Goal: Task Accomplishment & Management: Use online tool/utility

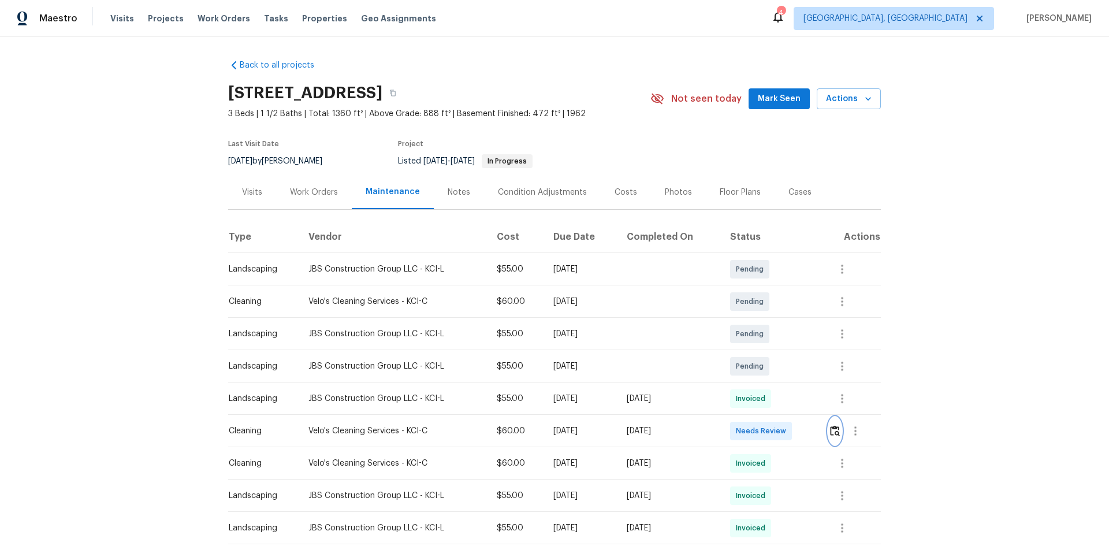
click at [832, 435] on img "button" at bounding box center [835, 430] width 10 height 11
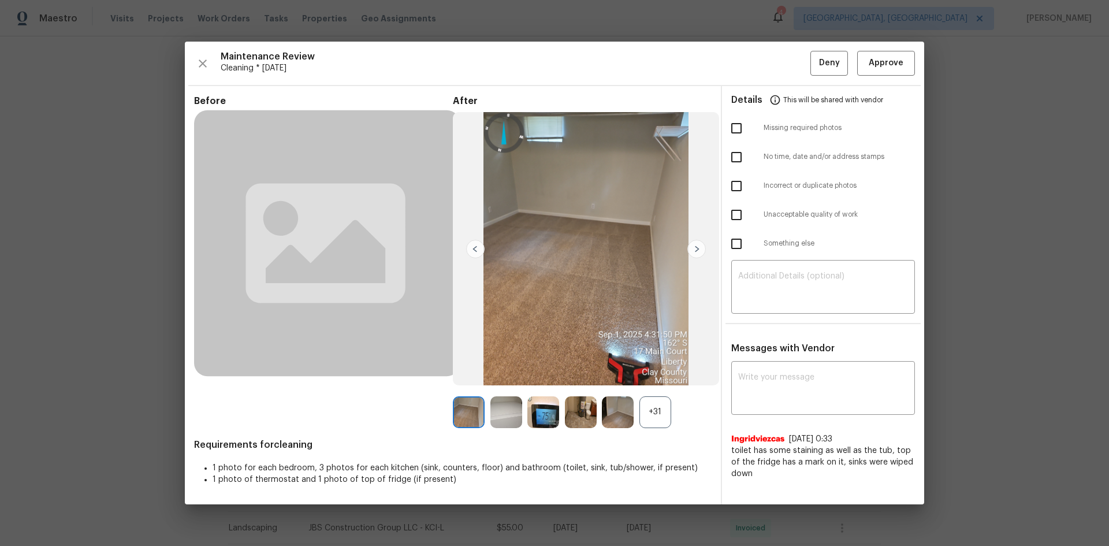
click at [530, 414] on img at bounding box center [544, 412] width 32 height 32
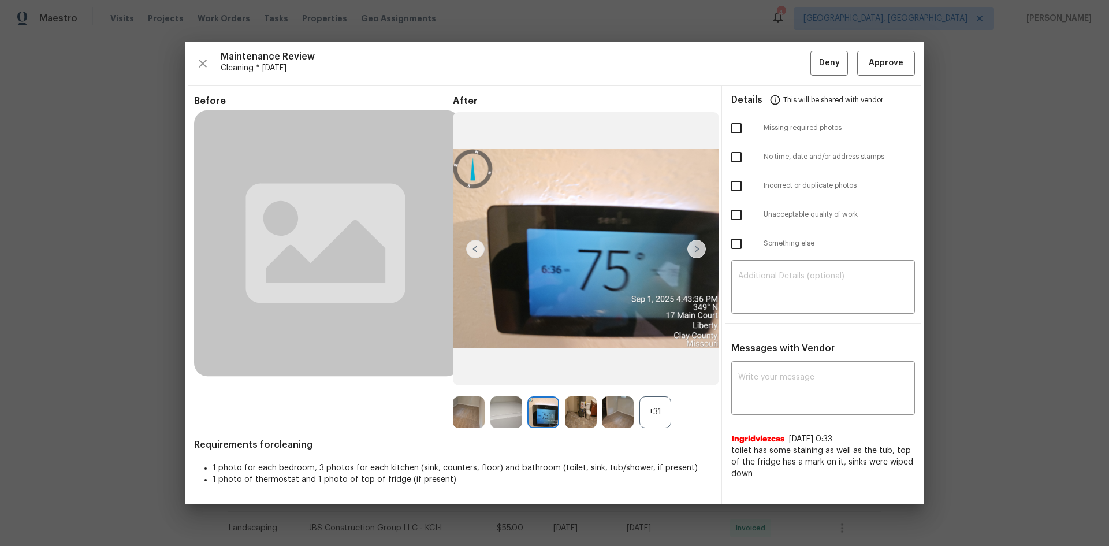
click at [530, 414] on img at bounding box center [544, 412] width 32 height 32
click at [528, 413] on img at bounding box center [544, 412] width 32 height 32
drag, startPoint x: 528, startPoint y: 413, endPoint x: 541, endPoint y: 417, distance: 13.9
click at [541, 417] on img at bounding box center [544, 412] width 32 height 32
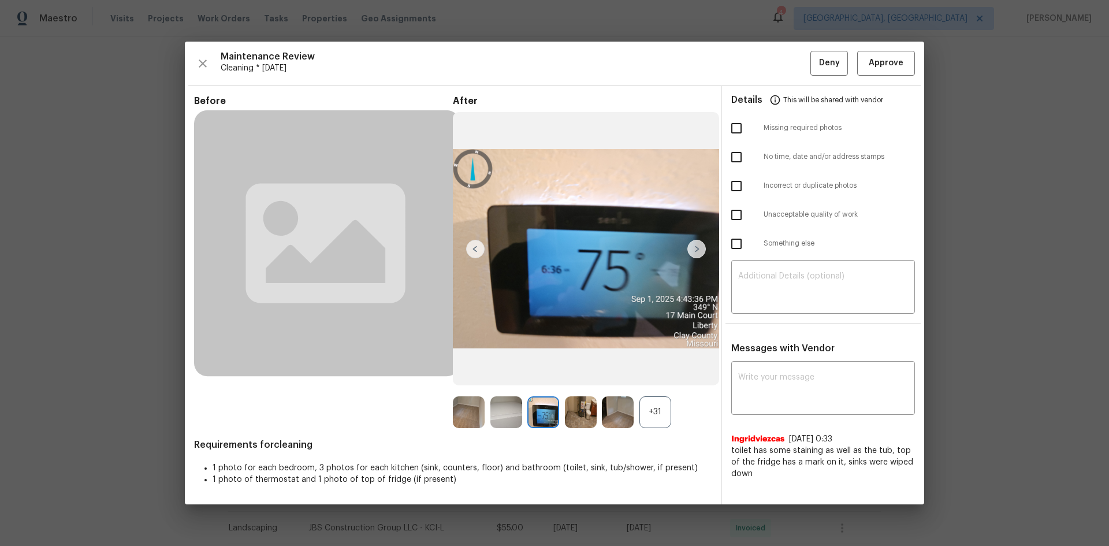
click at [541, 417] on img at bounding box center [544, 412] width 32 height 32
click at [542, 417] on img at bounding box center [544, 412] width 32 height 32
click at [543, 417] on img at bounding box center [544, 412] width 32 height 32
click at [546, 417] on img at bounding box center [544, 412] width 32 height 32
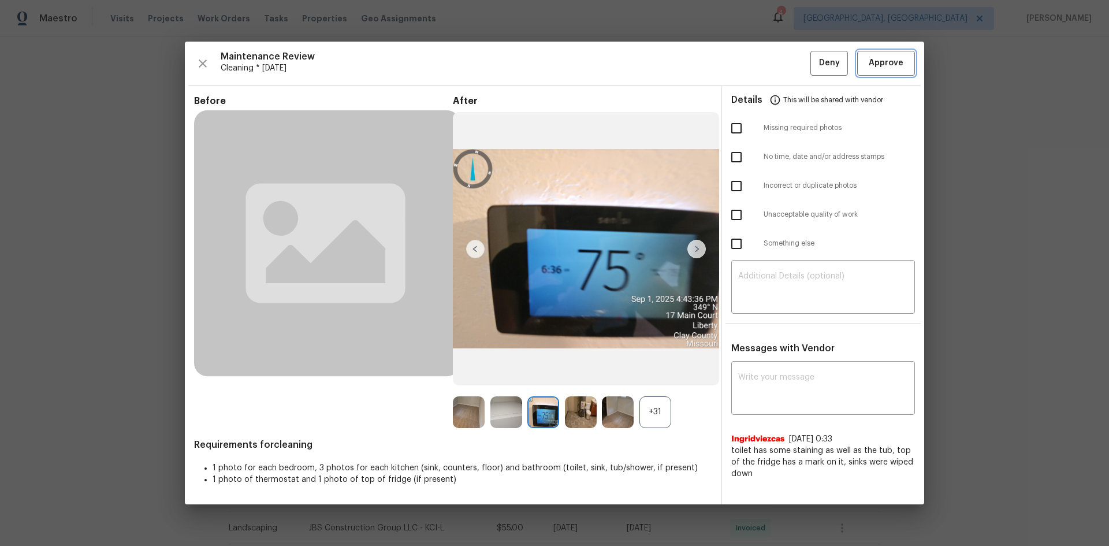
click at [885, 63] on span "Approve" at bounding box center [886, 63] width 35 height 14
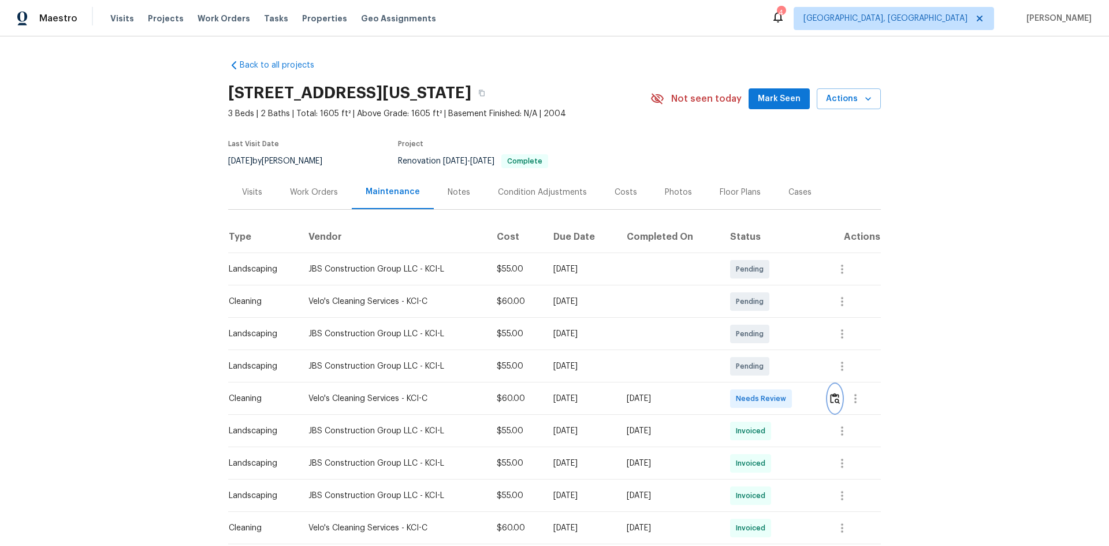
click at [789, 365] on img "button" at bounding box center [835, 398] width 10 height 11
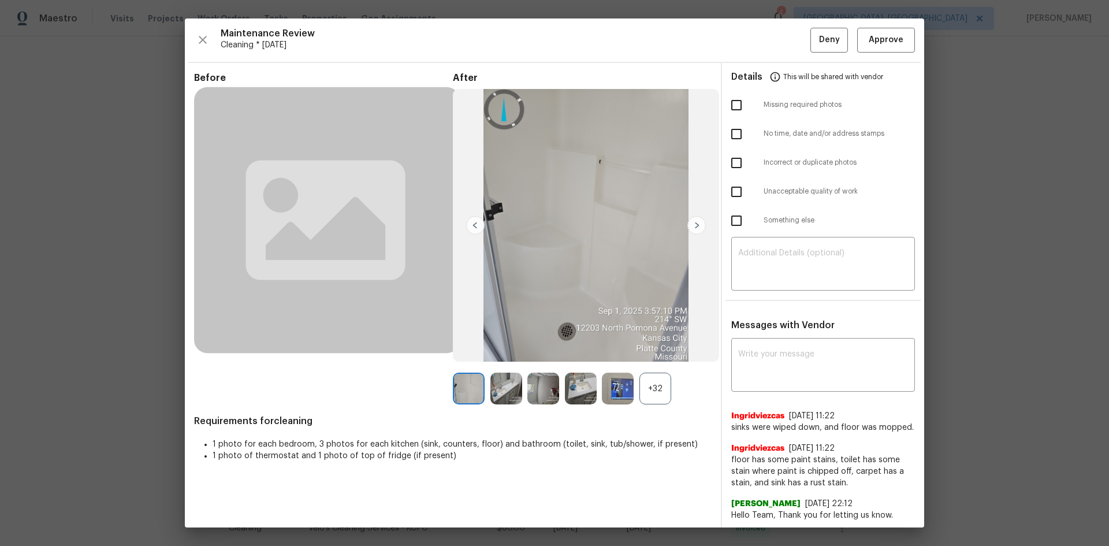
click at [616, 365] on img at bounding box center [618, 389] width 32 height 32
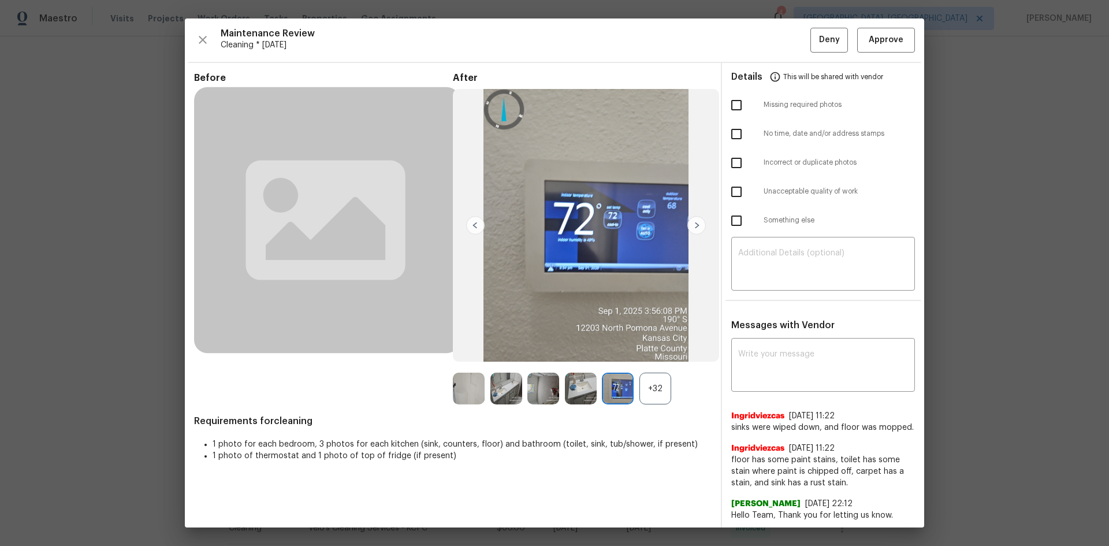
click at [616, 365] on img at bounding box center [618, 389] width 32 height 32
click at [621, 365] on img at bounding box center [618, 389] width 32 height 32
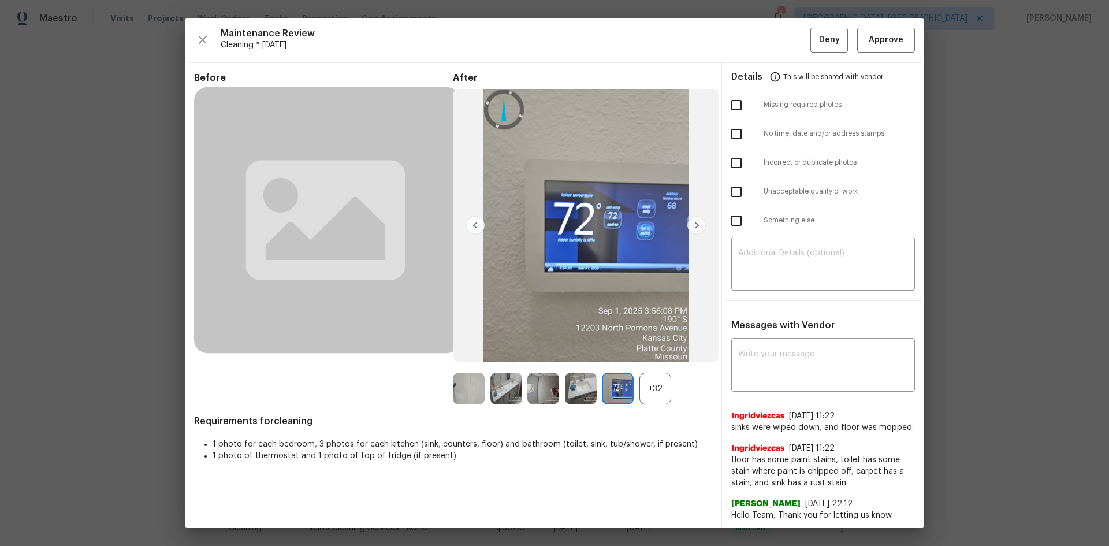
click at [621, 365] on img at bounding box center [618, 389] width 32 height 32
click at [654, 365] on div "+32" at bounding box center [656, 389] width 32 height 32
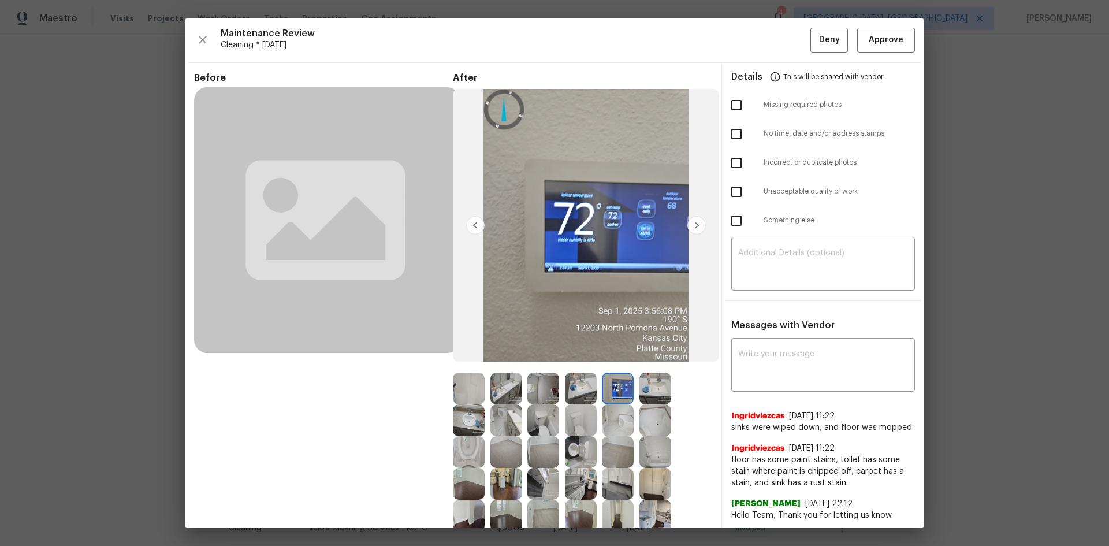
click at [615, 365] on img at bounding box center [618, 389] width 32 height 32
click at [789, 43] on span "Approve" at bounding box center [886, 40] width 35 height 14
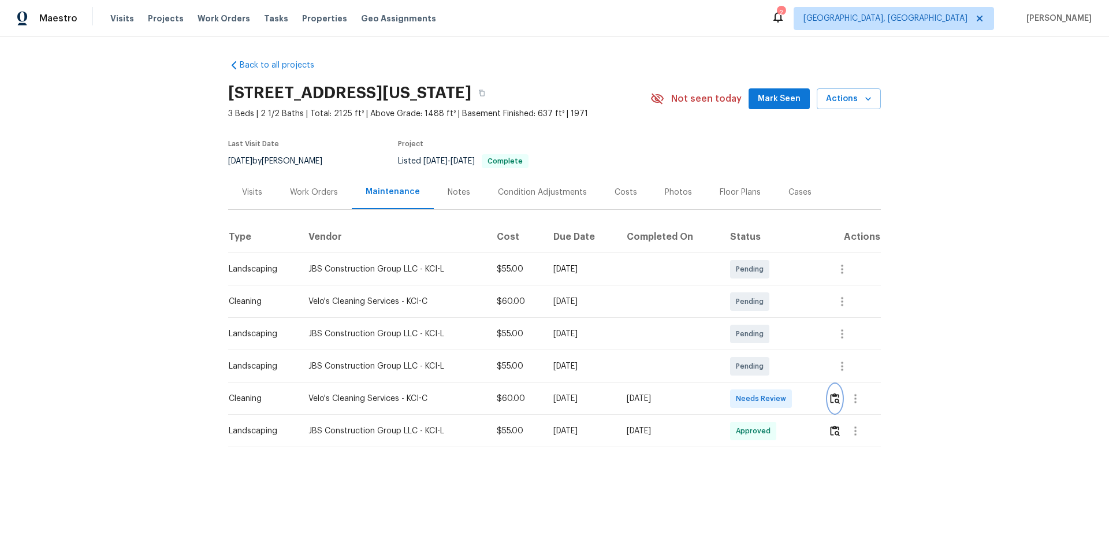
click at [789, 365] on img "button" at bounding box center [835, 398] width 10 height 11
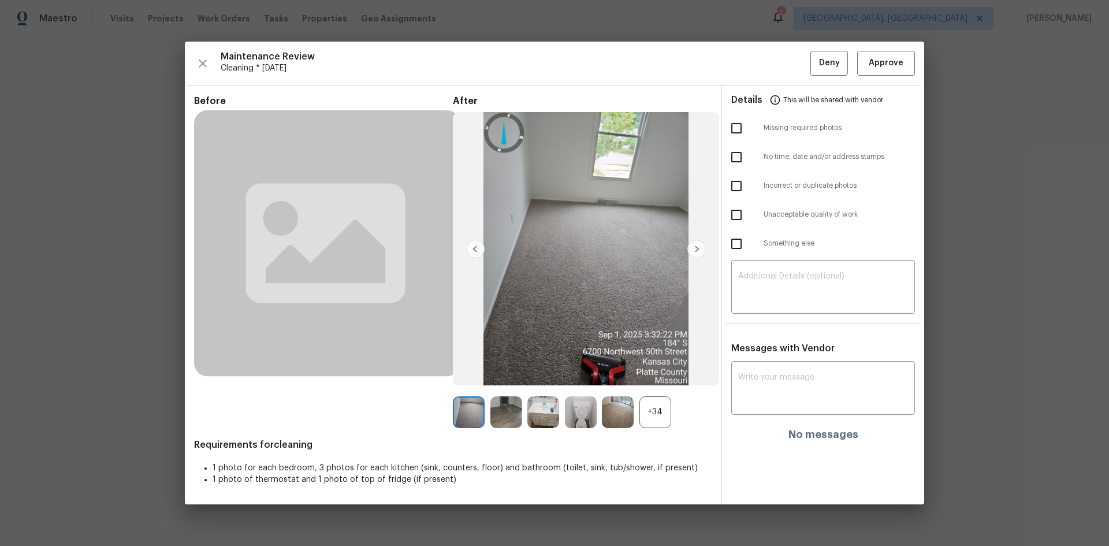
click at [655, 365] on div "+34" at bounding box center [656, 412] width 32 height 32
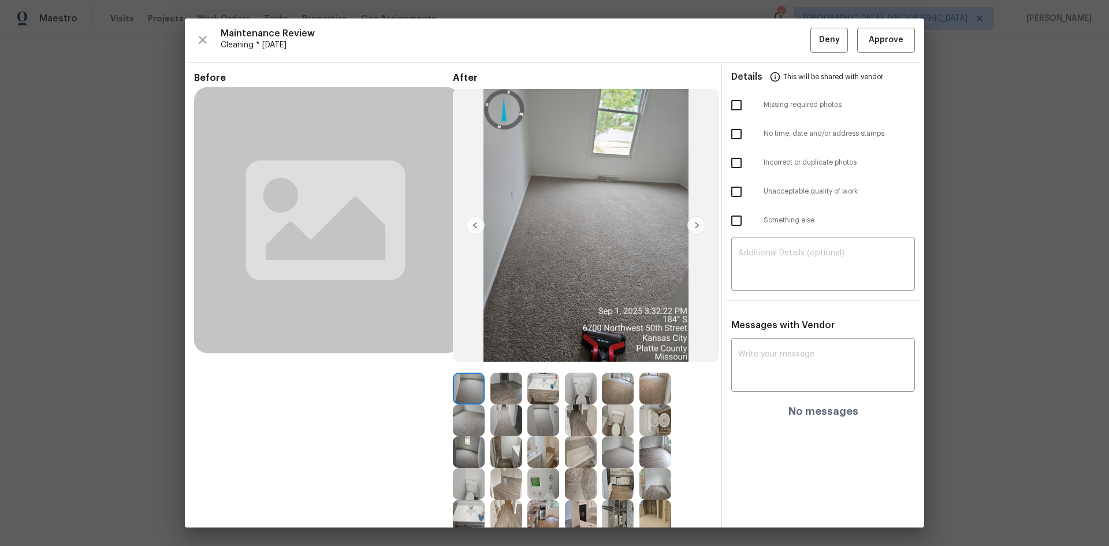
click at [534, 365] on img at bounding box center [544, 484] width 32 height 32
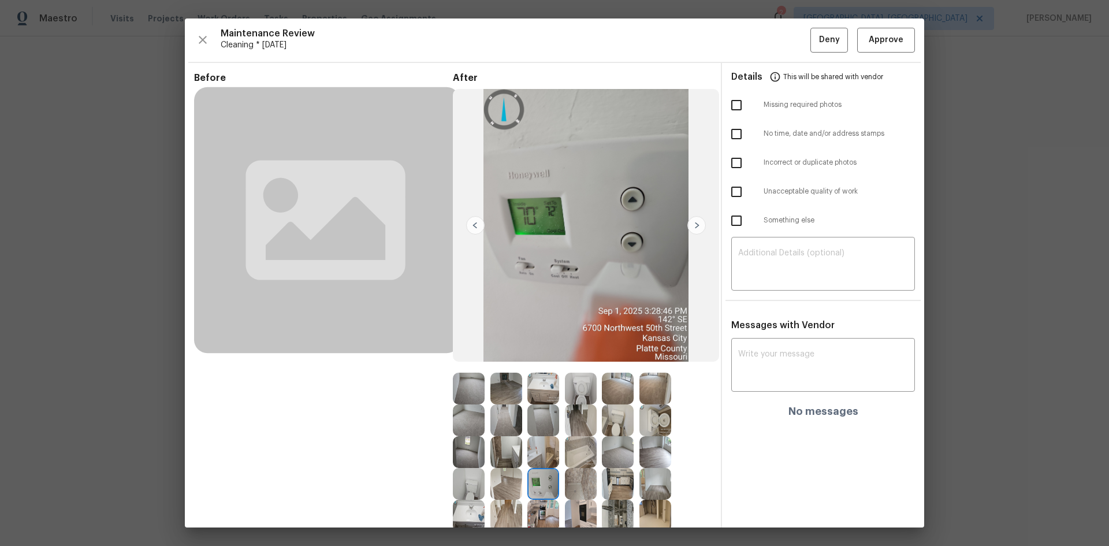
click at [534, 365] on img at bounding box center [544, 484] width 32 height 32
click at [535, 365] on img at bounding box center [544, 484] width 32 height 32
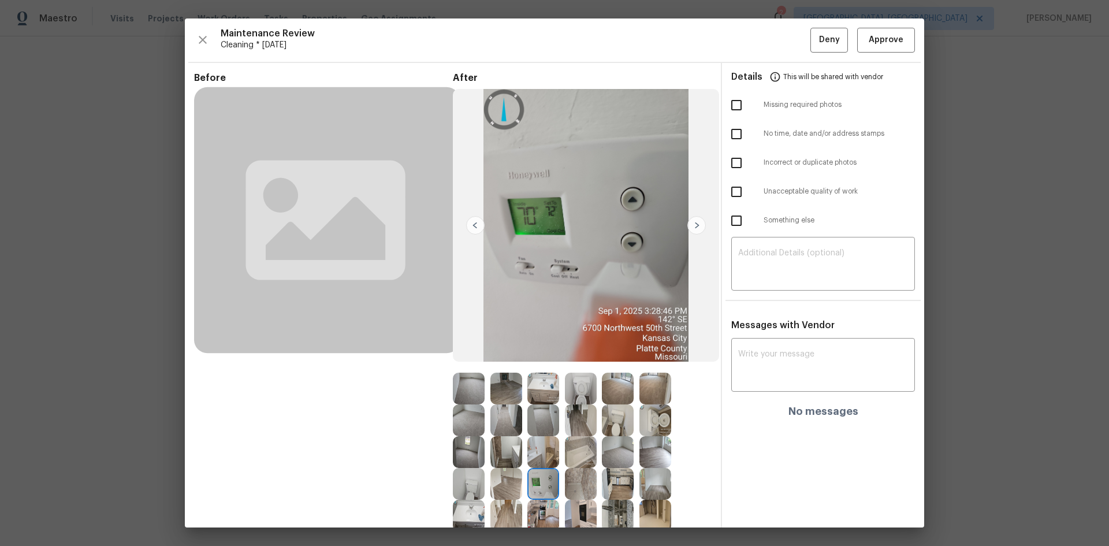
click at [540, 365] on img at bounding box center [544, 484] width 32 height 32
click at [789, 48] on button "Approve" at bounding box center [887, 40] width 58 height 25
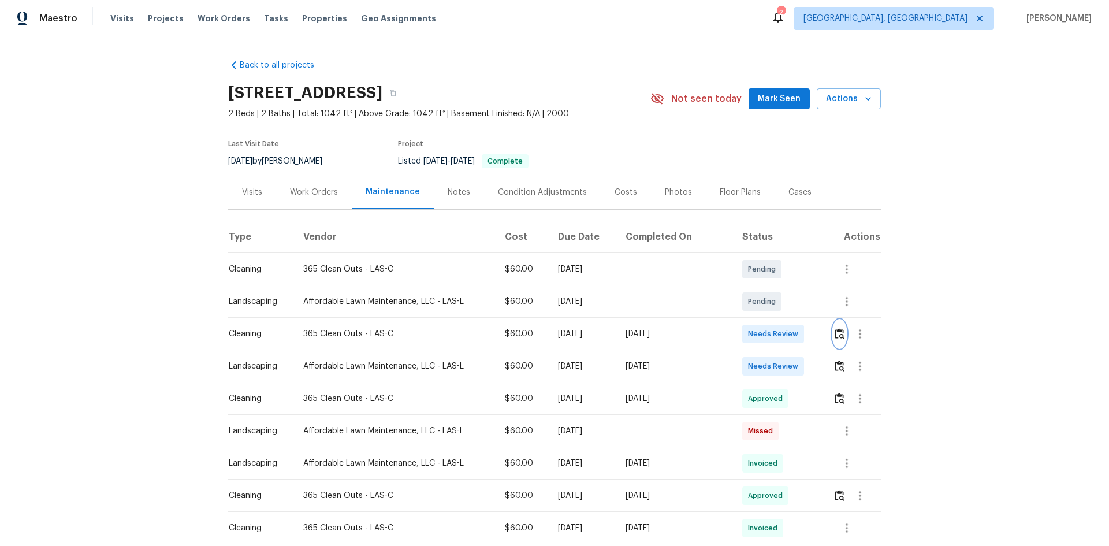
click at [837, 333] on img "button" at bounding box center [840, 333] width 10 height 11
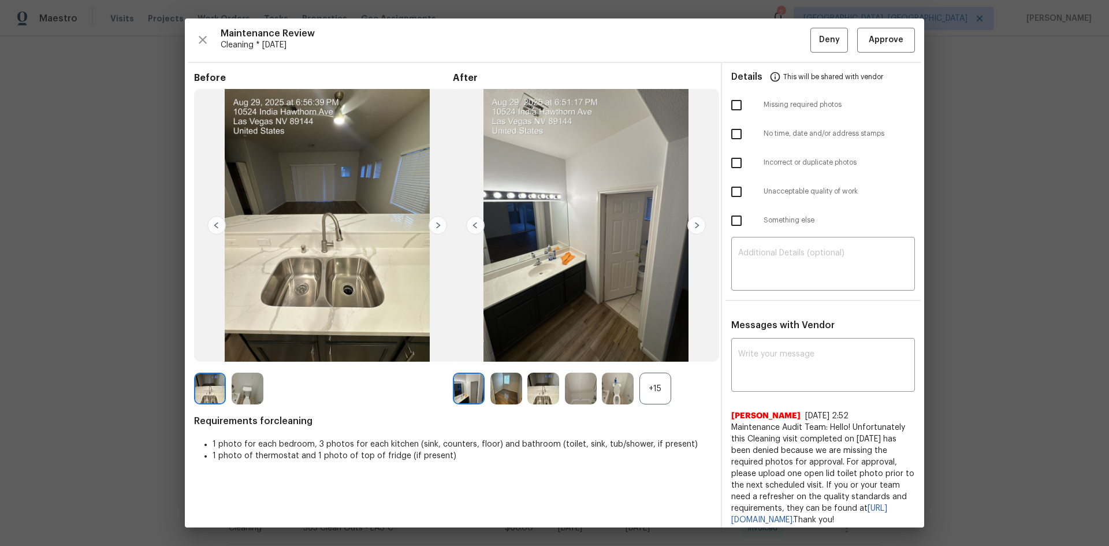
click at [658, 417] on span "Requirements for cleaning" at bounding box center [453, 421] width 518 height 12
click at [652, 384] on div "+15" at bounding box center [656, 389] width 32 height 32
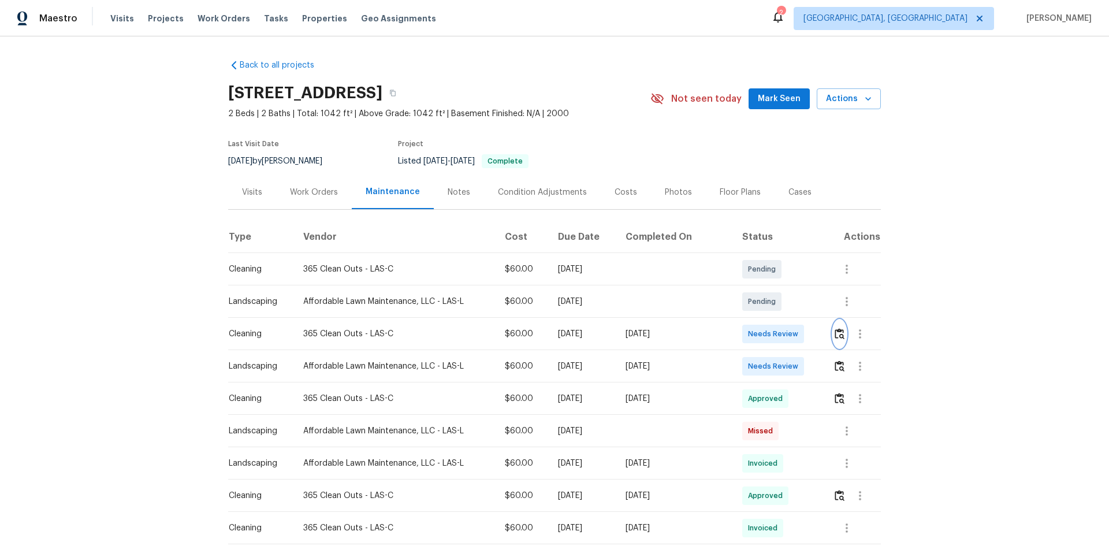
click at [837, 332] on img "button" at bounding box center [840, 333] width 10 height 11
click at [837, 335] on img "button" at bounding box center [840, 333] width 10 height 11
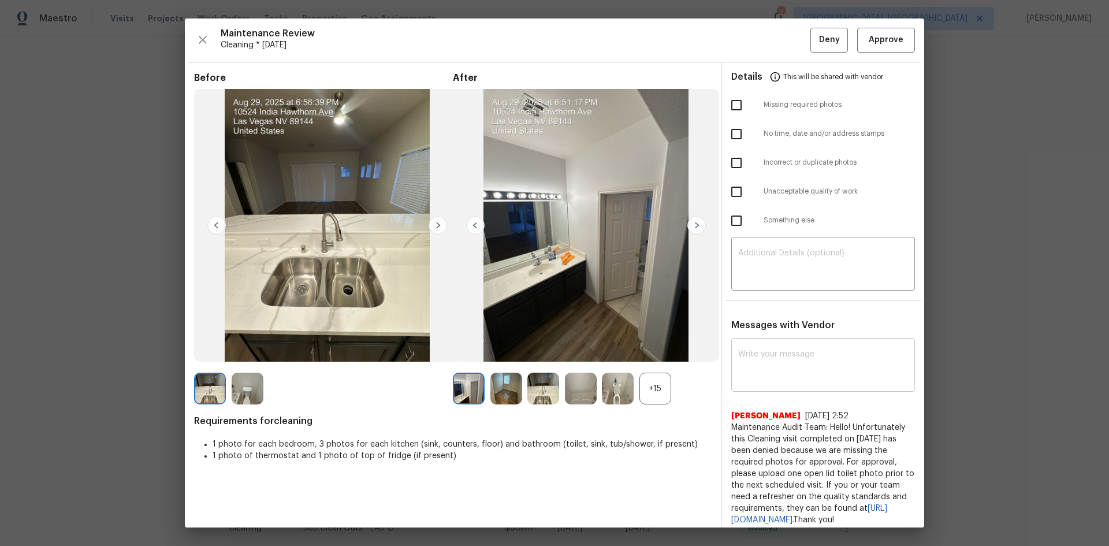
click at [758, 356] on textarea at bounding box center [823, 366] width 170 height 32
paste textarea "Maintenance Audit Team: Hello! Unfortunately, this cleaning visit completed on …"
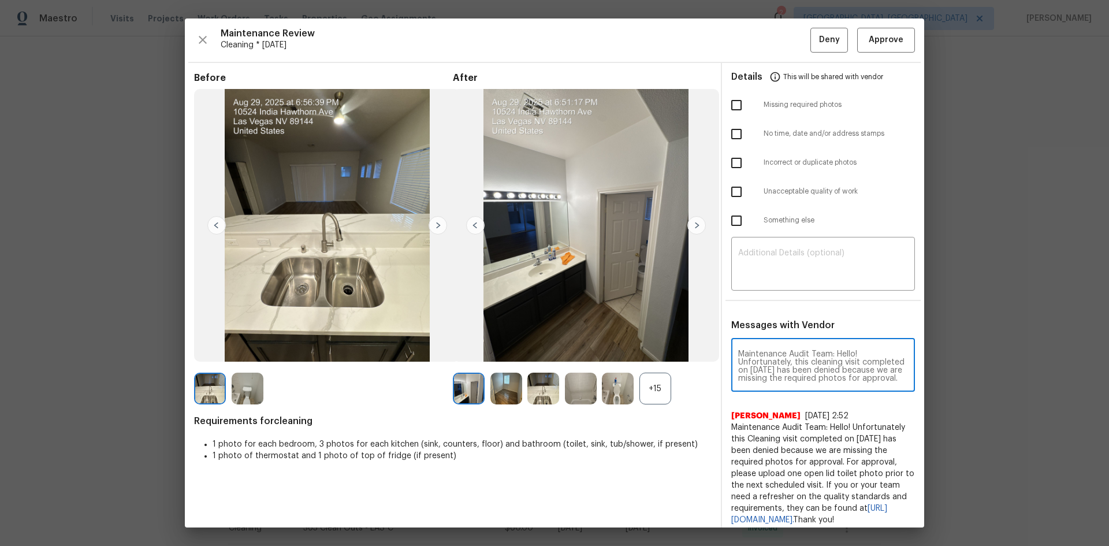
scroll to position [162, 0]
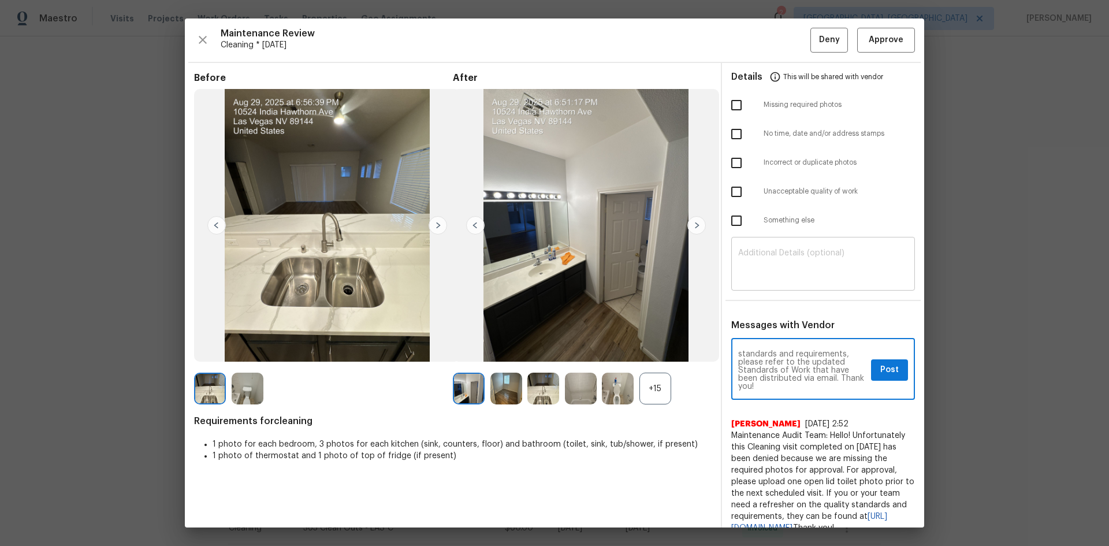
type textarea "Maintenance Audit Team: Hello! Unfortunately, this cleaning visit completed on …"
click at [744, 261] on textarea at bounding box center [823, 265] width 170 height 32
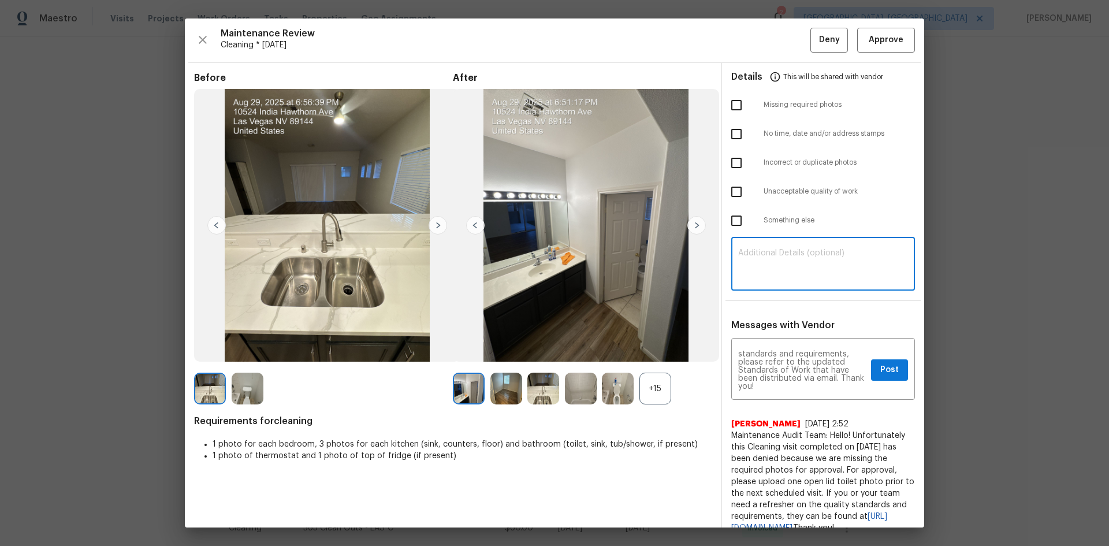
paste textarea "Maintenance Audit Team: Hello! Unfortunately, this cleaning visit completed on …"
type textarea "Maintenance Audit Team: Hello! Unfortunately, this cleaning visit completed on …"
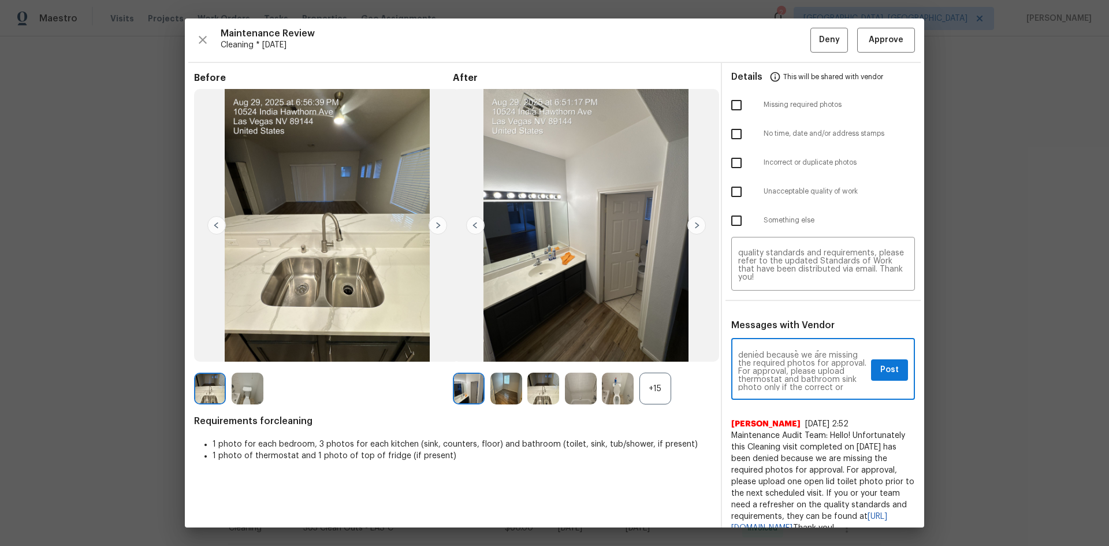
scroll to position [46, 0]
click at [792, 363] on textarea "Maintenance Audit Team: Hello! Unfortunately, this cleaning visit completed on …" at bounding box center [802, 370] width 128 height 40
type textarea "Maintenance Audit Team: Hello! Unfortunately, this cleaning visit completed on …"
click at [769, 266] on textarea "Maintenance Audit Team: Hello! Unfortunately, this cleaning visit completed on …" at bounding box center [823, 265] width 170 height 32
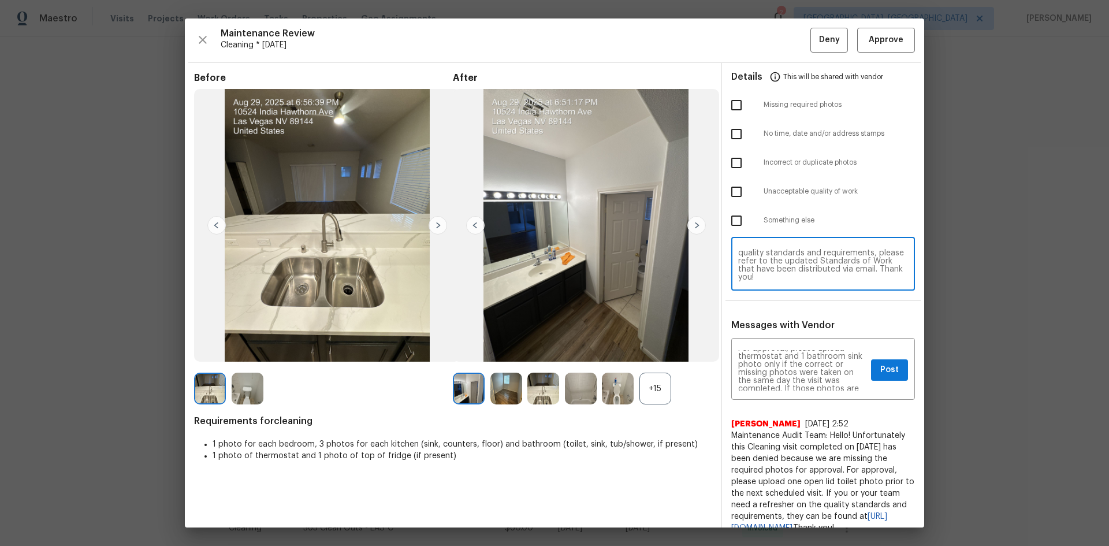
paste textarea "1"
type textarea "Maintenance Audit Team: Hello! Unfortunately, this cleaning visit completed on …"
click at [881, 370] on span "Post" at bounding box center [890, 370] width 18 height 14
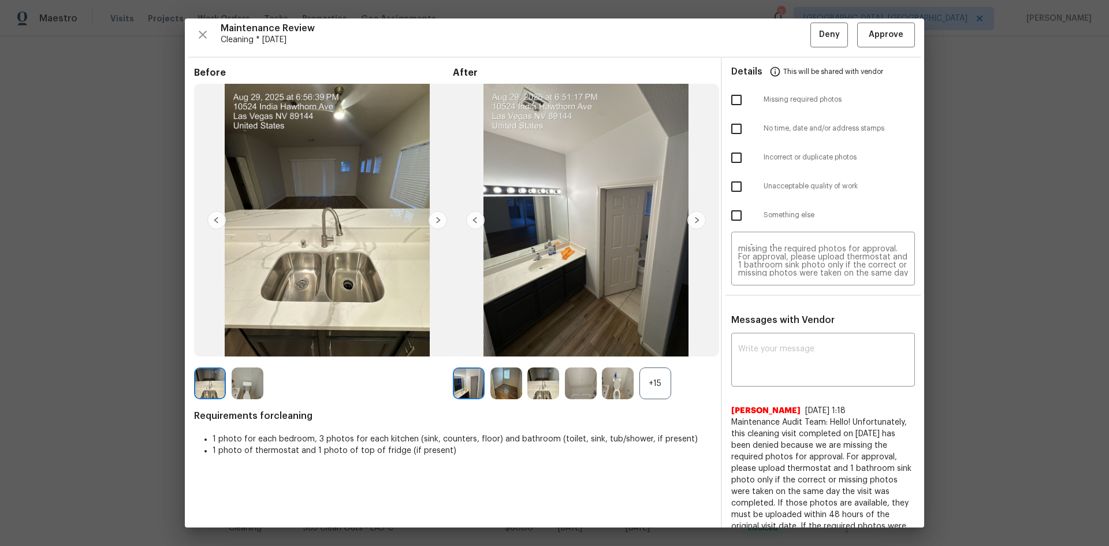
scroll to position [0, 0]
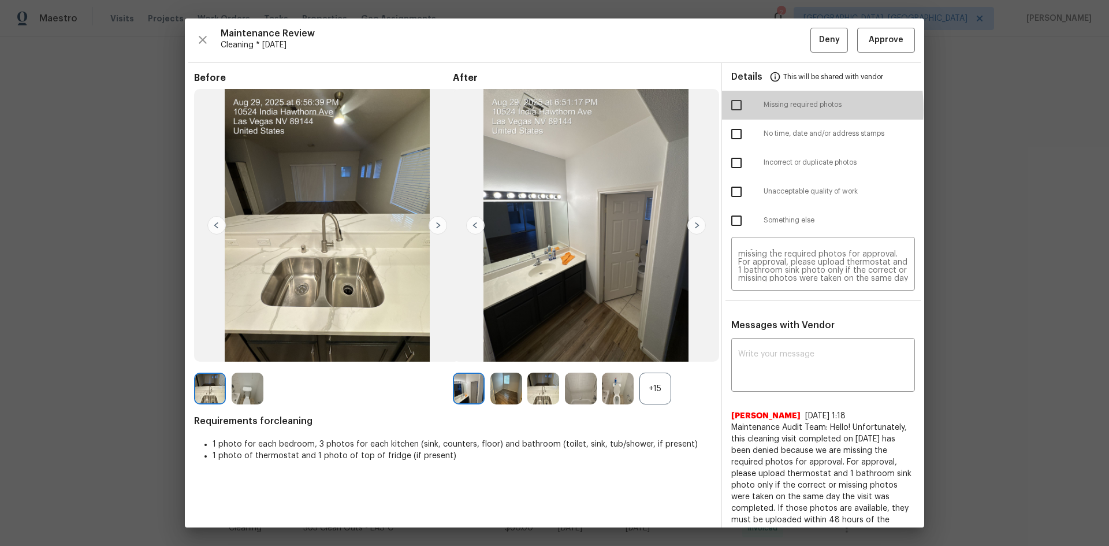
click at [733, 110] on input "checkbox" at bounding box center [737, 105] width 24 height 24
checkbox input "true"
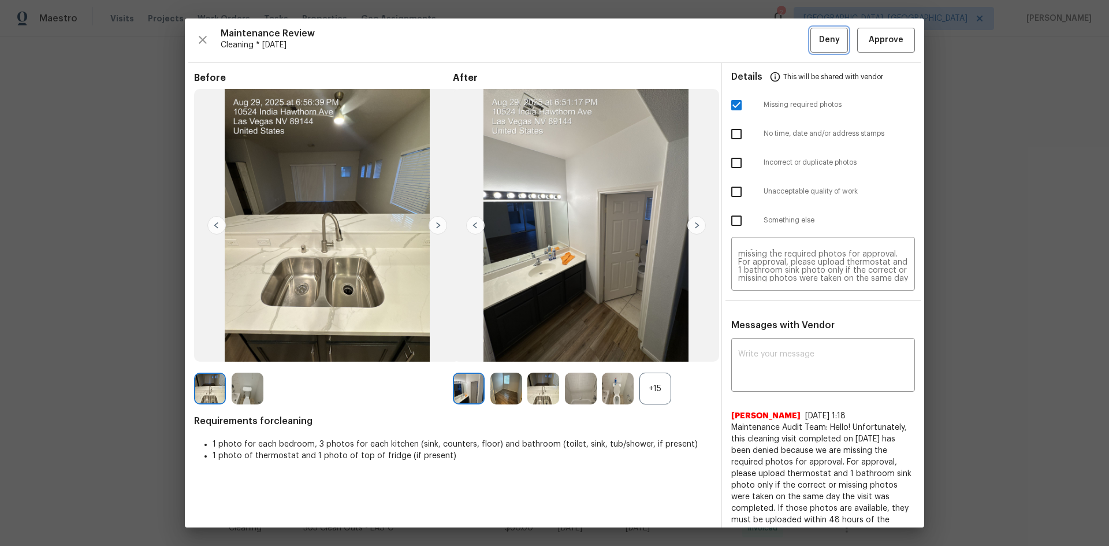
click at [828, 42] on span "Deny" at bounding box center [829, 40] width 21 height 14
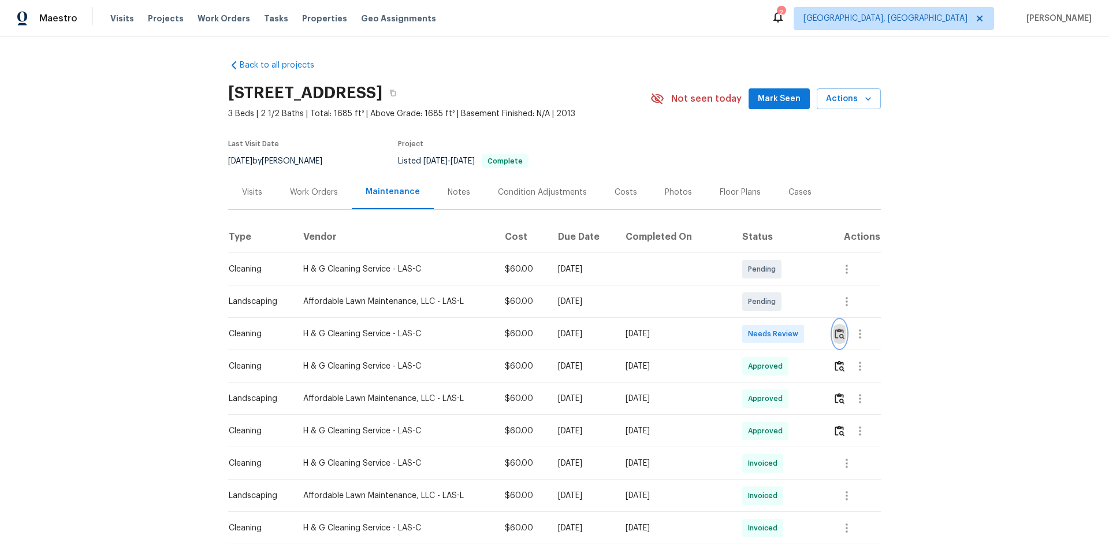
click at [789, 331] on button "button" at bounding box center [839, 334] width 13 height 28
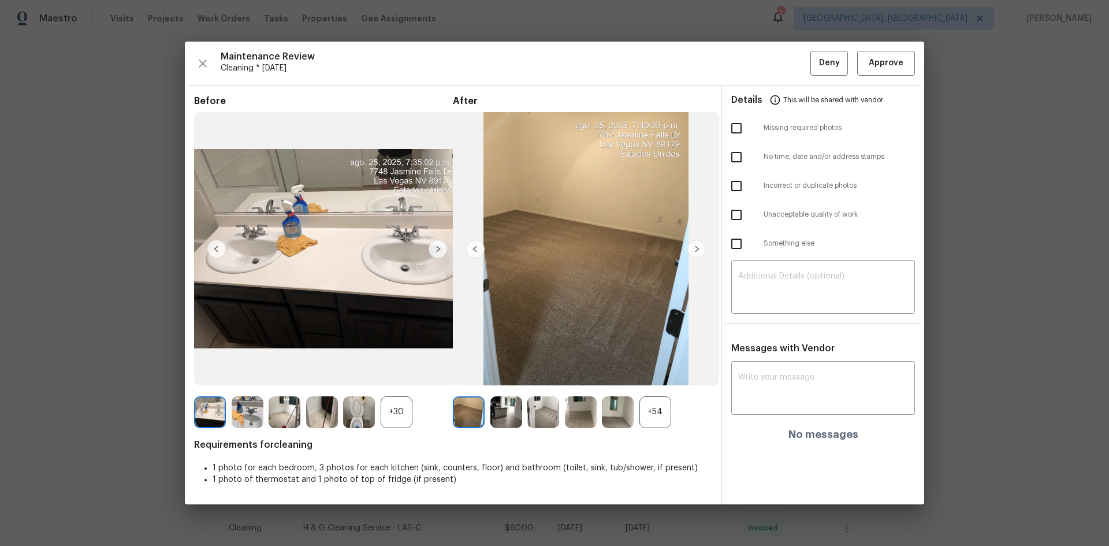
click at [656, 365] on div "+54" at bounding box center [656, 412] width 32 height 32
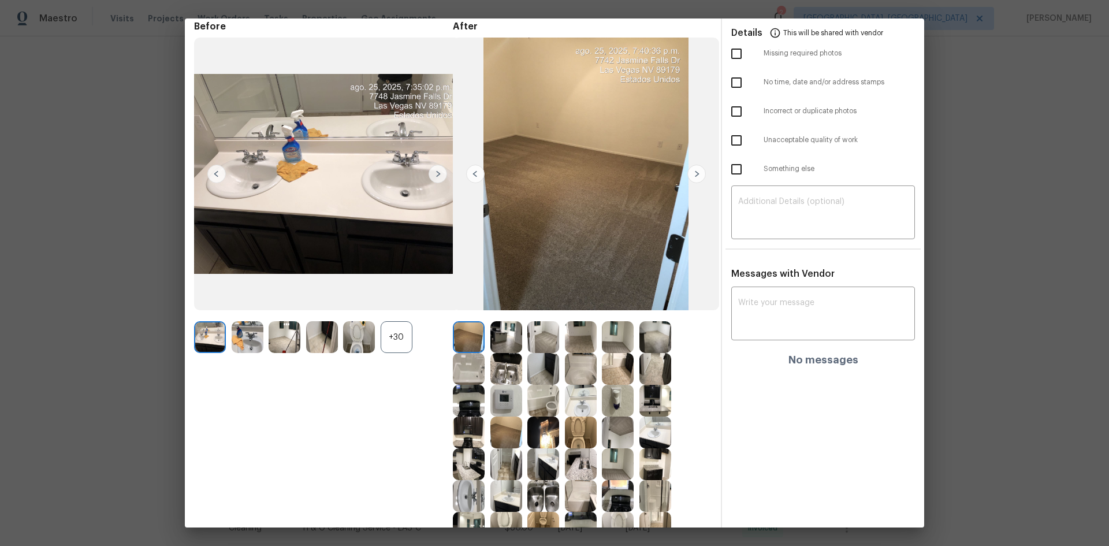
scroll to position [173, 0]
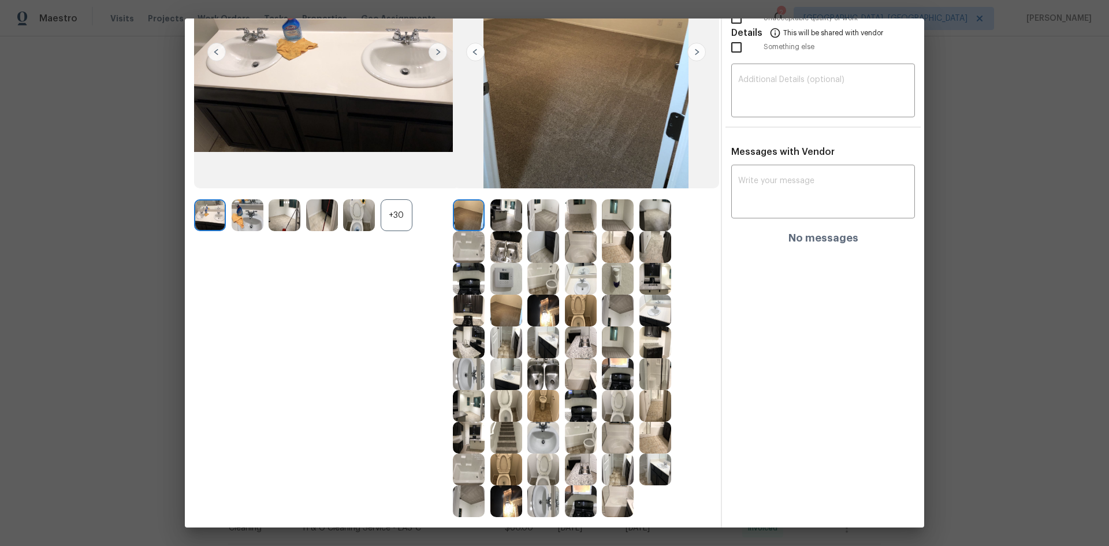
click at [504, 280] on img at bounding box center [507, 279] width 32 height 32
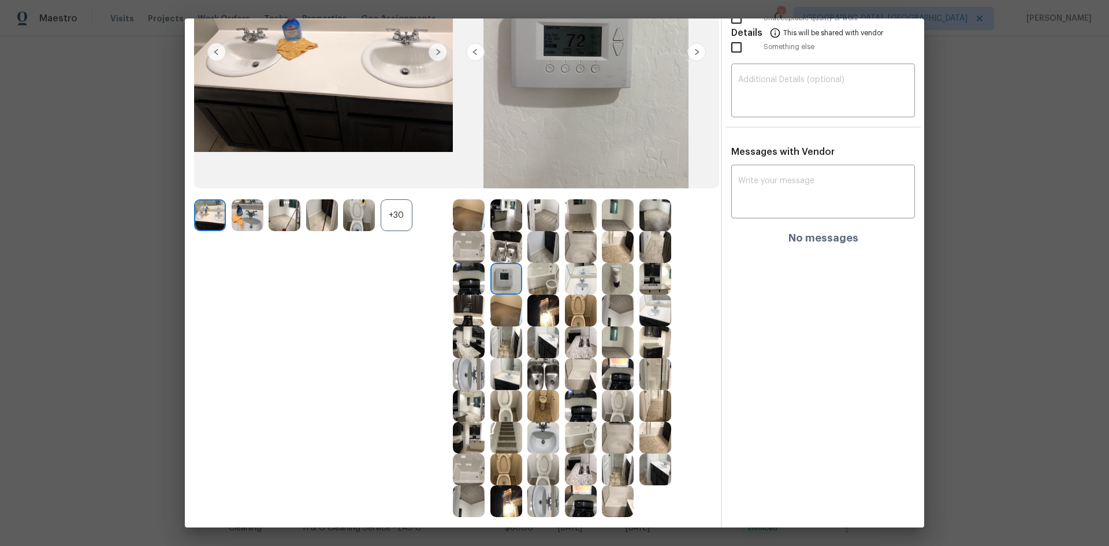
click at [504, 280] on img at bounding box center [507, 279] width 32 height 32
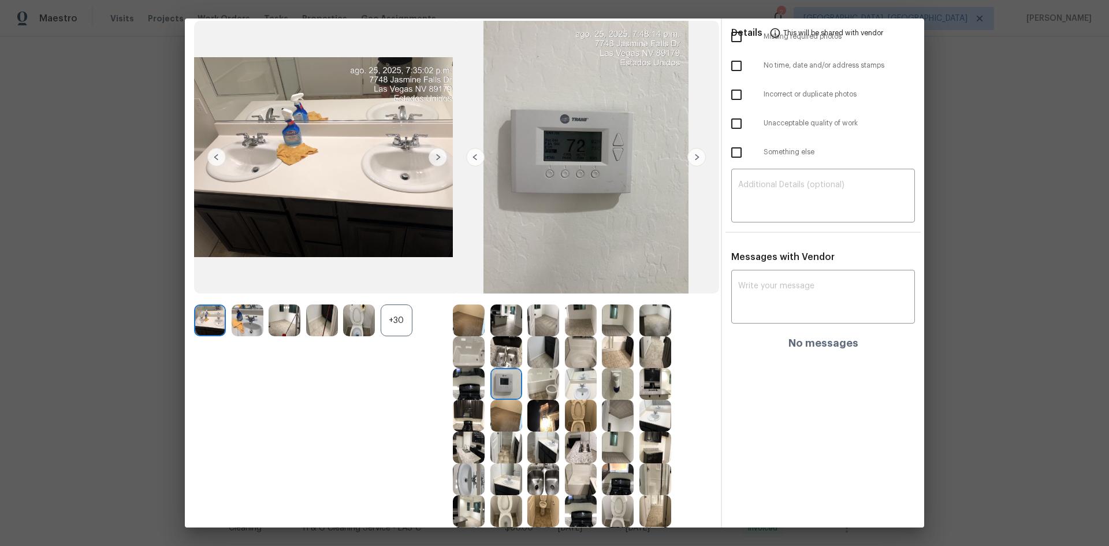
scroll to position [0, 0]
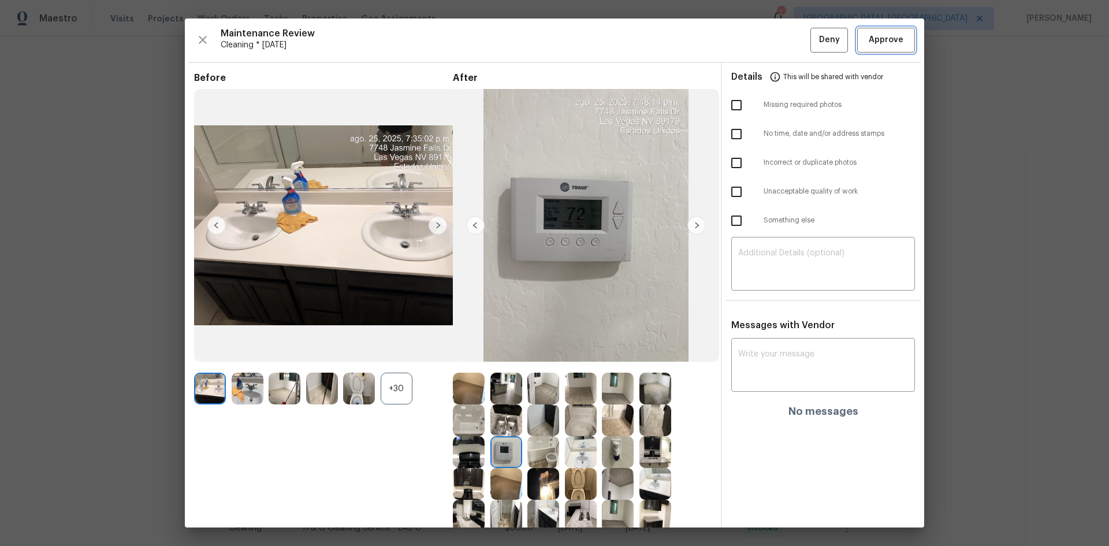
click at [789, 38] on span "Approve" at bounding box center [886, 40] width 35 height 14
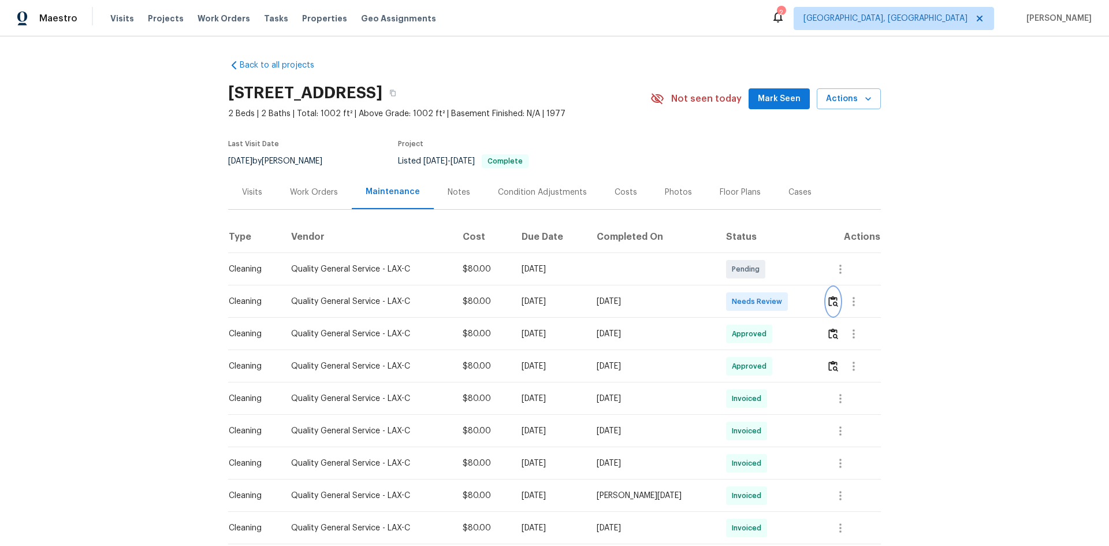
click at [829, 307] on img "button" at bounding box center [834, 301] width 10 height 11
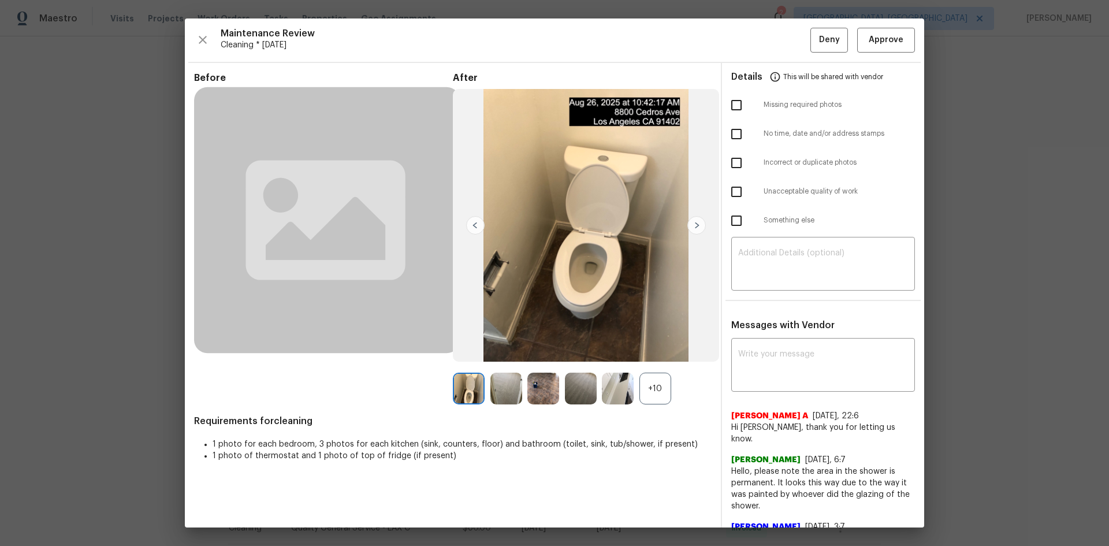
click at [646, 388] on div "+10" at bounding box center [656, 389] width 32 height 32
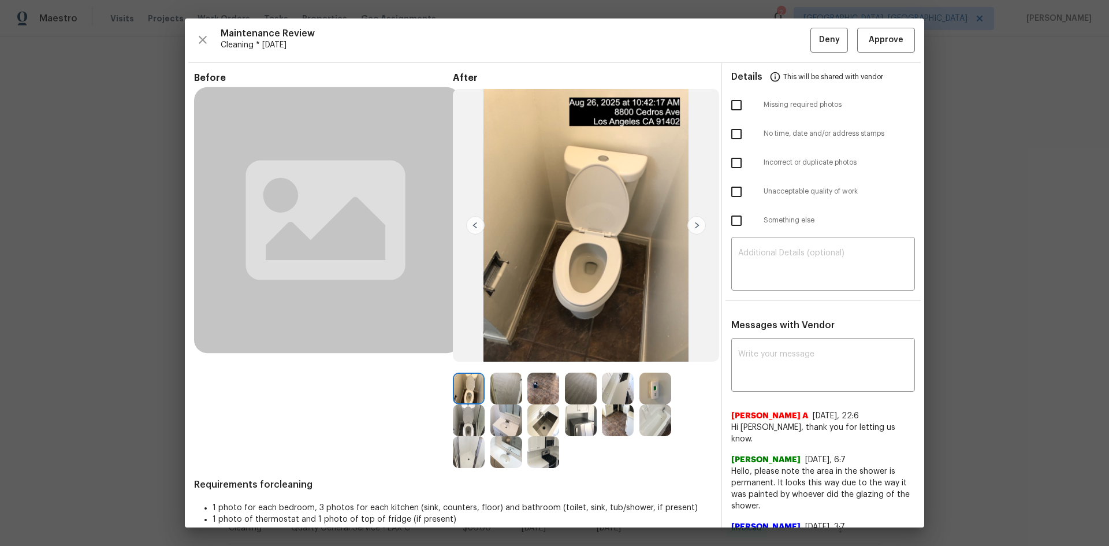
click at [648, 390] on img at bounding box center [656, 389] width 32 height 32
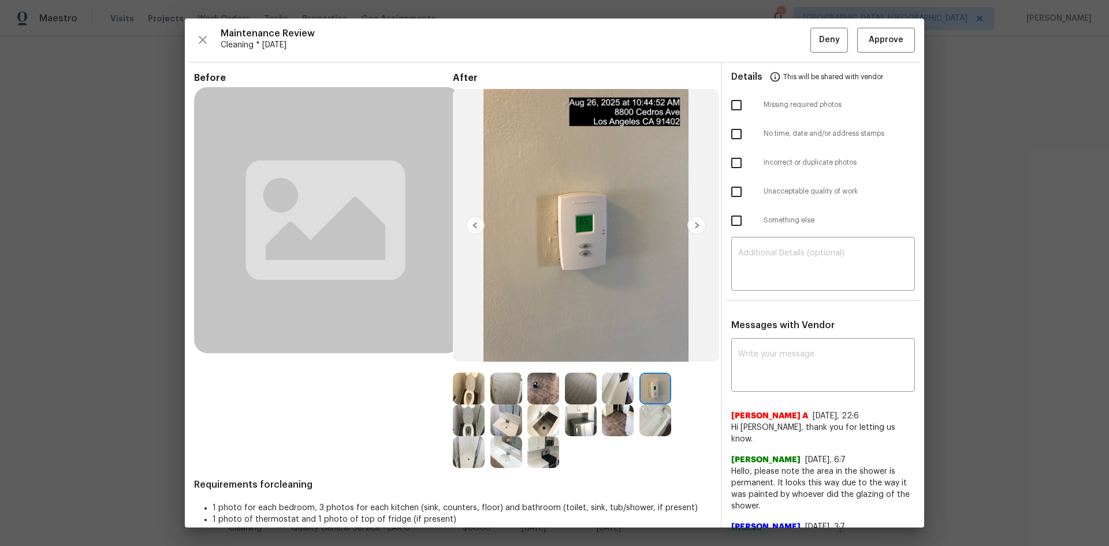
click at [648, 390] on img at bounding box center [656, 389] width 32 height 32
drag, startPoint x: 1063, startPoint y: 284, endPoint x: 1045, endPoint y: 298, distance: 23.0
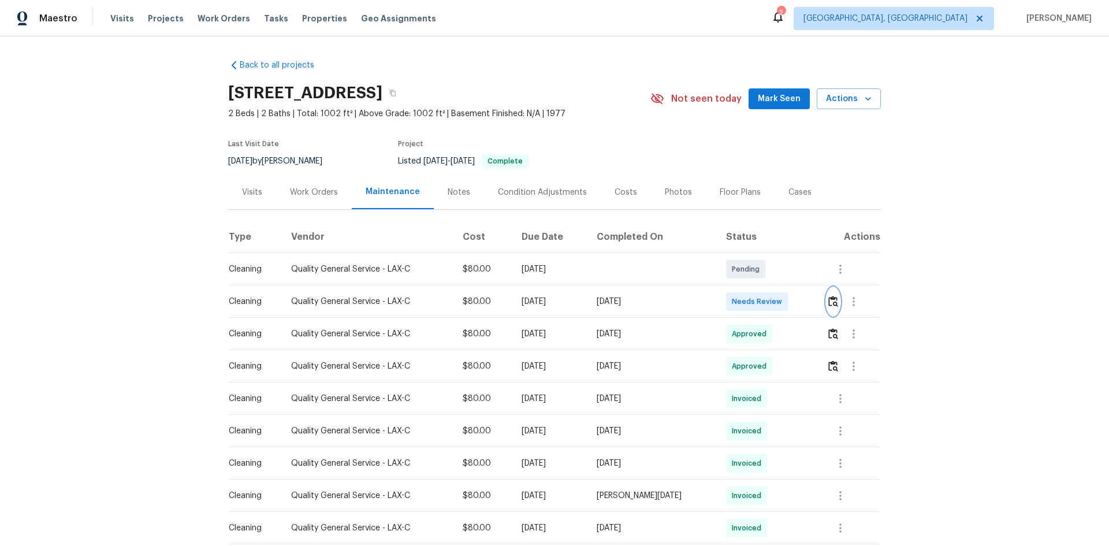
click at [830, 307] on img "button" at bounding box center [834, 301] width 10 height 11
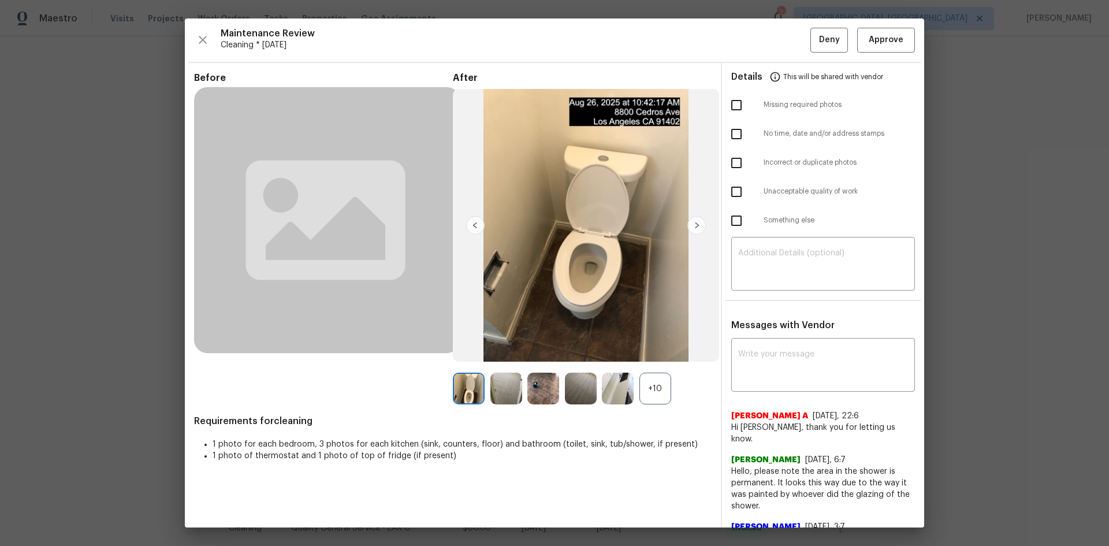
click at [647, 384] on div "+10" at bounding box center [656, 389] width 32 height 32
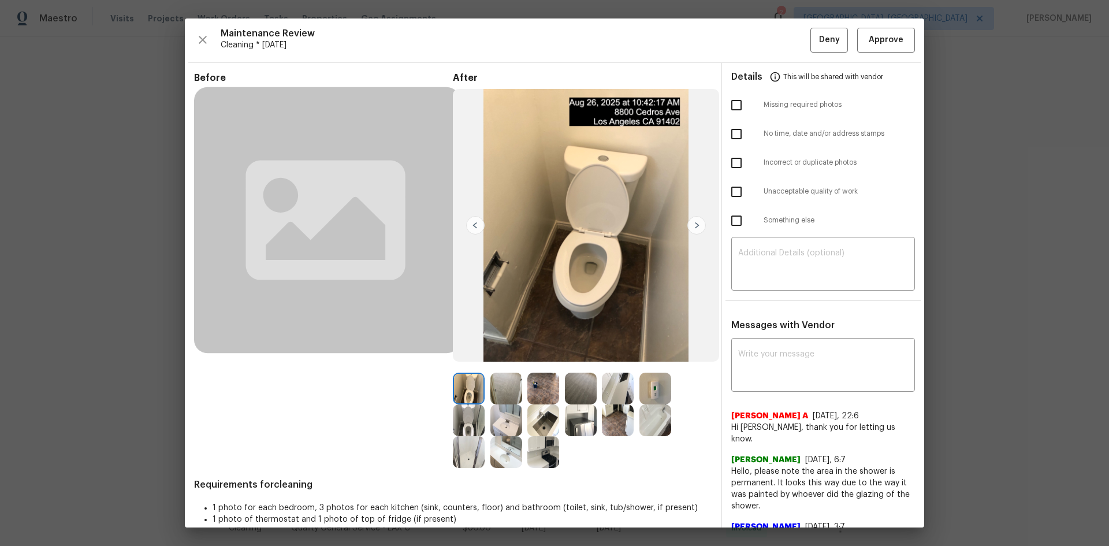
click at [656, 396] on img at bounding box center [656, 389] width 32 height 32
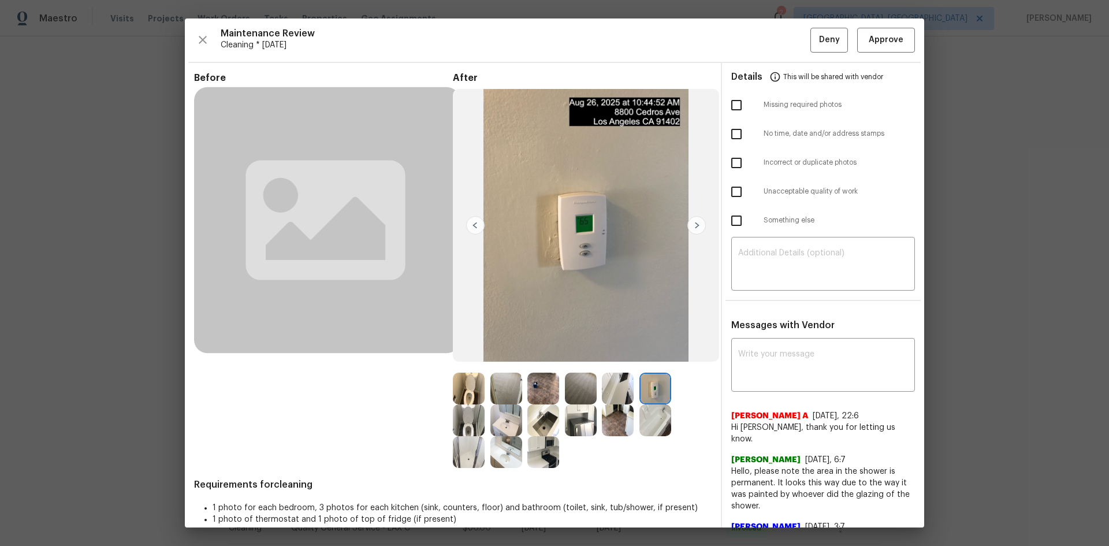
click at [656, 396] on img at bounding box center [656, 389] width 32 height 32
click at [883, 45] on span "Approve" at bounding box center [886, 40] width 35 height 14
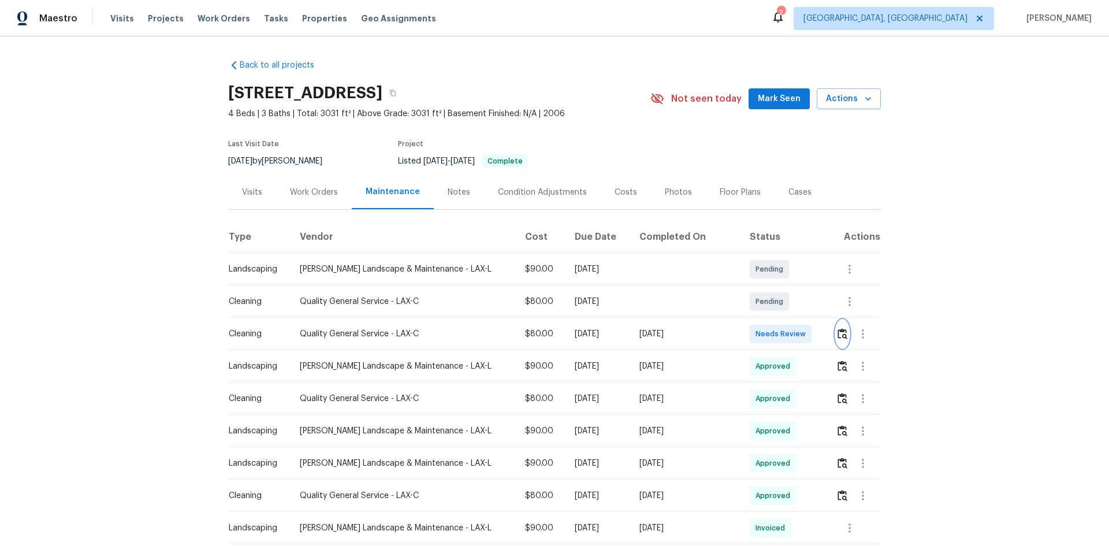
click at [789, 339] on img "button" at bounding box center [843, 333] width 10 height 11
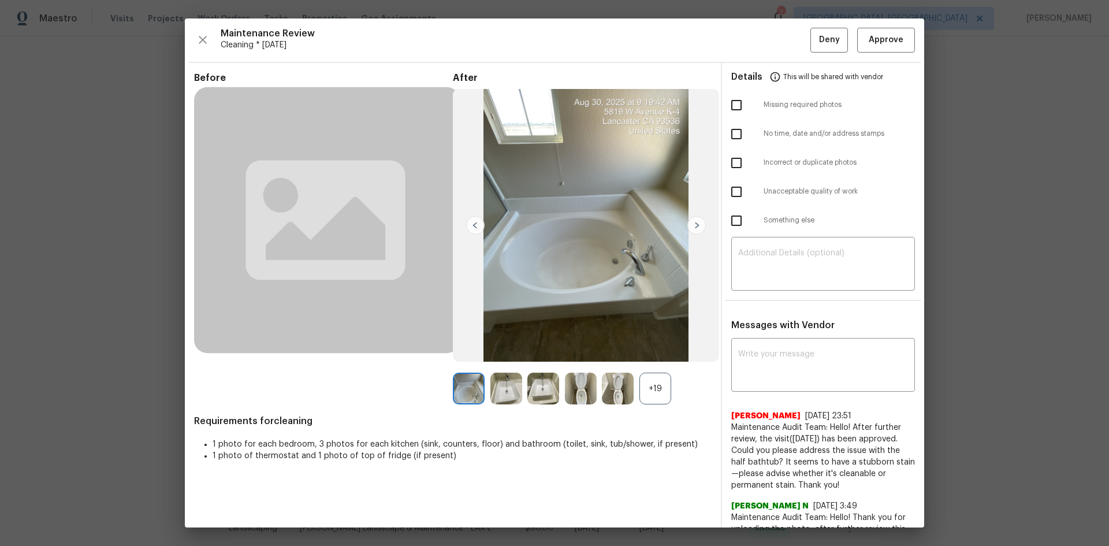
click at [654, 365] on div "+19" at bounding box center [656, 389] width 32 height 32
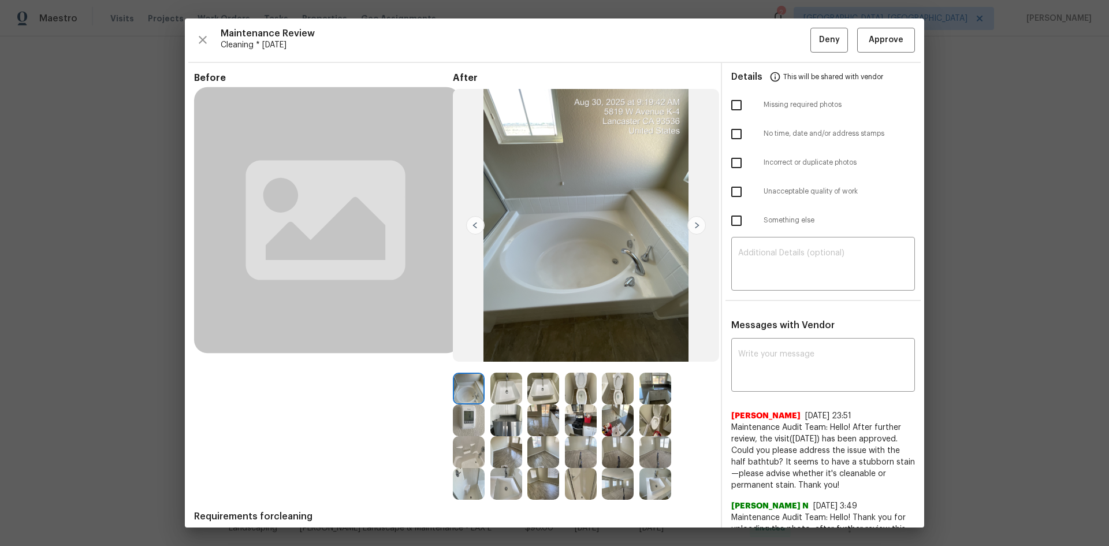
click at [472, 365] on img at bounding box center [469, 420] width 32 height 32
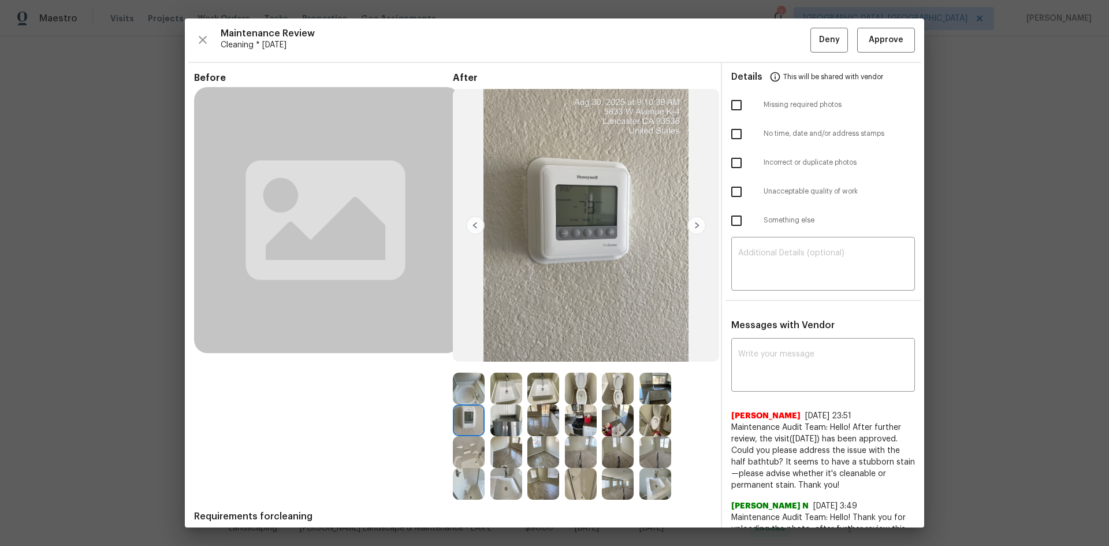
click at [472, 365] on img at bounding box center [469, 420] width 32 height 32
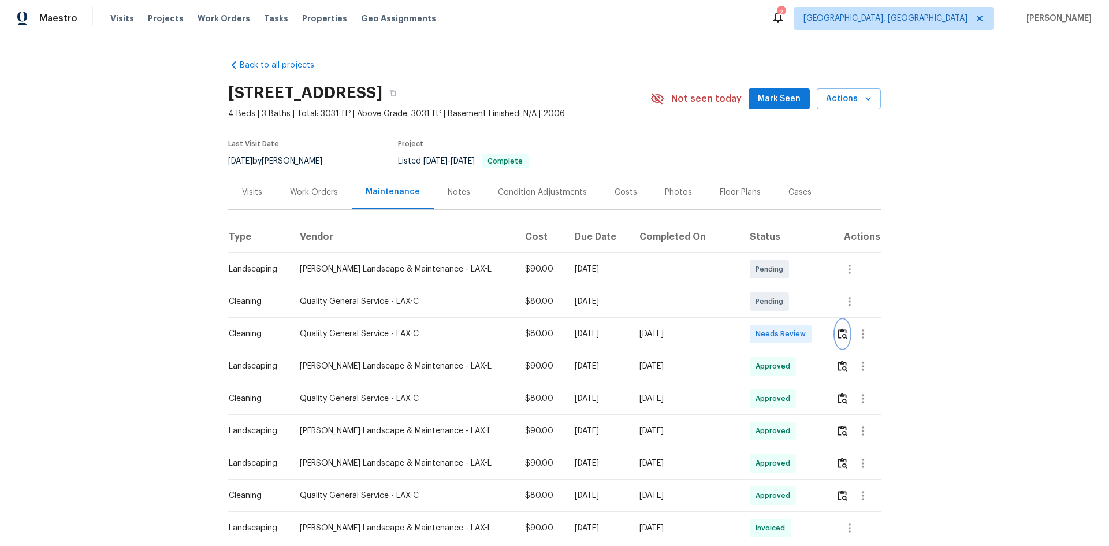
click at [789, 335] on img "button" at bounding box center [843, 333] width 10 height 11
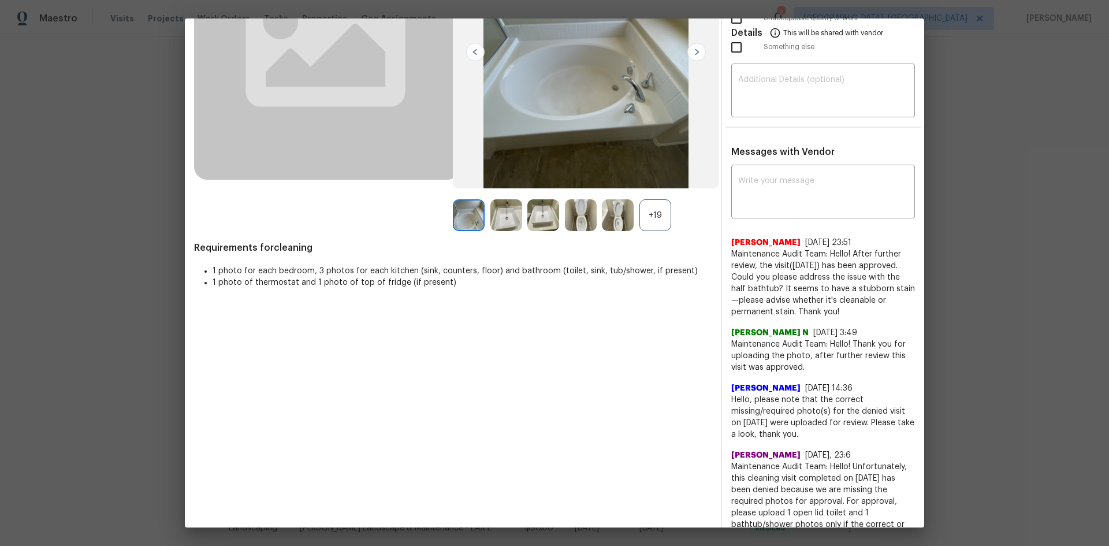
click at [655, 213] on div "+19" at bounding box center [656, 215] width 32 height 32
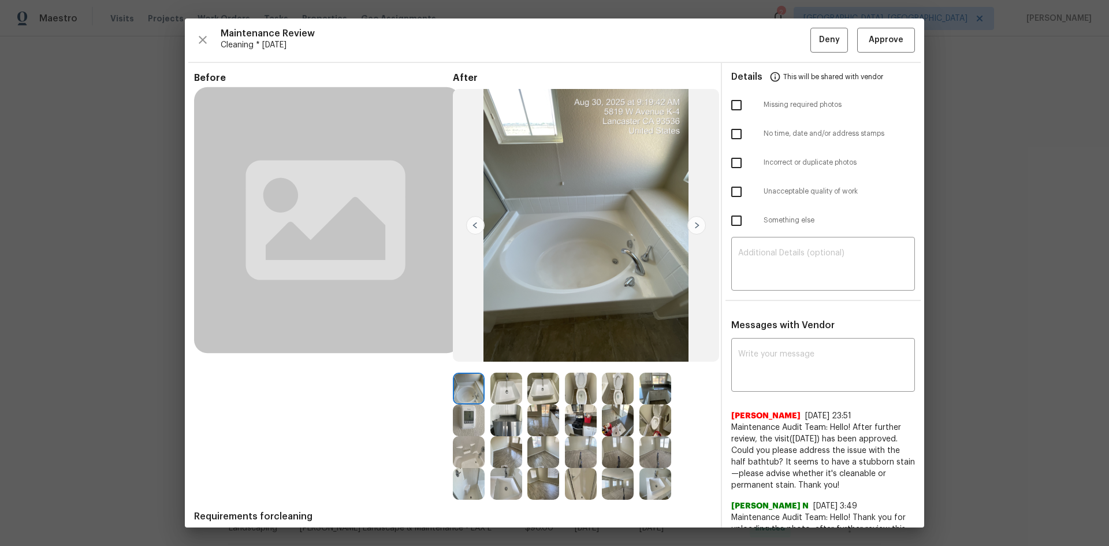
click at [464, 365] on img at bounding box center [469, 420] width 32 height 32
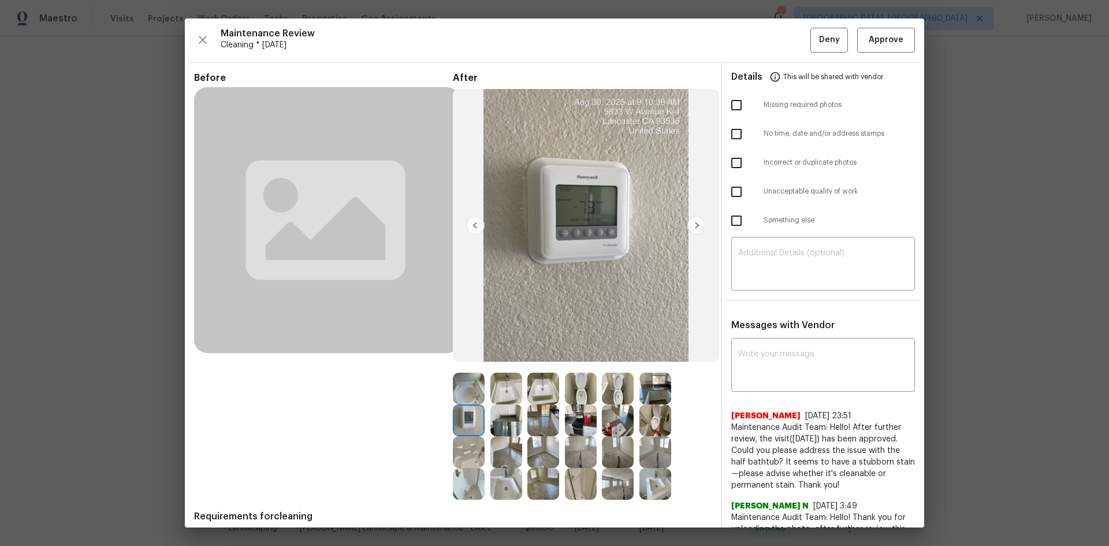
click at [464, 365] on img at bounding box center [469, 420] width 32 height 32
click at [466, 365] on img at bounding box center [469, 420] width 32 height 32
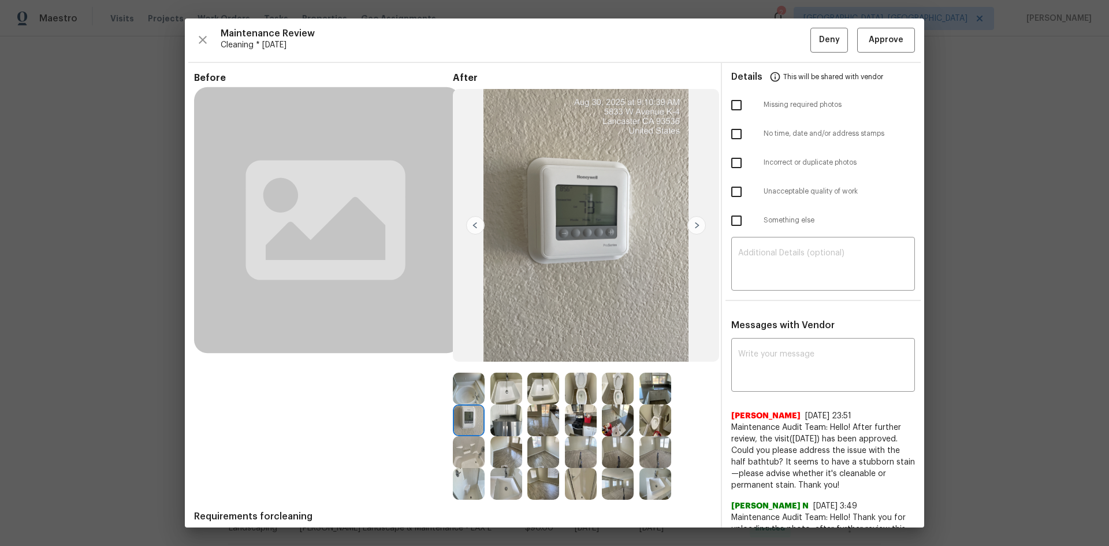
click at [466, 365] on img at bounding box center [469, 420] width 32 height 32
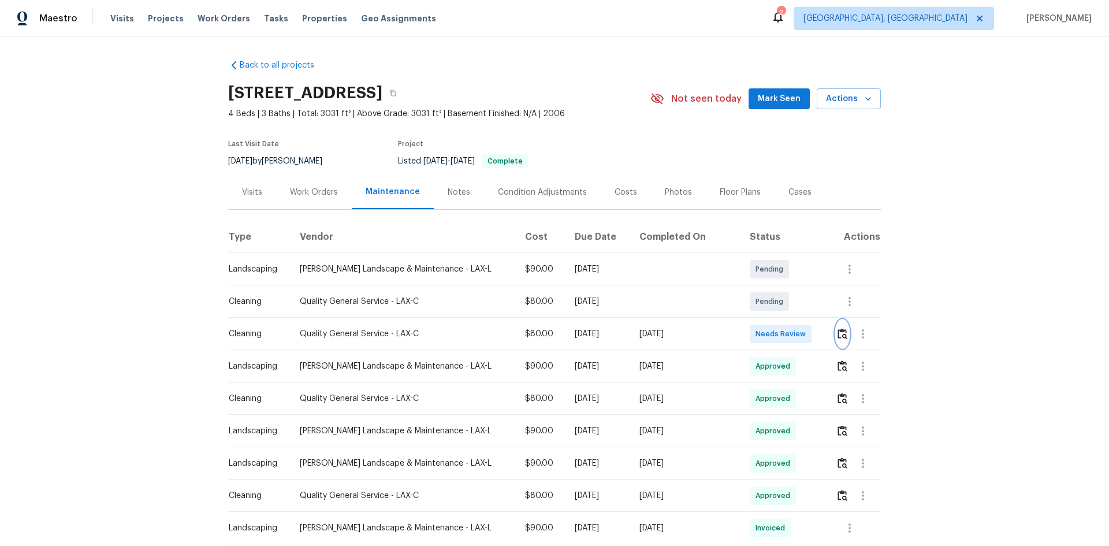
click at [789, 335] on img "button" at bounding box center [843, 333] width 10 height 11
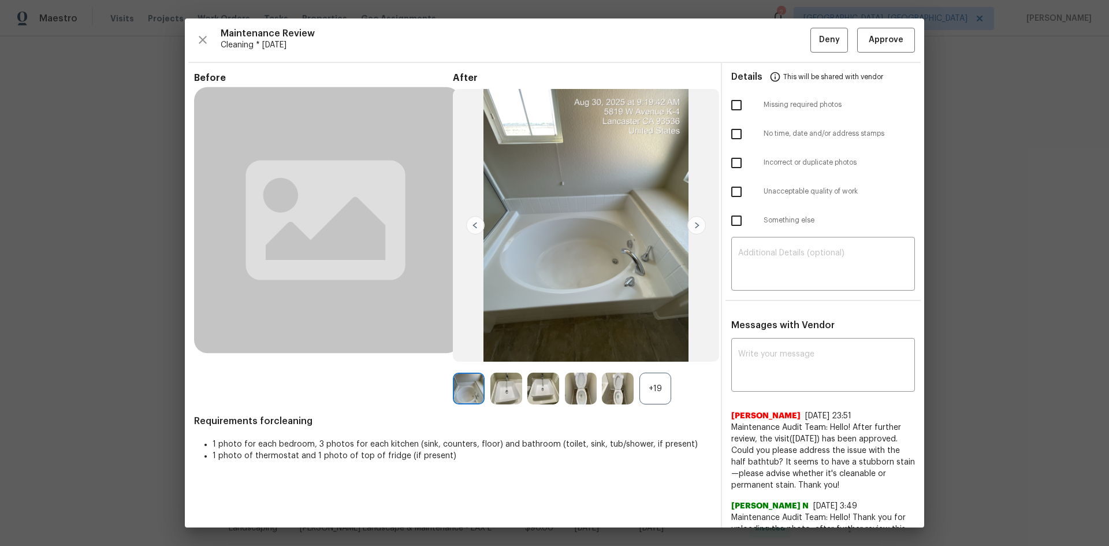
click at [650, 365] on div "+19" at bounding box center [656, 389] width 32 height 32
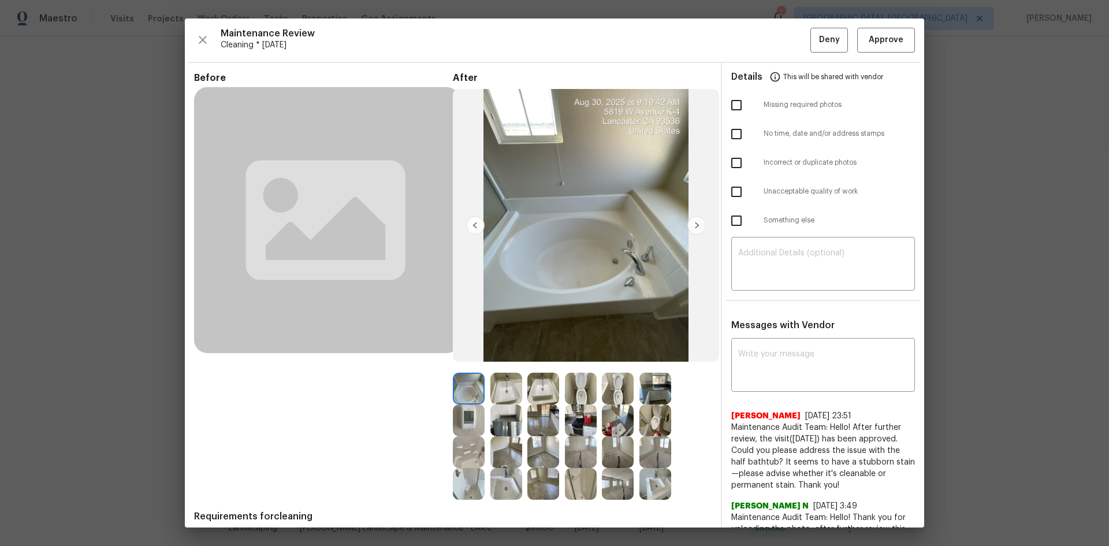
click at [470, 365] on img at bounding box center [469, 420] width 32 height 32
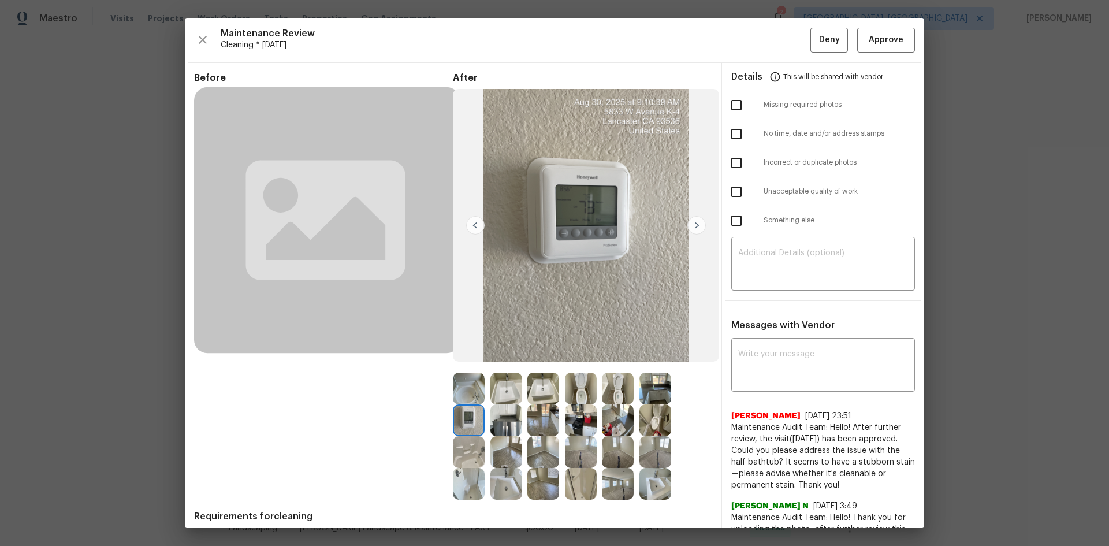
click at [470, 365] on img at bounding box center [469, 420] width 32 height 32
click at [789, 44] on span "Approve" at bounding box center [886, 40] width 35 height 14
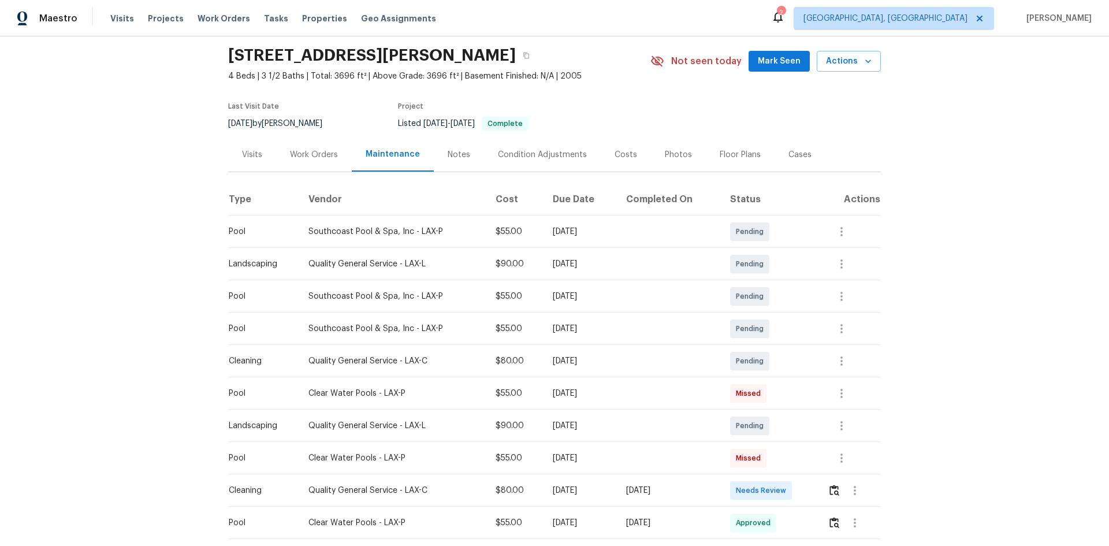
scroll to position [58, 0]
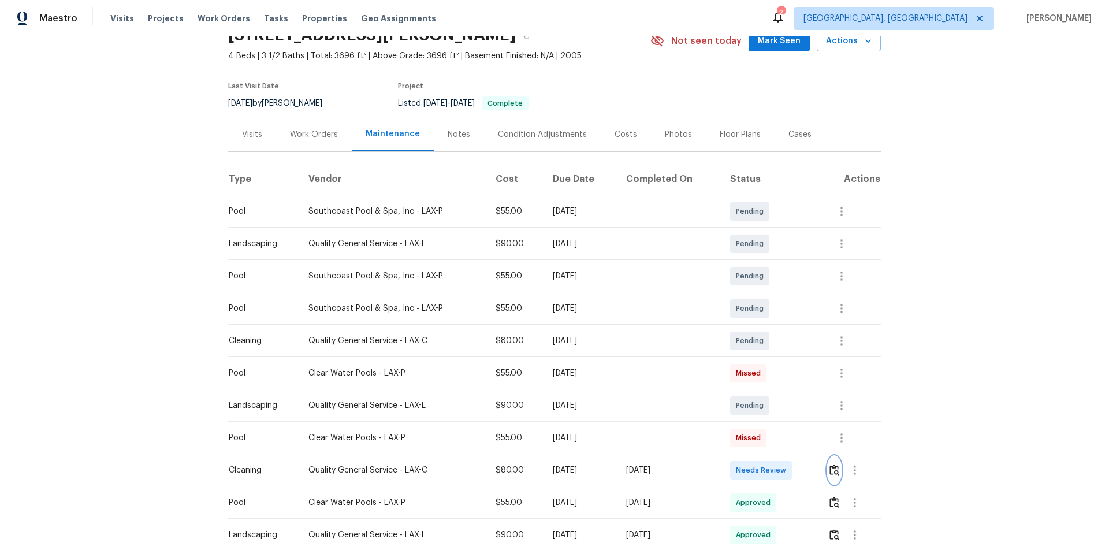
click at [830, 474] on img "button" at bounding box center [835, 470] width 10 height 11
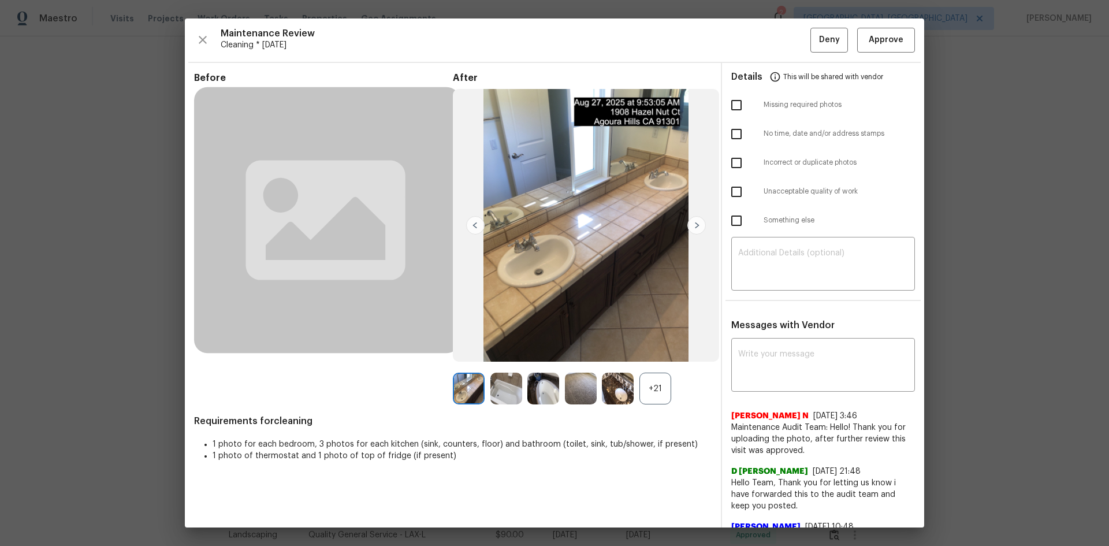
click at [641, 385] on div "+21" at bounding box center [656, 389] width 32 height 32
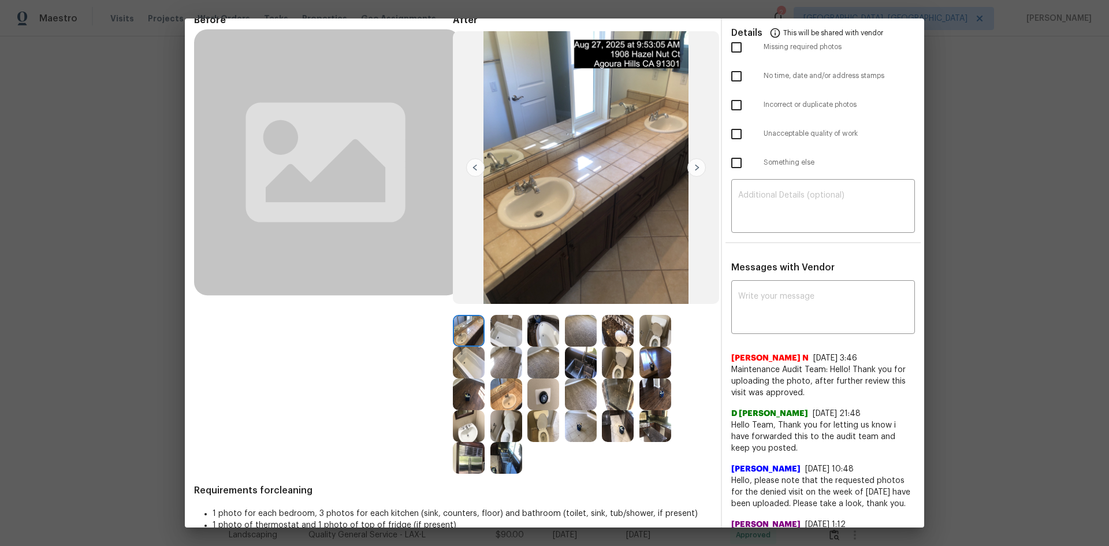
click at [543, 399] on img at bounding box center [544, 394] width 32 height 32
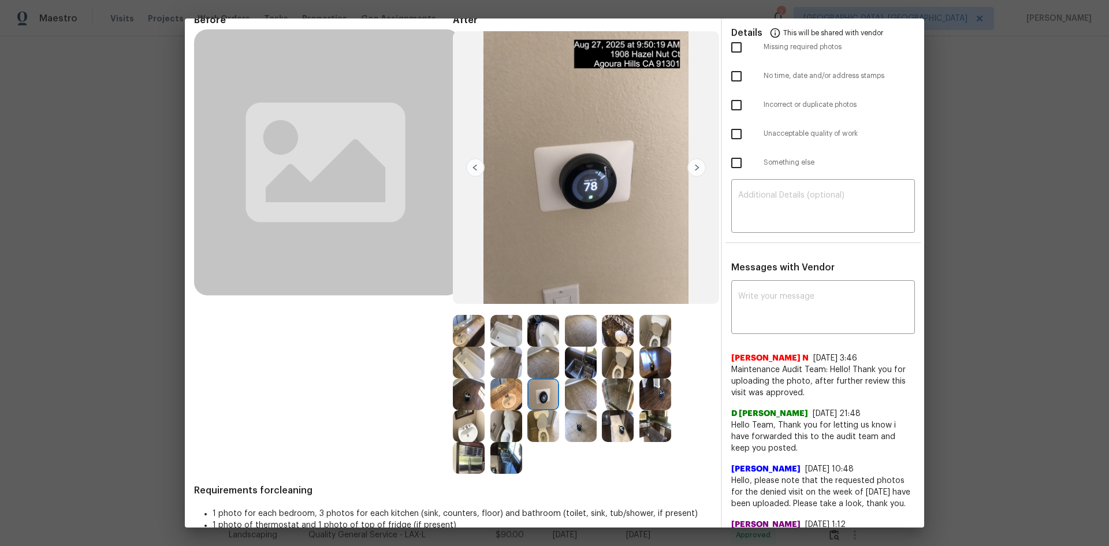
click at [543, 399] on img at bounding box center [544, 394] width 32 height 32
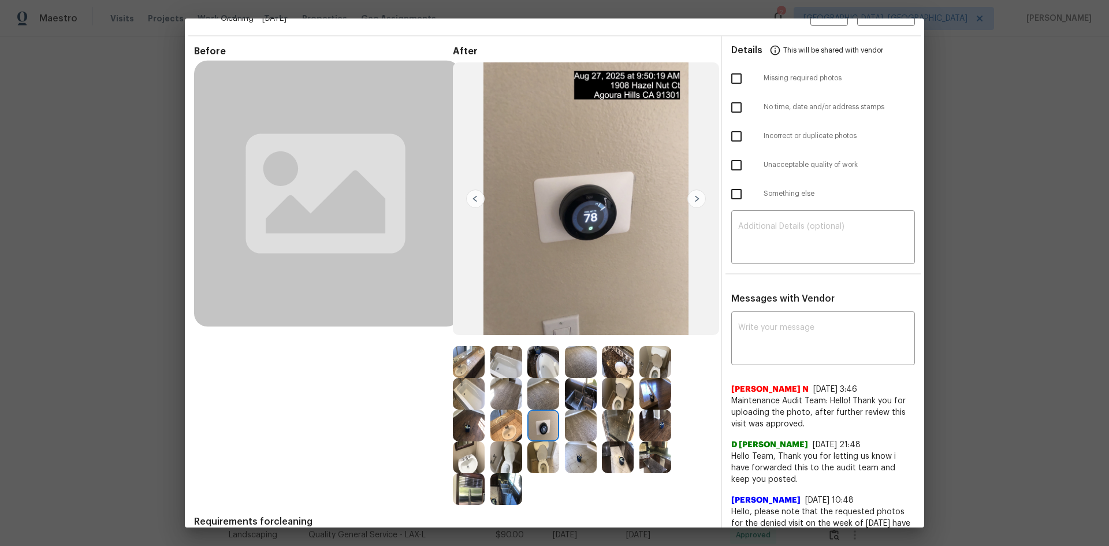
scroll to position [0, 0]
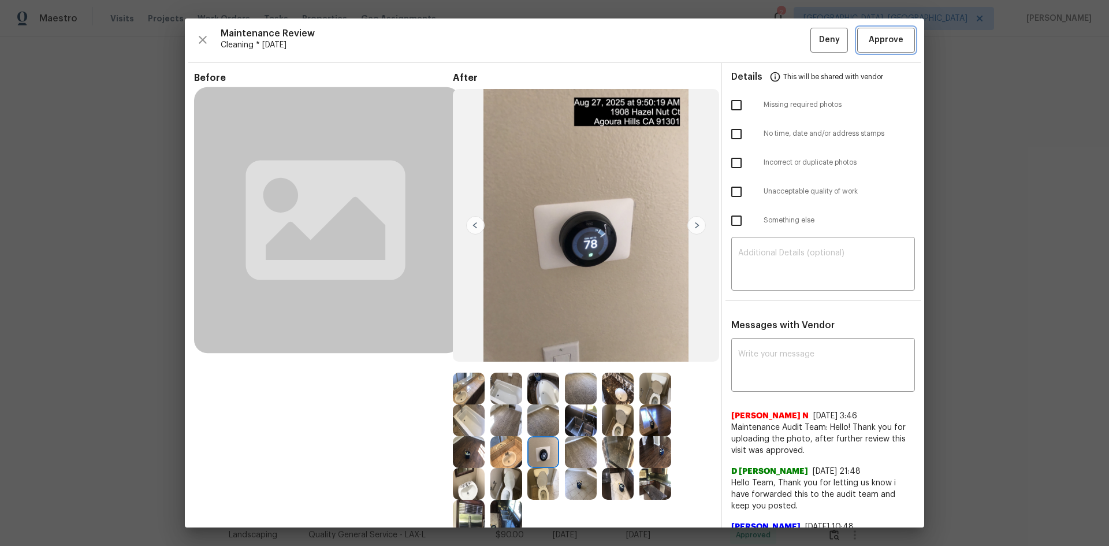
click at [873, 33] on span "Approve" at bounding box center [886, 40] width 35 height 14
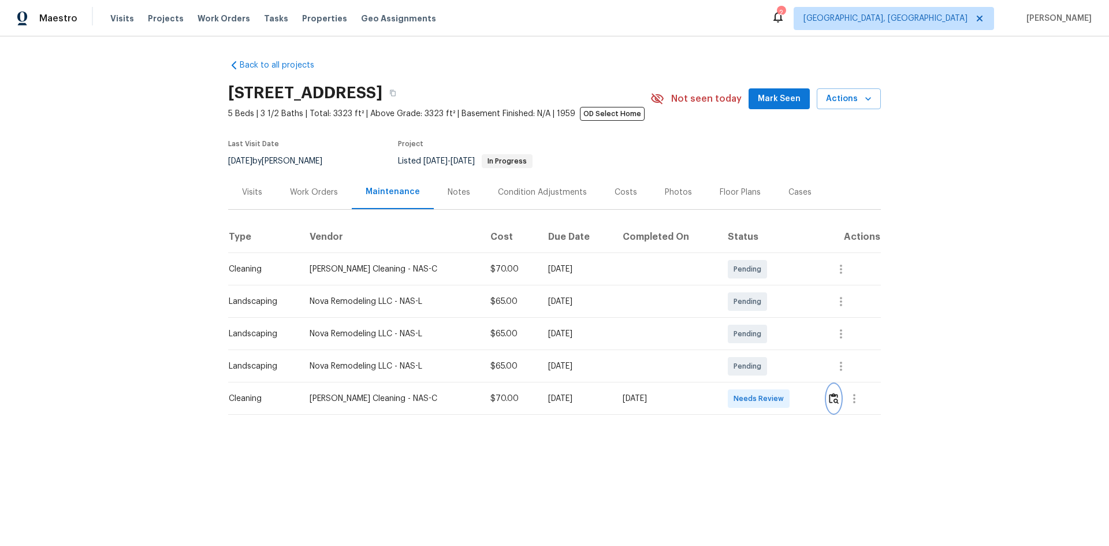
click at [832, 398] on img "button" at bounding box center [834, 398] width 10 height 11
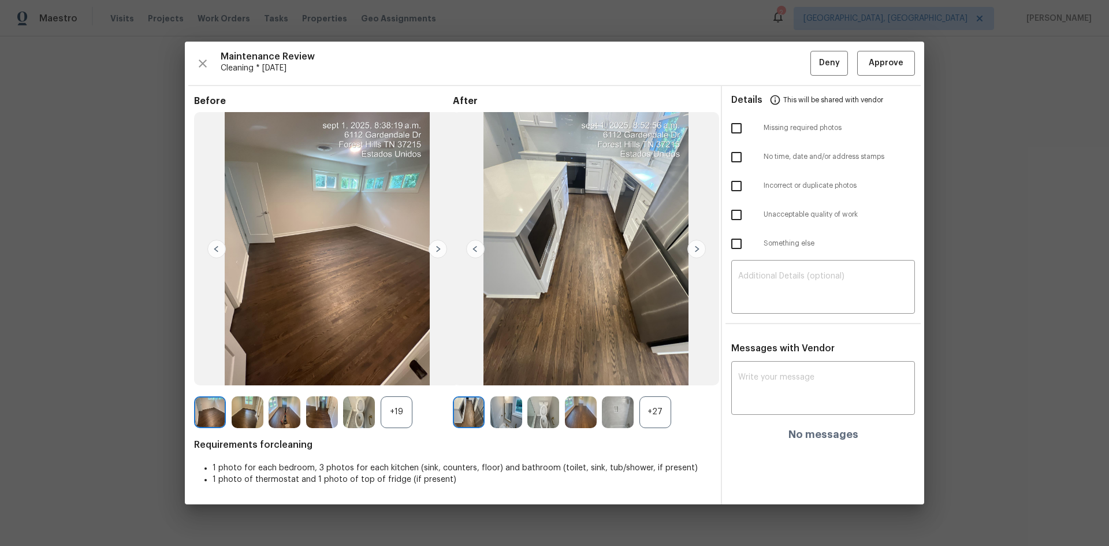
click at [626, 409] on img at bounding box center [618, 412] width 32 height 32
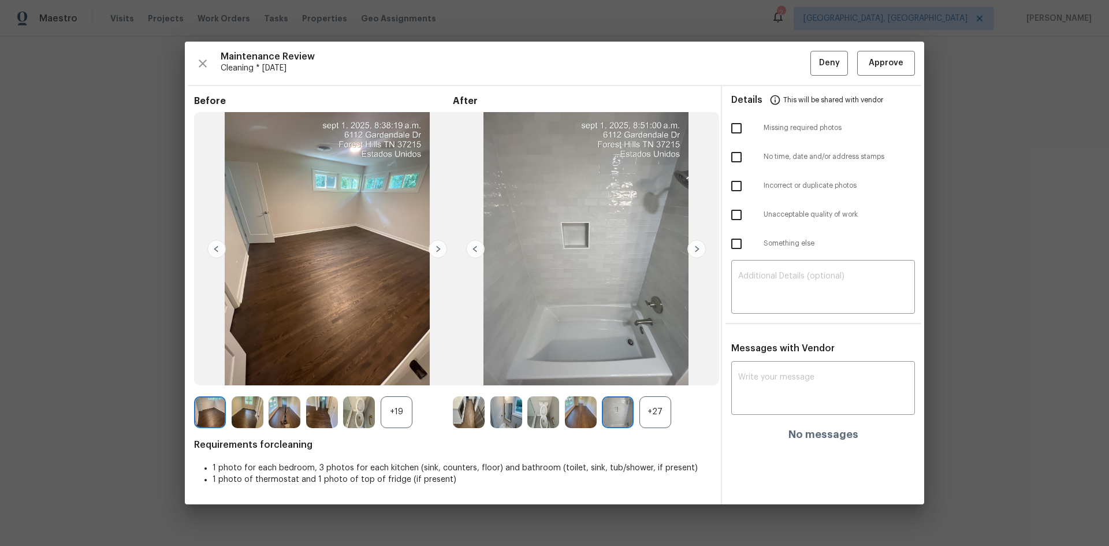
click at [626, 409] on img at bounding box center [618, 412] width 32 height 32
click at [677, 420] on div "+27" at bounding box center [582, 412] width 259 height 32
click at [647, 415] on div "+27" at bounding box center [656, 412] width 32 height 32
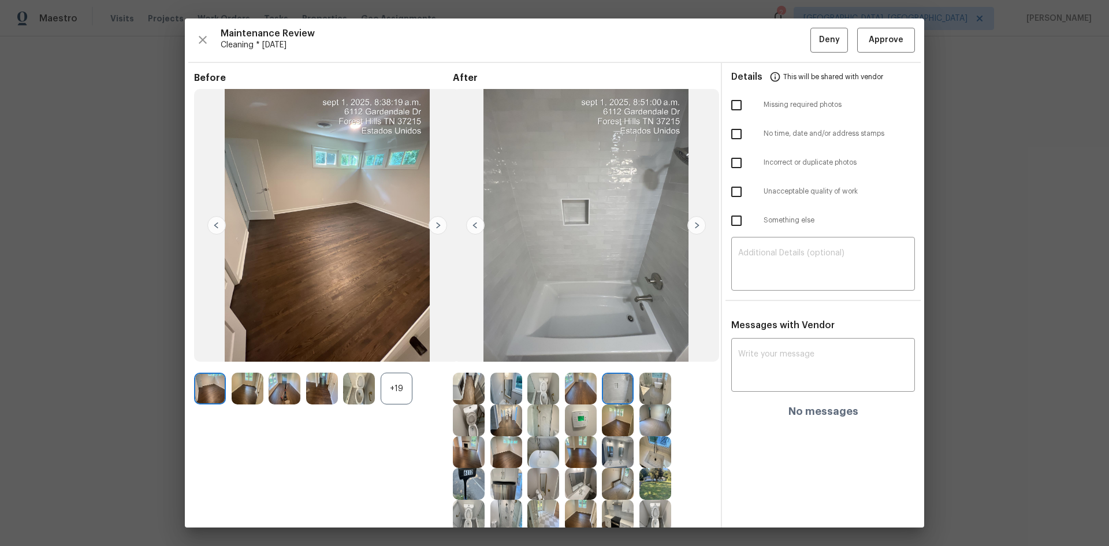
click at [573, 414] on img at bounding box center [581, 420] width 32 height 32
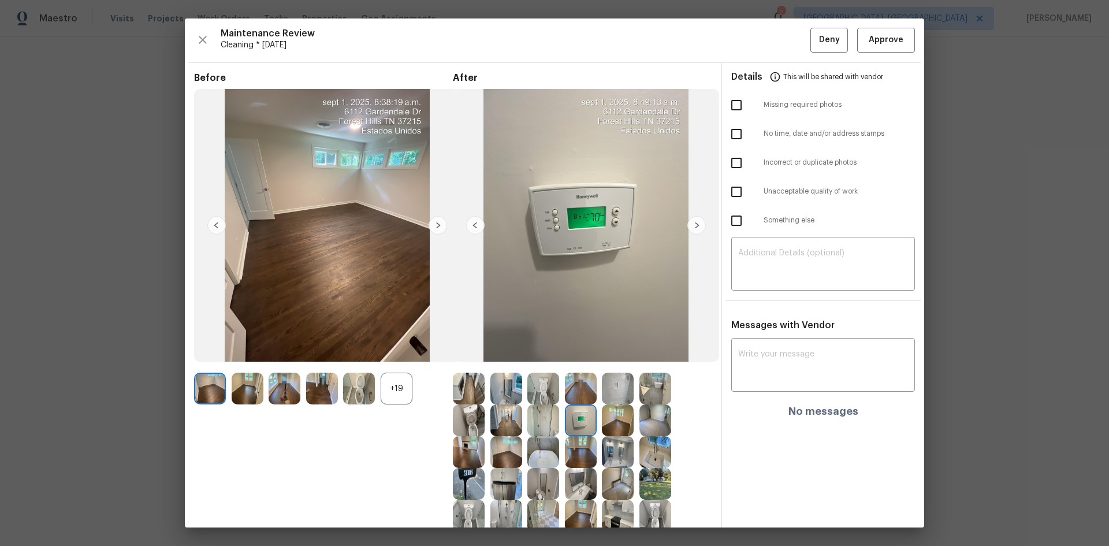
click at [573, 414] on img at bounding box center [581, 420] width 32 height 32
click at [576, 414] on img at bounding box center [581, 420] width 32 height 32
click at [890, 42] on span "Approve" at bounding box center [886, 40] width 35 height 14
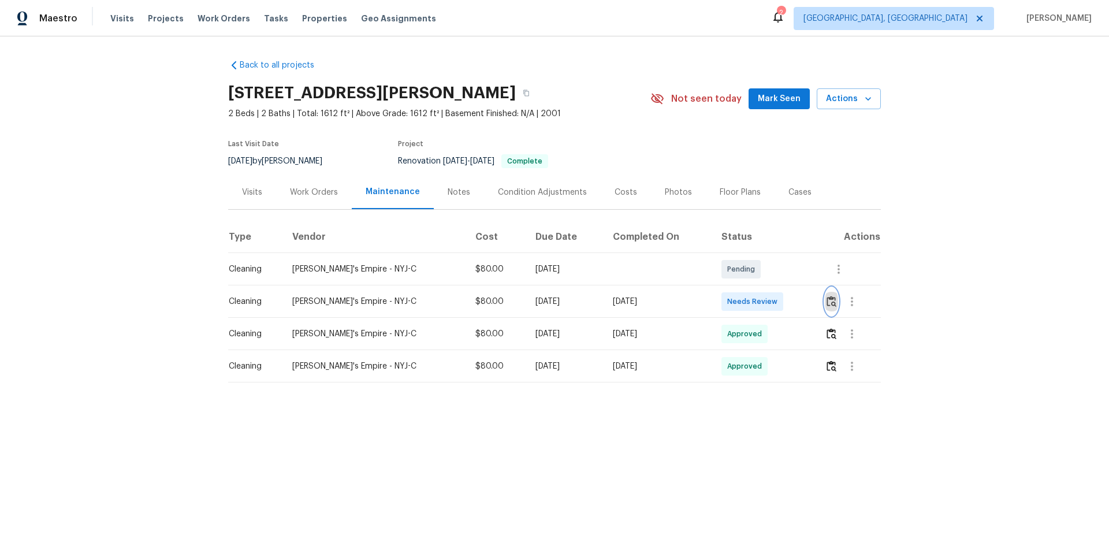
click at [827, 299] on img "button" at bounding box center [832, 301] width 10 height 11
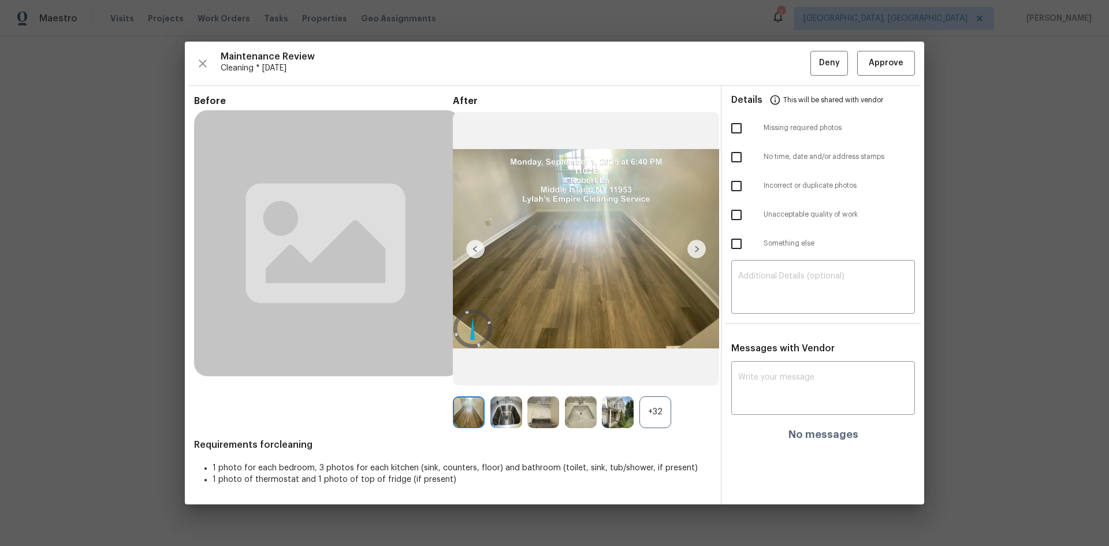
click at [663, 409] on div "+32" at bounding box center [656, 412] width 32 height 32
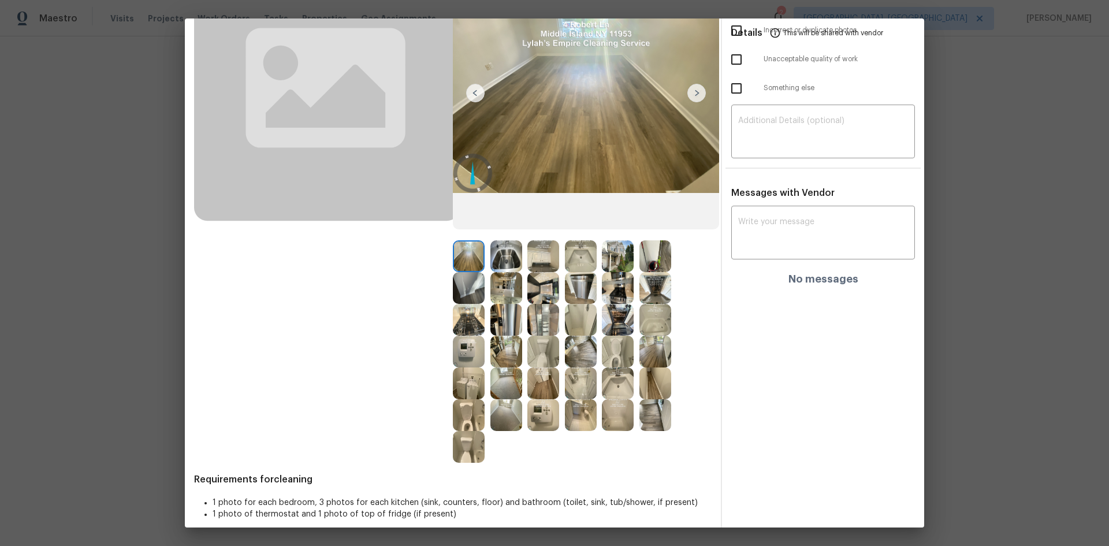
scroll to position [144, 0]
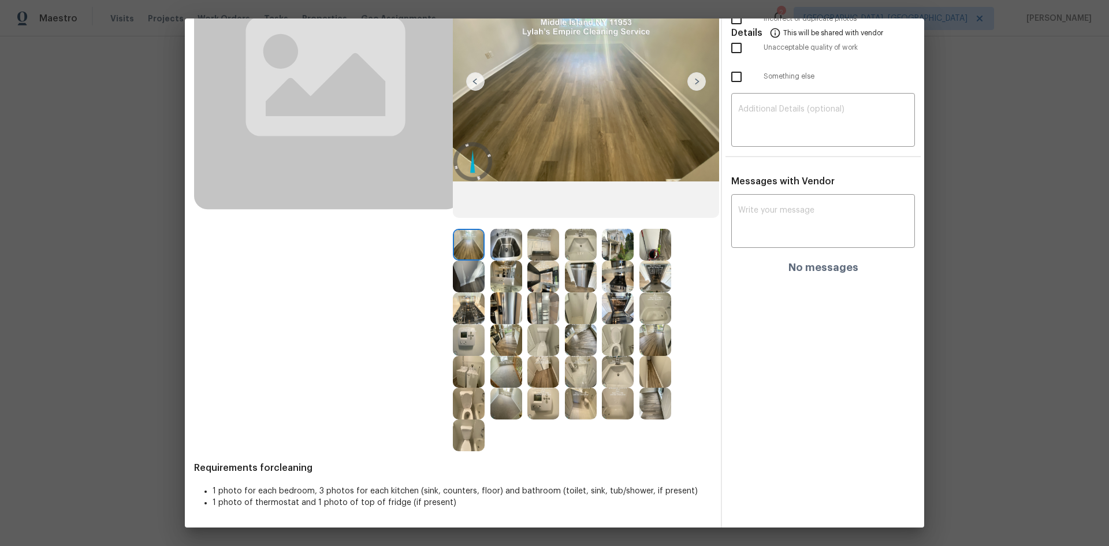
click at [461, 331] on img at bounding box center [469, 340] width 32 height 32
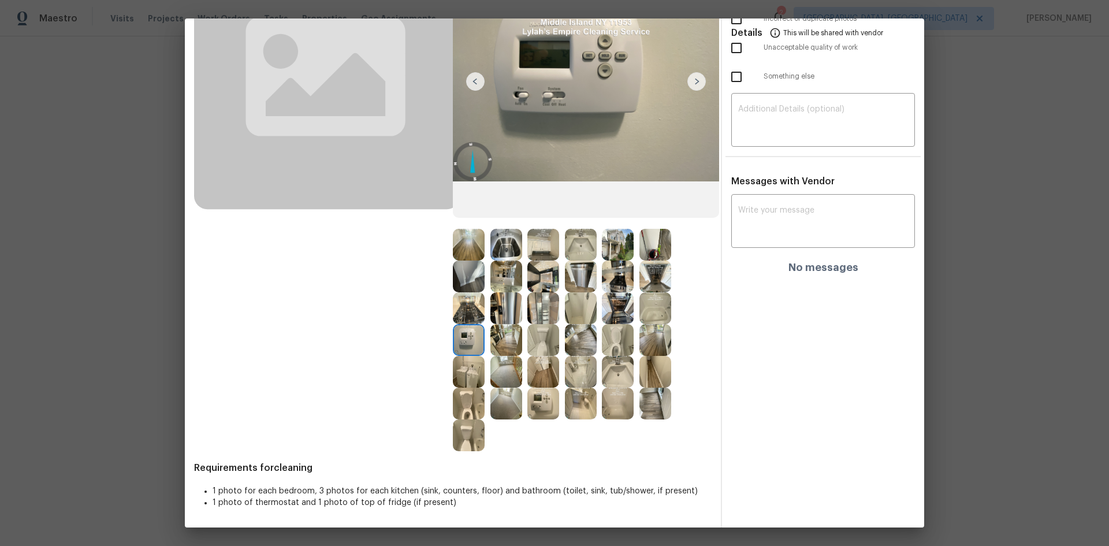
click at [461, 331] on img at bounding box center [469, 340] width 32 height 32
click at [459, 333] on img at bounding box center [469, 340] width 32 height 32
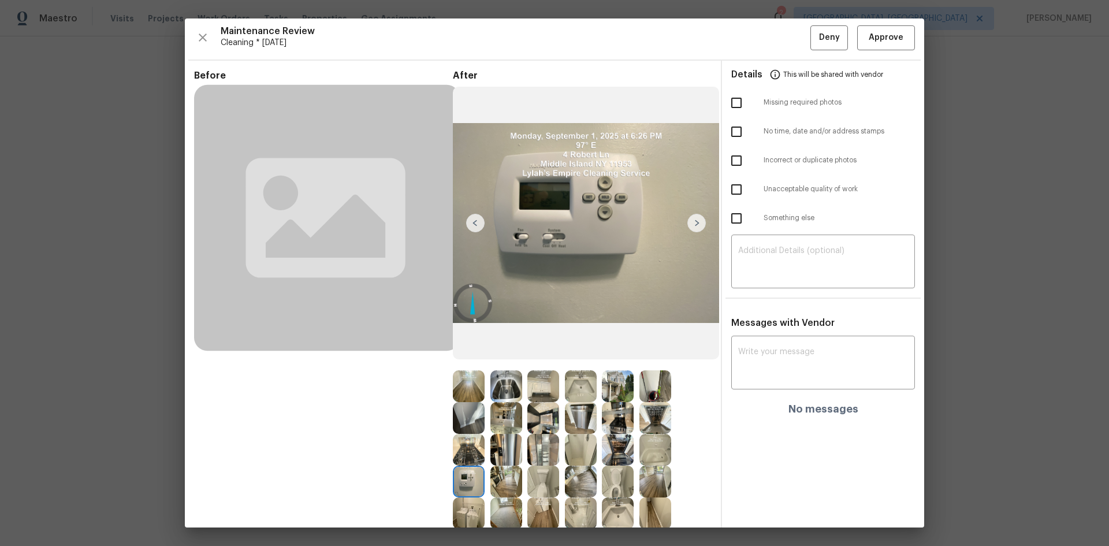
scroll to position [0, 0]
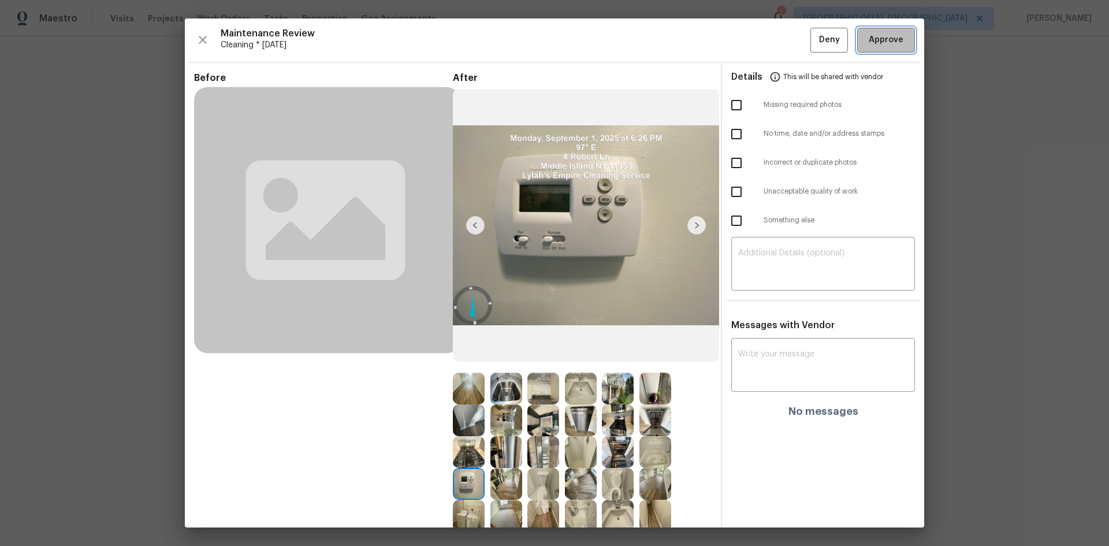
drag, startPoint x: 886, startPoint y: 28, endPoint x: 894, endPoint y: 86, distance: 57.7
click at [888, 32] on button "Approve" at bounding box center [887, 40] width 58 height 25
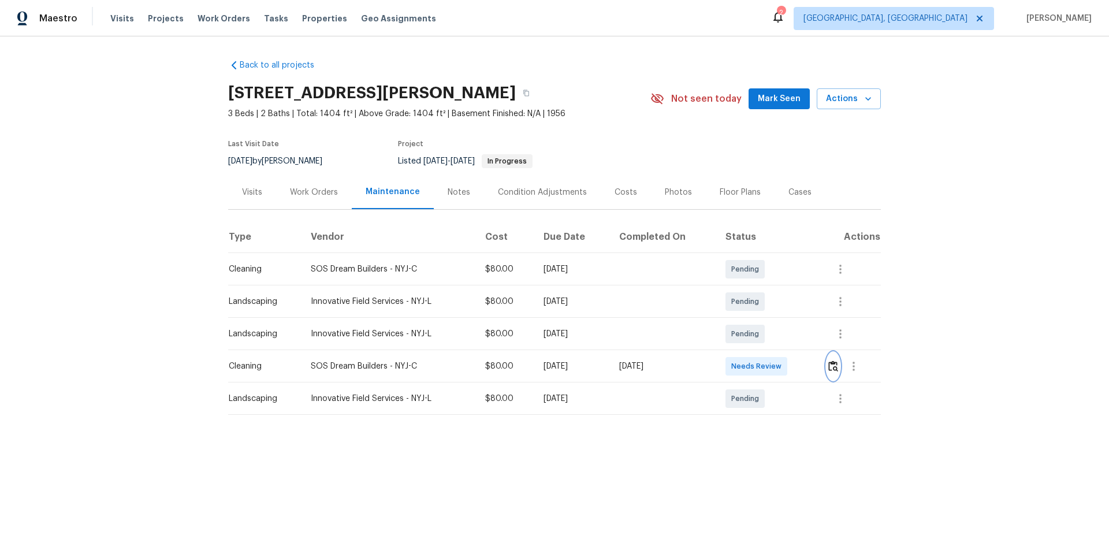
click at [834, 363] on img "button" at bounding box center [834, 366] width 10 height 11
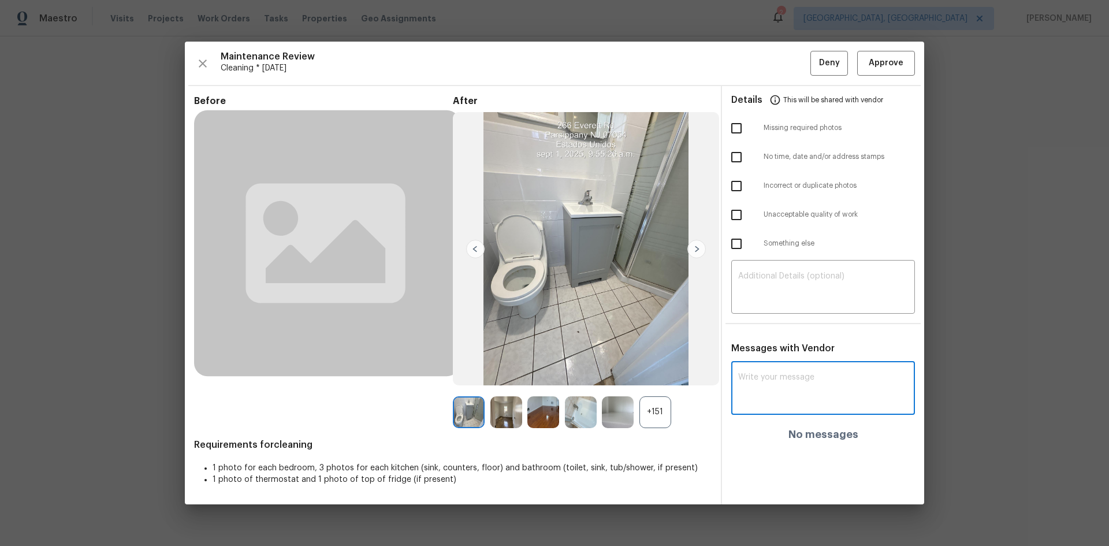
click at [760, 399] on textarea at bounding box center [823, 389] width 170 height 32
click at [735, 216] on input "checkbox" at bounding box center [737, 215] width 24 height 24
checkbox input "true"
click at [741, 289] on textarea at bounding box center [823, 288] width 170 height 32
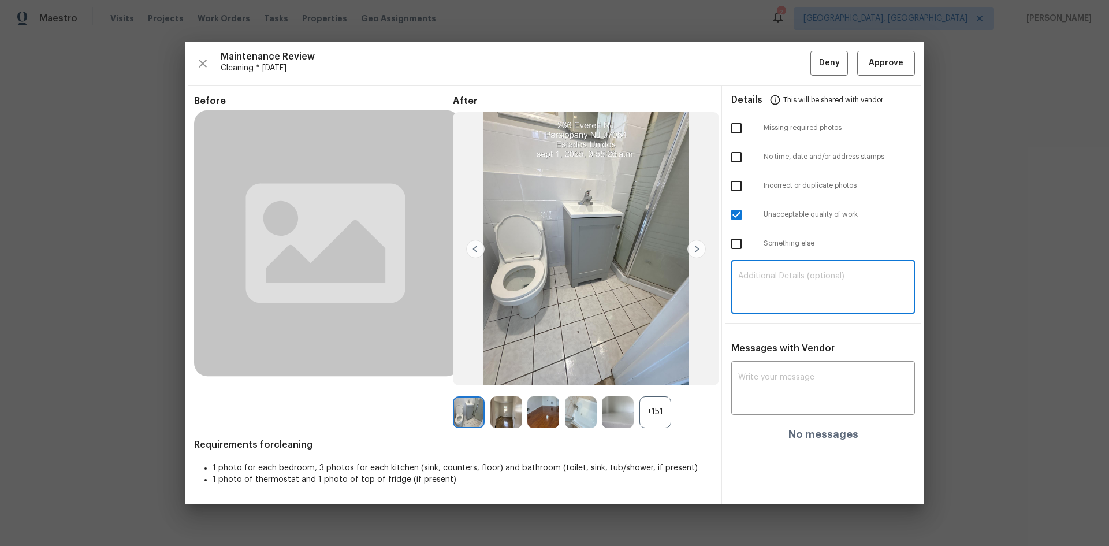
paste textarea "Maintenance Audit Team: Hello! Unfortunately, this cleaning visit completed on …"
type textarea "Maintenance Audit Team: Hello! Unfortunately, this cleaning visit completed on …"
click at [765, 395] on textarea at bounding box center [823, 389] width 170 height 32
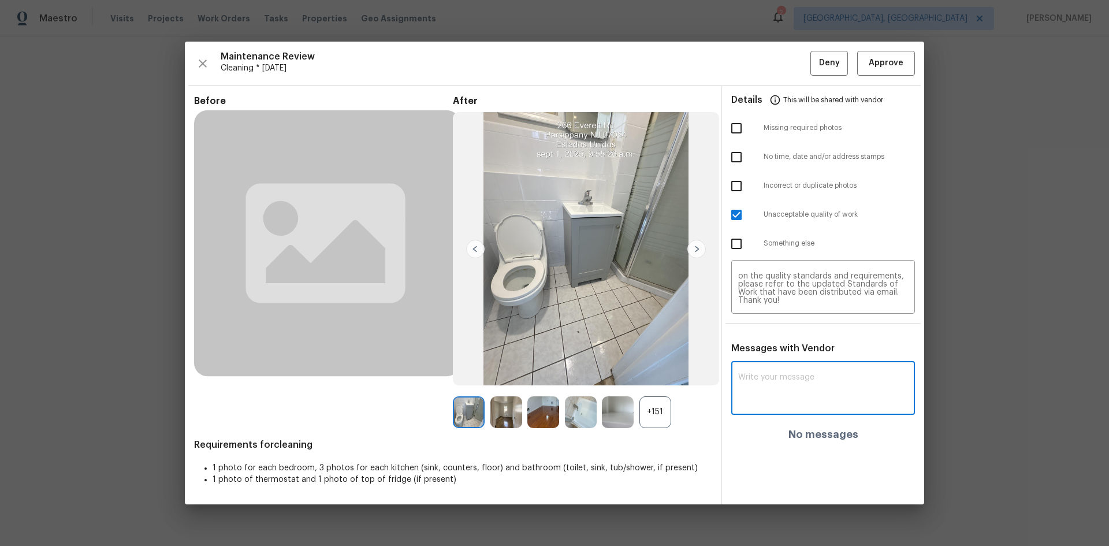
paste textarea "Maintenance Audit Team: Hello! Unfortunately, this cleaning visit completed on …"
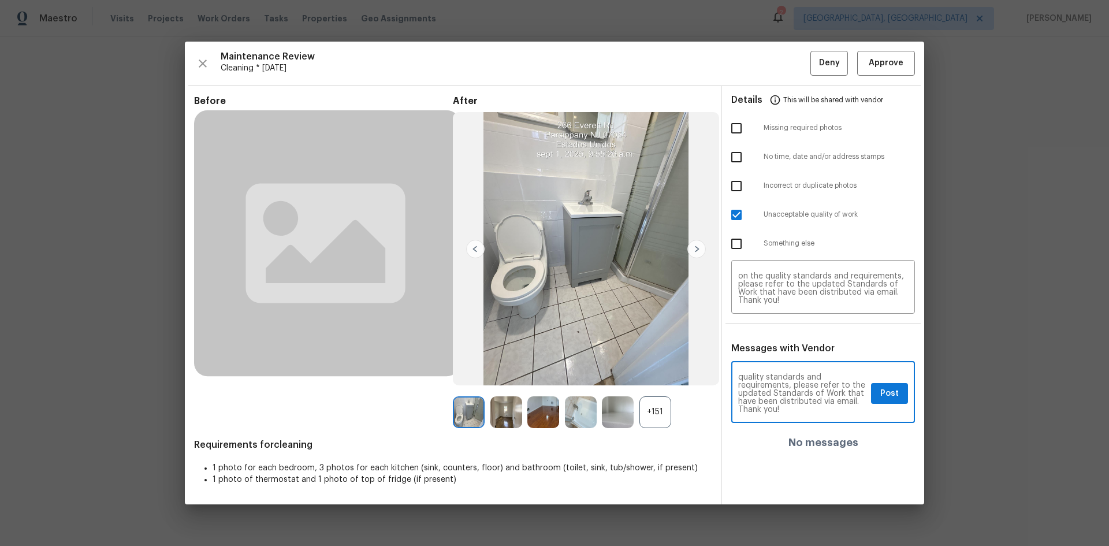
type textarea "Maintenance Audit Team: Hello! Unfortunately, this cleaning visit completed on …"
click at [886, 387] on span "Post" at bounding box center [890, 394] width 18 height 14
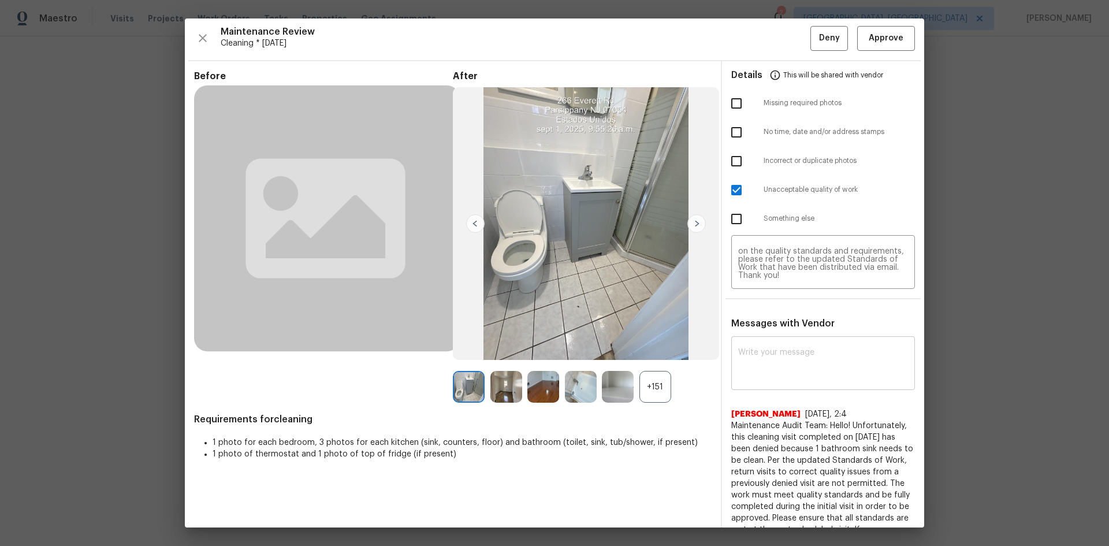
scroll to position [0, 0]
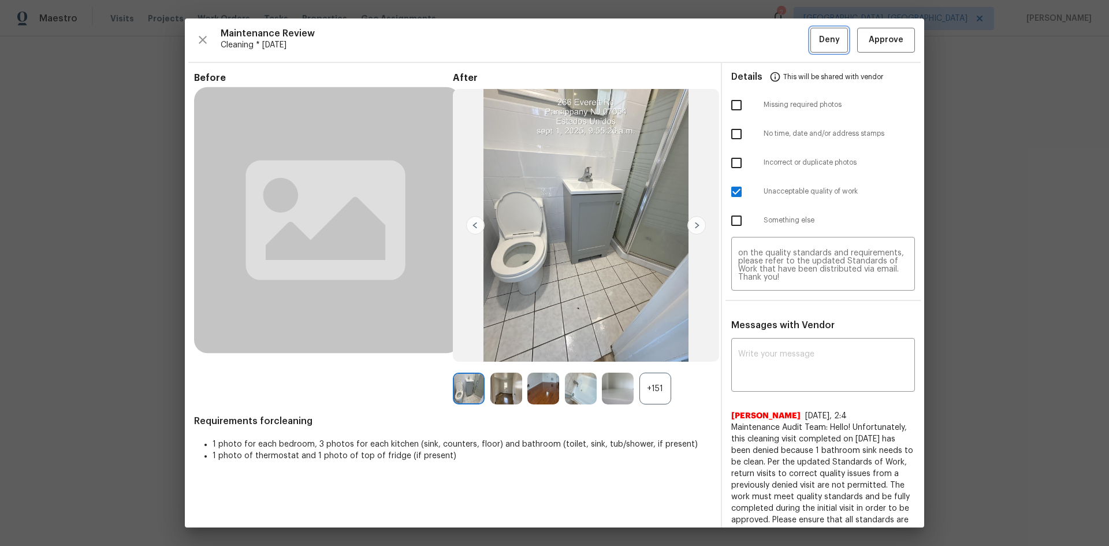
click at [825, 36] on span "Deny" at bounding box center [829, 40] width 21 height 14
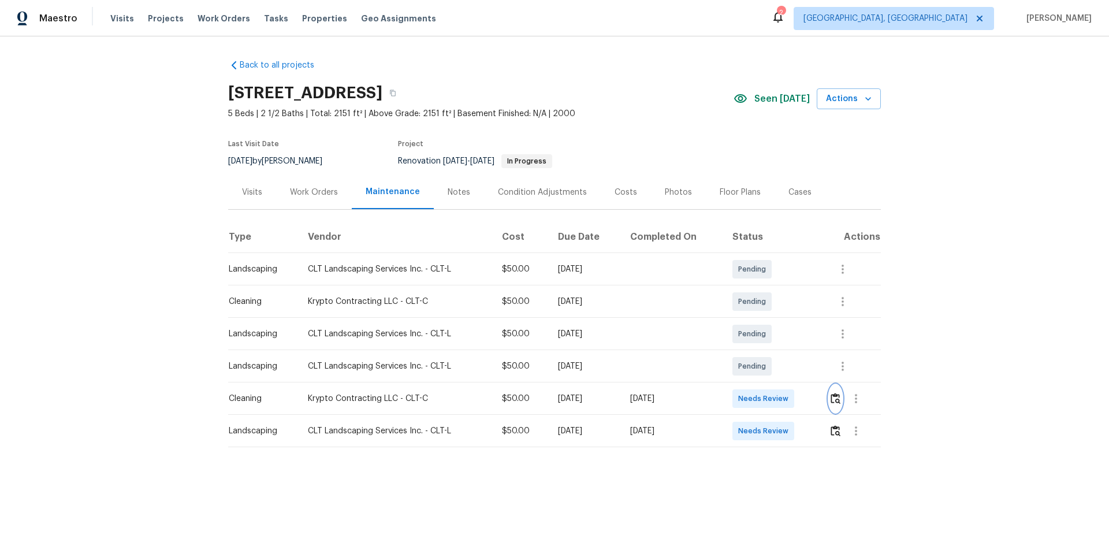
click at [789, 365] on button "button" at bounding box center [835, 399] width 13 height 28
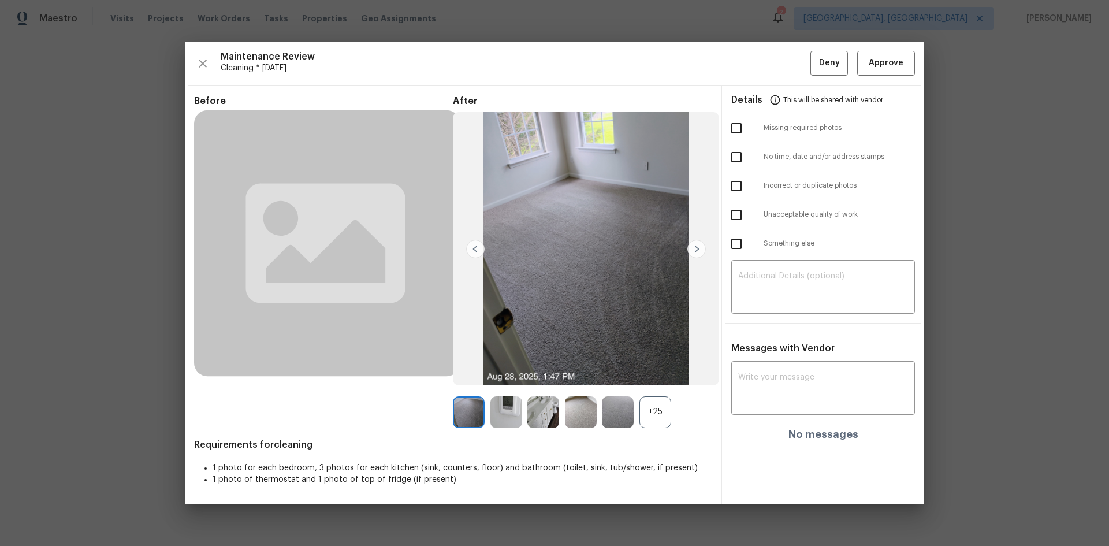
click at [658, 365] on div "+25" at bounding box center [656, 412] width 32 height 32
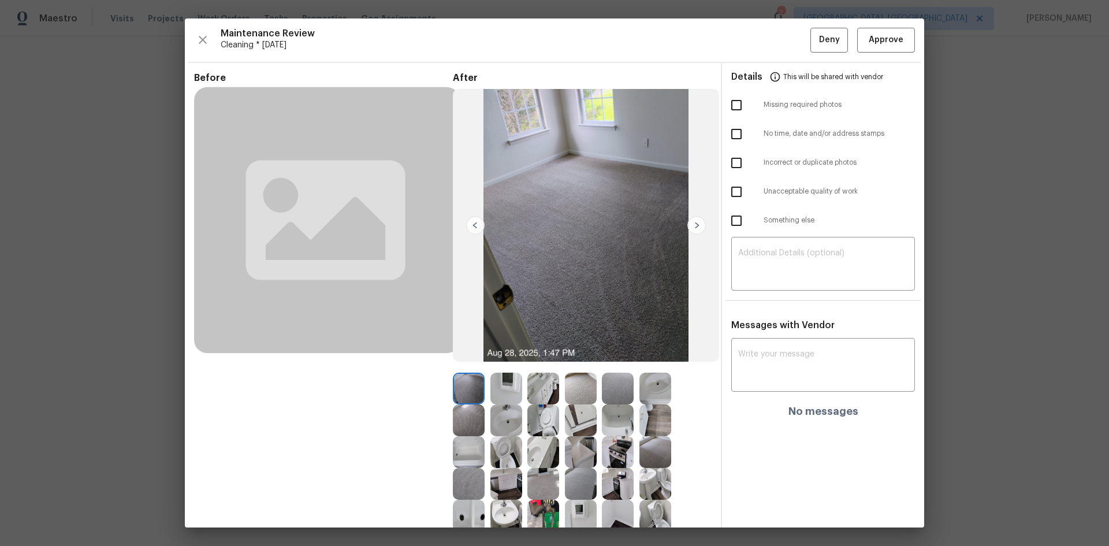
click at [495, 365] on img at bounding box center [507, 389] width 32 height 32
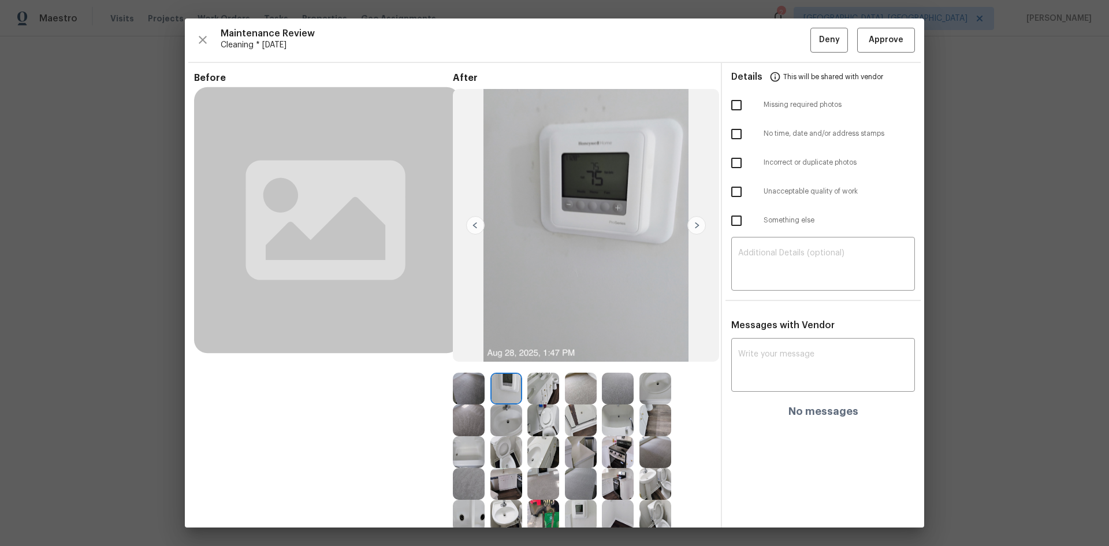
click at [495, 365] on img at bounding box center [507, 389] width 32 height 32
click at [789, 45] on span "Approve" at bounding box center [886, 40] width 39 height 14
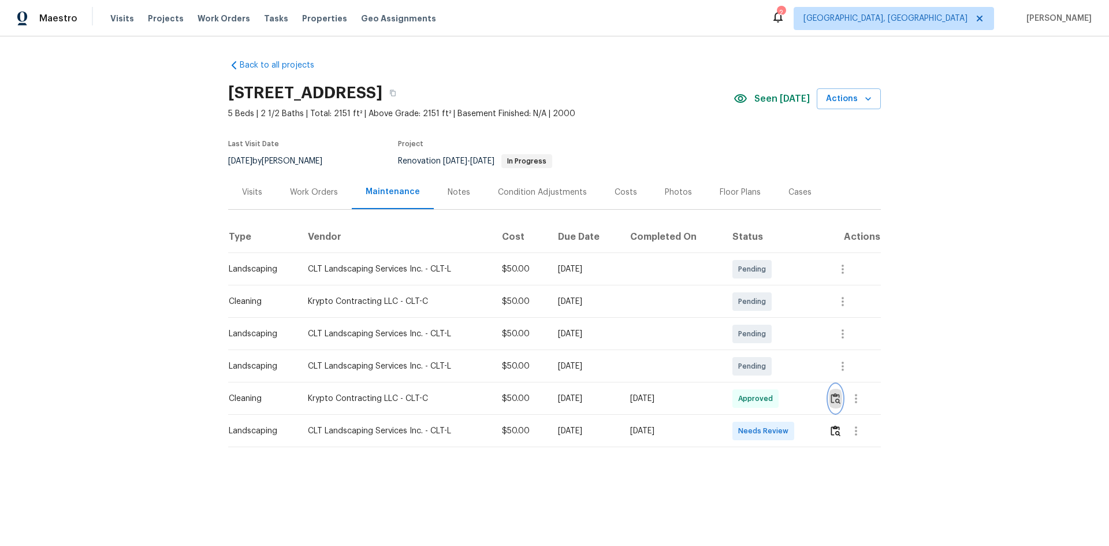
click at [789, 365] on img "button" at bounding box center [836, 398] width 10 height 11
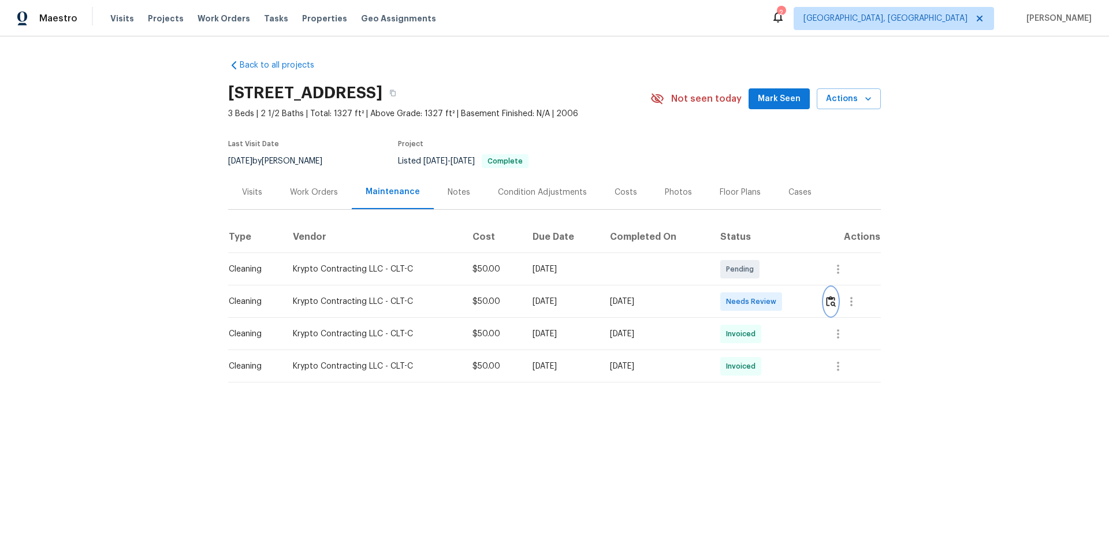
click at [833, 301] on img "button" at bounding box center [831, 301] width 10 height 11
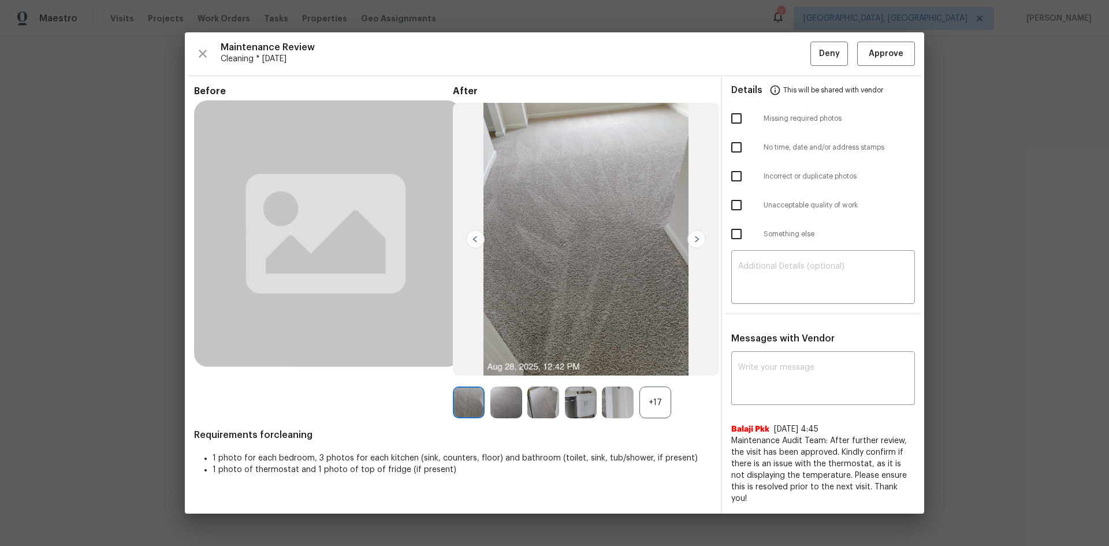
click at [658, 403] on div "+17" at bounding box center [656, 403] width 32 height 32
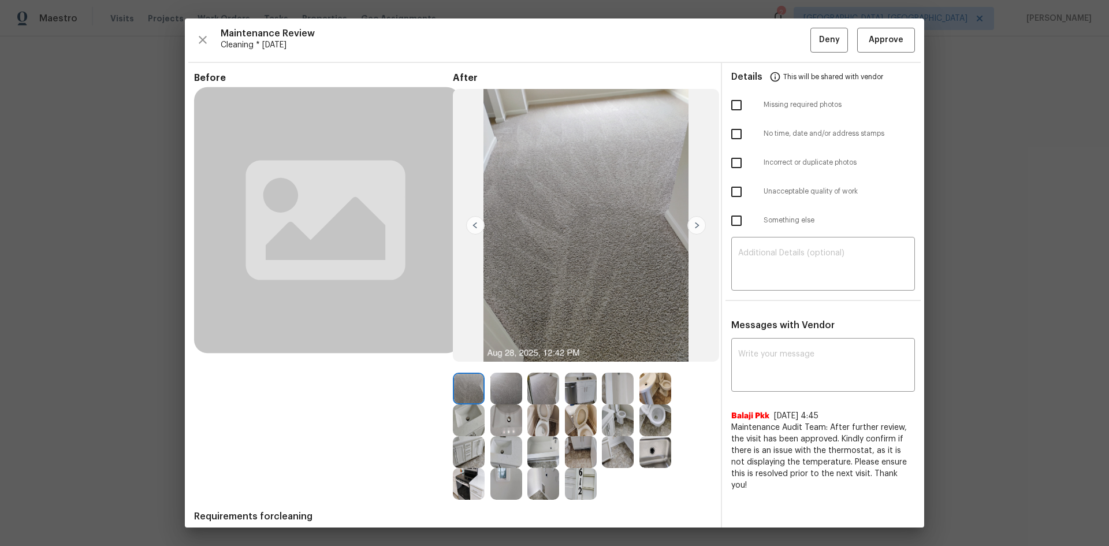
click at [502, 478] on img at bounding box center [507, 484] width 32 height 32
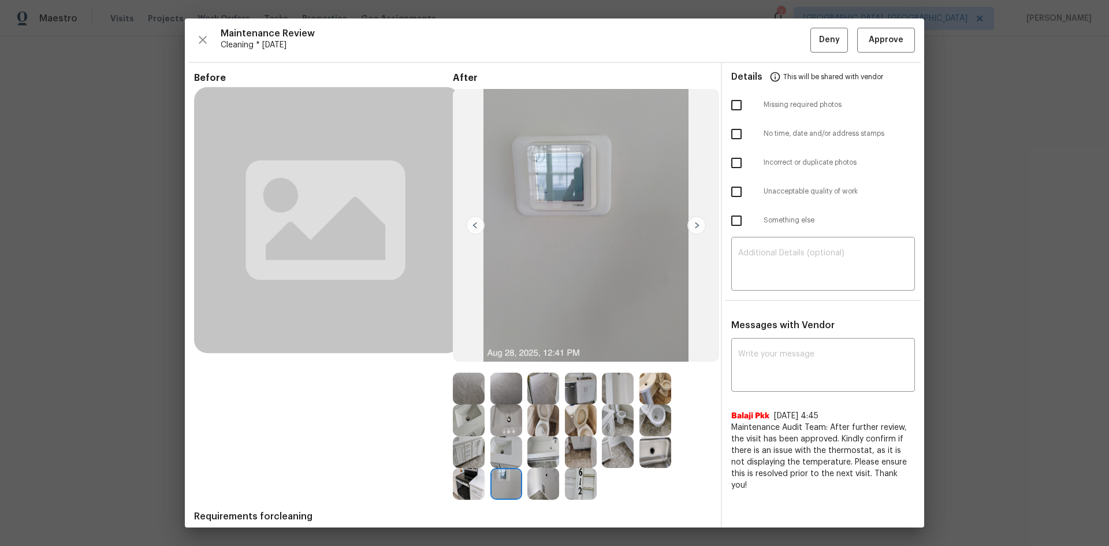
click at [502, 478] on img at bounding box center [507, 484] width 32 height 32
click at [759, 281] on div "​" at bounding box center [824, 265] width 184 height 51
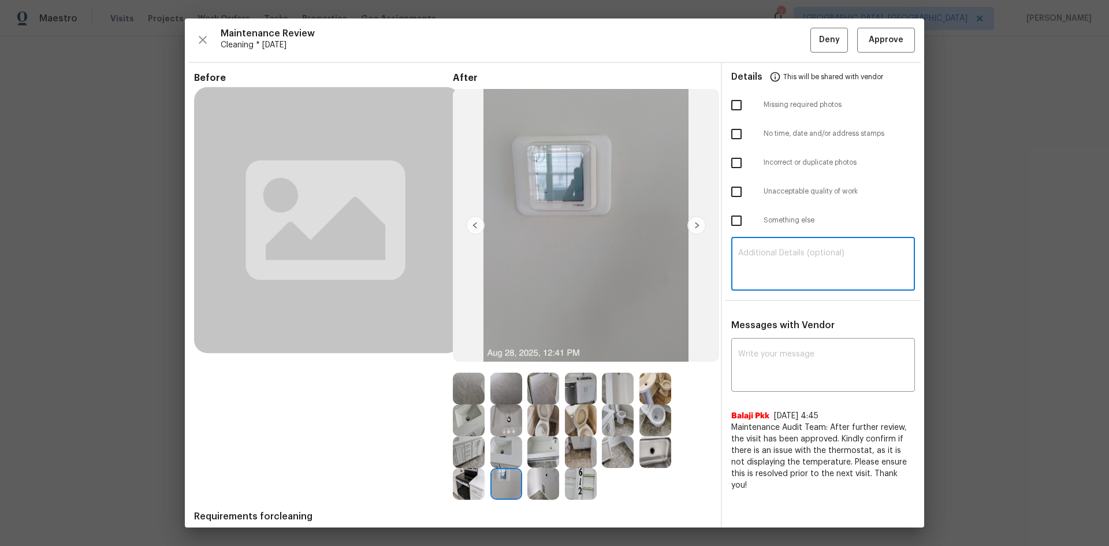
paste textarea "Maintenance Audit Team: Hello! Unfortunately, this cleaning visit completed on …"
type textarea "Maintenance Audit Team: Hello! Unfortunately, this cleaning visit completed on …"
click at [761, 363] on textarea at bounding box center [823, 366] width 170 height 32
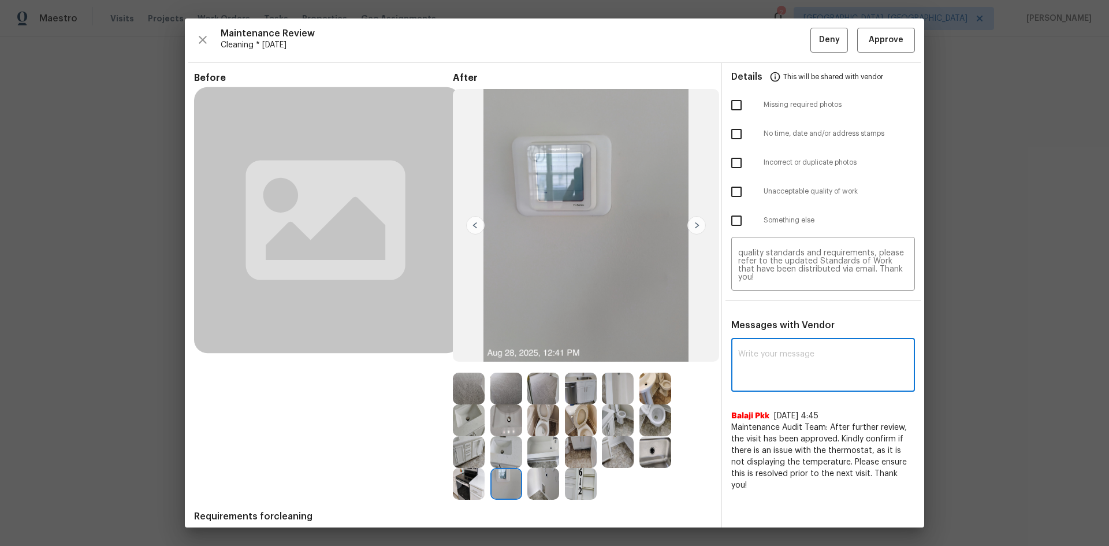
paste textarea "Maintenance Audit Team: Hello! Unfortunately, this cleaning visit completed on …"
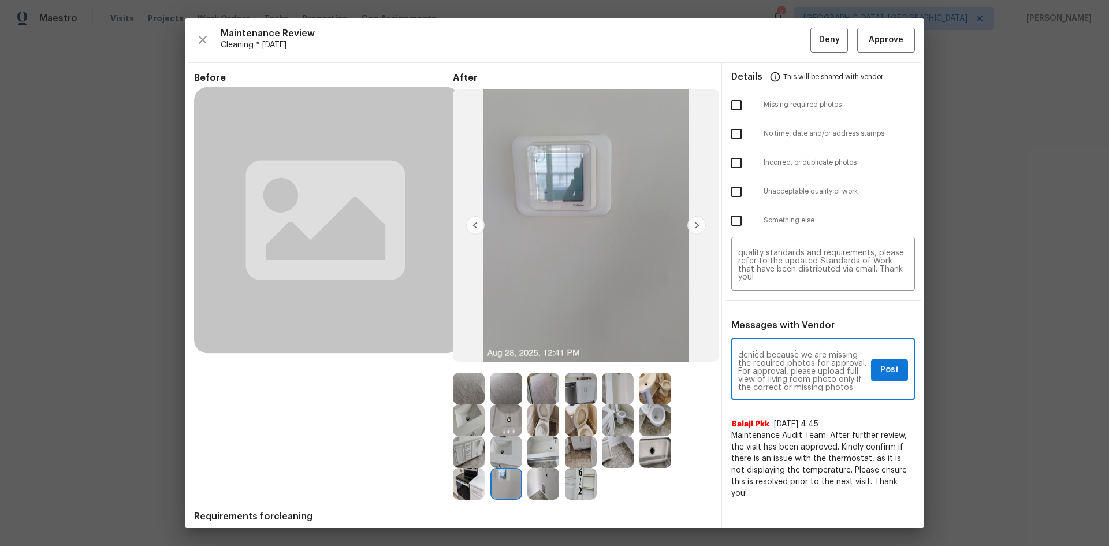
scroll to position [46, 0]
type textarea "Maintenance Audit Team: Hello! Unfortunately, this cleaning visit completed on …"
click at [881, 377] on span "Post" at bounding box center [890, 370] width 18 height 14
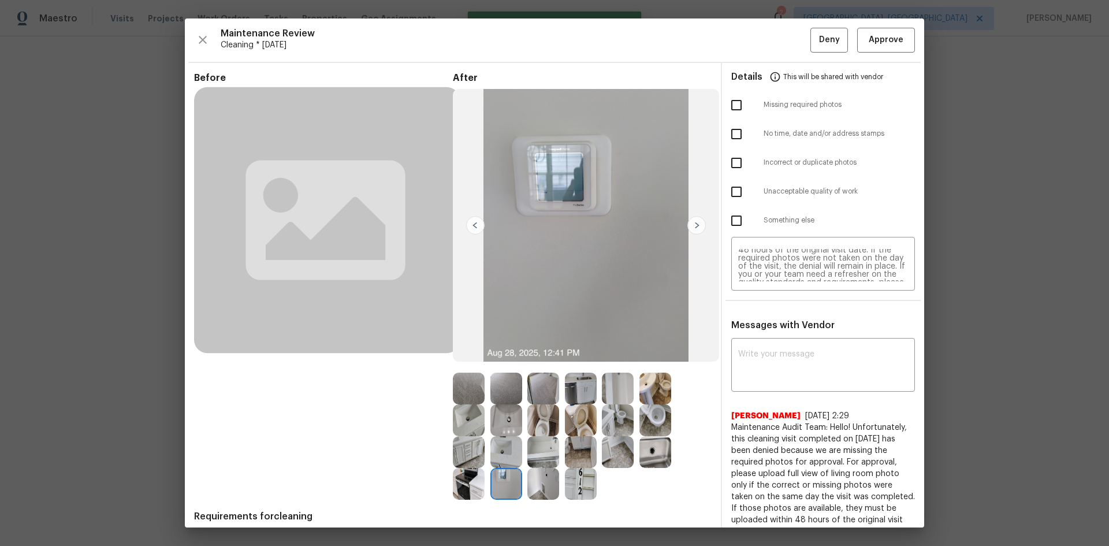
scroll to position [55, 0]
click at [726, 104] on input "checkbox" at bounding box center [737, 105] width 24 height 24
checkbox input "true"
click at [811, 43] on button "Deny" at bounding box center [830, 40] width 38 height 25
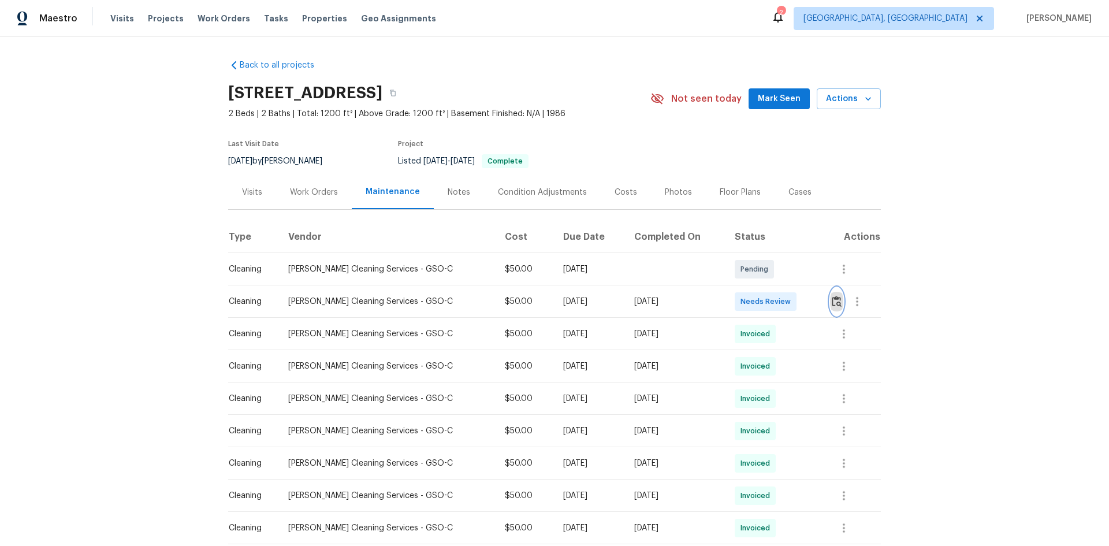
click at [832, 306] on img "button" at bounding box center [837, 301] width 10 height 11
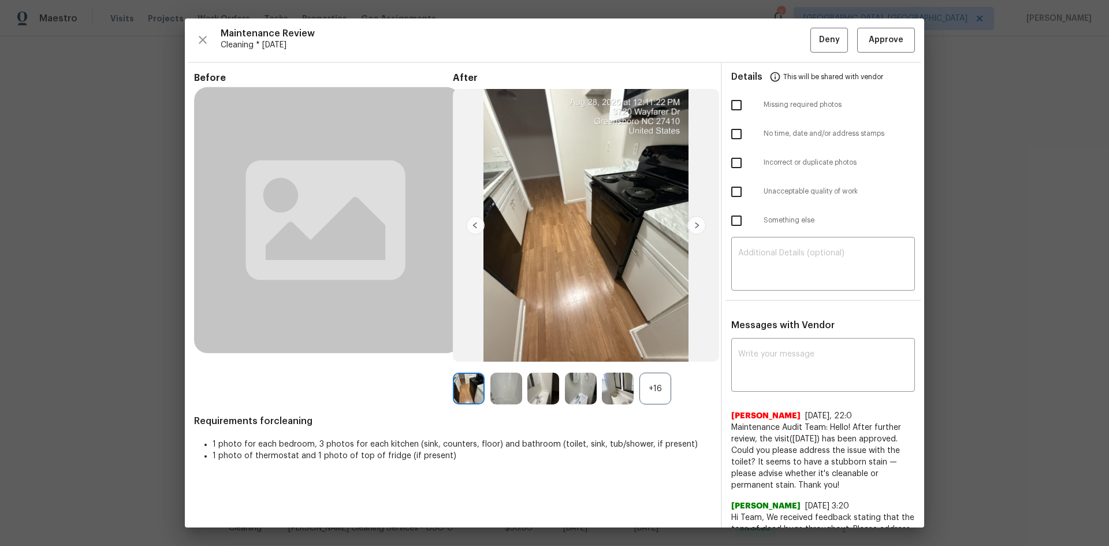
click at [660, 387] on div "+16" at bounding box center [656, 389] width 32 height 32
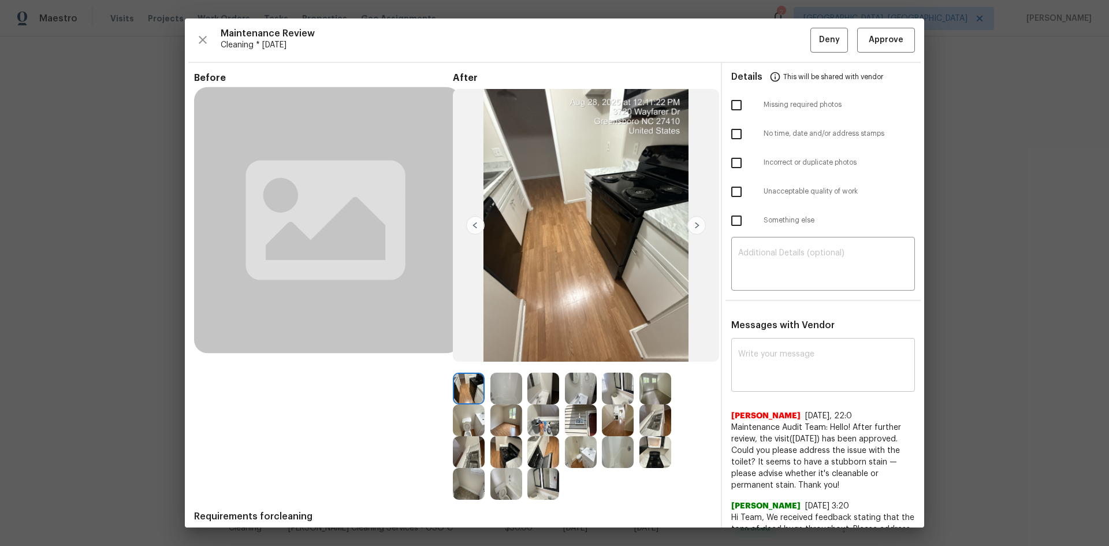
click at [747, 368] on textarea at bounding box center [823, 366] width 170 height 32
paste textarea "Maintenance Audit Team: Hello! Unfortunately, this cleaning visit completed on …"
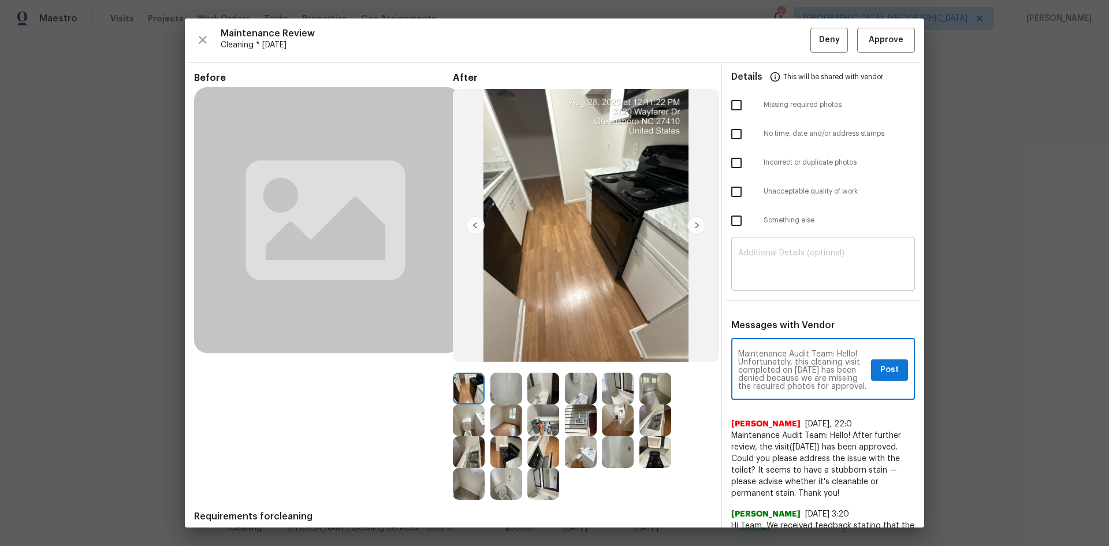
type textarea "Maintenance Audit Team: Hello! Unfortunately, this cleaning visit completed on …"
click at [762, 281] on div "​" at bounding box center [824, 265] width 184 height 51
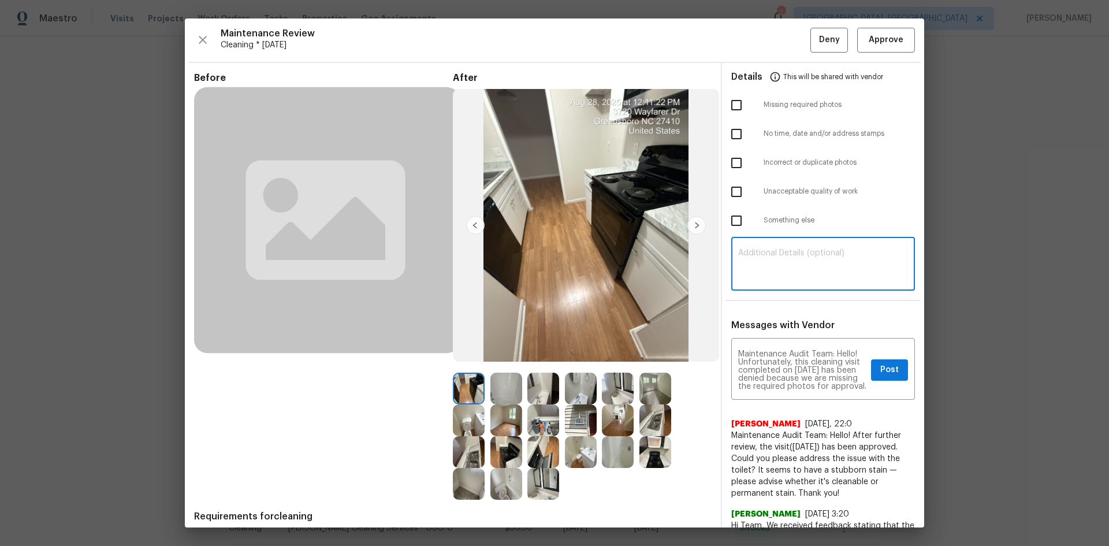
paste textarea "Maintenance Audit Team: Hello! Unfortunately, this cleaning visit completed on …"
type textarea "Maintenance Audit Team: Hello! Unfortunately, this cleaning visit completed on …"
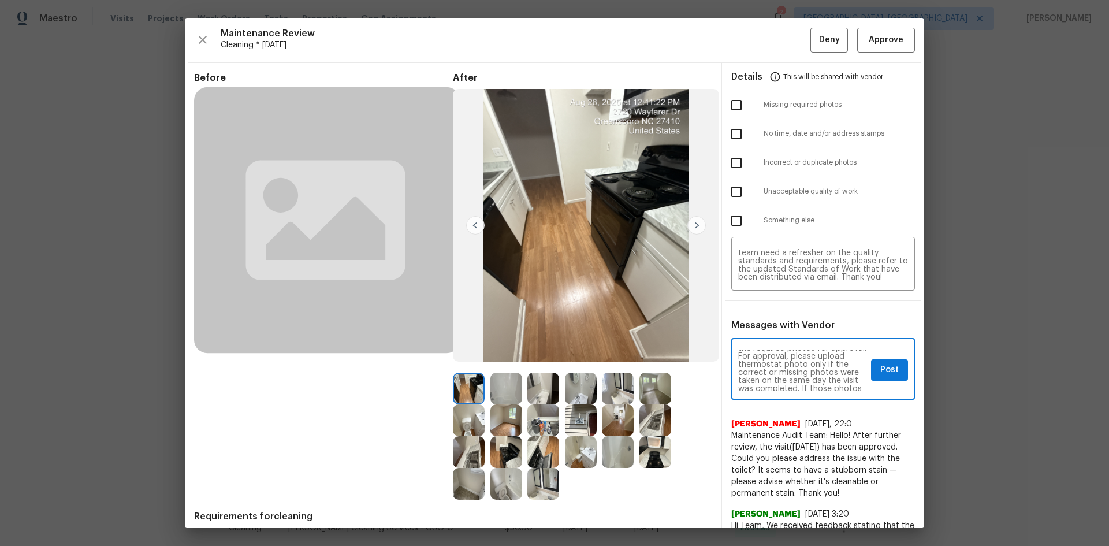
scroll to position [46, 0]
click at [881, 377] on span "Post" at bounding box center [890, 370] width 18 height 14
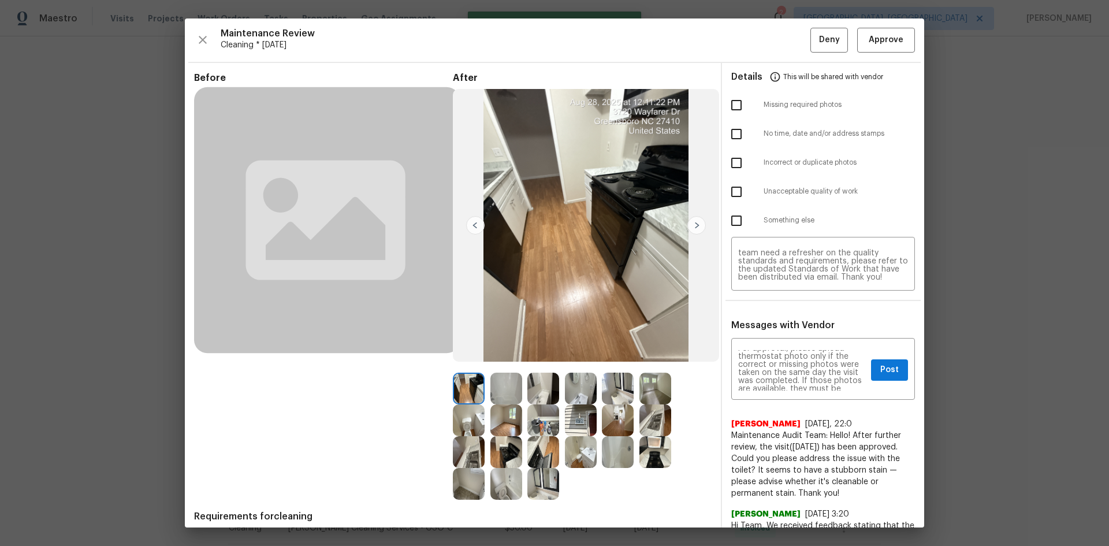
click at [730, 101] on input "checkbox" at bounding box center [737, 105] width 24 height 24
checkbox input "true"
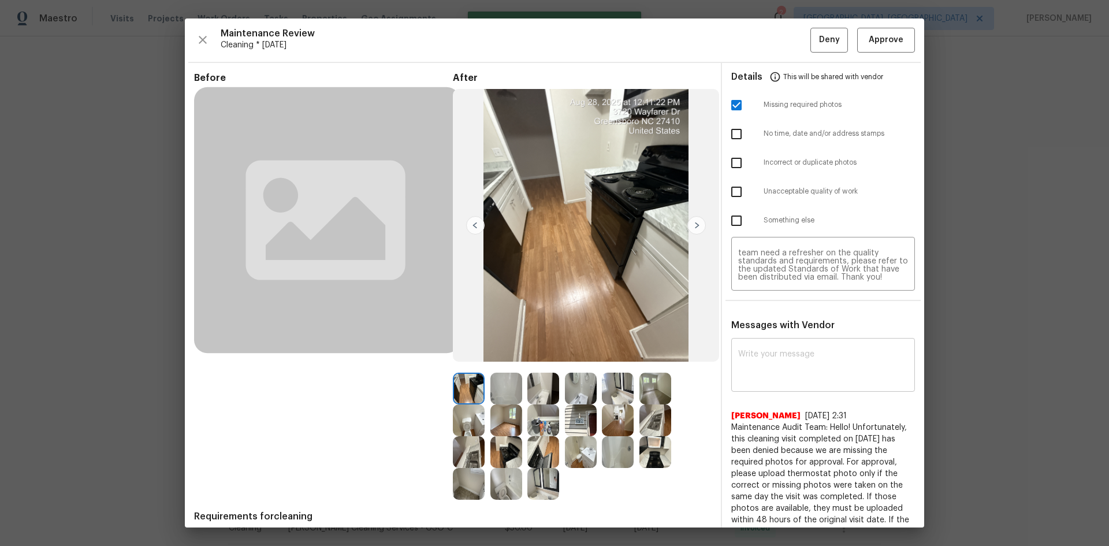
scroll to position [0, 0]
click at [819, 38] on span "Deny" at bounding box center [829, 40] width 21 height 14
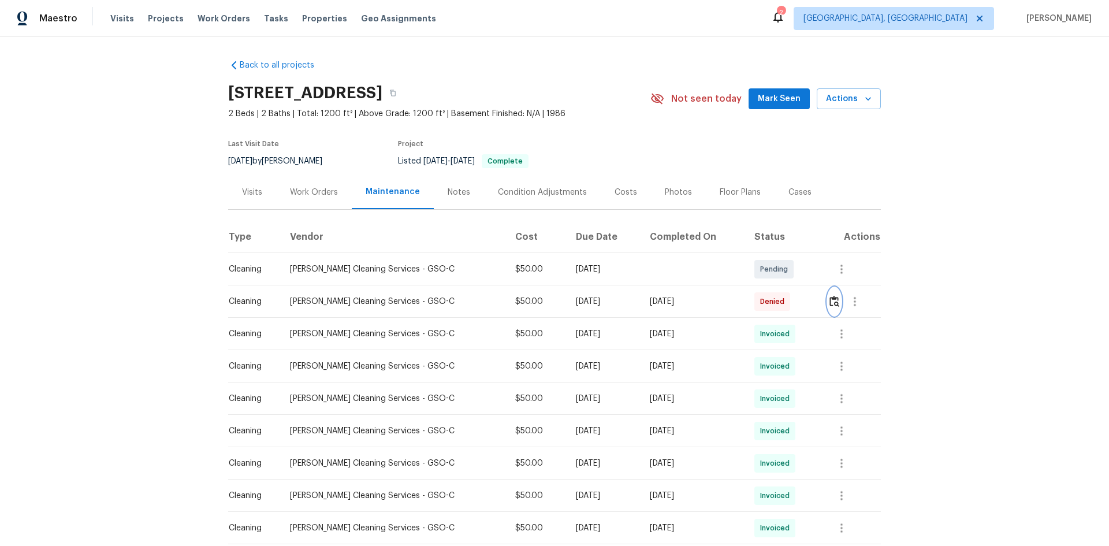
click at [830, 305] on img "button" at bounding box center [835, 301] width 10 height 11
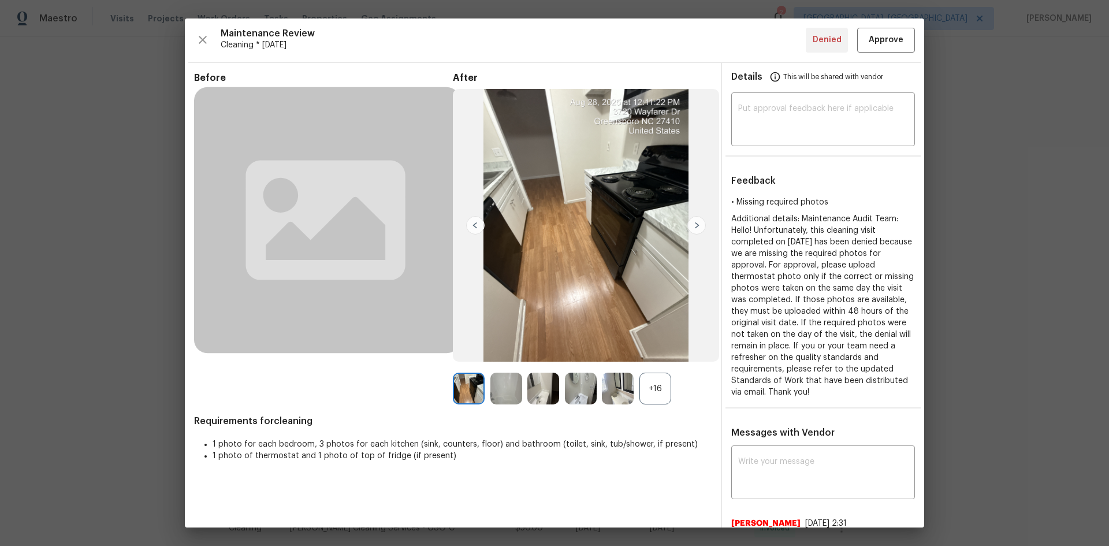
drag, startPoint x: 142, startPoint y: 98, endPoint x: 136, endPoint y: 56, distance: 41.9
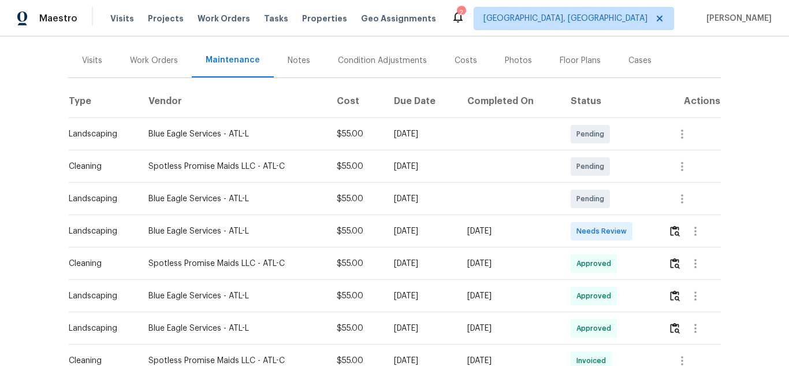
scroll to position [116, 0]
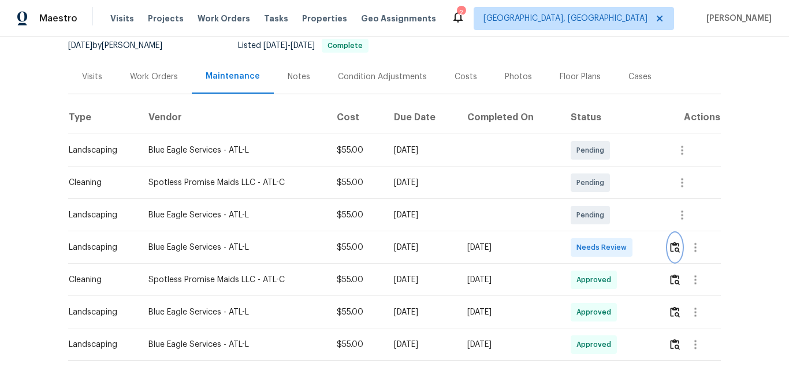
click at [673, 246] on img "button" at bounding box center [675, 247] width 10 height 11
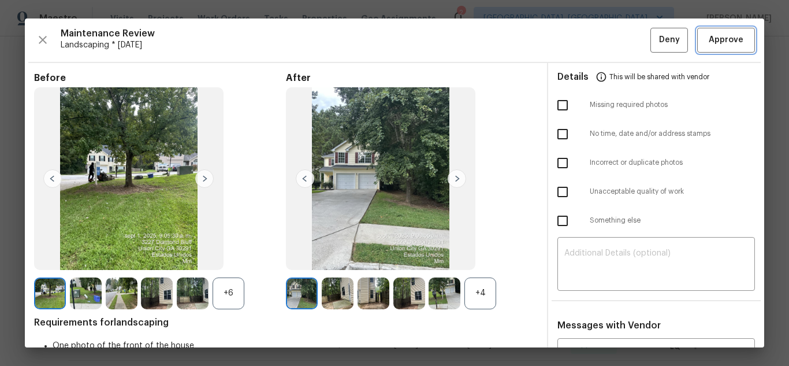
click at [710, 41] on span "Approve" at bounding box center [726, 40] width 35 height 14
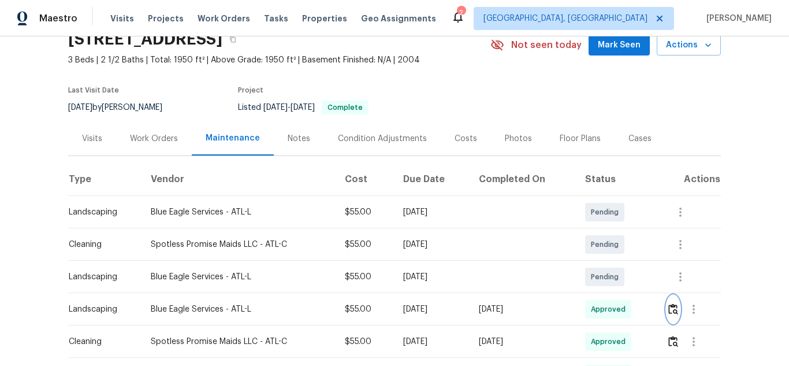
scroll to position [0, 0]
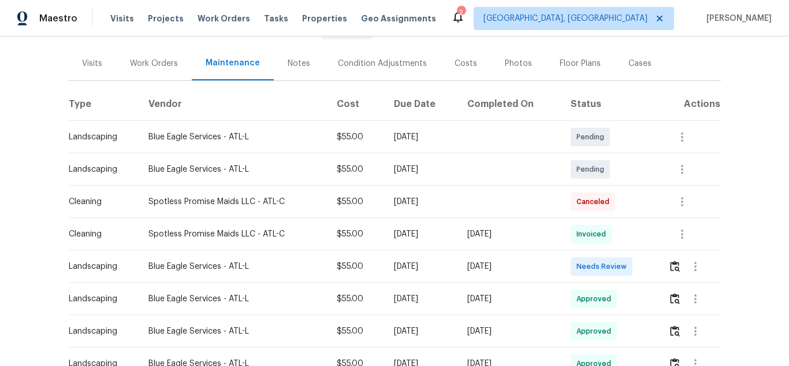
scroll to position [116, 0]
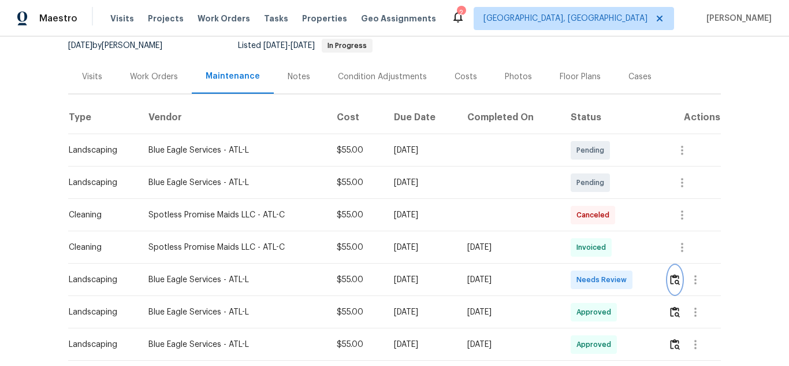
click at [674, 277] on img "button" at bounding box center [675, 279] width 10 height 11
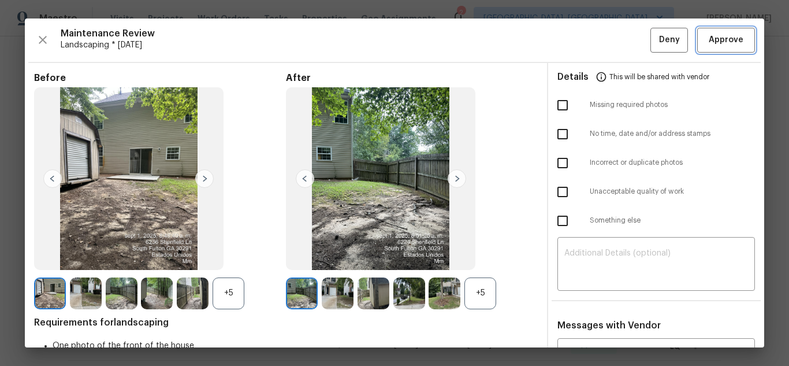
click at [717, 44] on span "Approve" at bounding box center [726, 40] width 35 height 14
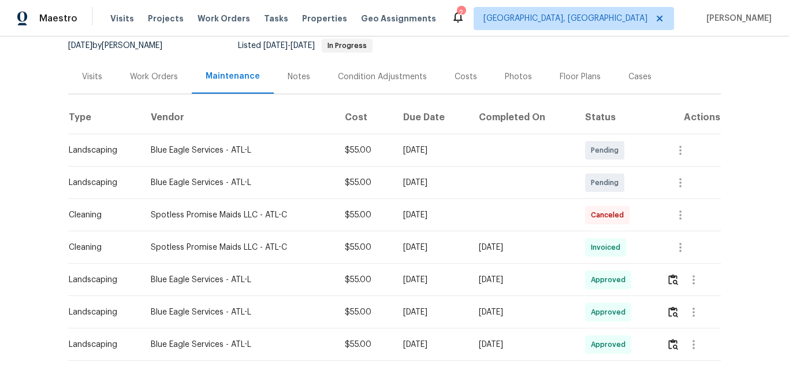
scroll to position [0, 0]
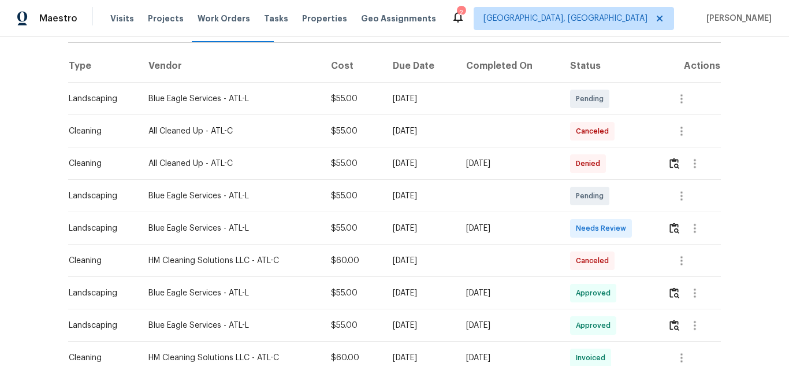
scroll to position [173, 0]
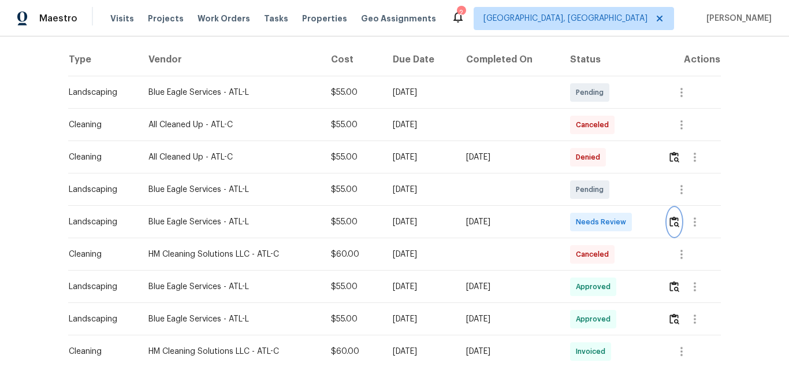
click at [675, 225] on img "button" at bounding box center [675, 221] width 10 height 11
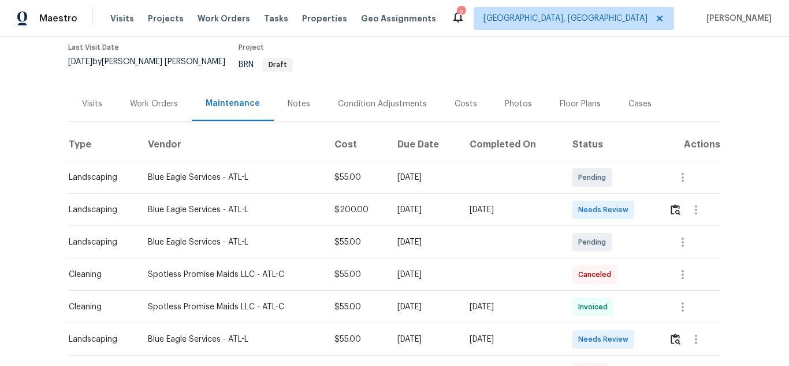
scroll to position [116, 0]
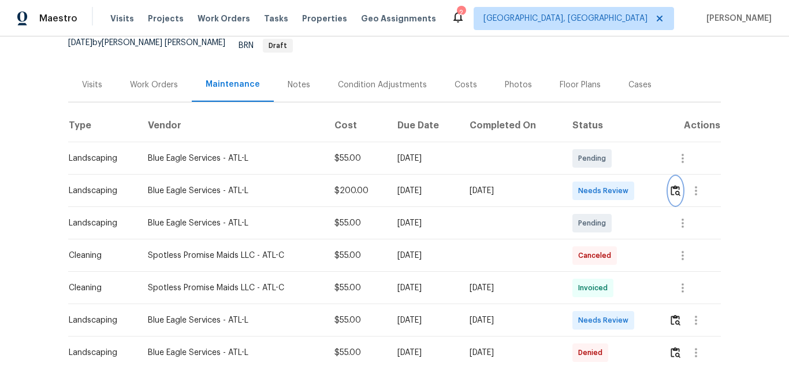
click at [673, 185] on img "button" at bounding box center [676, 190] width 10 height 11
click at [675, 314] on img "button" at bounding box center [676, 319] width 10 height 11
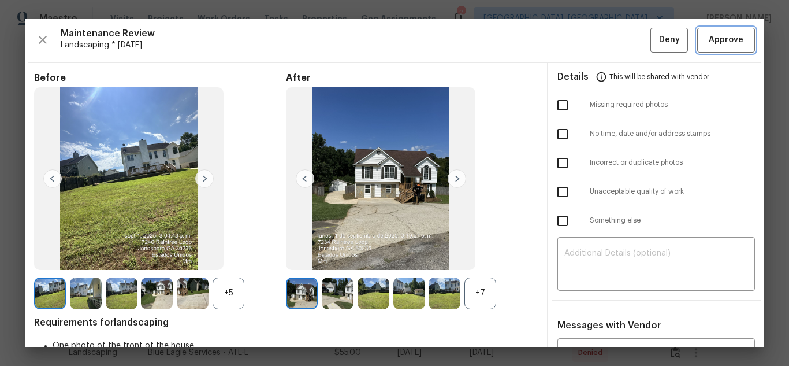
drag, startPoint x: 727, startPoint y: 40, endPoint x: 758, endPoint y: 76, distance: 46.8
click at [727, 40] on span "Approve" at bounding box center [726, 40] width 35 height 14
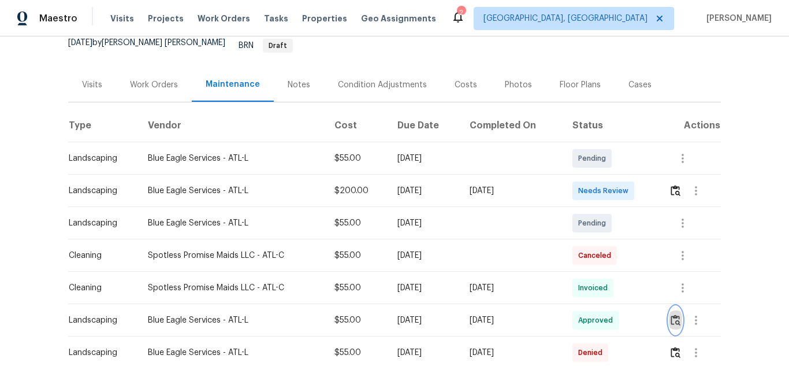
click at [671, 314] on img "button" at bounding box center [676, 319] width 10 height 11
click at [677, 185] on img "button" at bounding box center [676, 190] width 10 height 11
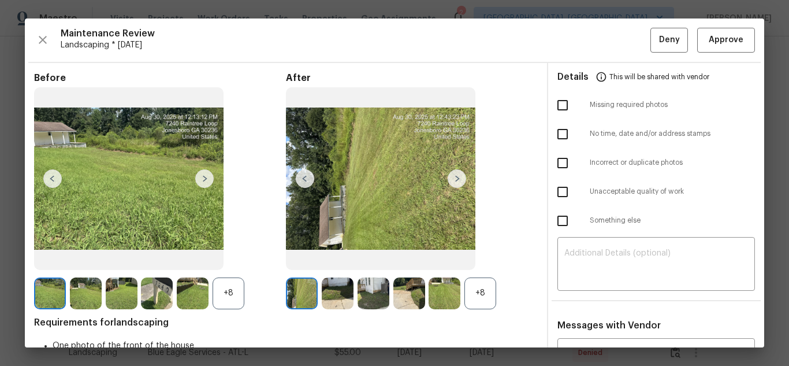
click at [403, 288] on img at bounding box center [410, 293] width 32 height 32
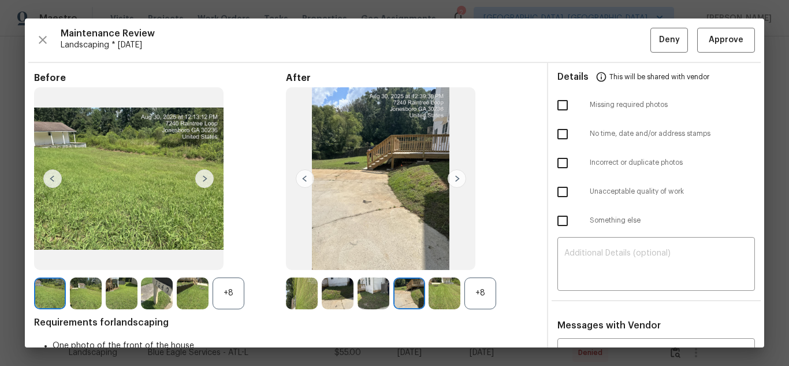
click at [437, 289] on img at bounding box center [445, 293] width 32 height 32
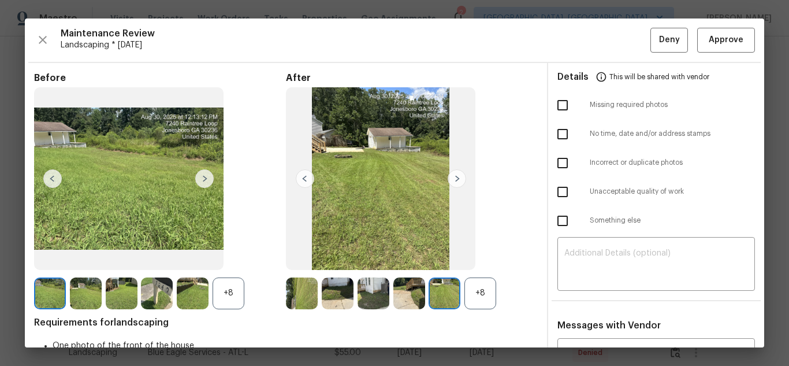
click at [350, 295] on img at bounding box center [338, 293] width 32 height 32
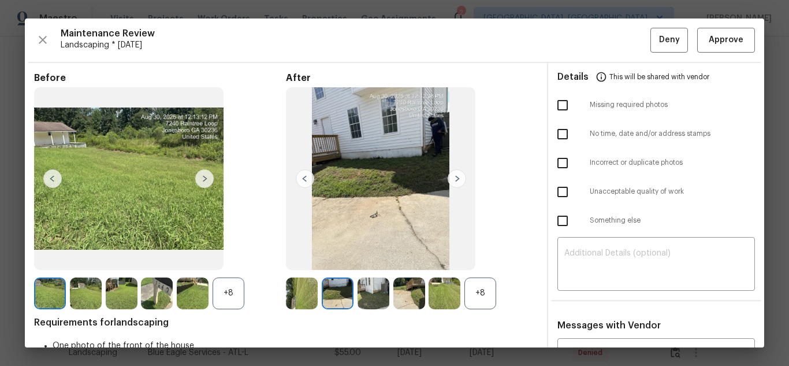
click at [317, 295] on div at bounding box center [304, 293] width 36 height 32
click at [310, 295] on img at bounding box center [302, 293] width 32 height 32
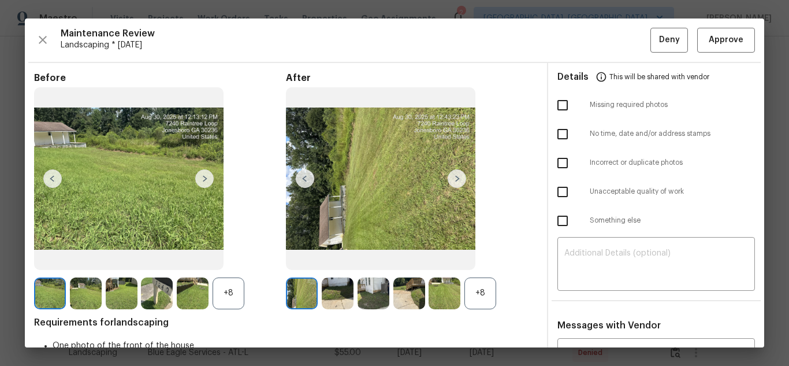
click at [487, 297] on div "+8" at bounding box center [481, 293] width 32 height 32
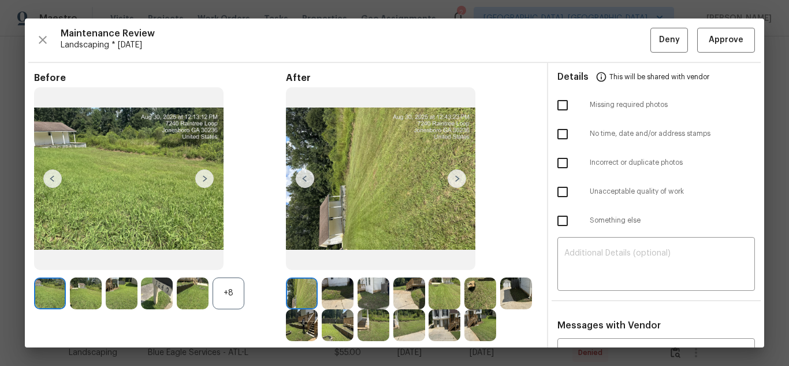
click at [441, 297] on img at bounding box center [445, 293] width 32 height 32
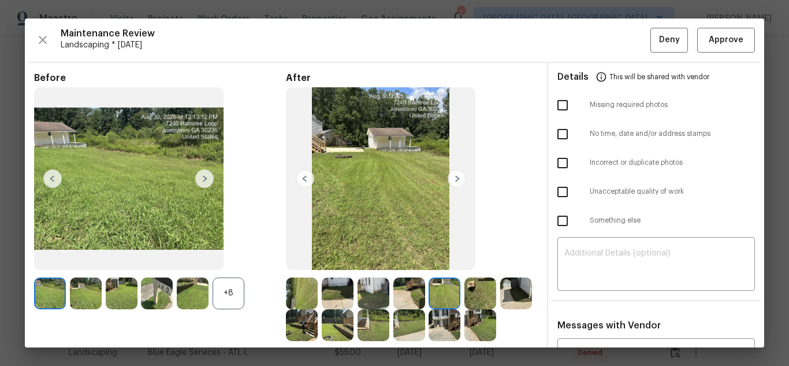
click at [425, 315] on img at bounding box center [410, 325] width 32 height 32
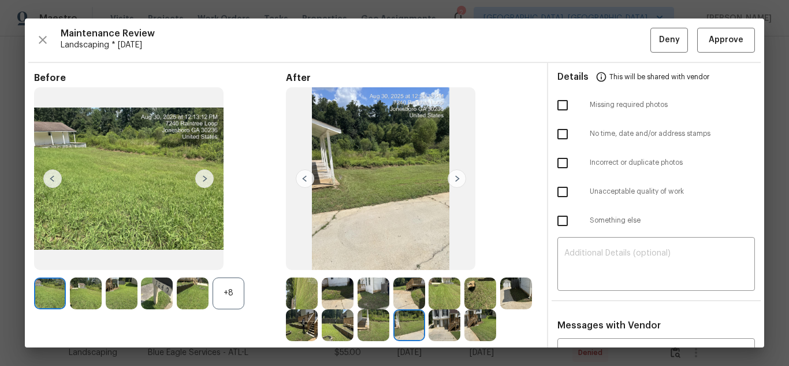
drag, startPoint x: 395, startPoint y: 317, endPoint x: 373, endPoint y: 320, distance: 22.7
click at [389, 317] on img at bounding box center [374, 325] width 32 height 32
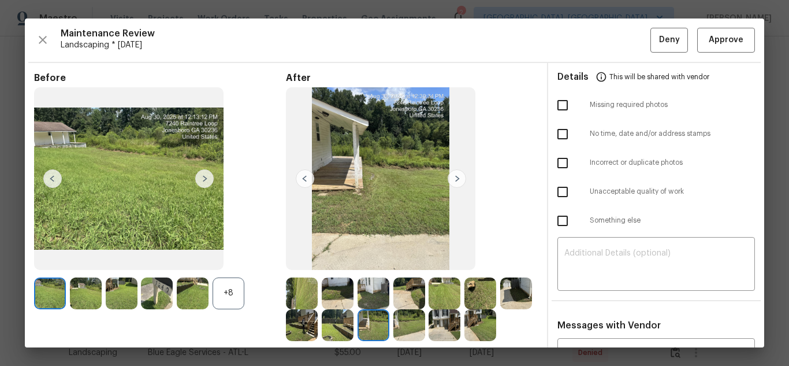
click at [354, 320] on img at bounding box center [338, 325] width 32 height 32
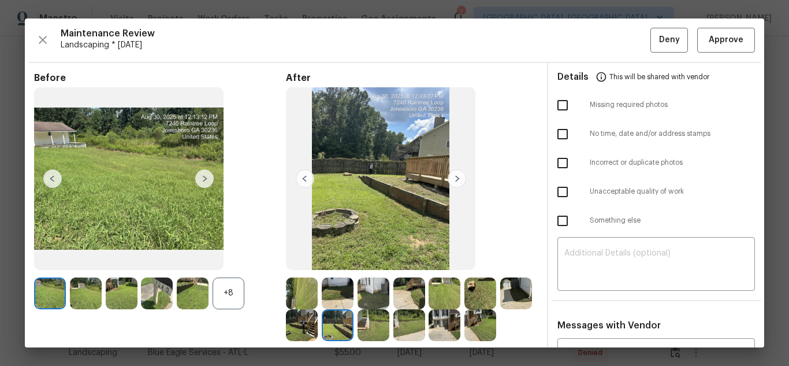
click at [461, 321] on img at bounding box center [445, 325] width 32 height 32
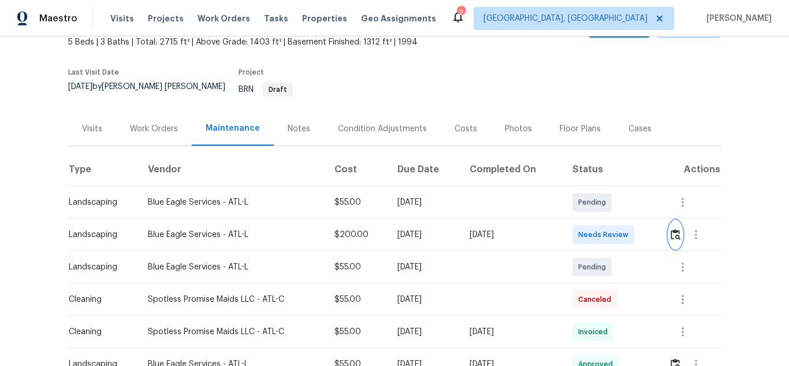
scroll to position [0, 0]
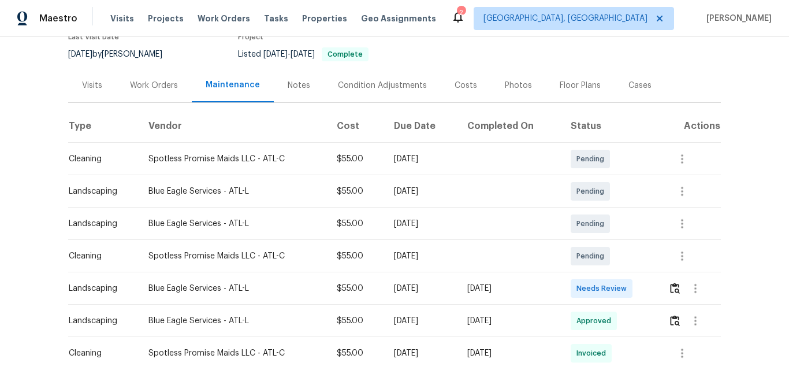
scroll to position [231, 0]
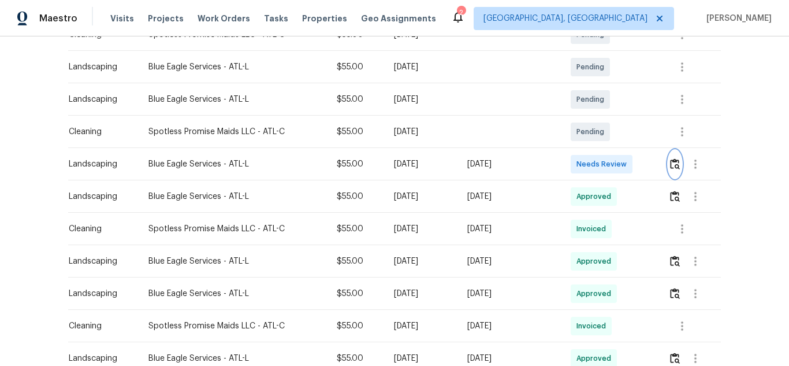
click at [670, 166] on img "button" at bounding box center [675, 163] width 10 height 11
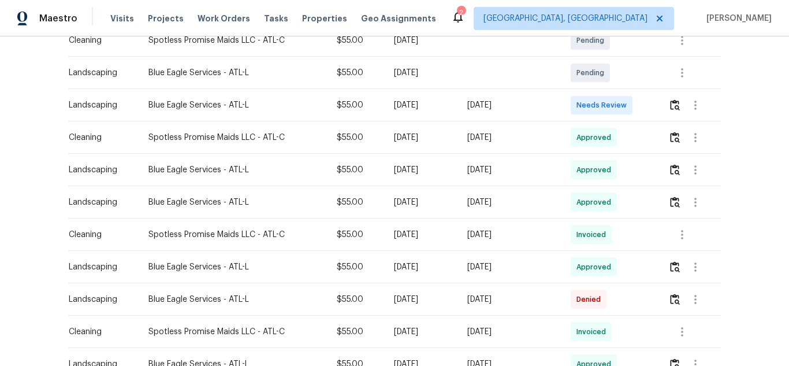
scroll to position [289, 0]
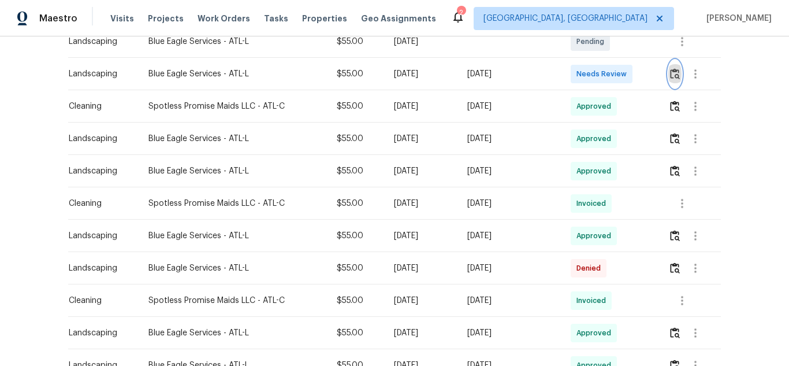
click at [670, 77] on img "button" at bounding box center [675, 73] width 10 height 11
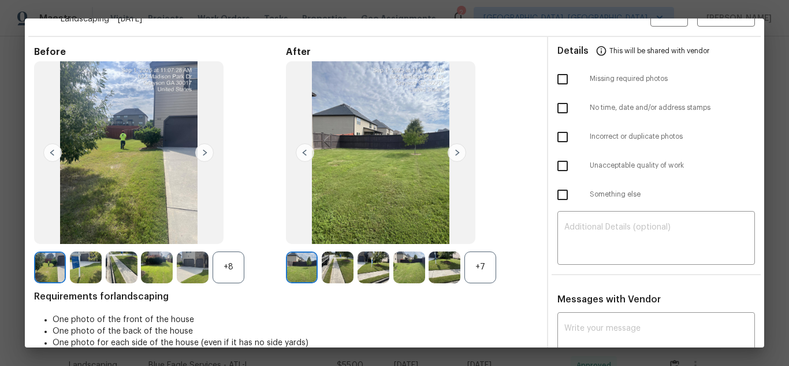
scroll to position [0, 0]
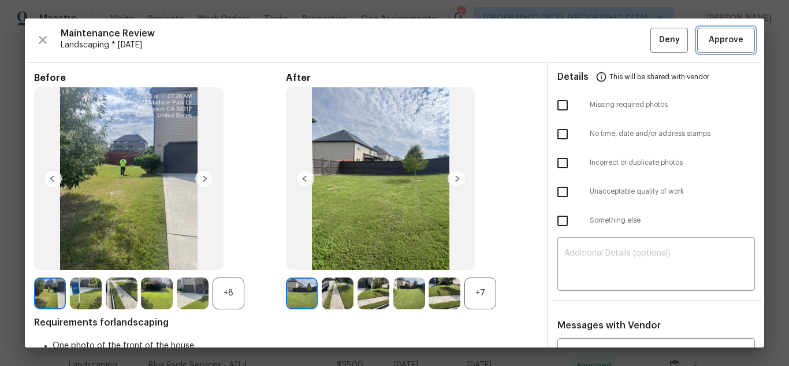
drag, startPoint x: 721, startPoint y: 40, endPoint x: 721, endPoint y: 51, distance: 10.4
click at [721, 40] on span "Approve" at bounding box center [726, 40] width 35 height 14
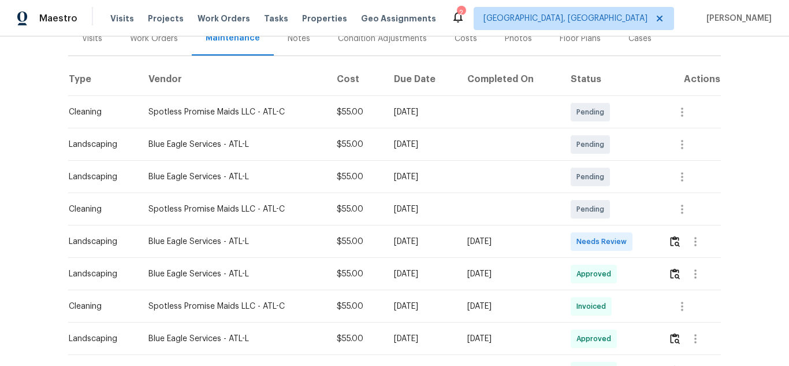
scroll to position [173, 0]
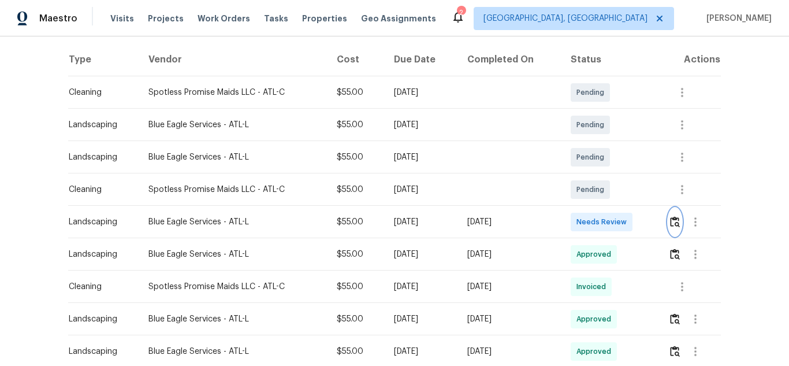
click at [675, 229] on button "button" at bounding box center [675, 222] width 13 height 28
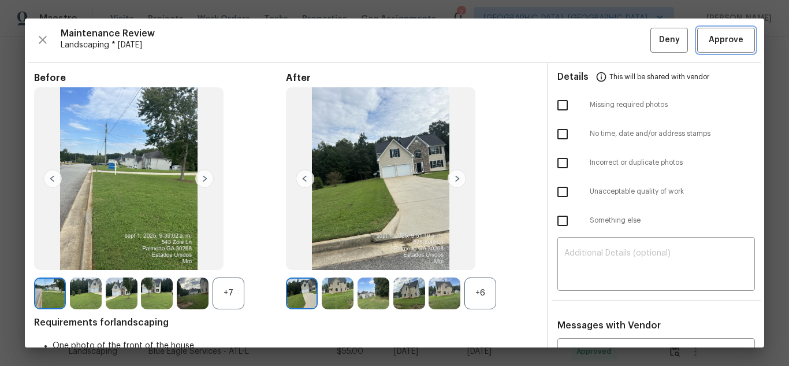
click at [722, 50] on button "Approve" at bounding box center [726, 40] width 58 height 25
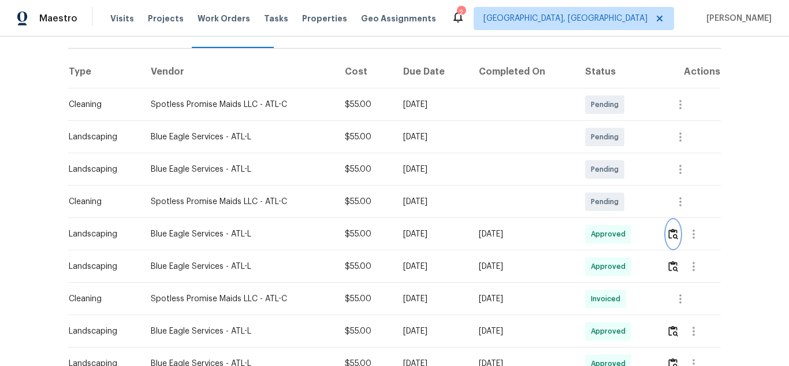
scroll to position [0, 0]
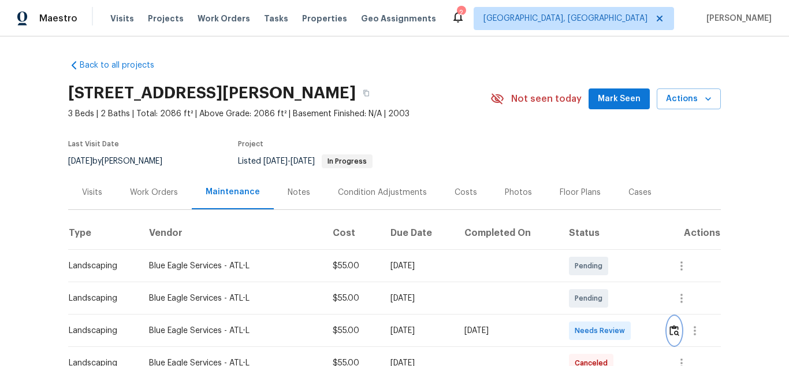
click at [674, 329] on img "button" at bounding box center [675, 330] width 10 height 11
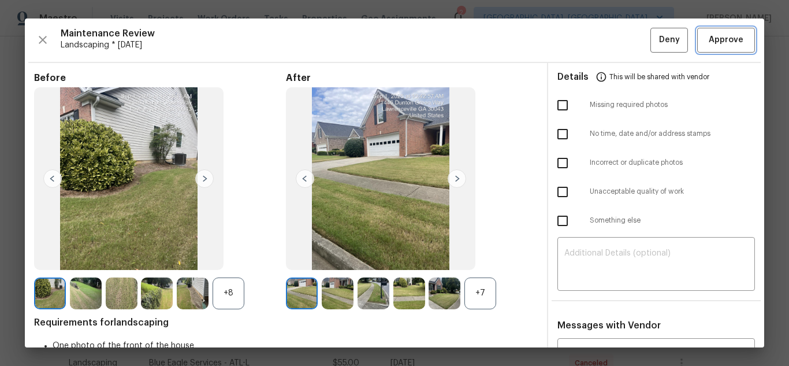
click at [727, 38] on span "Approve" at bounding box center [726, 40] width 35 height 14
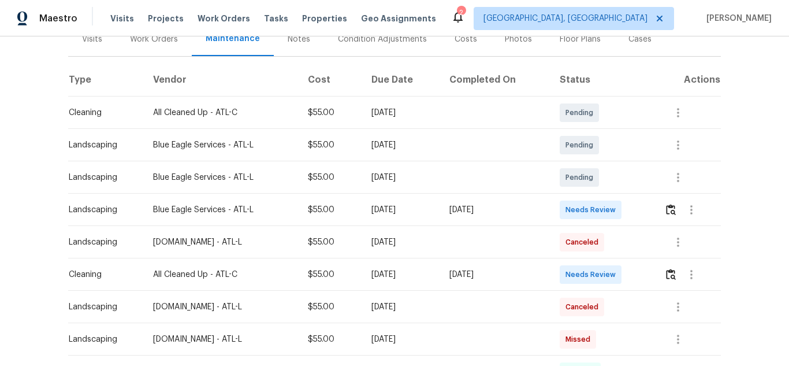
scroll to position [154, 0]
click at [666, 211] on img "button" at bounding box center [671, 208] width 10 height 11
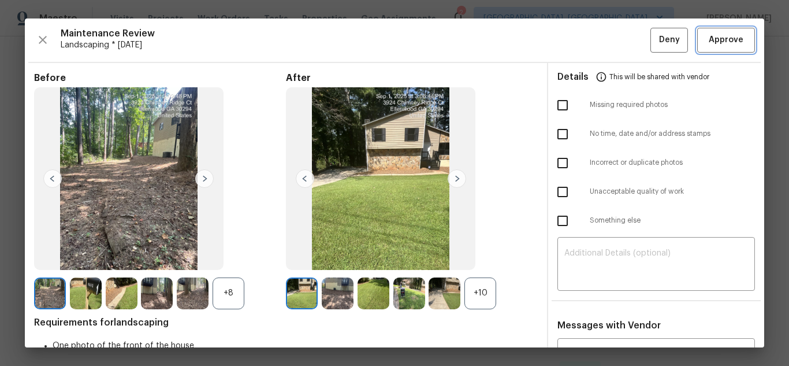
click at [724, 41] on span "Approve" at bounding box center [726, 40] width 35 height 14
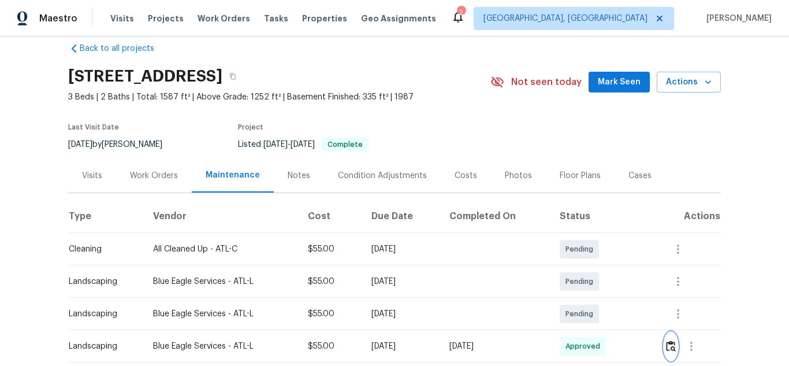
scroll to position [0, 0]
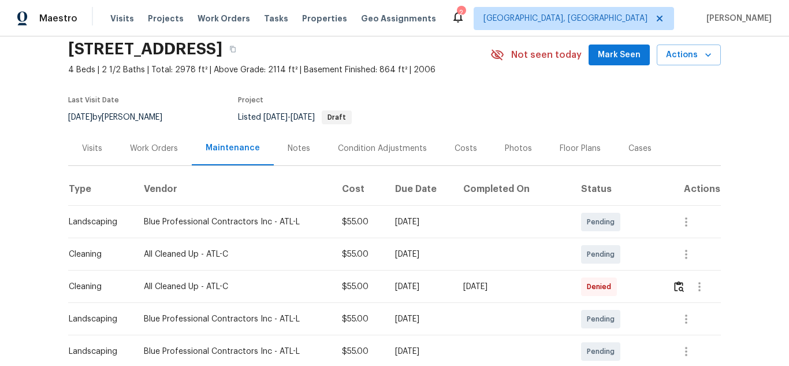
scroll to position [173, 0]
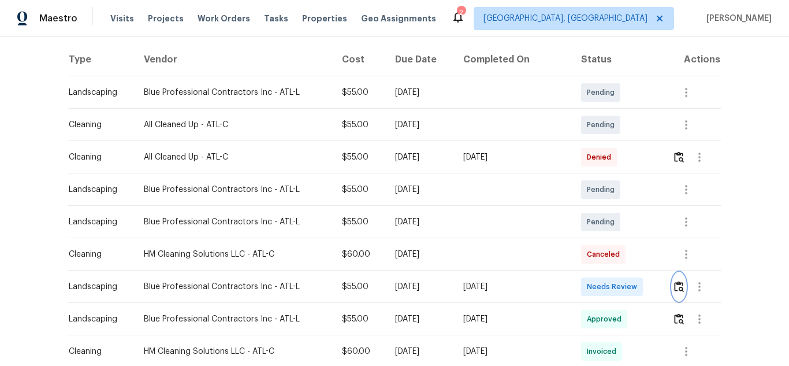
click at [674, 283] on img "button" at bounding box center [679, 286] width 10 height 11
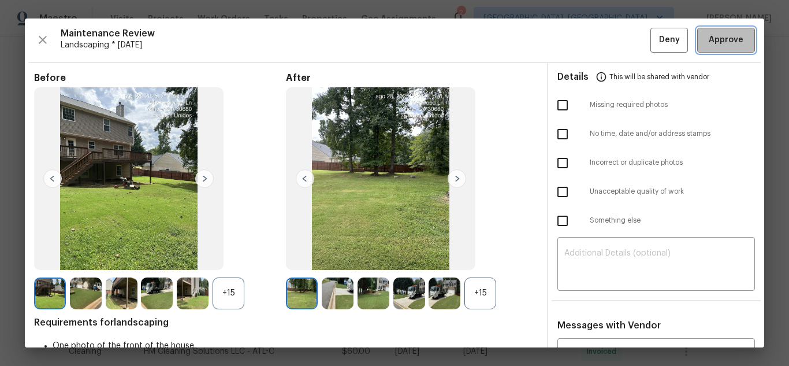
click at [715, 37] on span "Approve" at bounding box center [726, 40] width 35 height 14
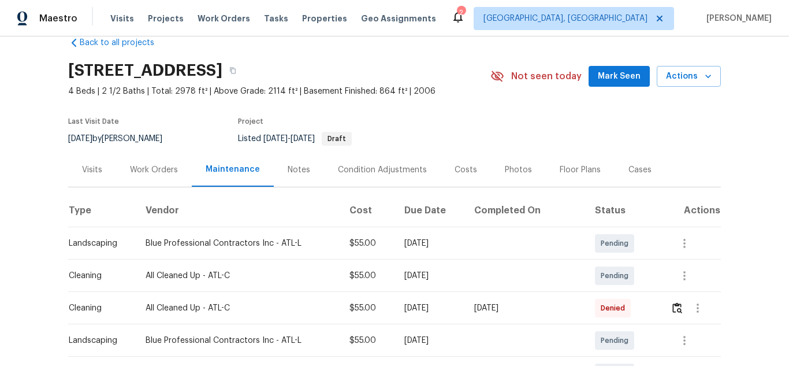
scroll to position [0, 0]
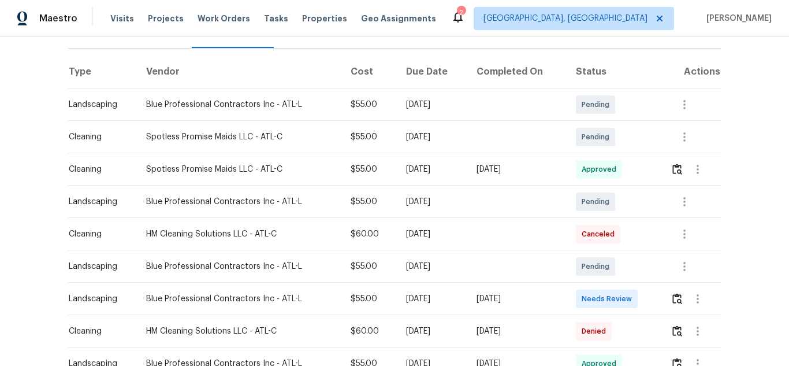
scroll to position [231, 0]
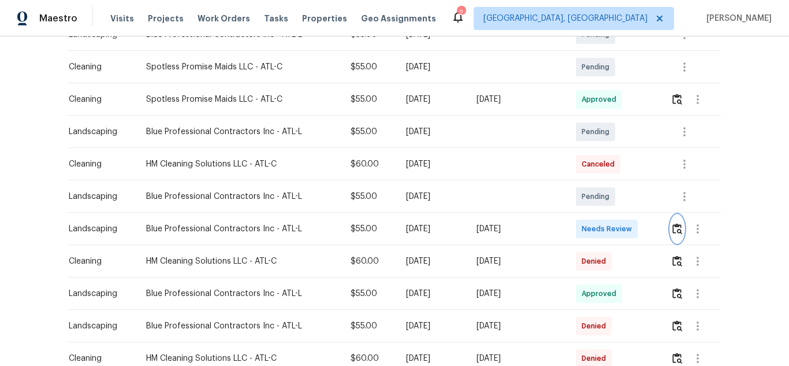
click at [675, 230] on img "button" at bounding box center [678, 228] width 10 height 11
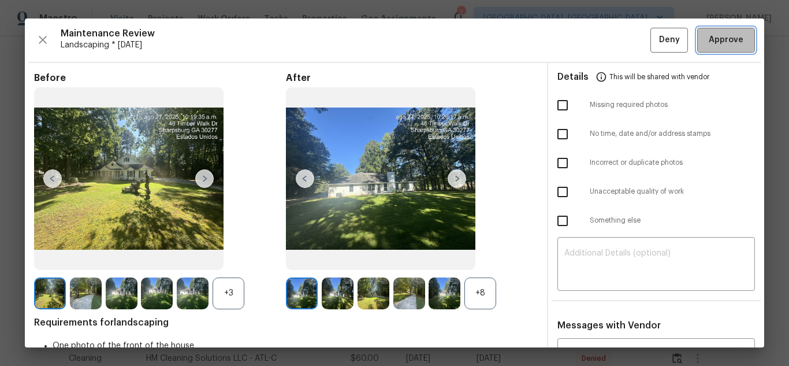
click at [717, 50] on button "Approve" at bounding box center [726, 40] width 58 height 25
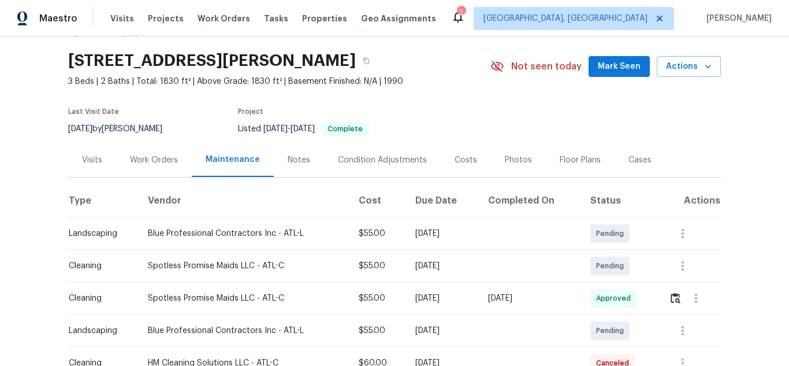
scroll to position [0, 0]
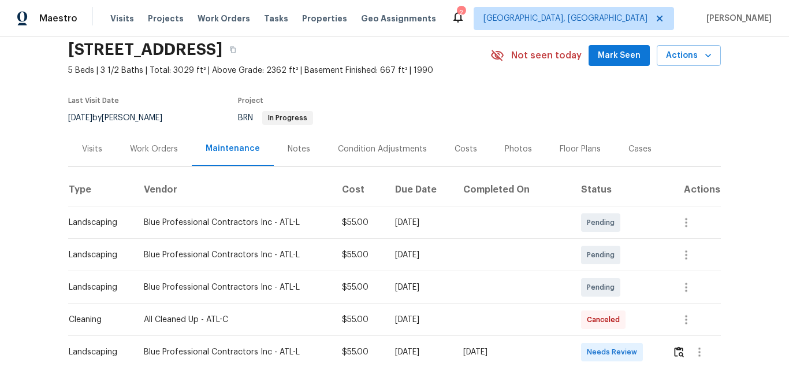
scroll to position [116, 0]
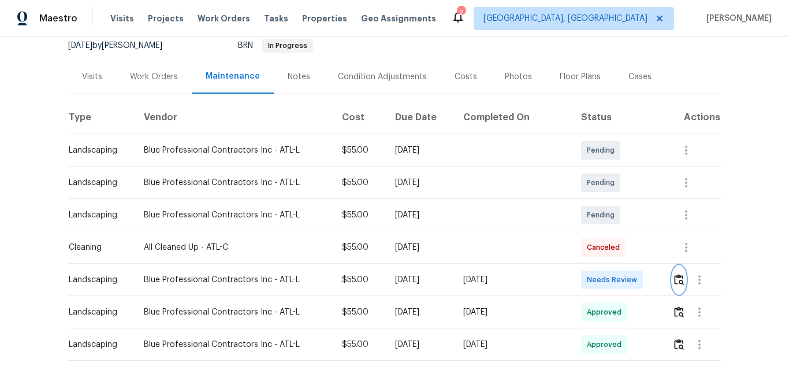
click at [675, 284] on img "button" at bounding box center [679, 279] width 10 height 11
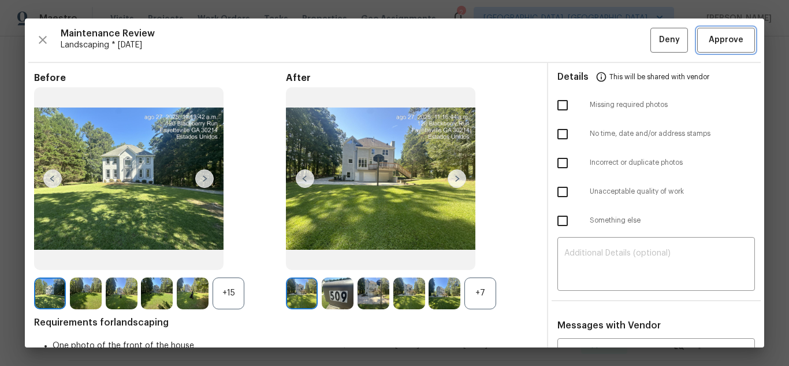
click at [709, 42] on span "Approve" at bounding box center [726, 40] width 35 height 14
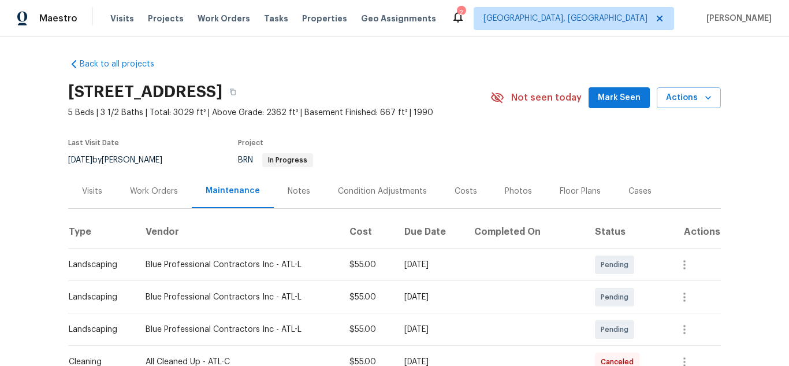
scroll to position [0, 0]
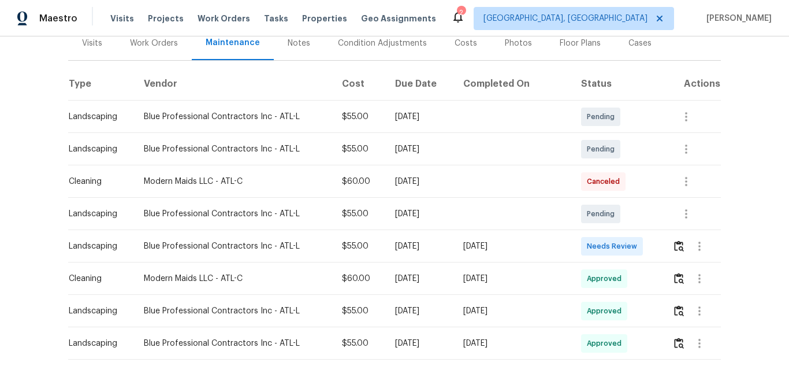
scroll to position [173, 0]
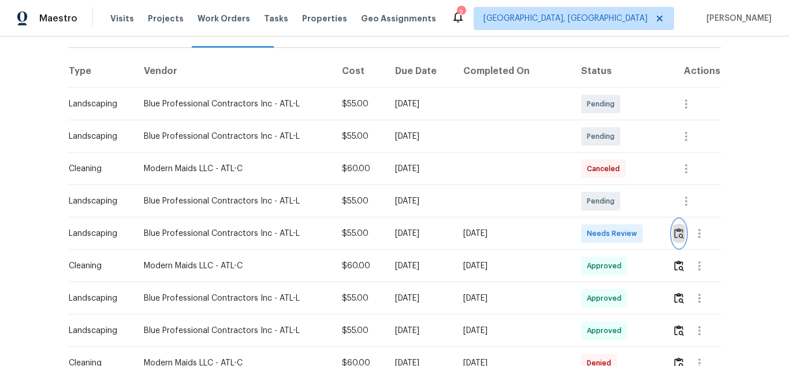
click at [674, 228] on img "button" at bounding box center [679, 233] width 10 height 11
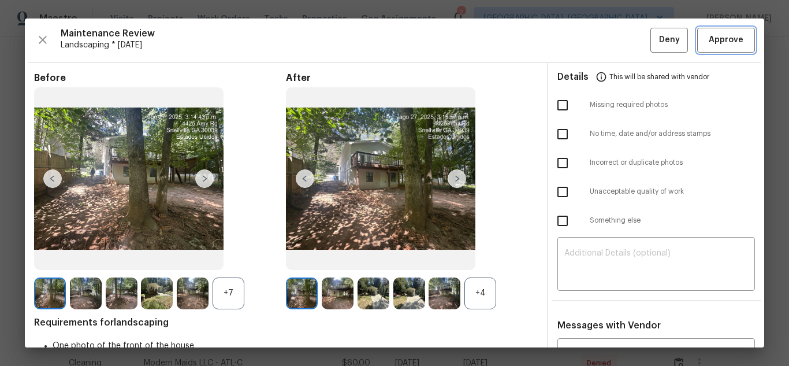
drag, startPoint x: 720, startPoint y: 48, endPoint x: 722, endPoint y: 71, distance: 23.2
click at [719, 47] on button "Approve" at bounding box center [726, 40] width 58 height 25
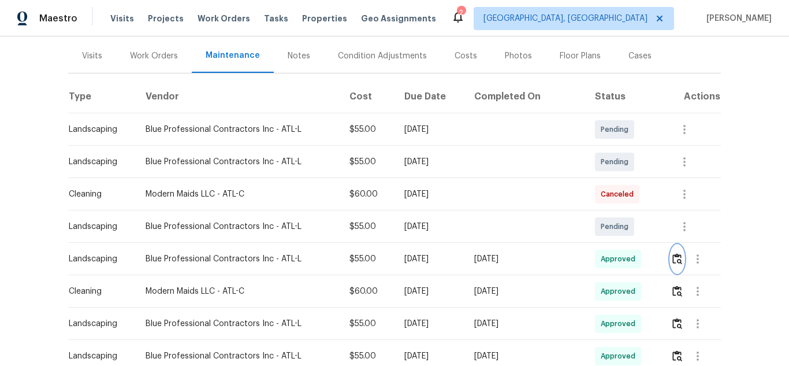
scroll to position [0, 0]
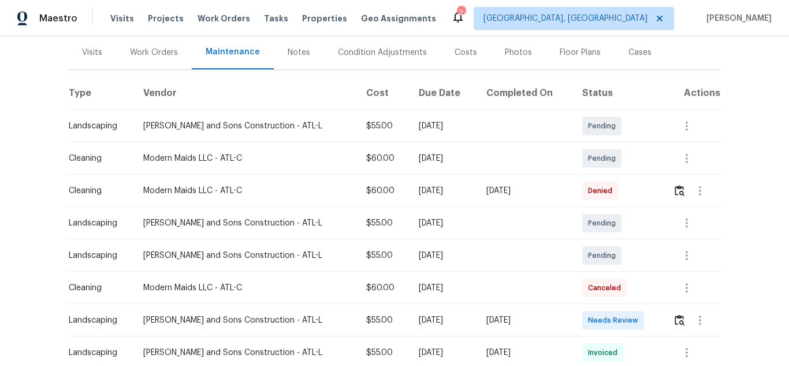
scroll to position [173, 0]
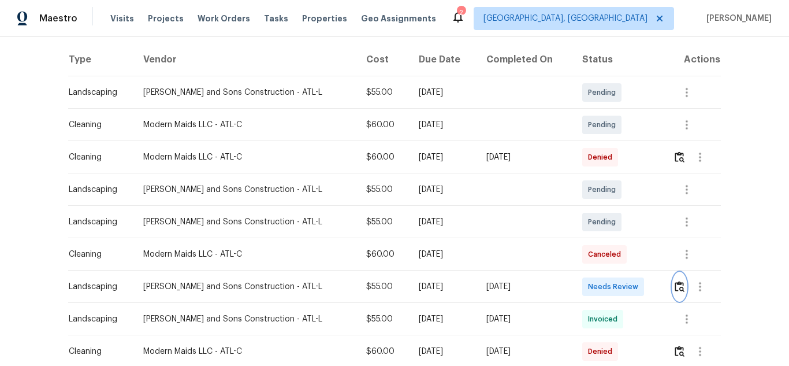
click at [675, 286] on img "button" at bounding box center [680, 286] width 10 height 11
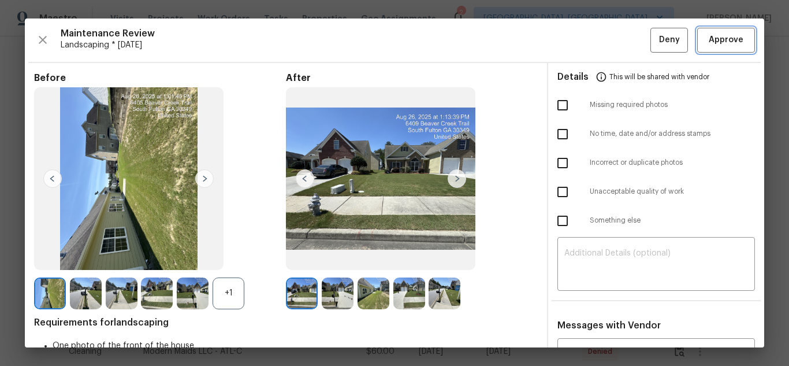
click at [730, 46] on span "Approve" at bounding box center [726, 40] width 35 height 14
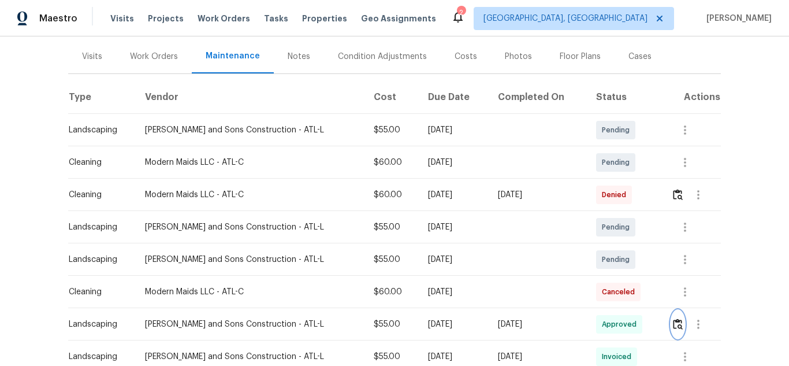
scroll to position [0, 0]
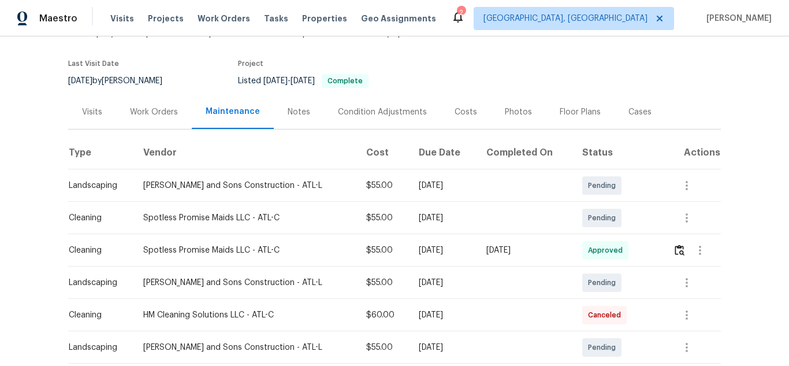
scroll to position [231, 0]
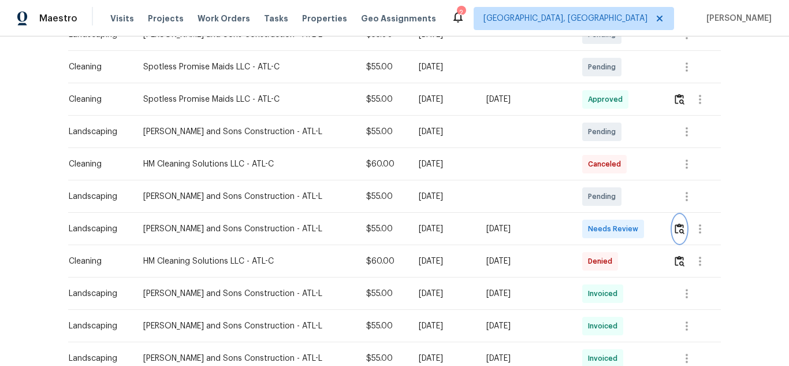
click at [676, 235] on button "button" at bounding box center [679, 229] width 13 height 28
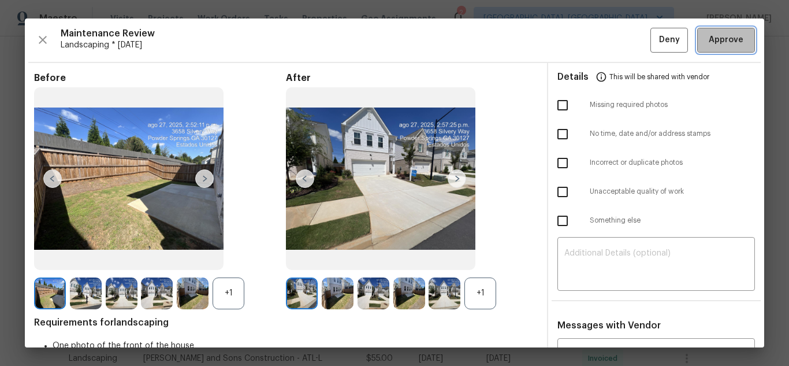
click at [727, 45] on span "Approve" at bounding box center [726, 40] width 35 height 14
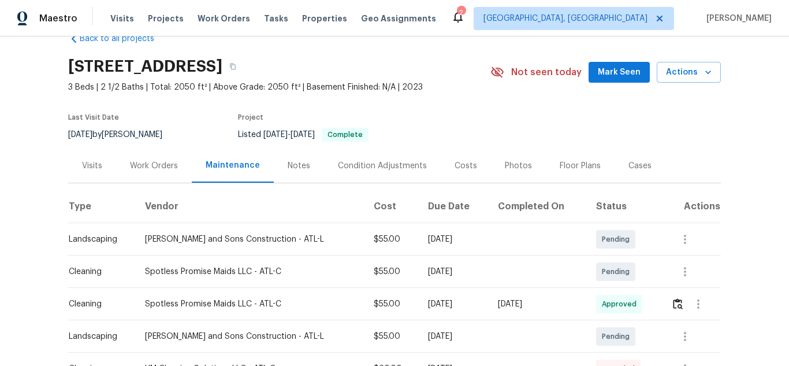
scroll to position [0, 0]
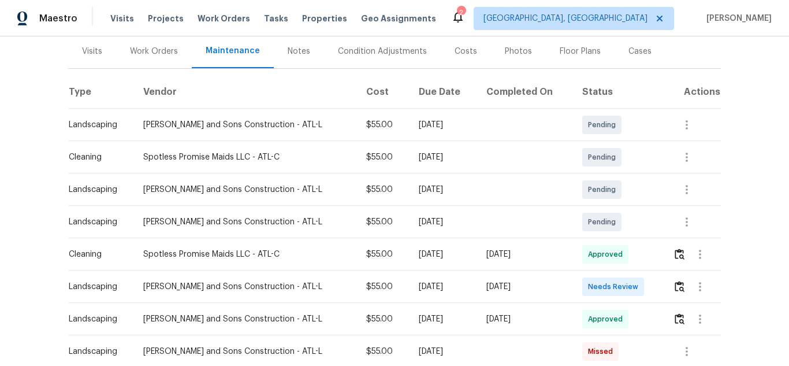
scroll to position [173, 0]
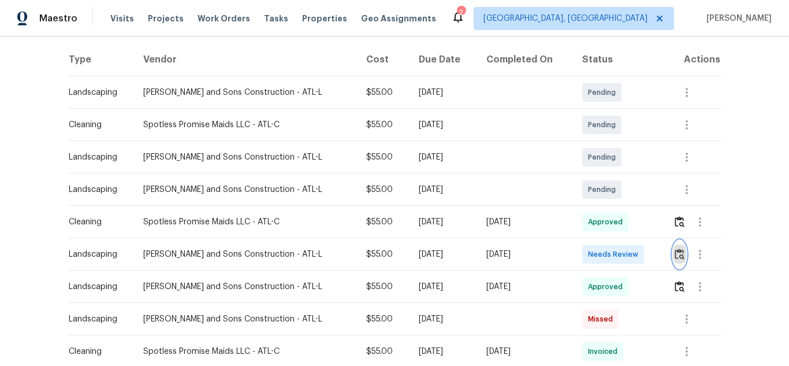
click at [675, 257] on img "button" at bounding box center [680, 253] width 10 height 11
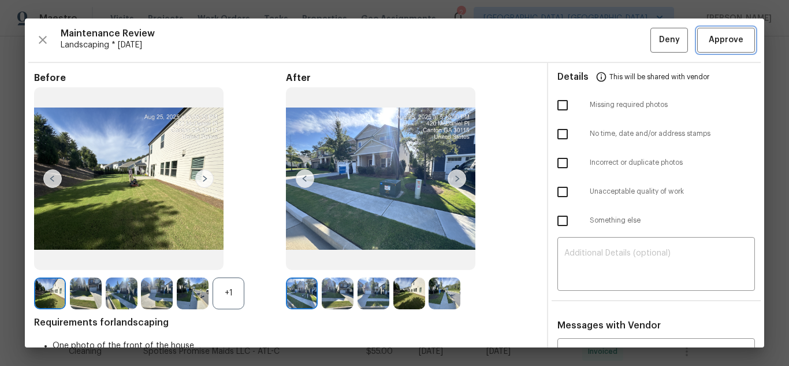
click at [718, 44] on span "Approve" at bounding box center [726, 40] width 35 height 14
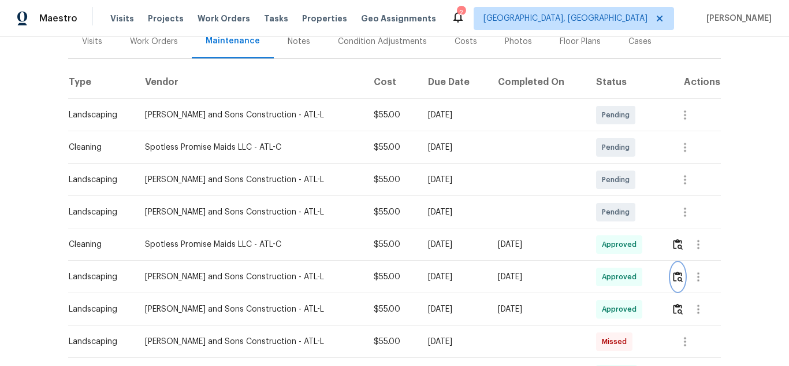
scroll to position [0, 0]
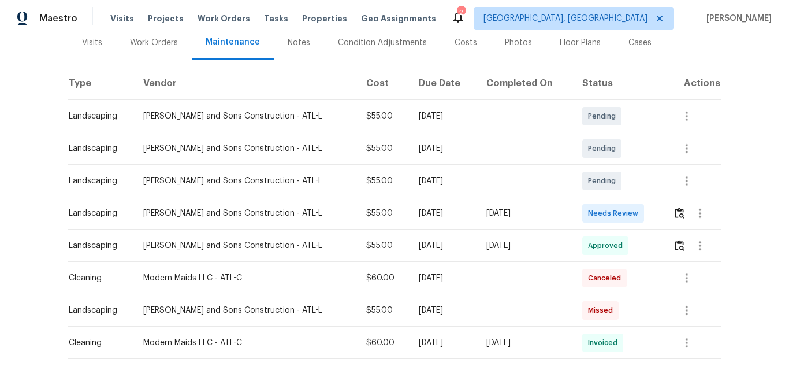
scroll to position [173, 0]
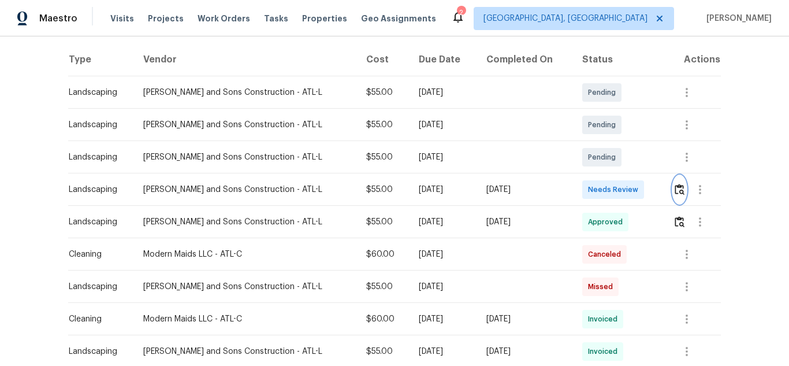
click at [675, 190] on img "button" at bounding box center [680, 189] width 10 height 11
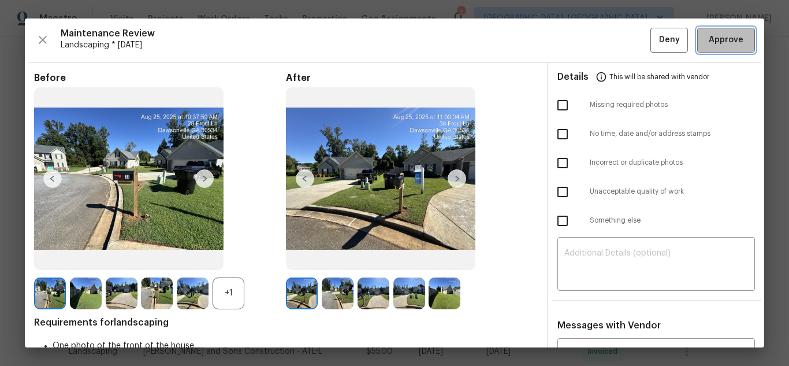
click at [729, 40] on span "Approve" at bounding box center [726, 40] width 35 height 14
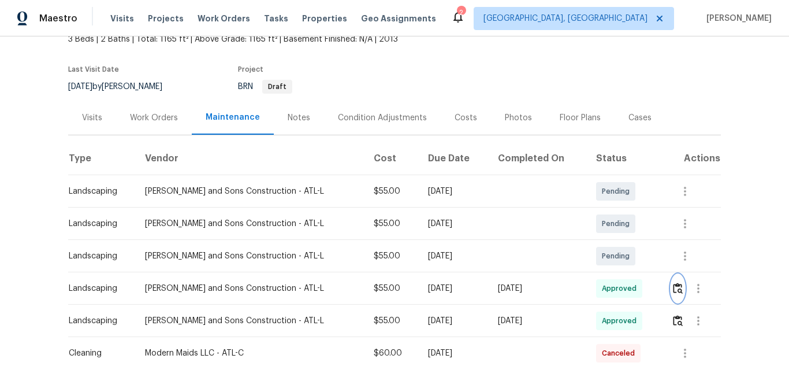
scroll to position [58, 0]
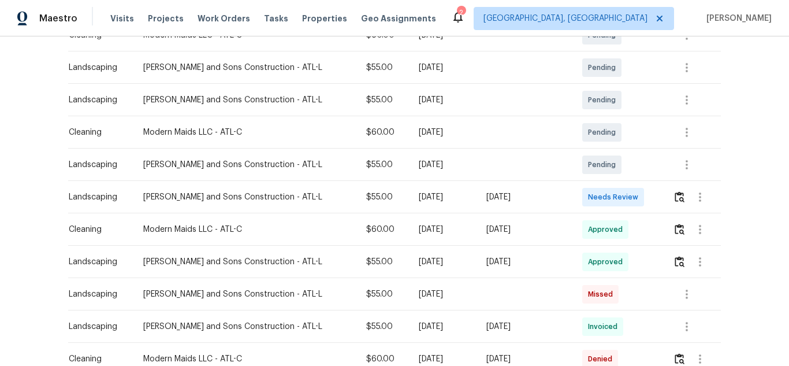
scroll to position [231, 0]
click at [675, 200] on img "button" at bounding box center [680, 196] width 10 height 11
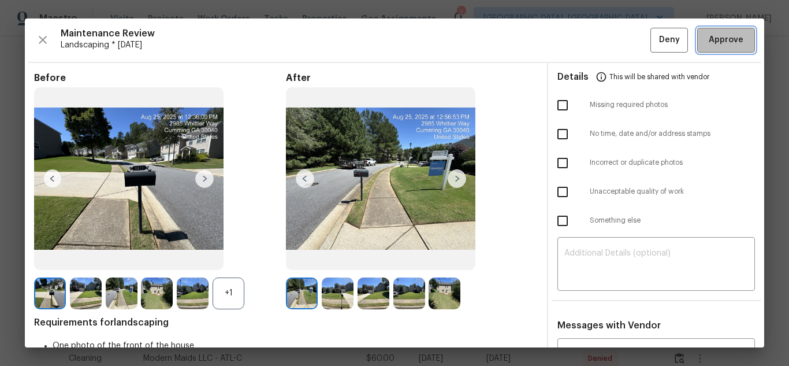
click at [712, 50] on button "Approve" at bounding box center [726, 40] width 58 height 25
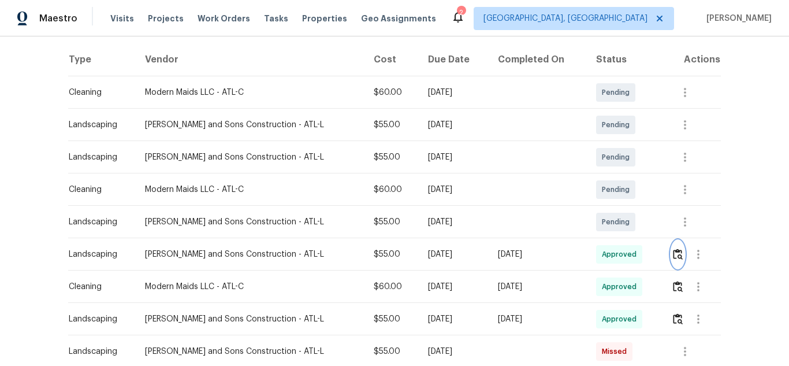
scroll to position [0, 0]
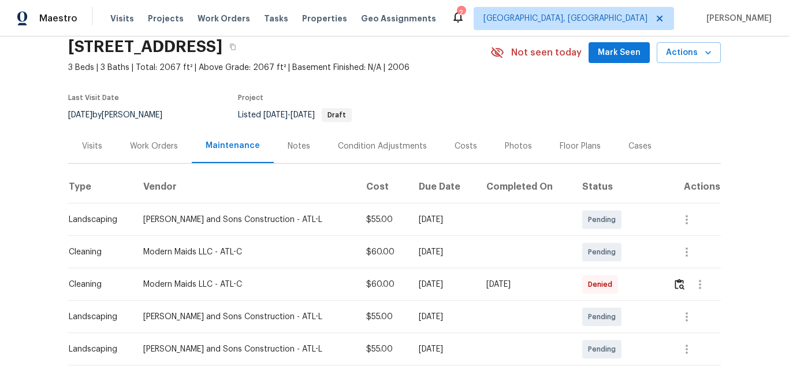
scroll to position [231, 0]
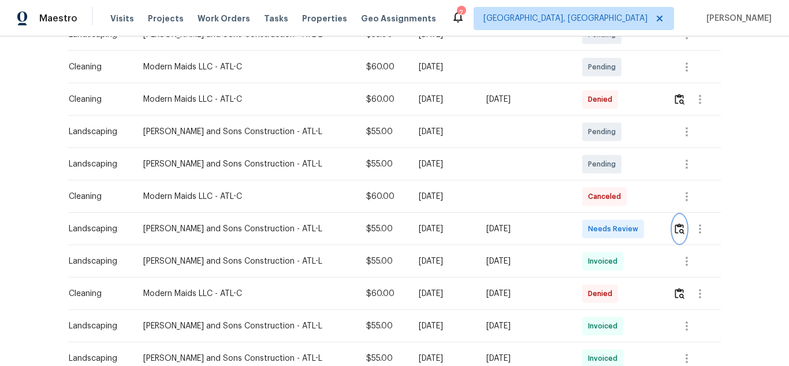
click at [675, 229] on img "button" at bounding box center [680, 228] width 10 height 11
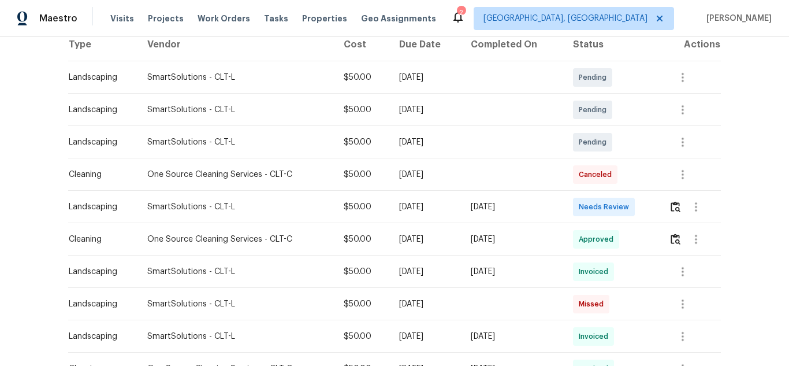
scroll to position [173, 0]
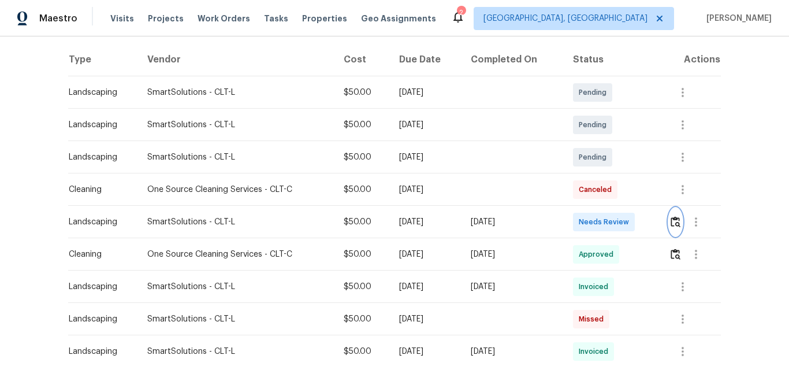
click at [674, 226] on img "button" at bounding box center [676, 221] width 10 height 11
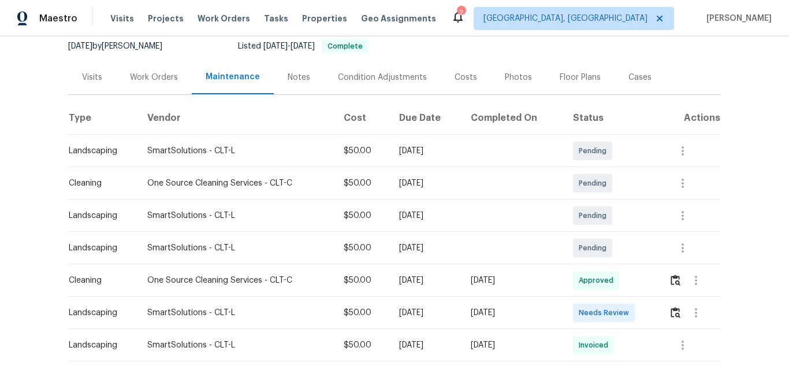
scroll to position [116, 0]
click at [671, 312] on img "button" at bounding box center [676, 311] width 10 height 11
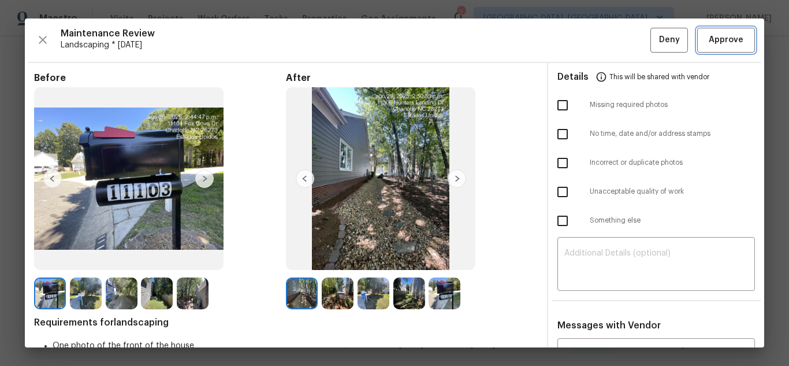
click at [718, 44] on span "Approve" at bounding box center [726, 40] width 35 height 14
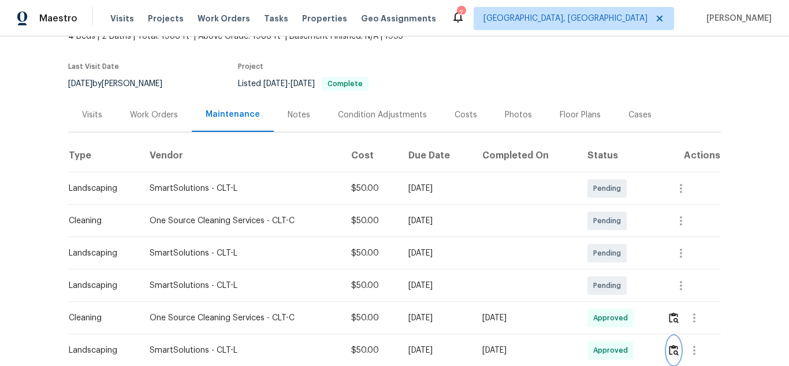
scroll to position [173, 0]
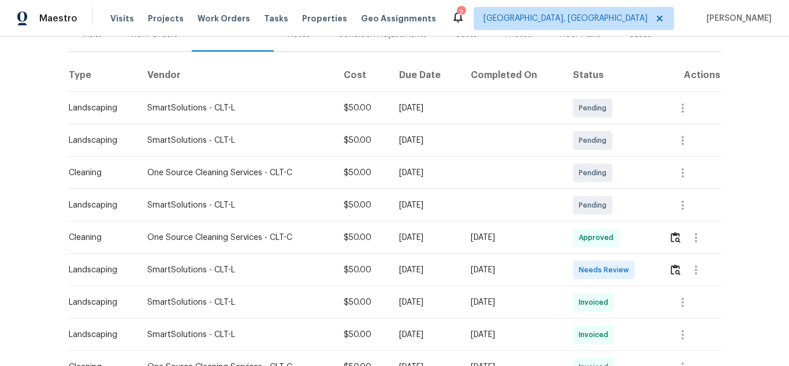
scroll to position [173, 0]
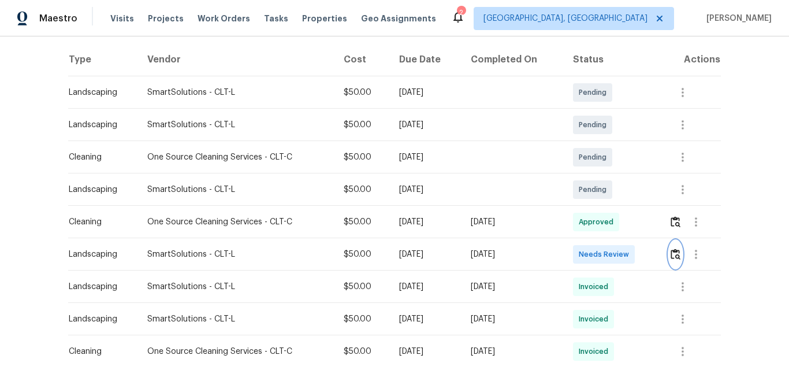
click at [673, 254] on img "button" at bounding box center [676, 253] width 10 height 11
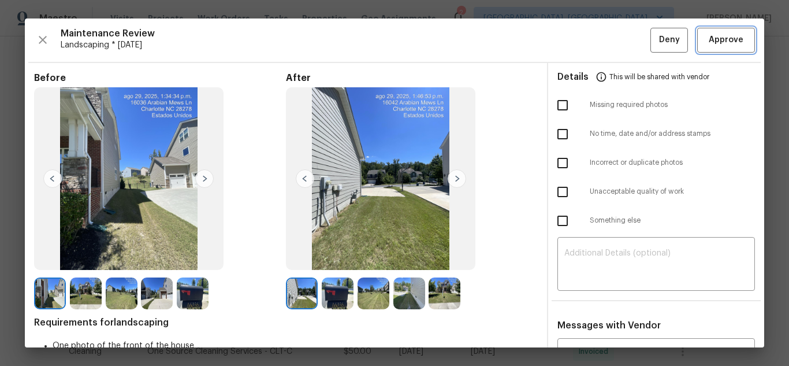
click at [732, 34] on span "Approve" at bounding box center [726, 40] width 35 height 14
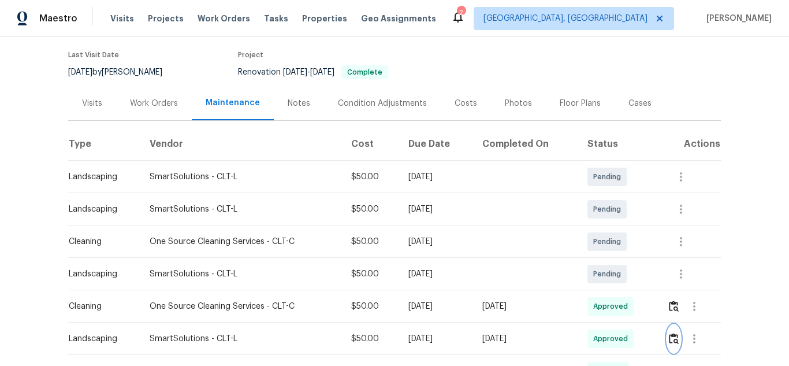
scroll to position [0, 0]
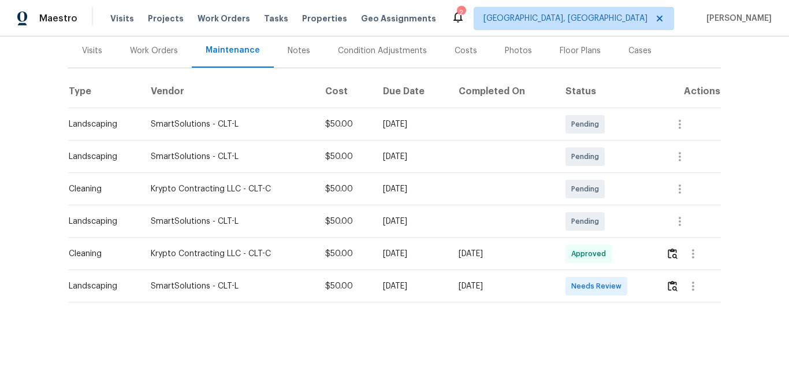
scroll to position [156, 0]
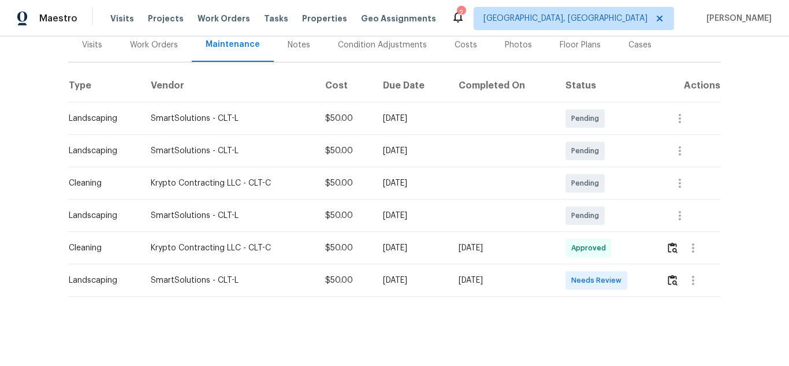
drag, startPoint x: 663, startPoint y: 266, endPoint x: 669, endPoint y: 269, distance: 6.3
click at [665, 266] on td at bounding box center [689, 280] width 64 height 32
click at [669, 274] on img "button" at bounding box center [673, 279] width 10 height 11
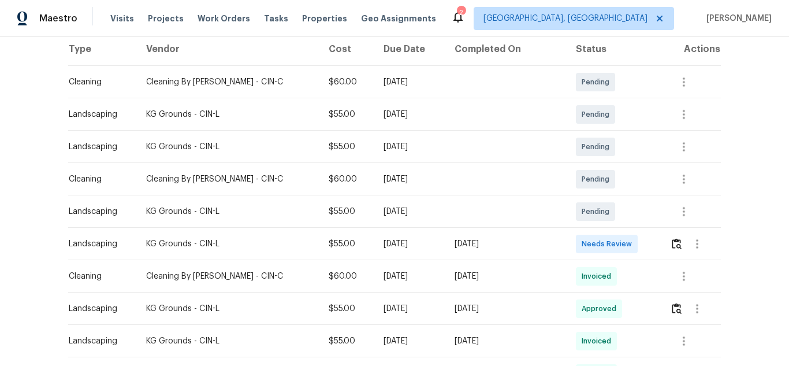
scroll to position [231, 0]
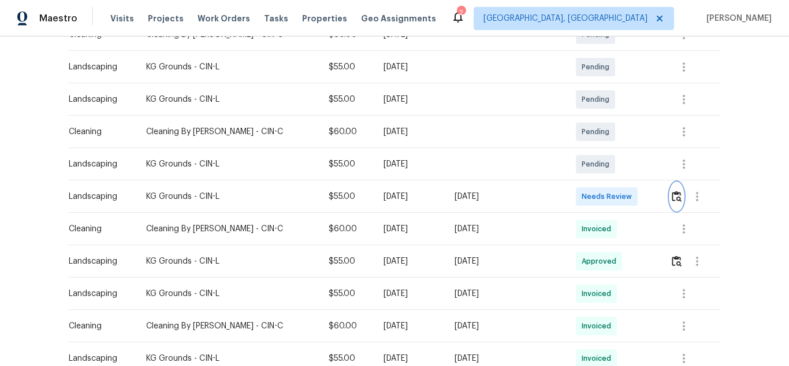
click at [672, 202] on img "button" at bounding box center [677, 196] width 10 height 11
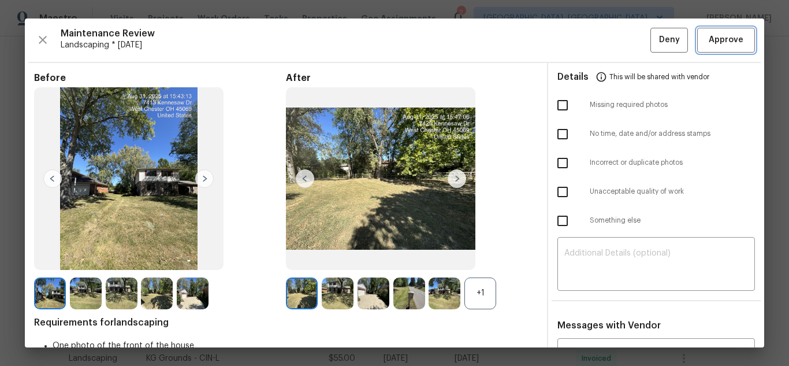
click at [717, 41] on span "Approve" at bounding box center [726, 40] width 35 height 14
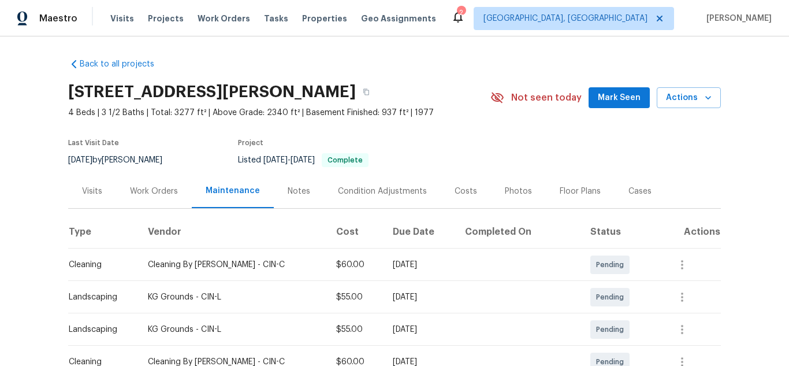
scroll to position [0, 0]
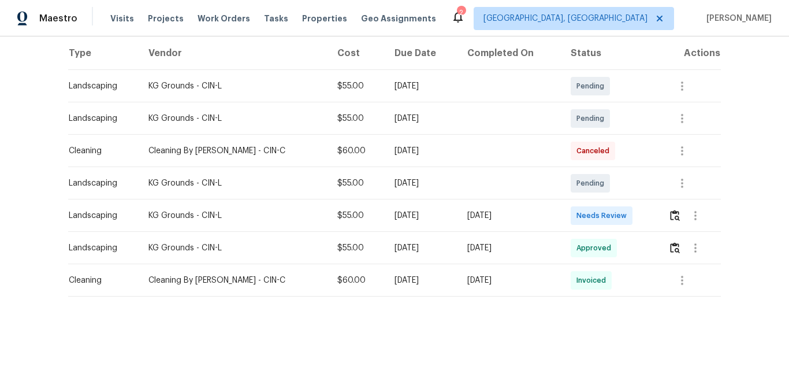
scroll to position [188, 0]
click at [682, 206] on button "button" at bounding box center [696, 216] width 28 height 28
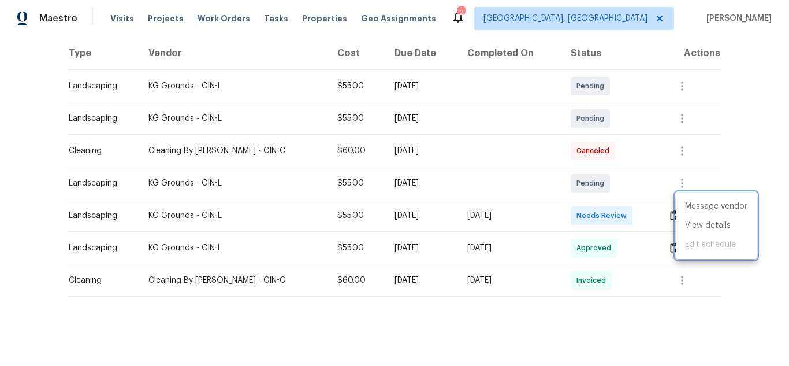
click at [671, 207] on div at bounding box center [394, 183] width 789 height 366
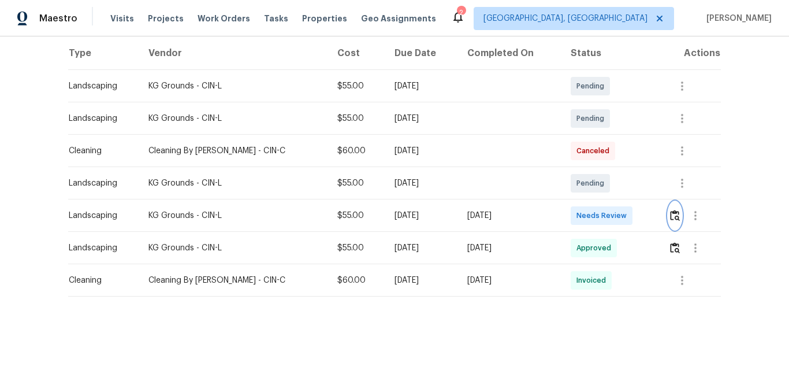
click at [671, 210] on img "button" at bounding box center [675, 215] width 10 height 11
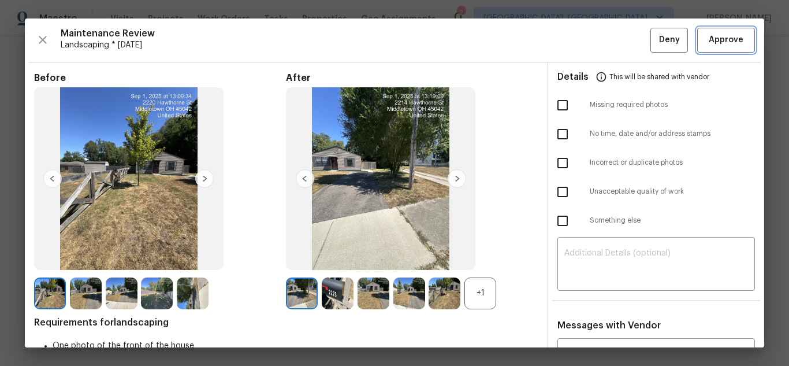
click at [717, 35] on span "Approve" at bounding box center [726, 40] width 35 height 14
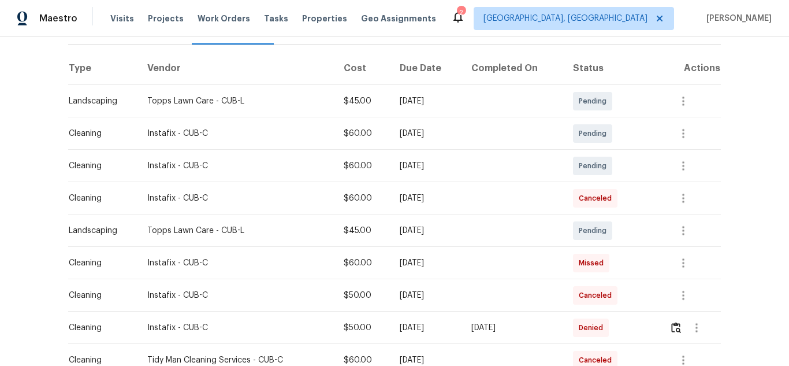
scroll to position [289, 0]
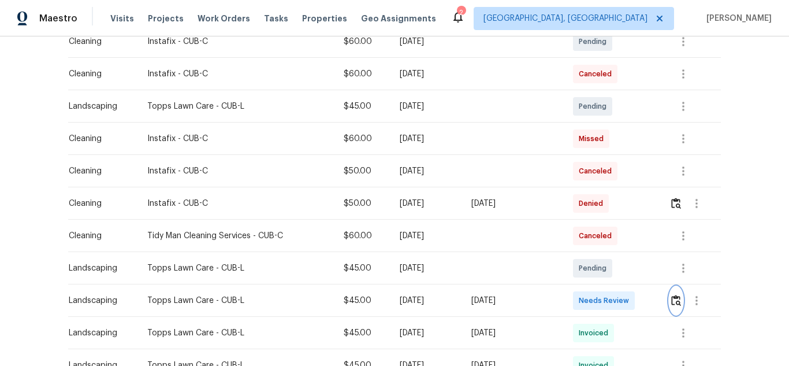
click at [671, 299] on img "button" at bounding box center [676, 300] width 10 height 11
click at [675, 296] on img "button" at bounding box center [676, 300] width 10 height 11
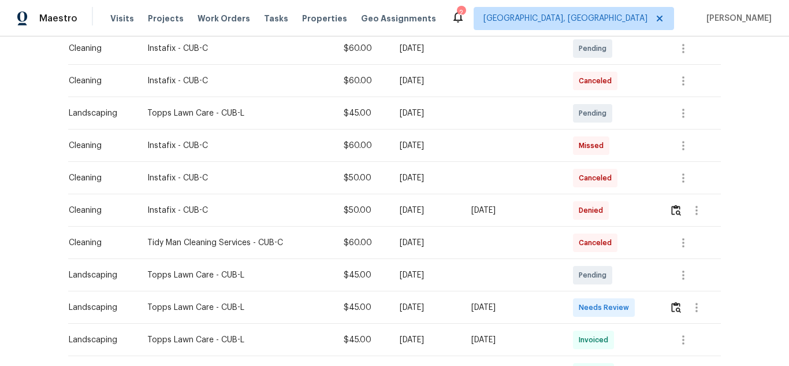
scroll to position [347, 0]
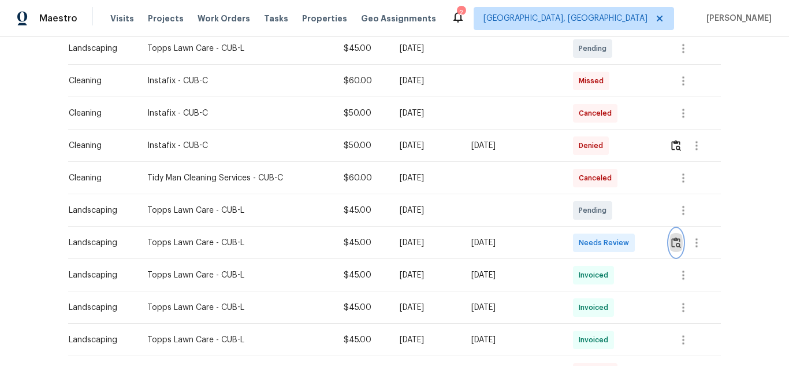
click at [673, 246] on img "button" at bounding box center [676, 242] width 10 height 11
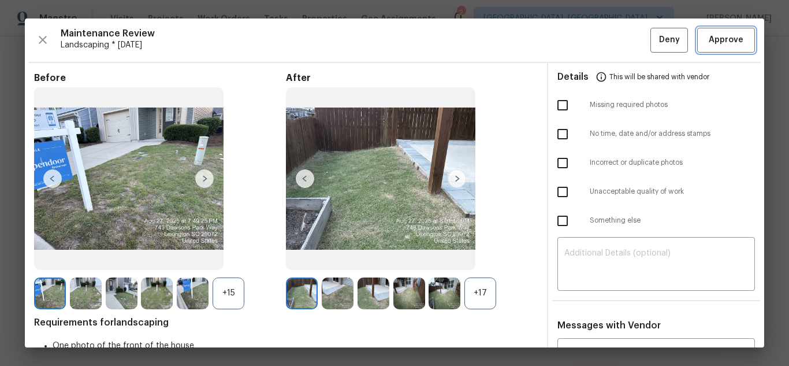
click at [715, 46] on span "Approve" at bounding box center [726, 40] width 35 height 14
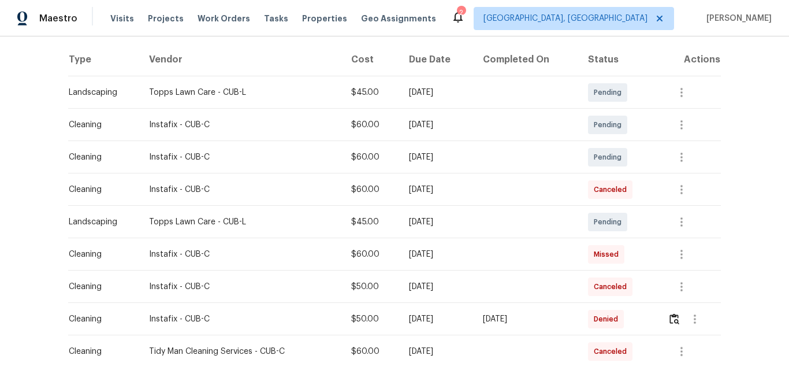
scroll to position [0, 0]
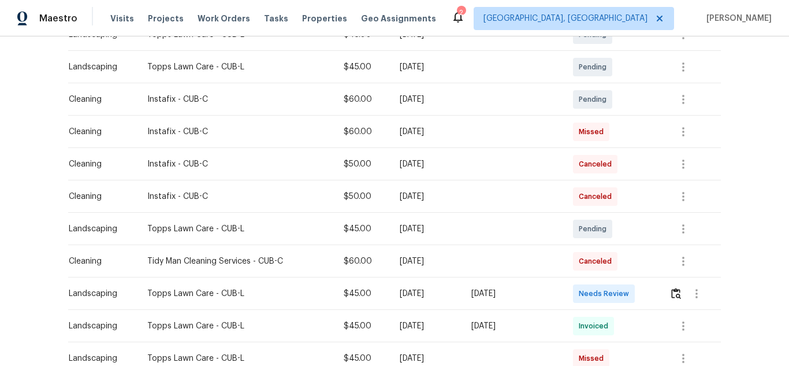
scroll to position [289, 0]
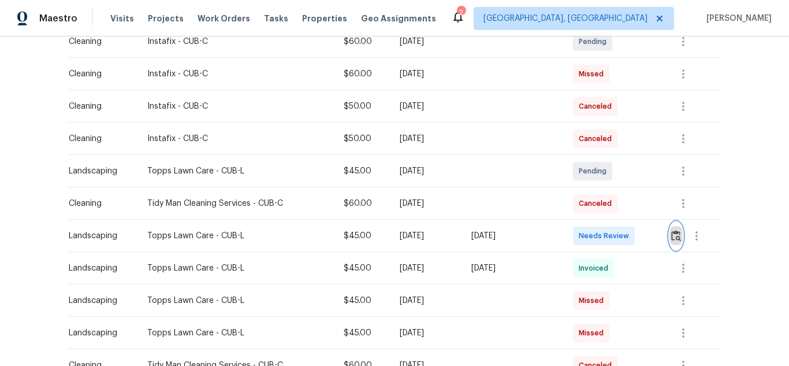
click at [670, 237] on button "button" at bounding box center [676, 236] width 13 height 28
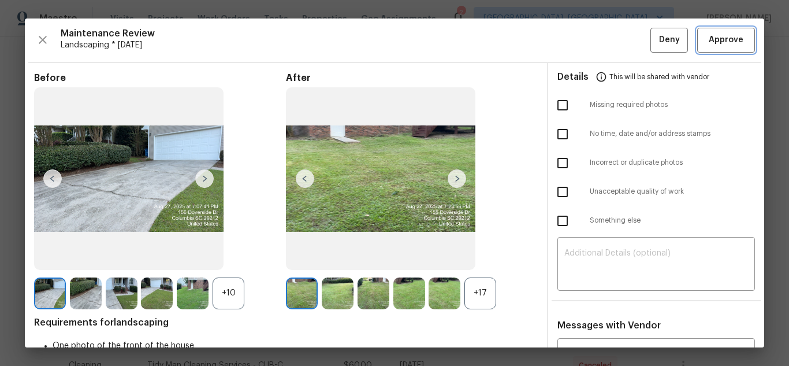
drag, startPoint x: 710, startPoint y: 38, endPoint x: 710, endPoint y: 43, distance: 5.8
click at [710, 38] on span "Approve" at bounding box center [726, 40] width 35 height 14
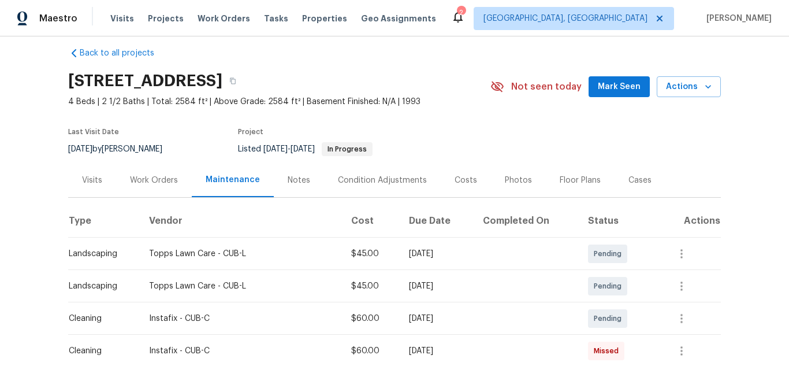
scroll to position [0, 0]
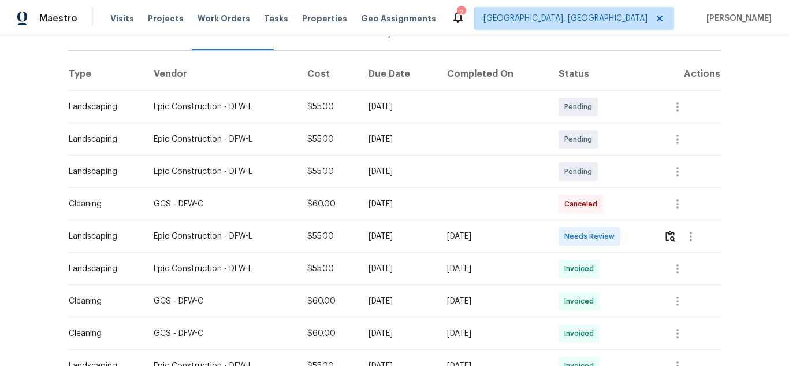
scroll to position [173, 0]
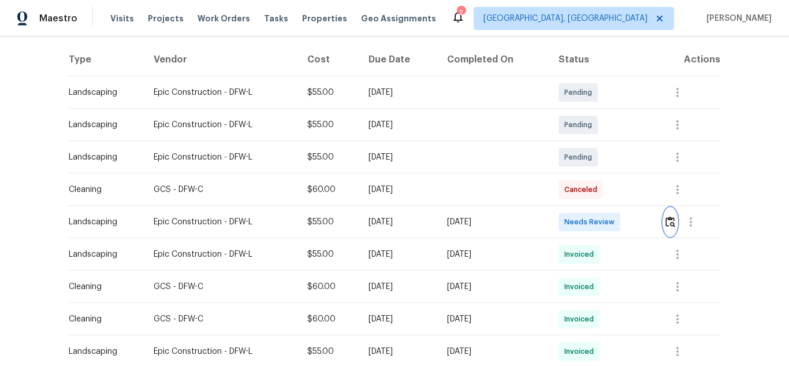
click at [666, 222] on img "button" at bounding box center [671, 221] width 10 height 11
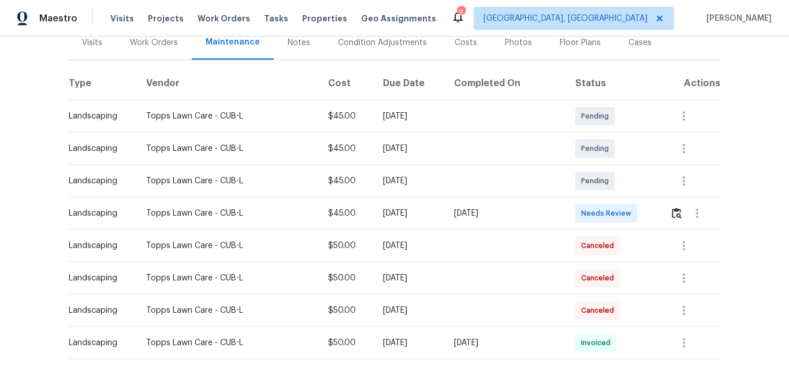
scroll to position [231, 0]
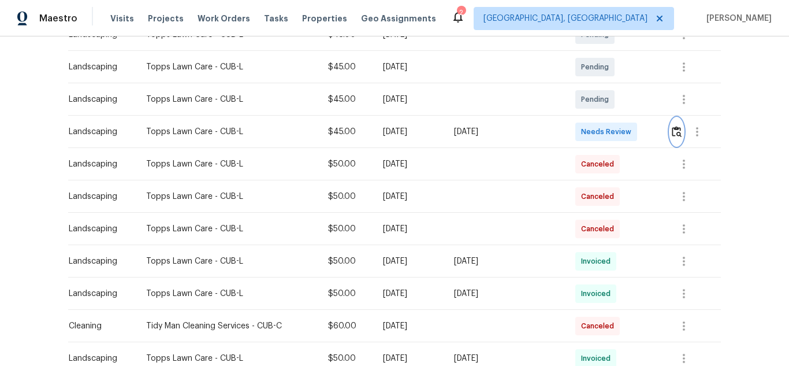
click at [672, 133] on img "button" at bounding box center [677, 131] width 10 height 11
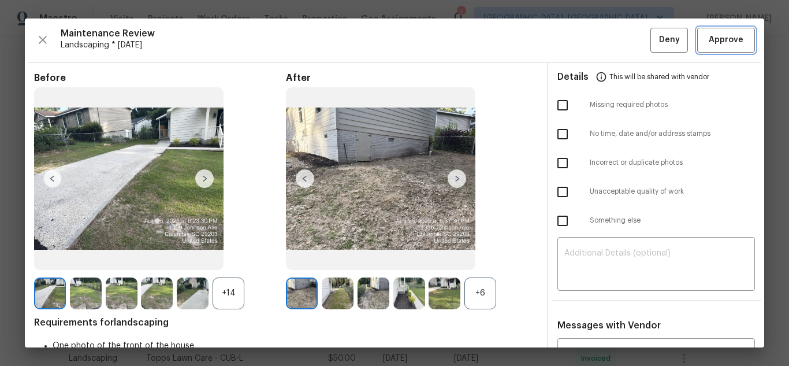
click at [716, 39] on span "Approve" at bounding box center [726, 40] width 35 height 14
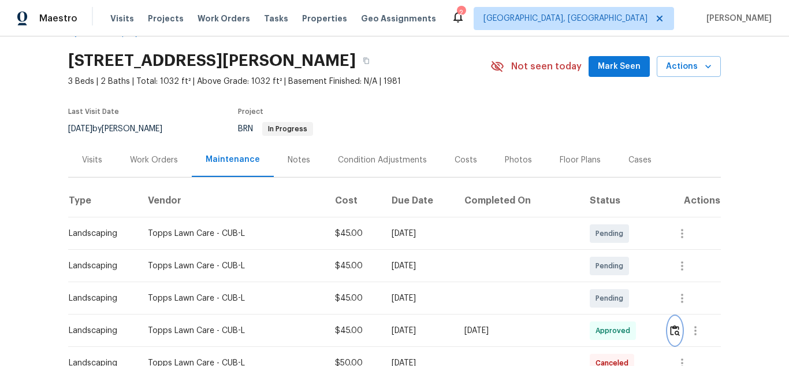
scroll to position [0, 0]
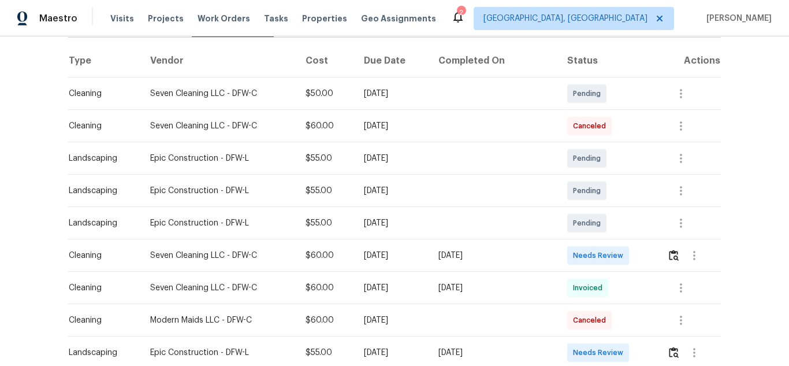
scroll to position [173, 0]
click at [673, 258] on img "button" at bounding box center [674, 253] width 10 height 11
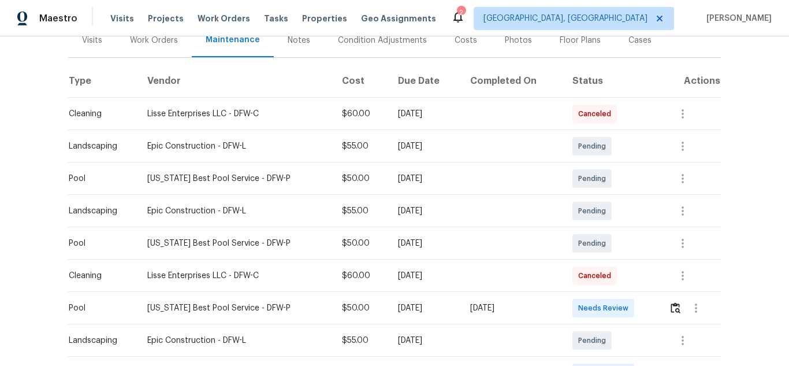
scroll to position [173, 0]
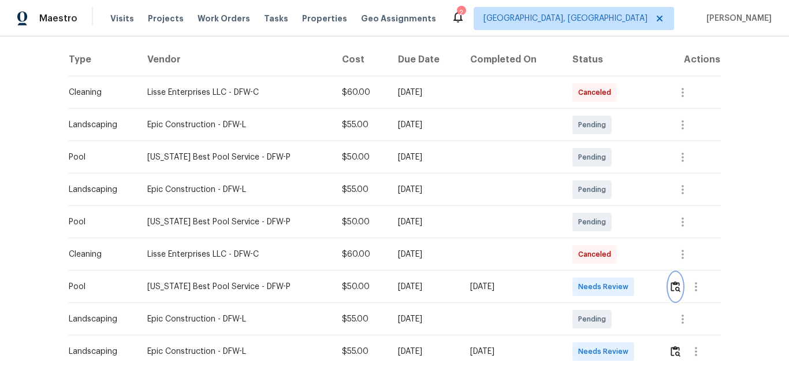
click at [669, 293] on button "button" at bounding box center [675, 287] width 13 height 28
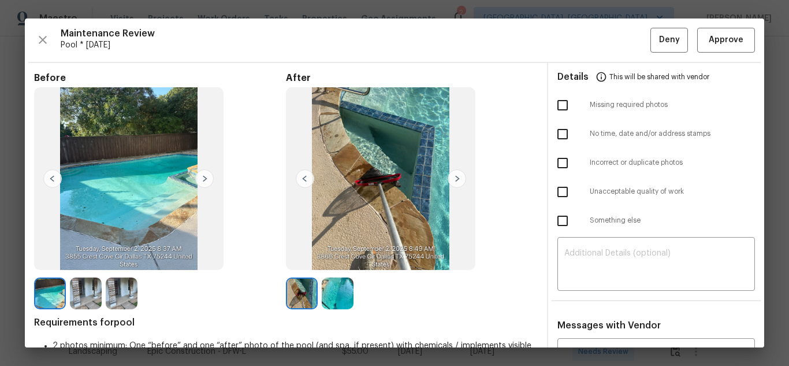
drag, startPoint x: 291, startPoint y: 8, endPoint x: 318, endPoint y: 34, distance: 38.0
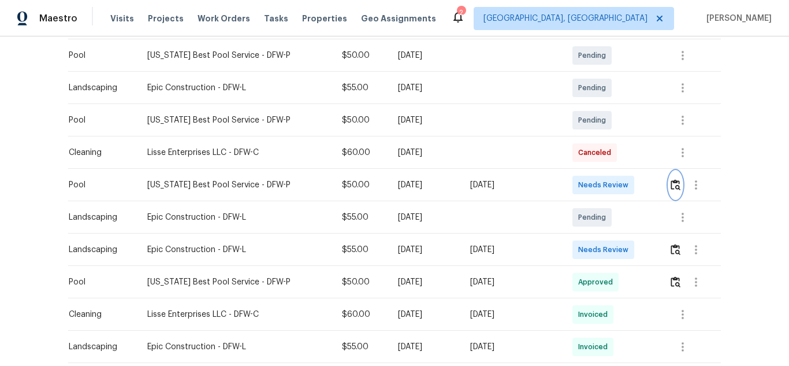
scroll to position [289, 0]
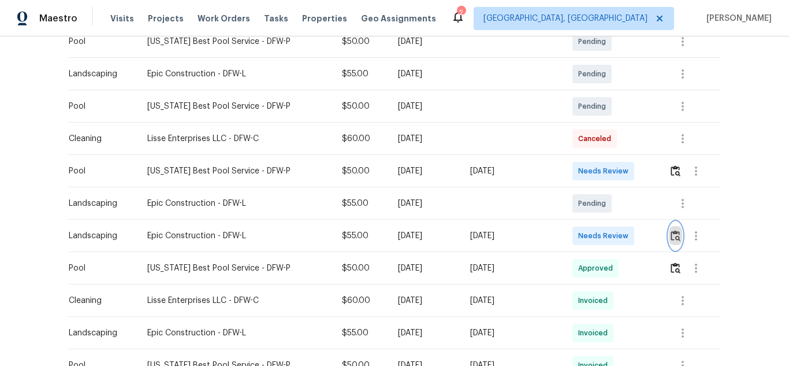
click at [673, 238] on img "button" at bounding box center [676, 235] width 10 height 11
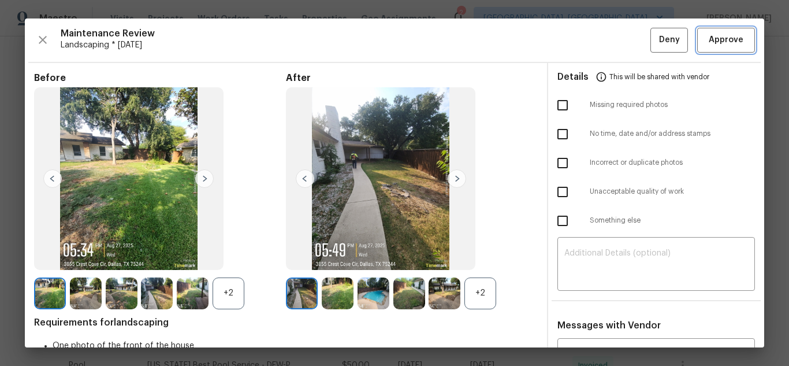
drag, startPoint x: 706, startPoint y: 32, endPoint x: 715, endPoint y: 42, distance: 13.5
click at [706, 32] on button "Approve" at bounding box center [726, 40] width 58 height 25
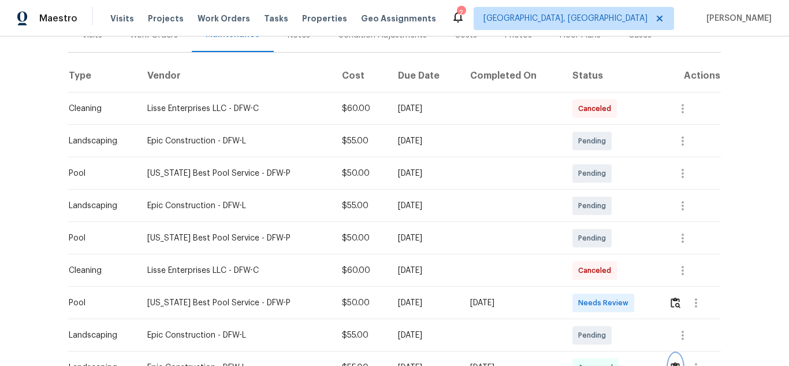
scroll to position [0, 0]
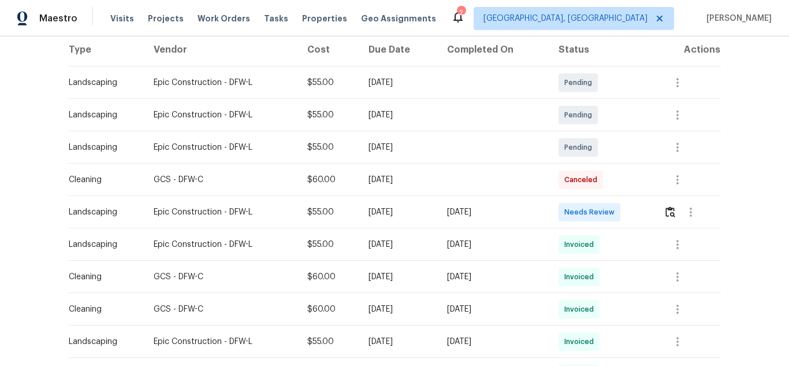
scroll to position [173, 0]
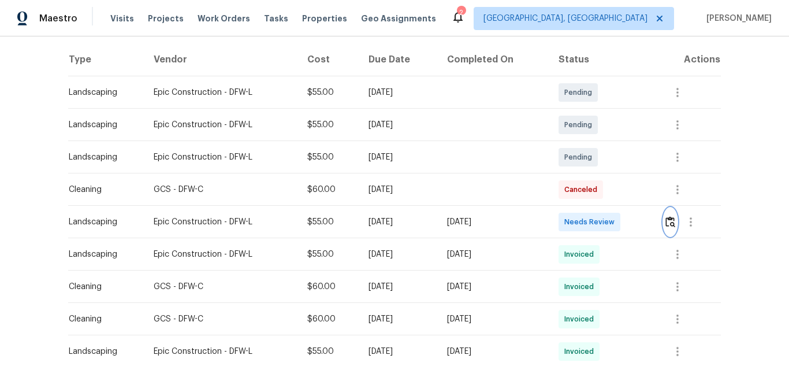
click at [669, 222] on img "button" at bounding box center [671, 221] width 10 height 11
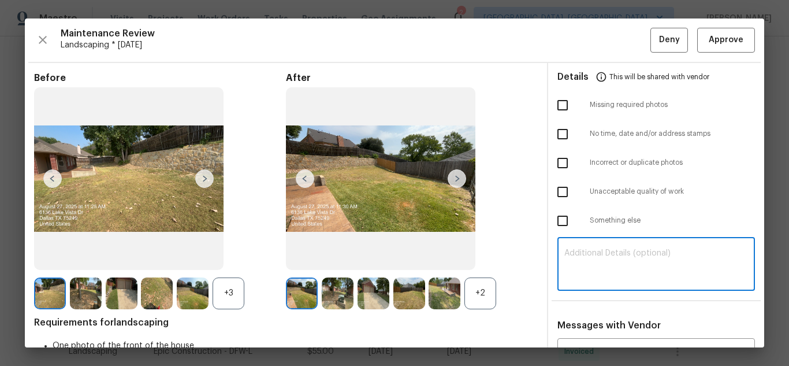
click at [613, 280] on textarea at bounding box center [657, 265] width 184 height 32
paste textarea "Maintenance Audit Team: Hello! Unfortunately, this landscaping visit completed …"
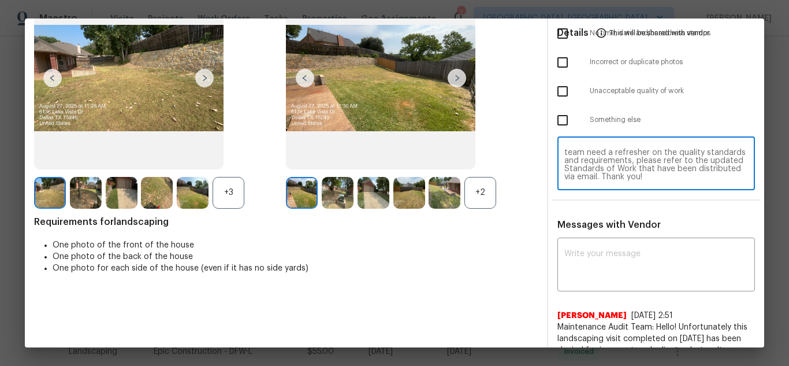
scroll to position [116, 0]
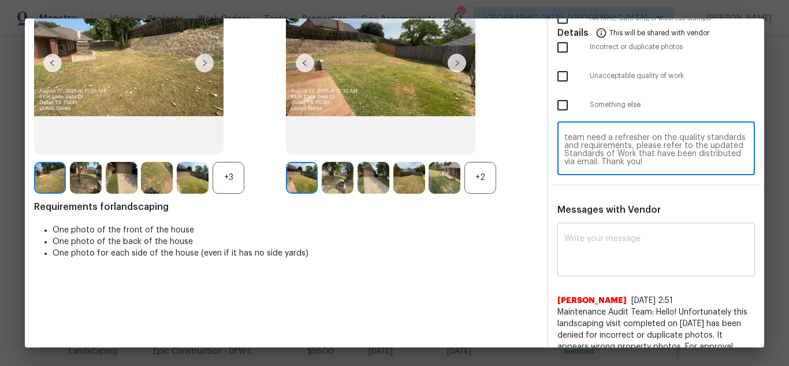
type textarea "Maintenance Audit Team: Hello! Unfortunately, this landscaping visit completed …"
click at [601, 262] on textarea at bounding box center [657, 251] width 184 height 32
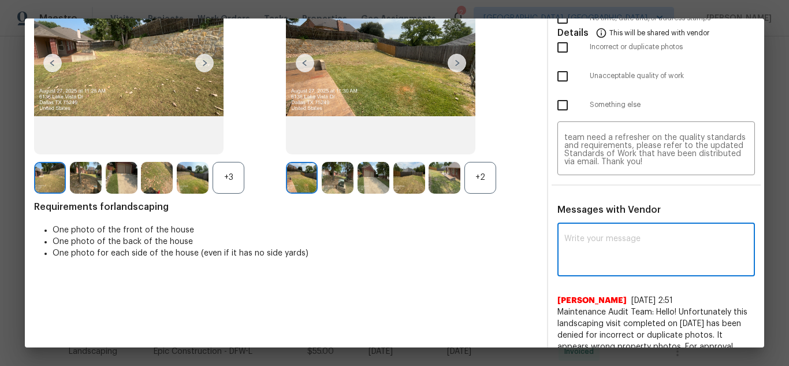
paste textarea "Maintenance Audit Team: Hello! Unfortunately, this landscaping visit completed …"
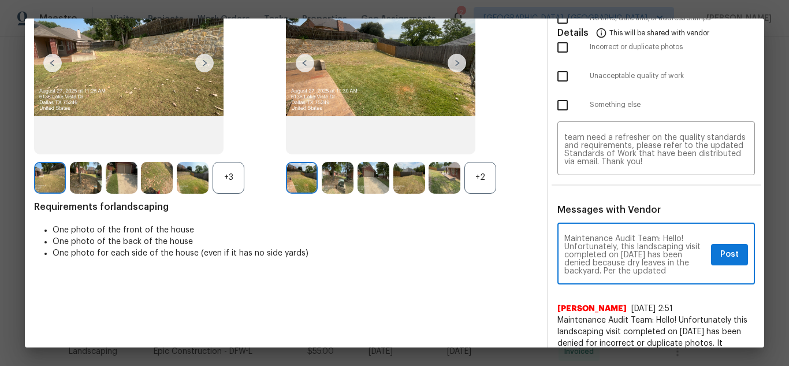
scroll to position [23, 0]
type textarea "Maintenance Audit Team: Hello! Unfortunately, this landscaping visit completed …"
click at [721, 258] on span "Post" at bounding box center [730, 254] width 18 height 14
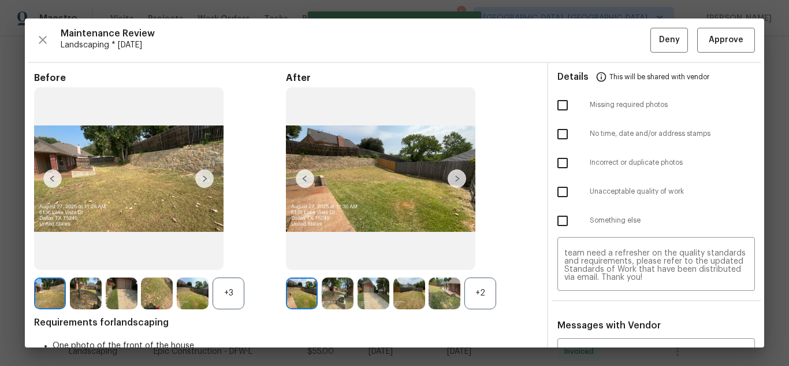
scroll to position [0, 0]
drag, startPoint x: 564, startPoint y: 183, endPoint x: 570, endPoint y: 184, distance: 6.4
click at [563, 184] on input "checkbox" at bounding box center [563, 192] width 24 height 24
checkbox input "true"
click at [659, 44] on span "Deny" at bounding box center [669, 40] width 21 height 14
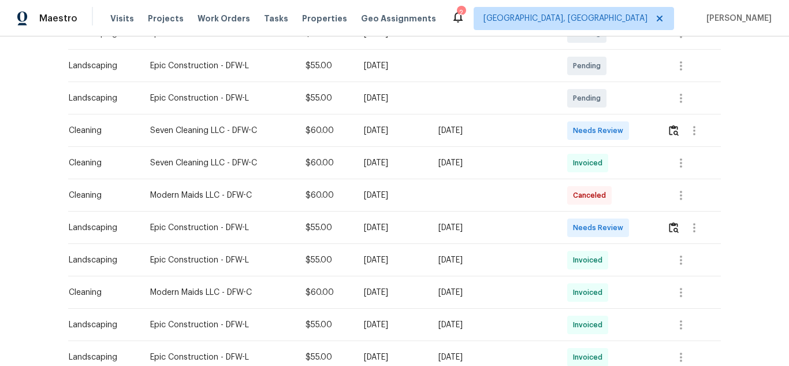
scroll to position [231, 0]
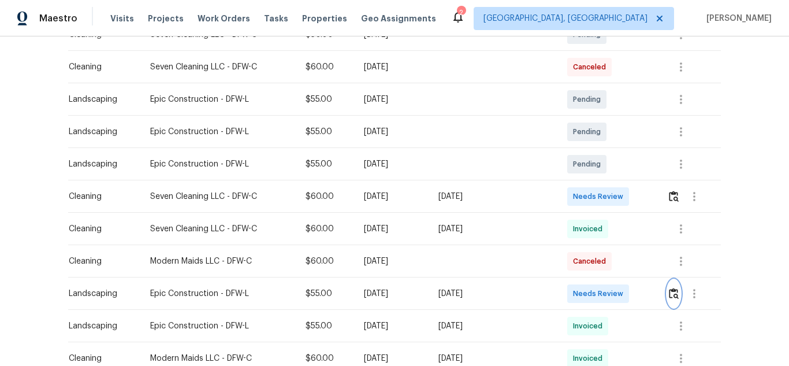
click at [669, 294] on img "button" at bounding box center [674, 293] width 10 height 11
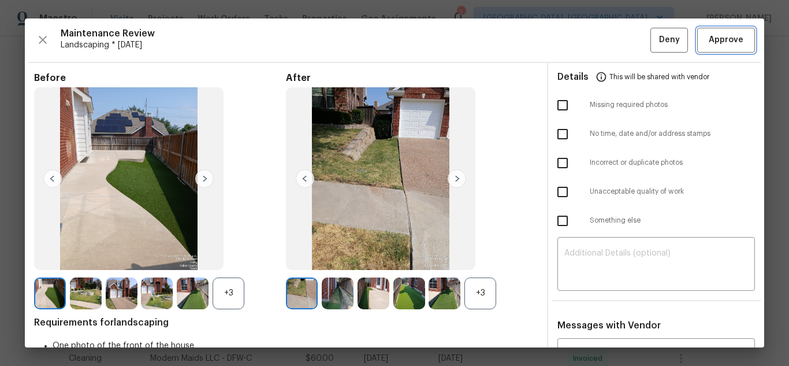
click at [726, 41] on span "Approve" at bounding box center [726, 40] width 35 height 14
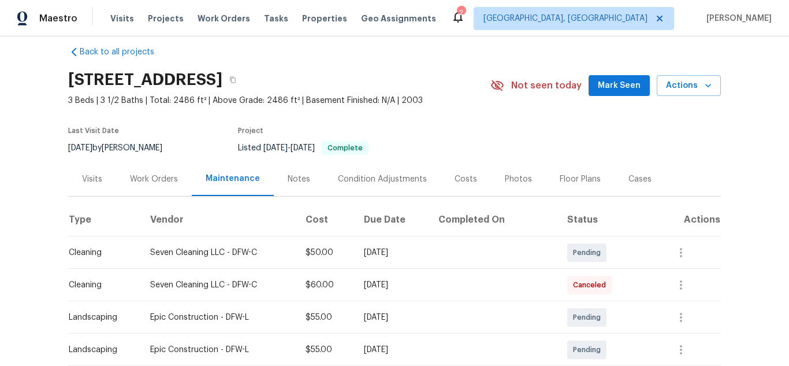
scroll to position [0, 0]
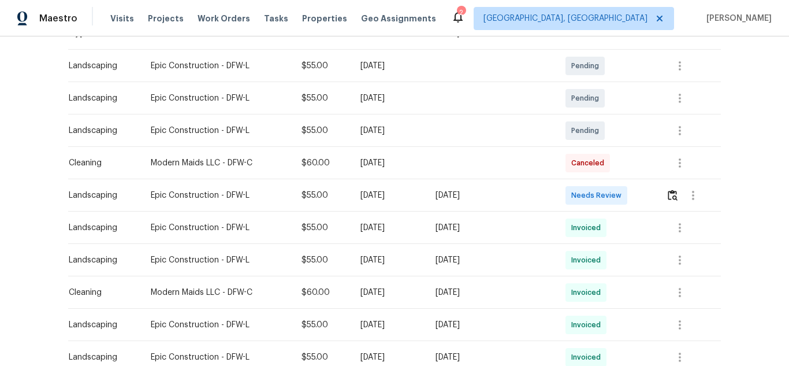
scroll to position [289, 0]
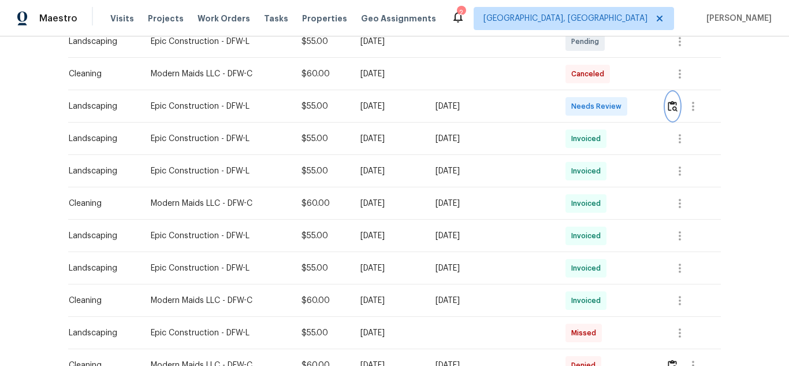
click at [669, 113] on button "button" at bounding box center [672, 106] width 13 height 28
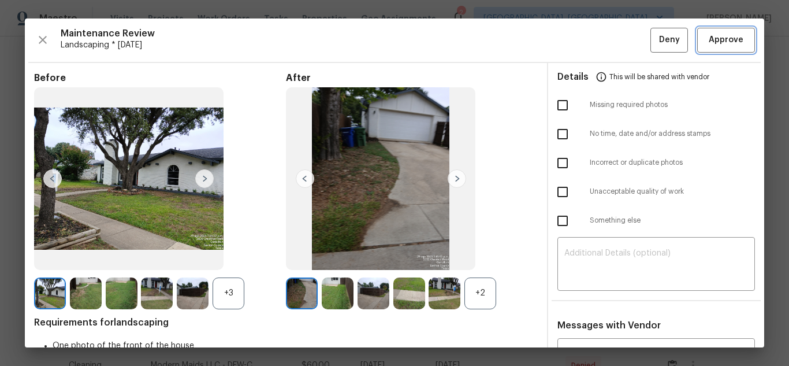
click at [717, 47] on button "Approve" at bounding box center [726, 40] width 58 height 25
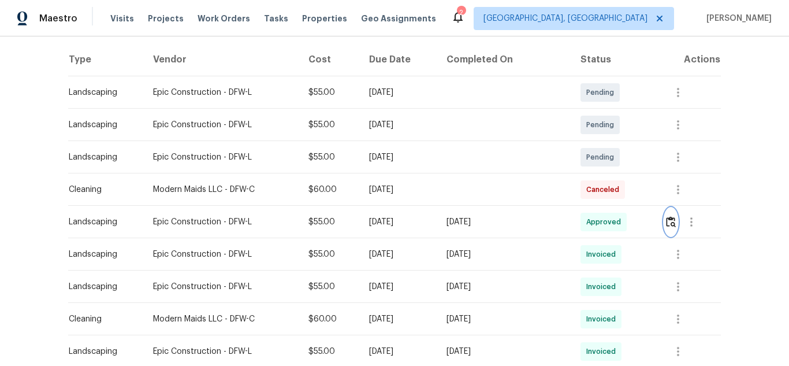
scroll to position [0, 0]
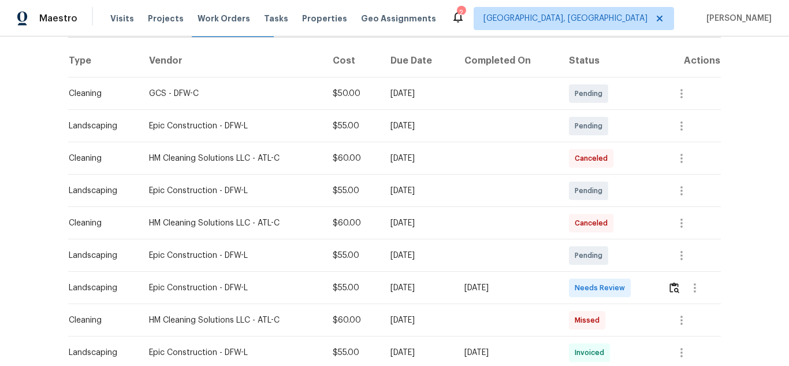
scroll to position [231, 0]
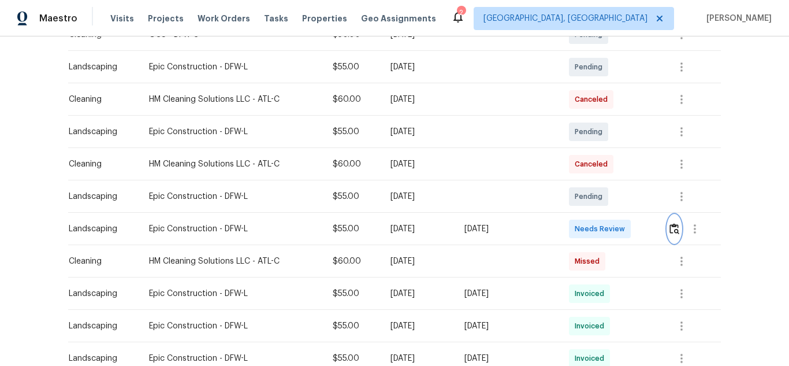
click at [670, 229] on img "button" at bounding box center [675, 228] width 10 height 11
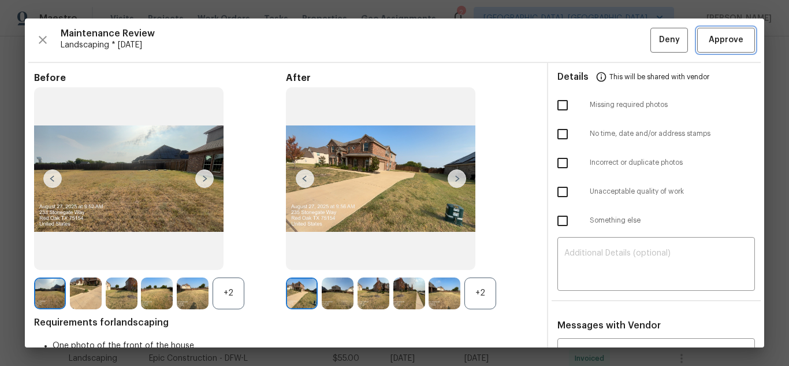
click at [725, 39] on span "Approve" at bounding box center [726, 40] width 35 height 14
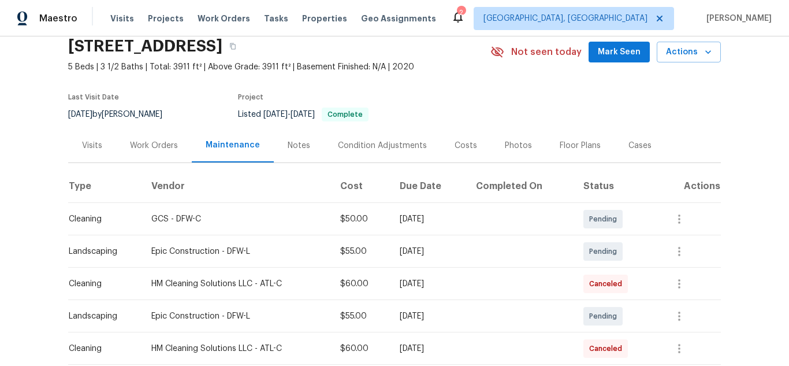
scroll to position [0, 0]
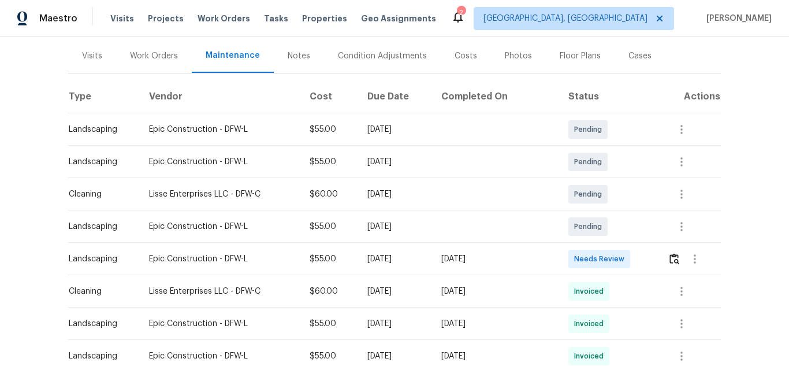
scroll to position [173, 0]
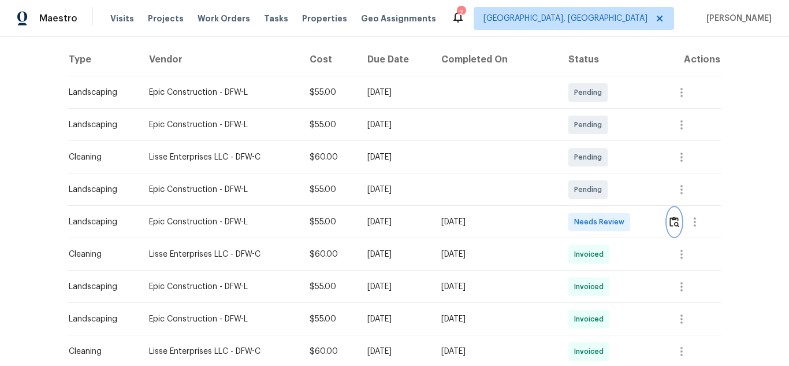
click at [672, 221] on img "button" at bounding box center [675, 221] width 10 height 11
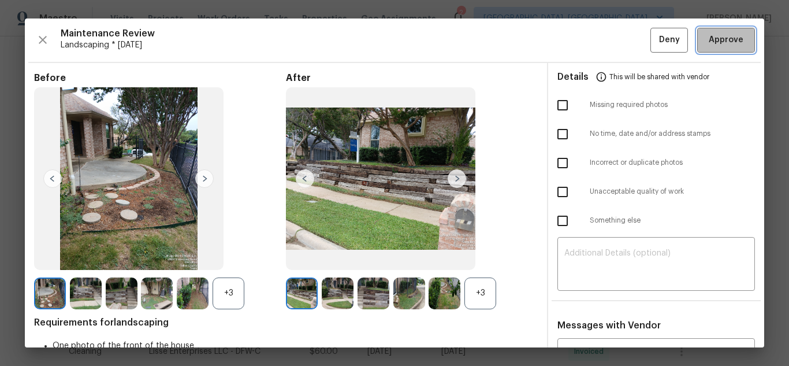
click at [719, 37] on span "Approve" at bounding box center [726, 40] width 35 height 14
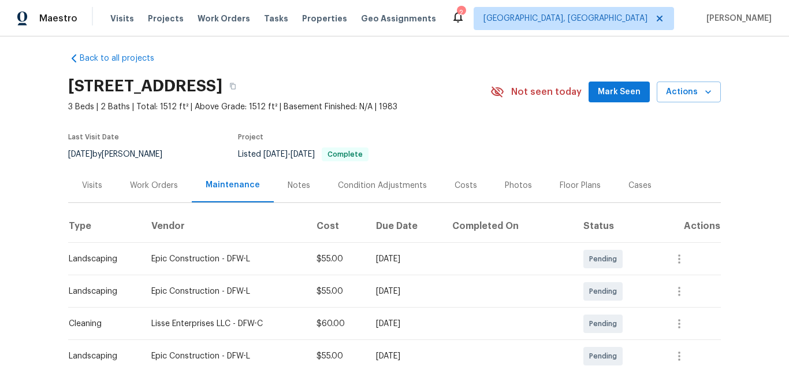
scroll to position [0, 0]
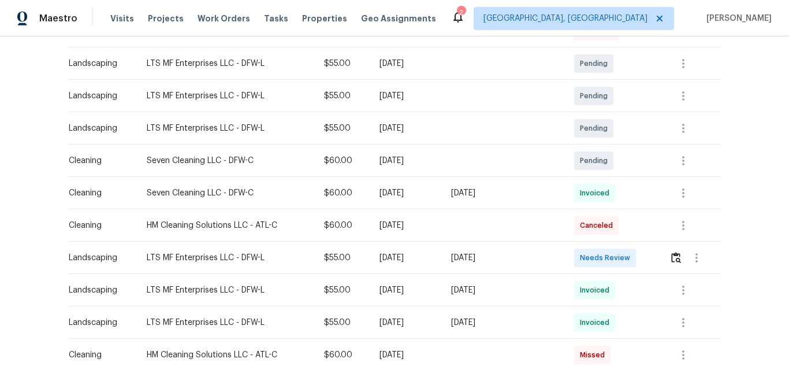
scroll to position [289, 0]
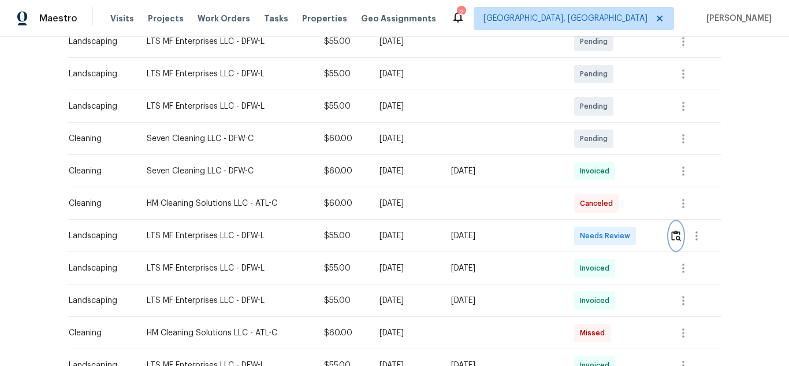
click at [674, 238] on img "button" at bounding box center [676, 235] width 10 height 11
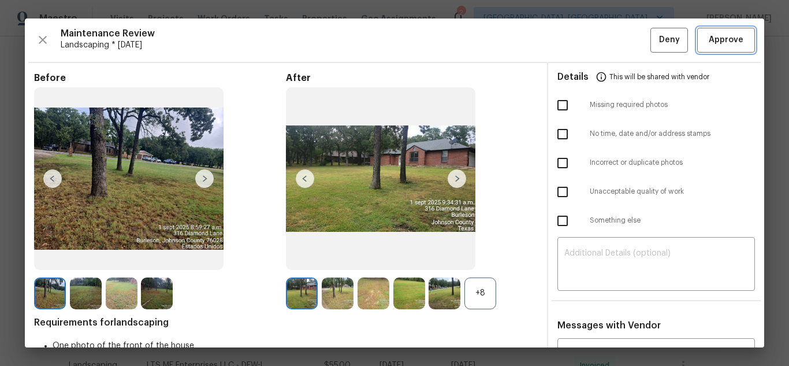
click at [714, 44] on span "Approve" at bounding box center [726, 40] width 35 height 14
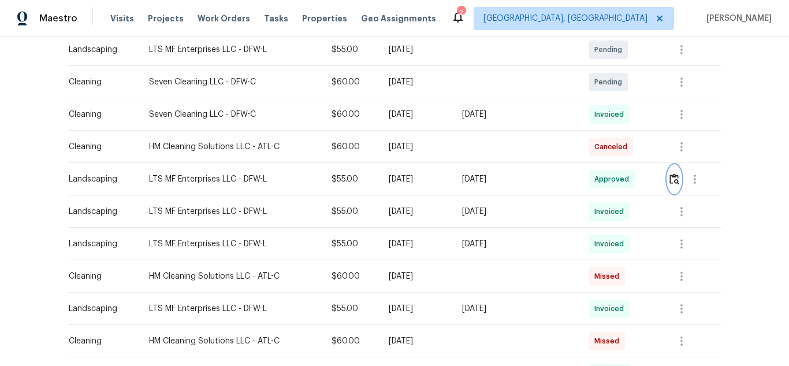
scroll to position [347, 0]
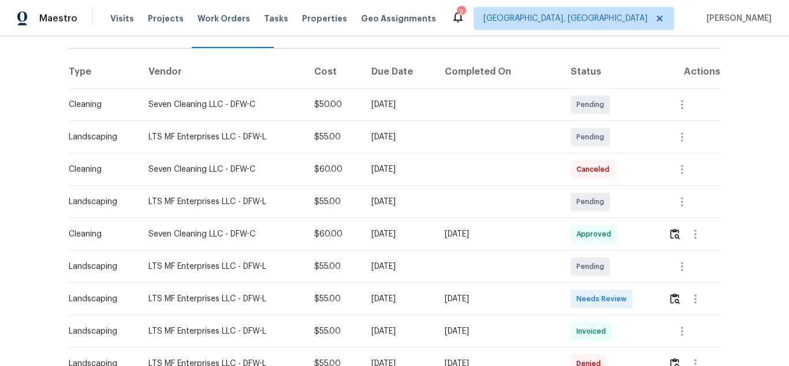
scroll to position [173, 0]
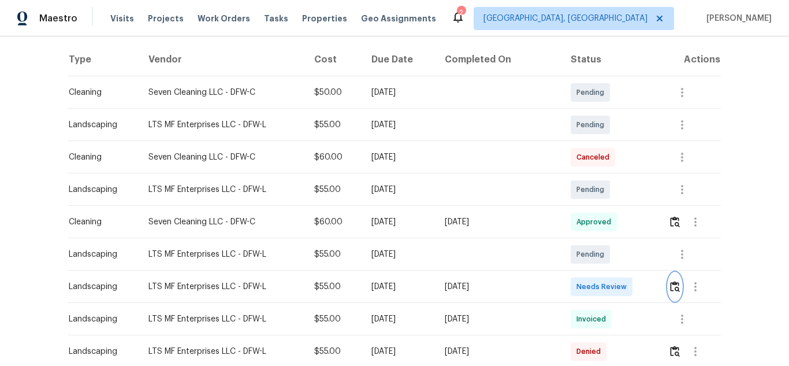
click at [670, 291] on img "button" at bounding box center [675, 286] width 10 height 11
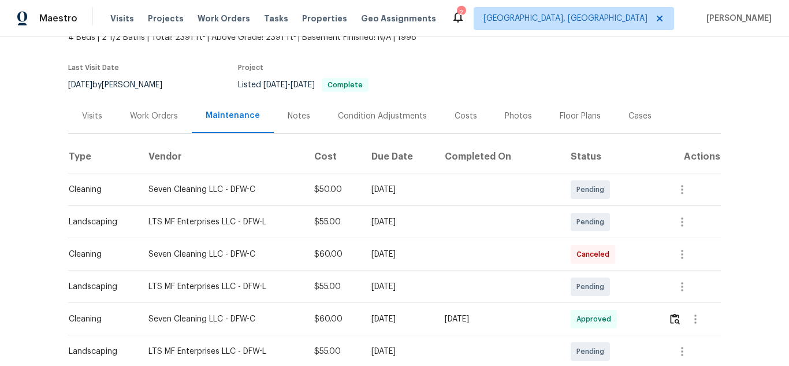
scroll to position [173, 0]
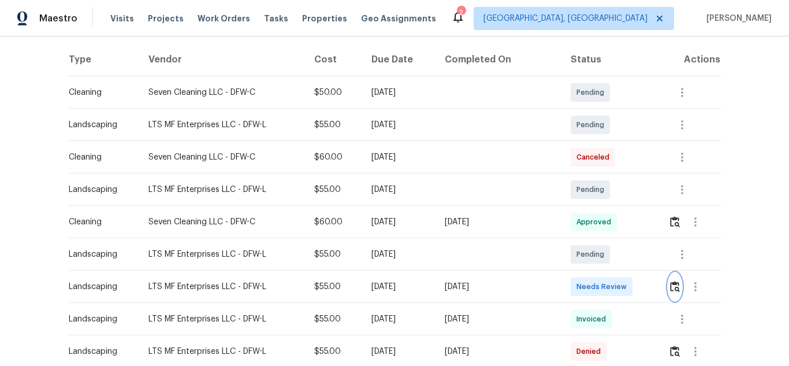
click at [670, 291] on img "button" at bounding box center [675, 286] width 10 height 11
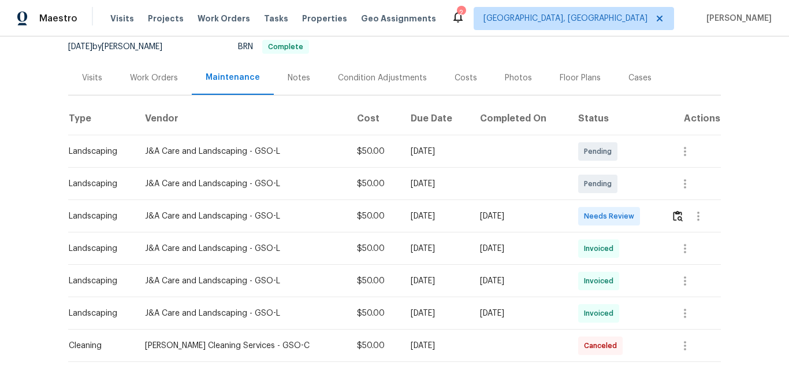
scroll to position [116, 0]
click at [677, 221] on button "button" at bounding box center [677, 215] width 13 height 28
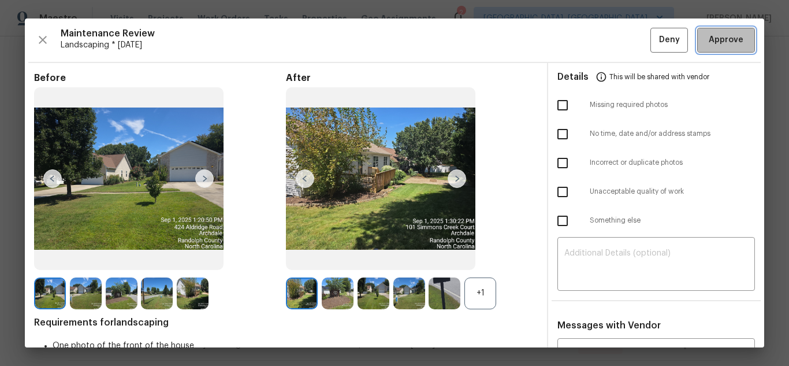
click at [721, 38] on span "Approve" at bounding box center [726, 40] width 35 height 14
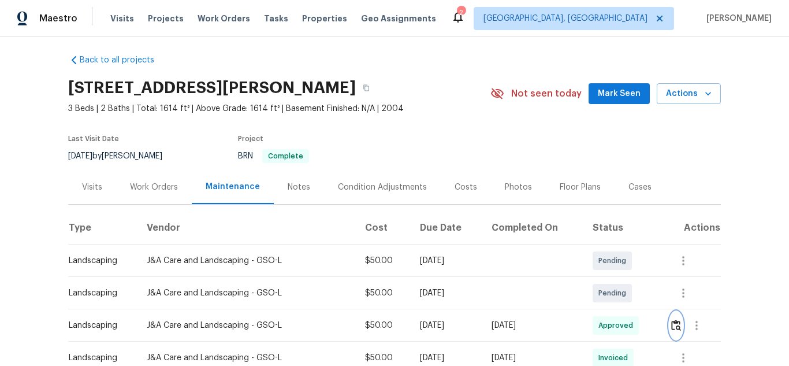
scroll to position [0, 0]
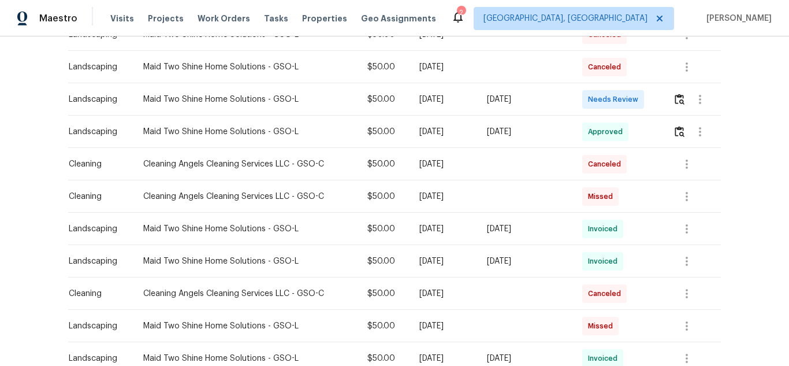
scroll to position [116, 0]
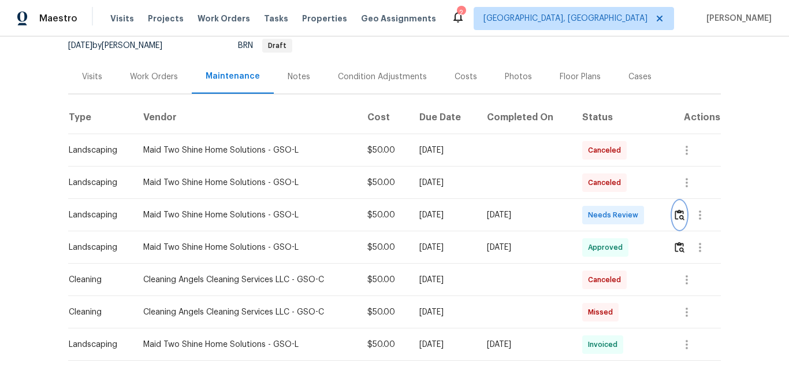
click at [678, 221] on button "button" at bounding box center [679, 215] width 13 height 28
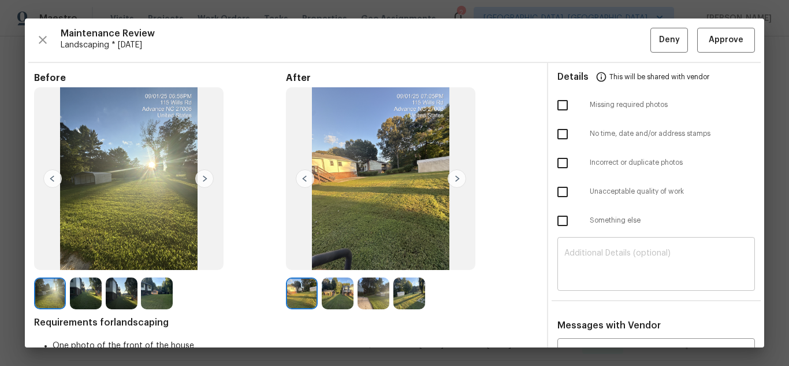
click at [607, 256] on textarea at bounding box center [657, 265] width 184 height 32
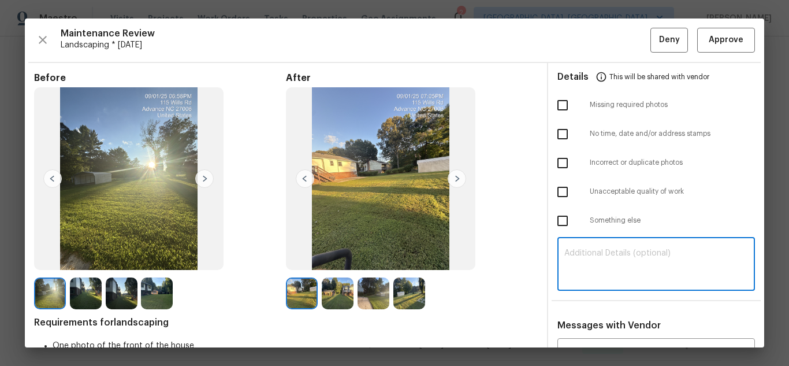
paste textarea "Maintenance Audit Team: Hello! Unfortunately, this landscaping visit completed …"
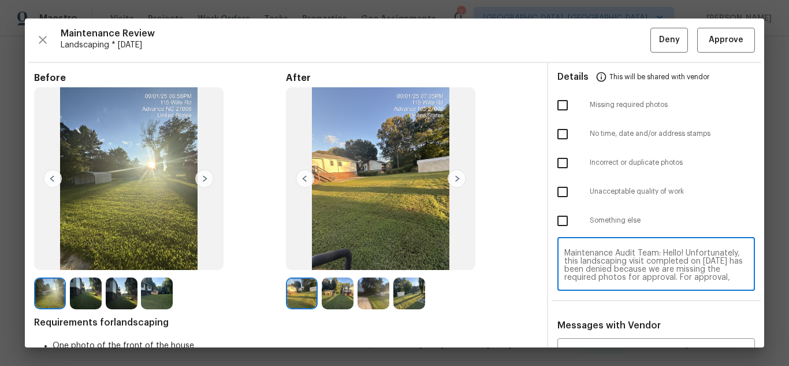
scroll to position [105, 0]
type textarea "Maintenance Audit Team: Hello! Unfortunately, this landscaping visit completed …"
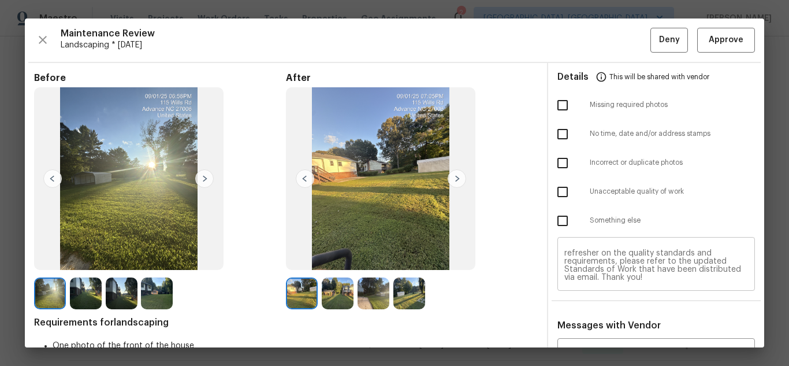
scroll to position [58, 0]
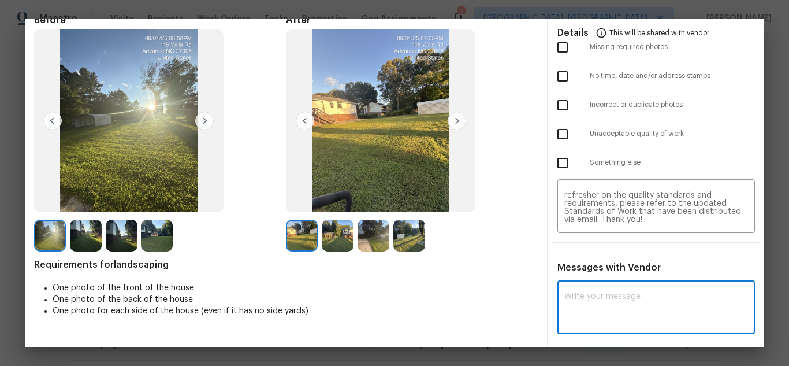
click at [597, 295] on textarea at bounding box center [657, 308] width 184 height 32
paste textarea "Maintenance Audit Team: Hello! Unfortunately, this landscaping visit completed …"
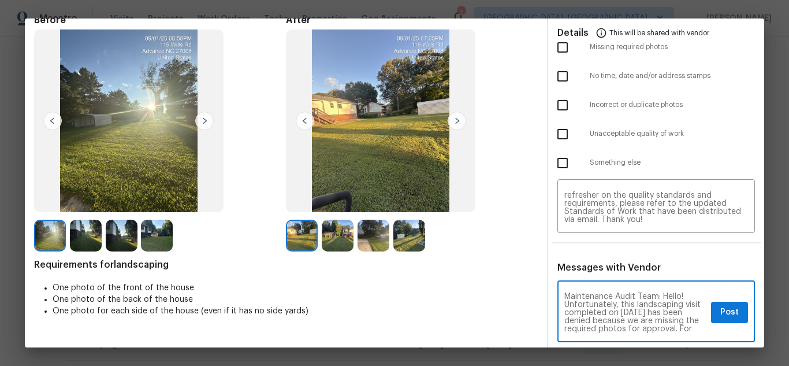
scroll to position [138, 0]
type textarea "Maintenance Audit Team: Hello! Unfortunately, this landscaping visit completed …"
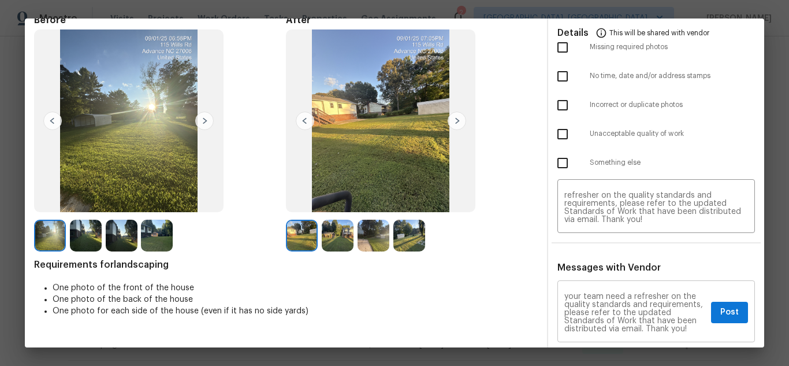
click at [697, 318] on div "Maintenance Audit Team: Hello! Unfortunately, this landscaping visit completed …" at bounding box center [657, 312] width 198 height 59
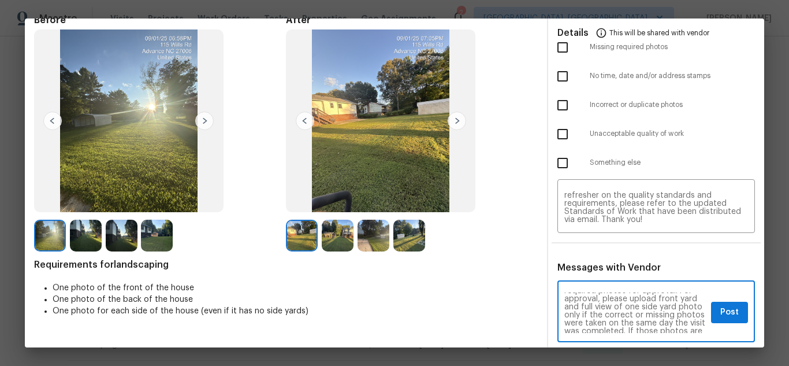
scroll to position [46, 0]
click at [721, 316] on span "Post" at bounding box center [730, 312] width 18 height 14
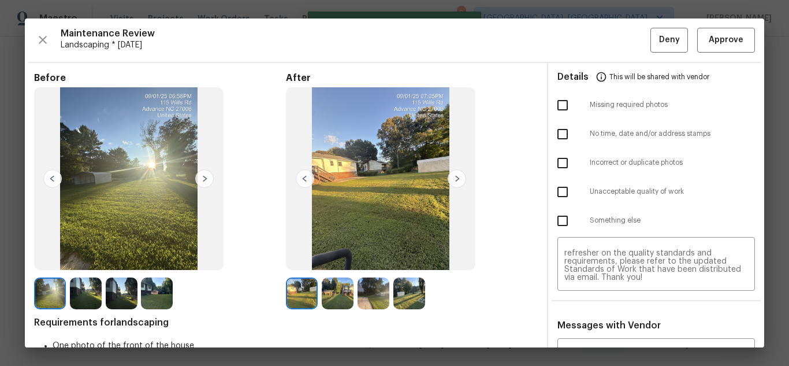
scroll to position [0, 0]
click at [558, 110] on input "checkbox" at bounding box center [563, 105] width 24 height 24
checkbox input "true"
click at [663, 39] on span "Deny" at bounding box center [669, 40] width 21 height 14
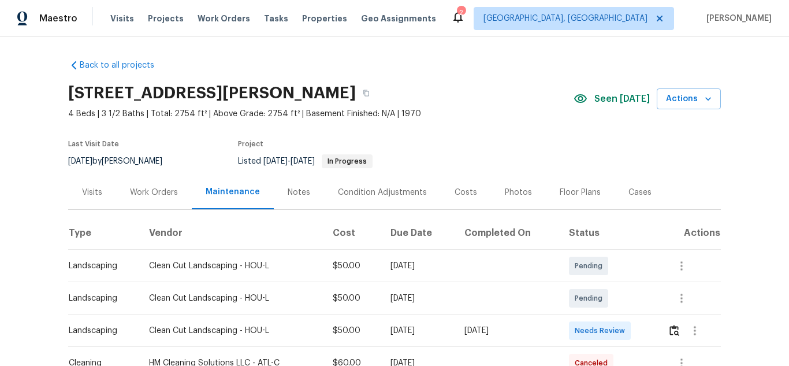
scroll to position [58, 0]
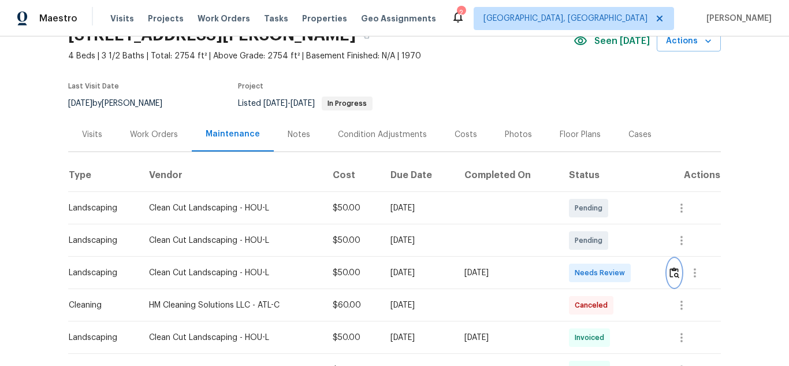
click at [669, 268] on button "button" at bounding box center [674, 273] width 13 height 28
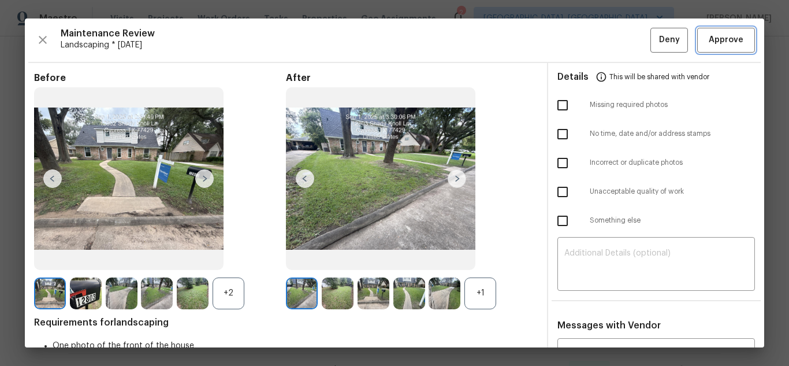
drag, startPoint x: 712, startPoint y: 39, endPoint x: 726, endPoint y: 41, distance: 14.5
click at [712, 39] on span "Approve" at bounding box center [726, 40] width 35 height 14
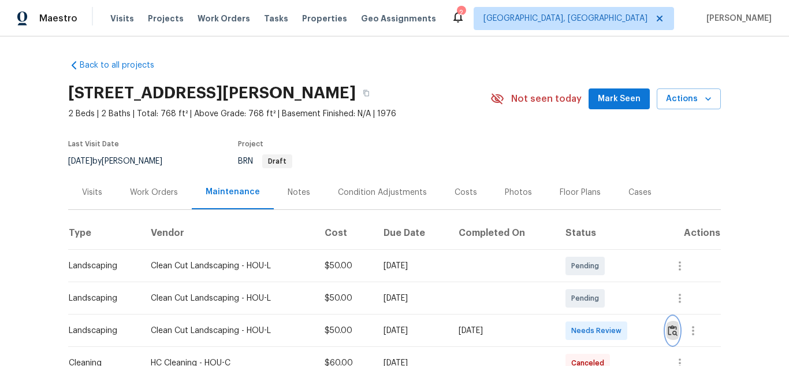
click at [668, 327] on img "button" at bounding box center [673, 330] width 10 height 11
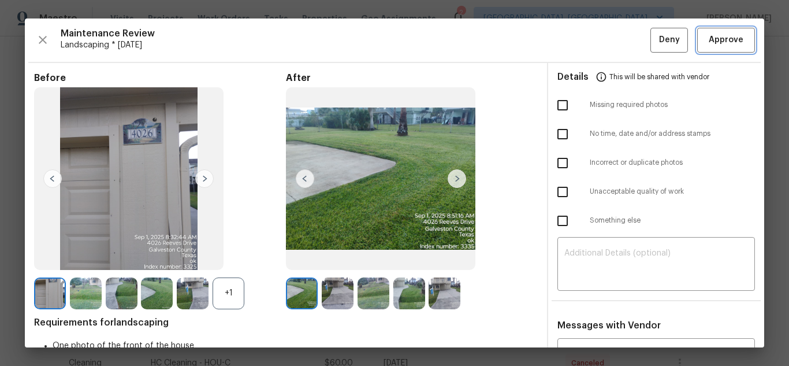
drag, startPoint x: 710, startPoint y: 41, endPoint x: 391, endPoint y: 1, distance: 322.0
click at [710, 41] on span "Approve" at bounding box center [726, 40] width 35 height 14
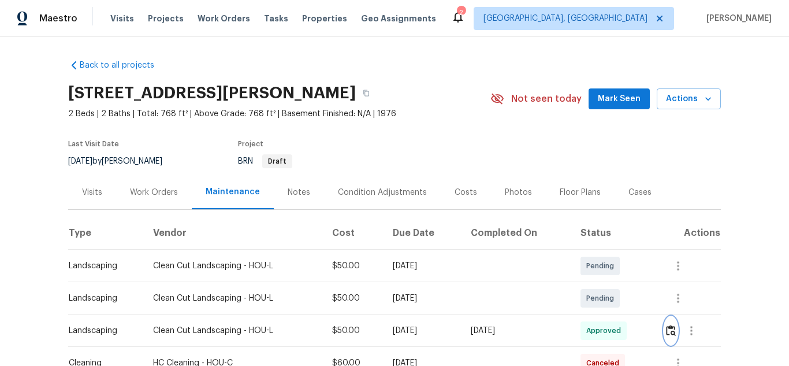
scroll to position [58, 0]
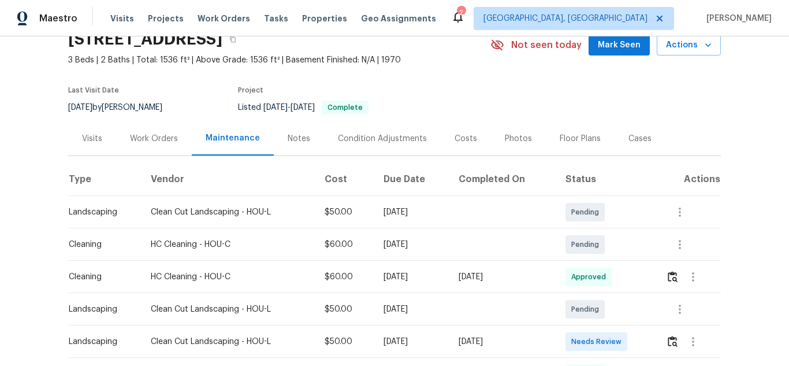
scroll to position [116, 0]
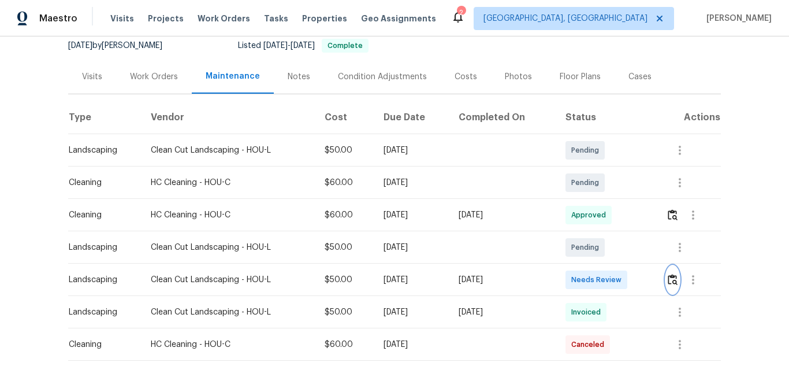
click at [668, 281] on img "button" at bounding box center [673, 279] width 10 height 11
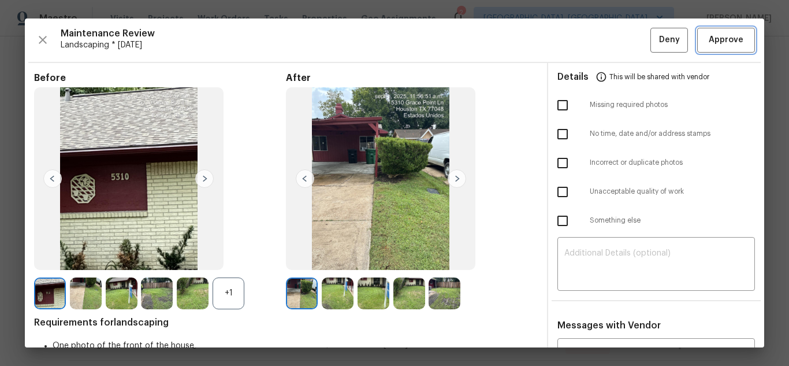
drag, startPoint x: 711, startPoint y: 44, endPoint x: 686, endPoint y: 44, distance: 24.3
click at [710, 44] on span "Approve" at bounding box center [726, 40] width 35 height 14
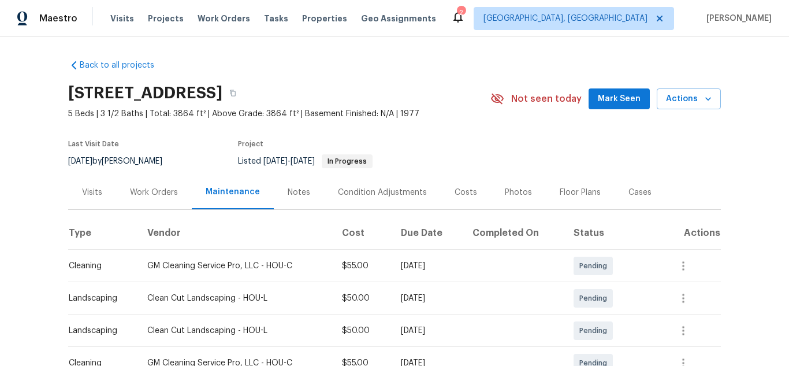
scroll to position [116, 0]
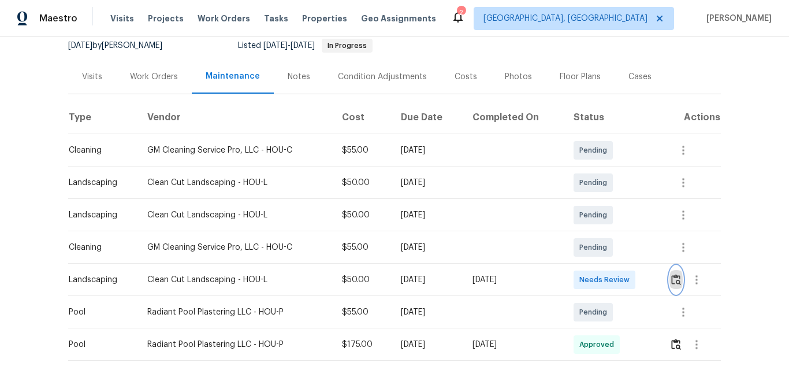
click at [677, 273] on button "button" at bounding box center [676, 280] width 13 height 28
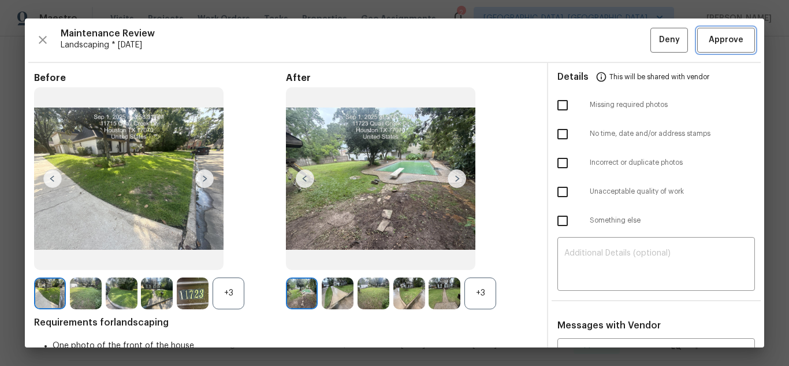
drag, startPoint x: 717, startPoint y: 43, endPoint x: 722, endPoint y: 50, distance: 8.2
click at [717, 43] on span "Approve" at bounding box center [726, 40] width 35 height 14
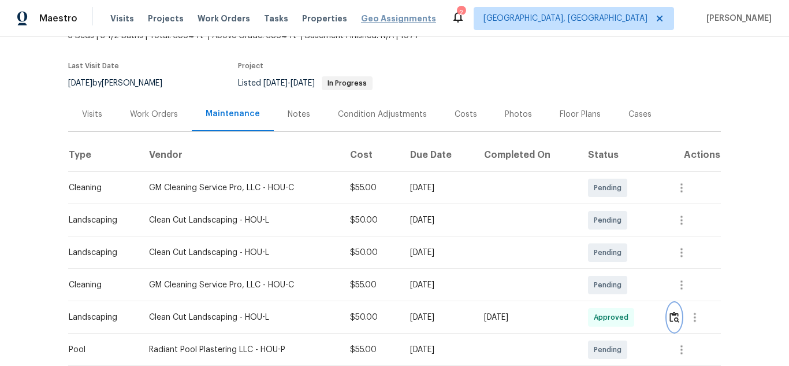
scroll to position [58, 0]
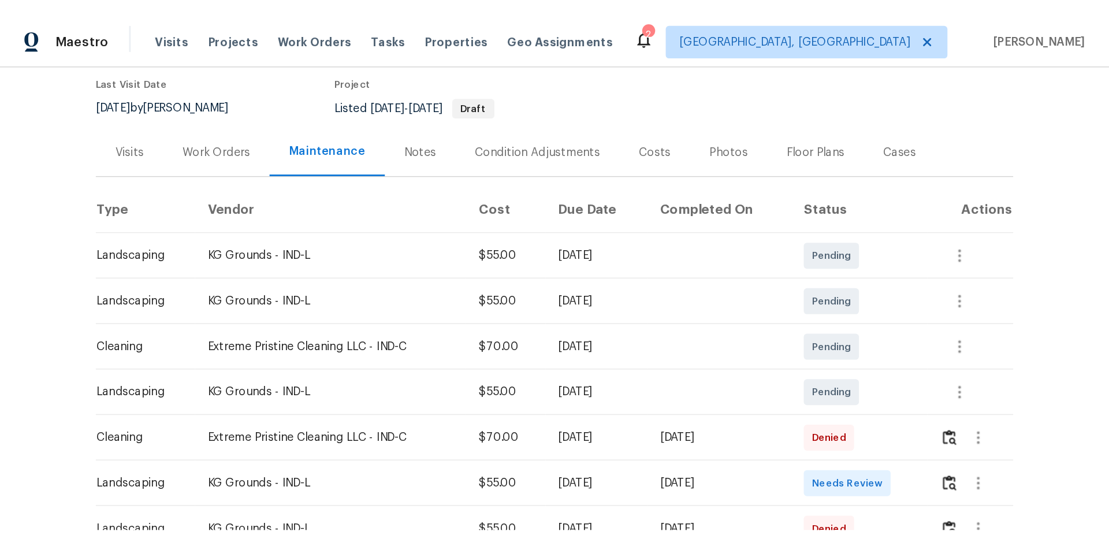
scroll to position [116, 0]
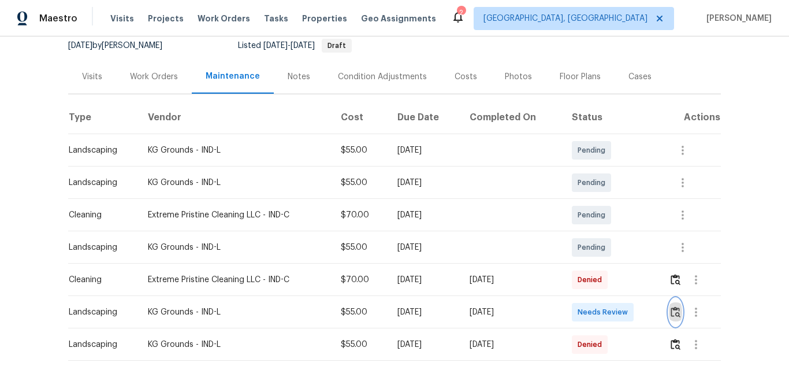
click at [675, 314] on img "button" at bounding box center [676, 311] width 10 height 11
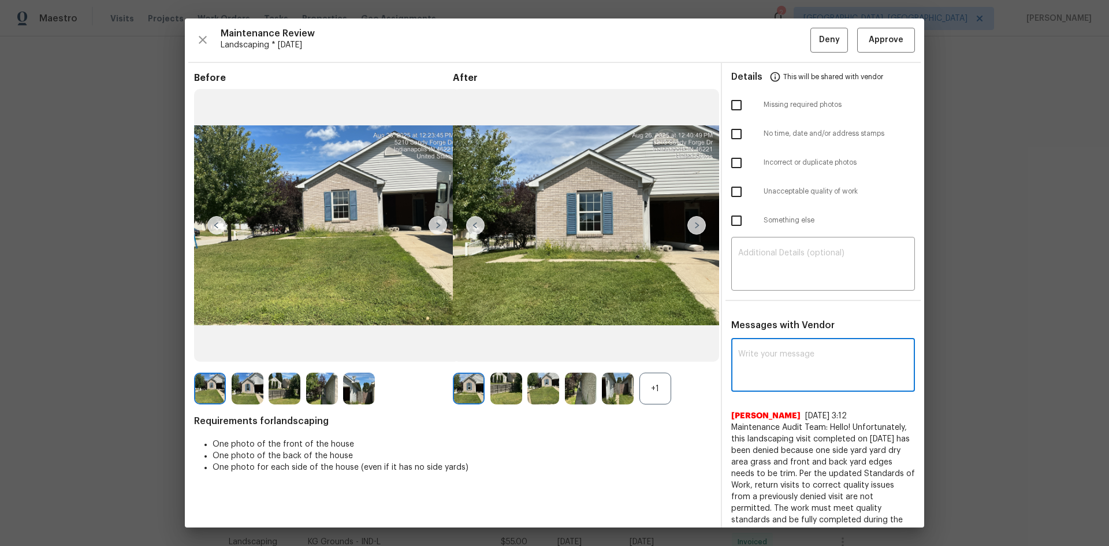
click at [752, 365] on textarea at bounding box center [823, 366] width 170 height 32
paste textarea "Maintenance Audit Team: Hello! Unfortunately, this landscaping visit completed …"
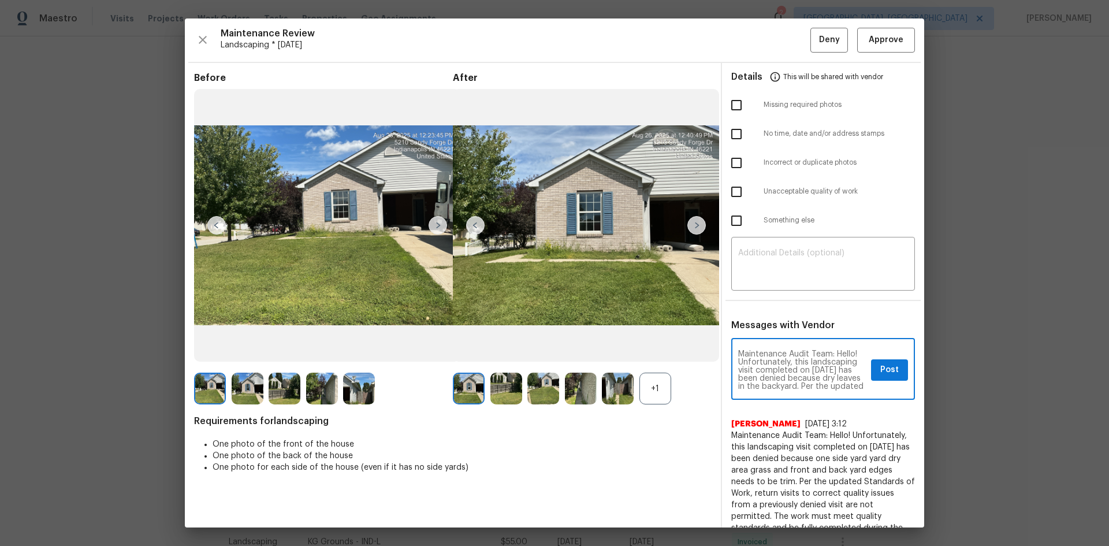
scroll to position [146, 0]
type textarea "Maintenance Audit Team: Hello! Unfortunately, this landscaping visit completed …"
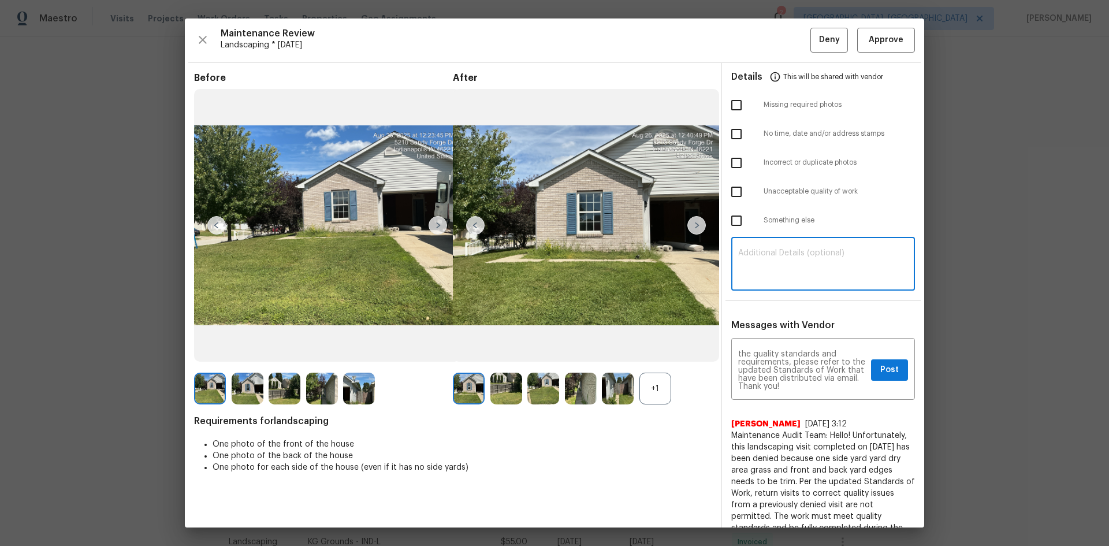
click at [760, 269] on textarea at bounding box center [823, 265] width 170 height 32
paste textarea "Maintenance Audit Team: Hello! Unfortunately, this landscaping visit completed …"
type textarea "Maintenance Audit Team: Hello! Unfortunately, this landscaping visit completed …"
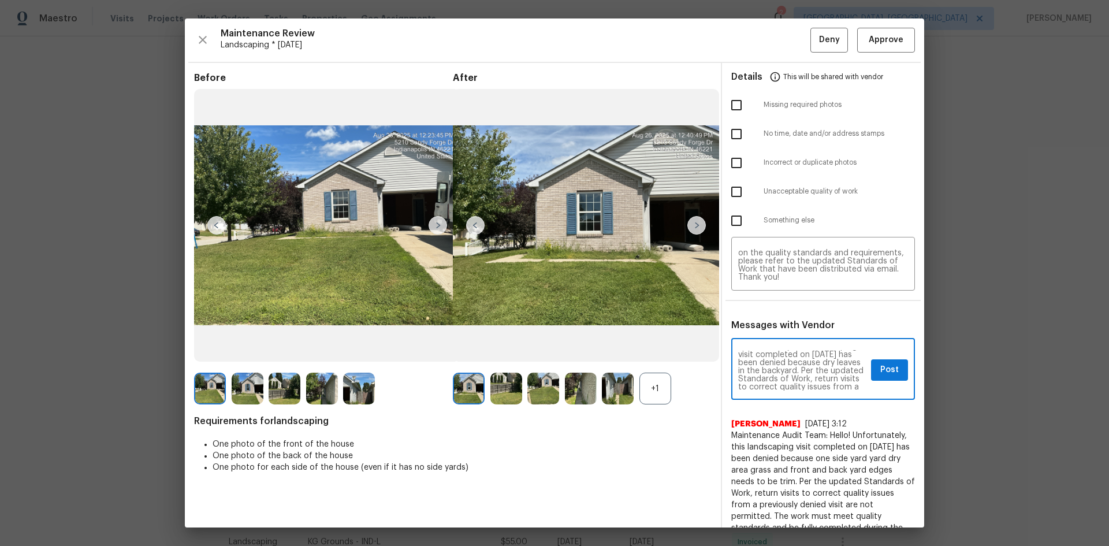
scroll to position [23, 0]
click at [769, 365] on textarea "Maintenance Audit Team: Hello! Unfortunately, this landscaping visit completed …" at bounding box center [802, 370] width 128 height 40
paste textarea "edges needs to be trim"
type textarea "Maintenance Audit Team: Hello! Unfortunately, this landscaping visit completed …"
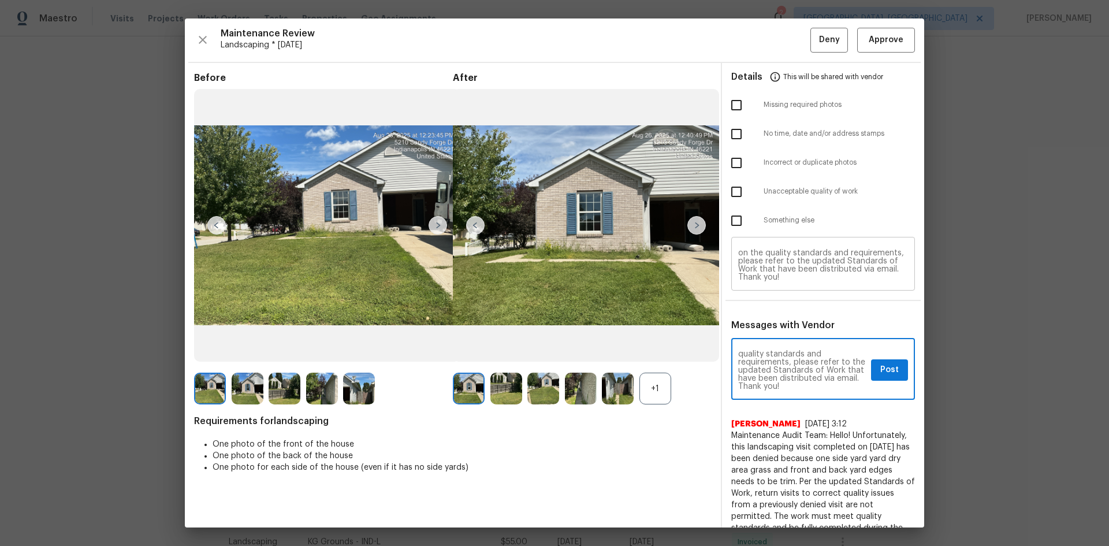
click at [789, 272] on textarea "Maintenance Audit Team: Hello! Unfortunately, this landscaping visit completed …" at bounding box center [823, 265] width 170 height 32
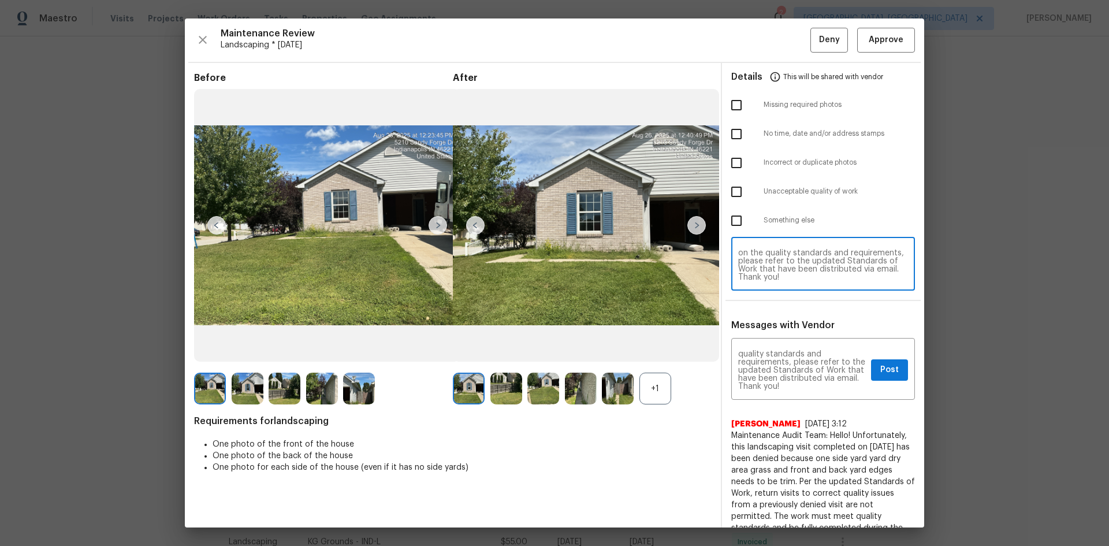
paste textarea "edges needs to be trim"
type textarea "Maintenance Audit Team: Hello! Unfortunately, this landscaping visit completed …"
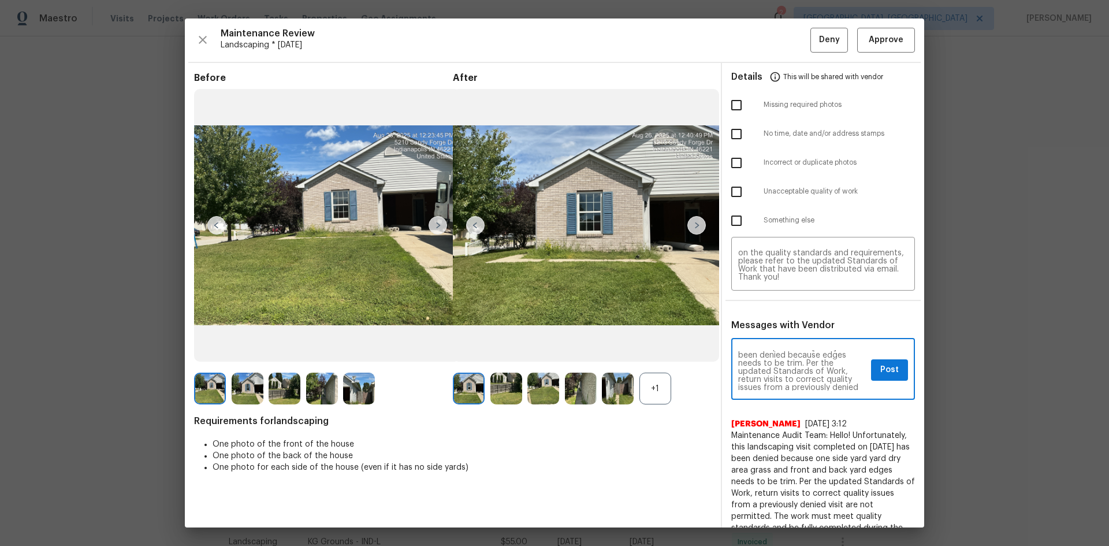
scroll to position [46, 0]
click at [789, 365] on div "Maintenance Audit Team: Hello! Unfortunately, this landscaping visit completed …" at bounding box center [824, 370] width 184 height 59
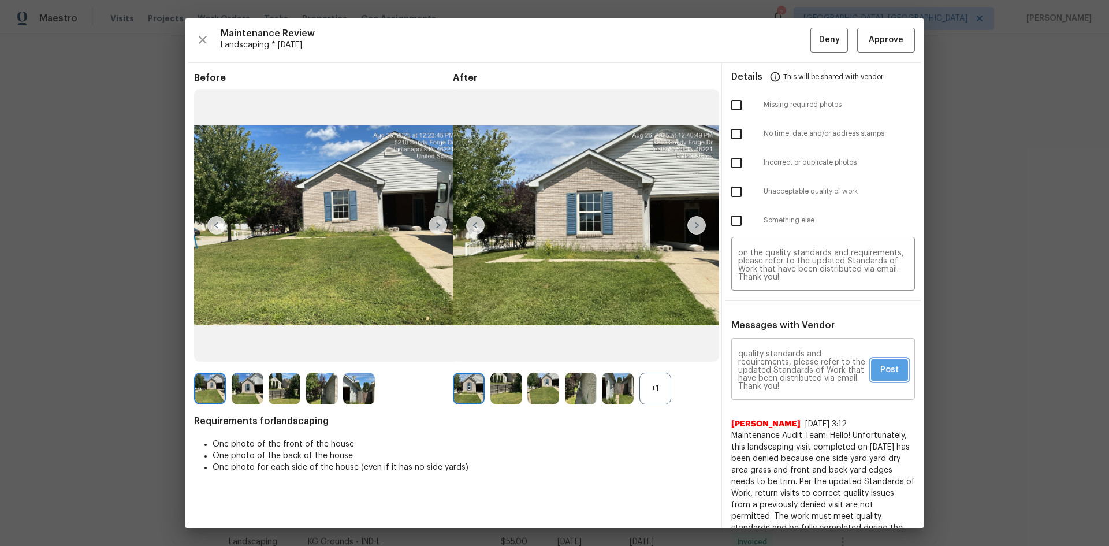
click at [789, 365] on span "Post" at bounding box center [890, 370] width 18 height 14
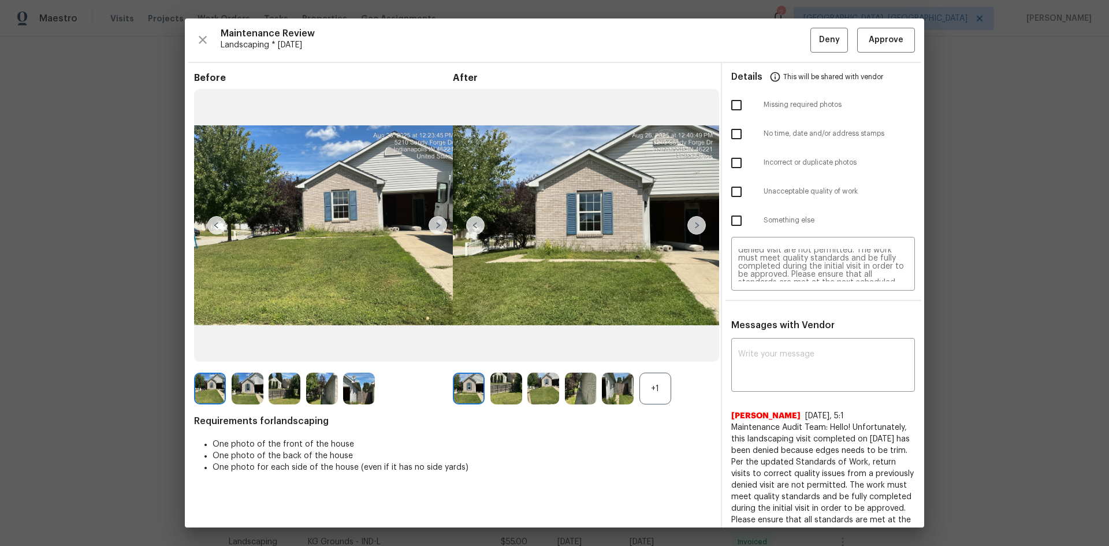
scroll to position [0, 0]
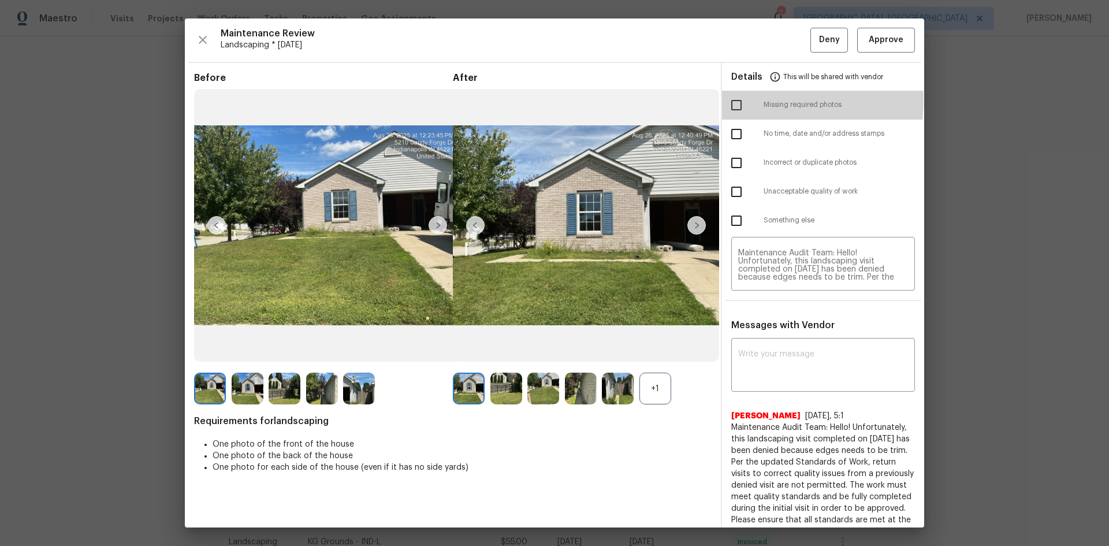
click at [732, 99] on input "checkbox" at bounding box center [737, 105] width 24 height 24
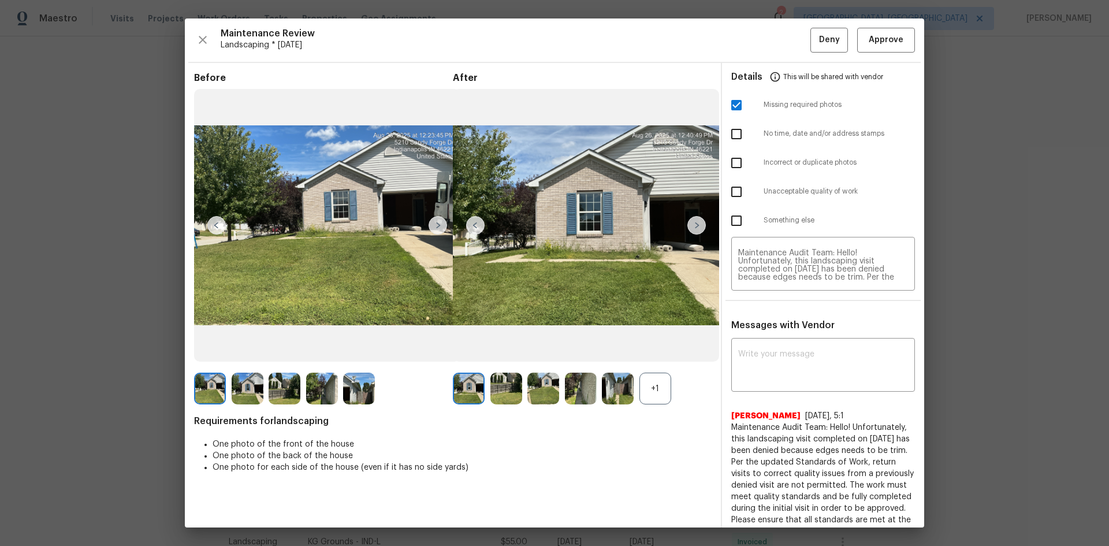
click at [729, 102] on input "checkbox" at bounding box center [737, 105] width 24 height 24
checkbox input "false"
click at [728, 191] on input "checkbox" at bounding box center [737, 192] width 24 height 24
checkbox input "true"
click at [789, 28] on button "Deny" at bounding box center [830, 40] width 38 height 25
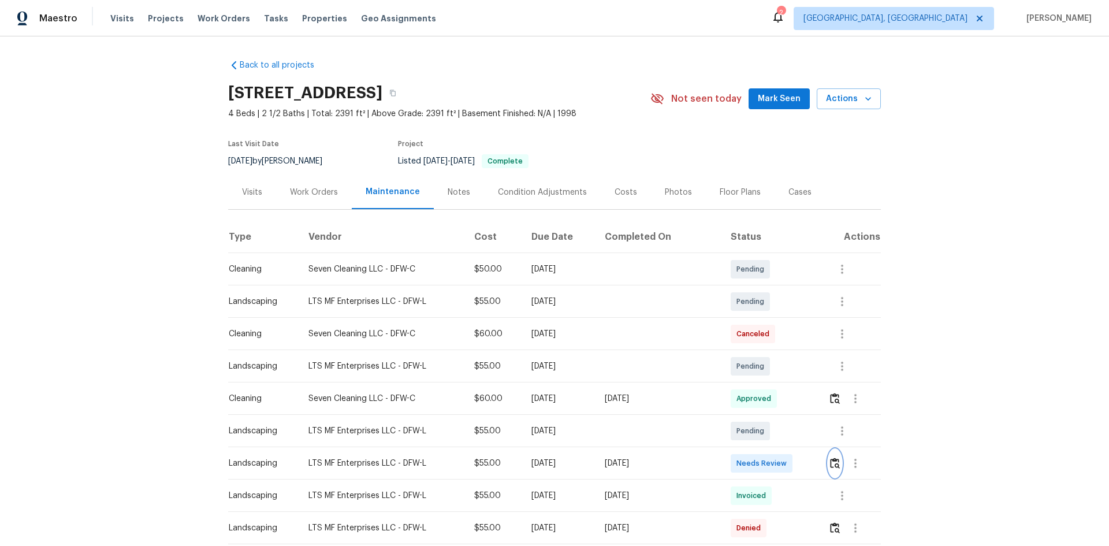
click at [832, 462] on img "button" at bounding box center [835, 463] width 10 height 11
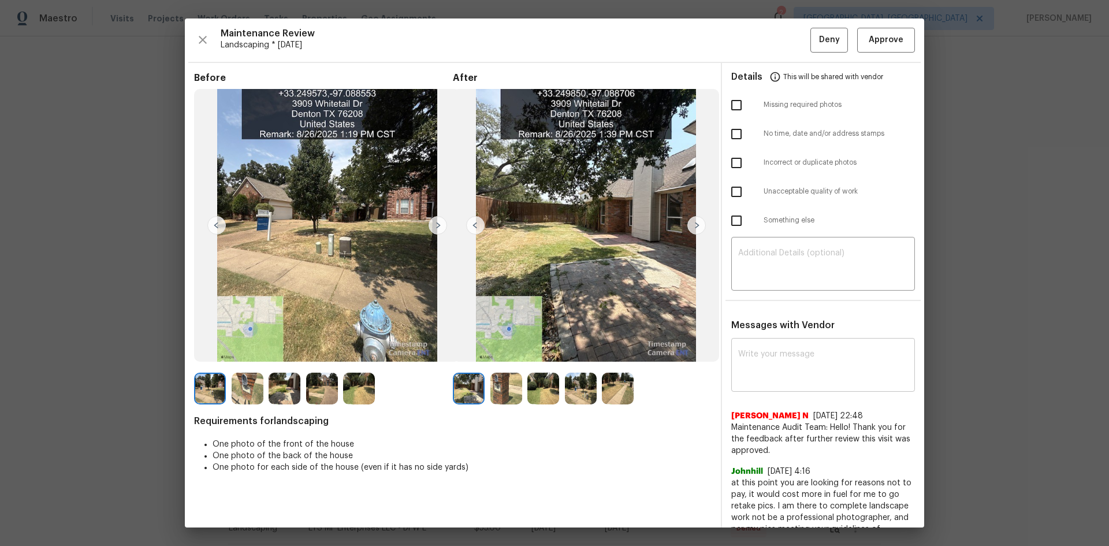
click at [767, 366] on textarea at bounding box center [823, 366] width 170 height 32
paste textarea "Maintenance Audit Team: Hello! Unfortunately, this landscaping visit completed …"
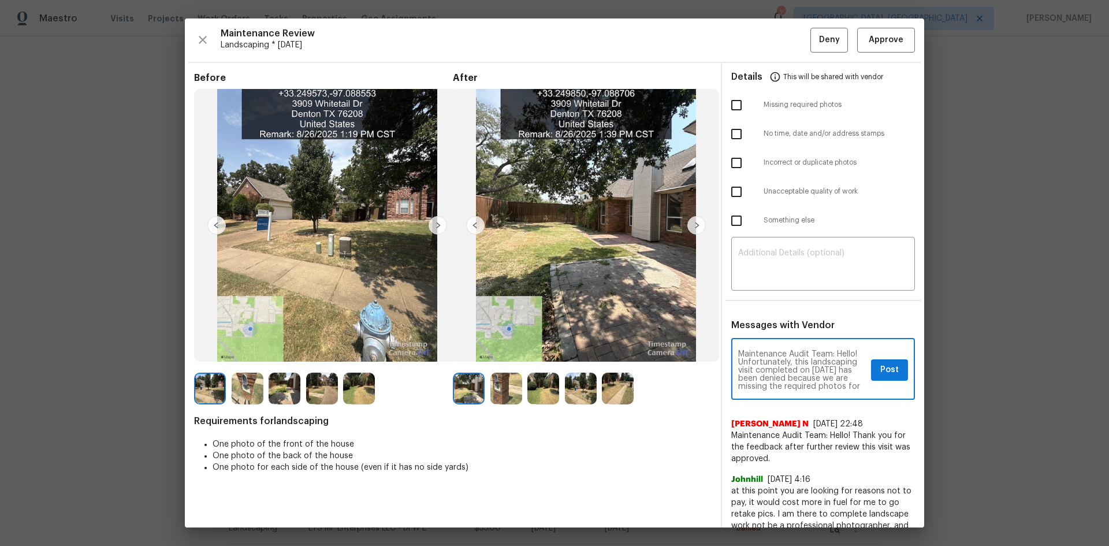
scroll to position [162, 0]
type textarea "Maintenance Audit Team: Hello! Unfortunately, this landscaping visit completed …"
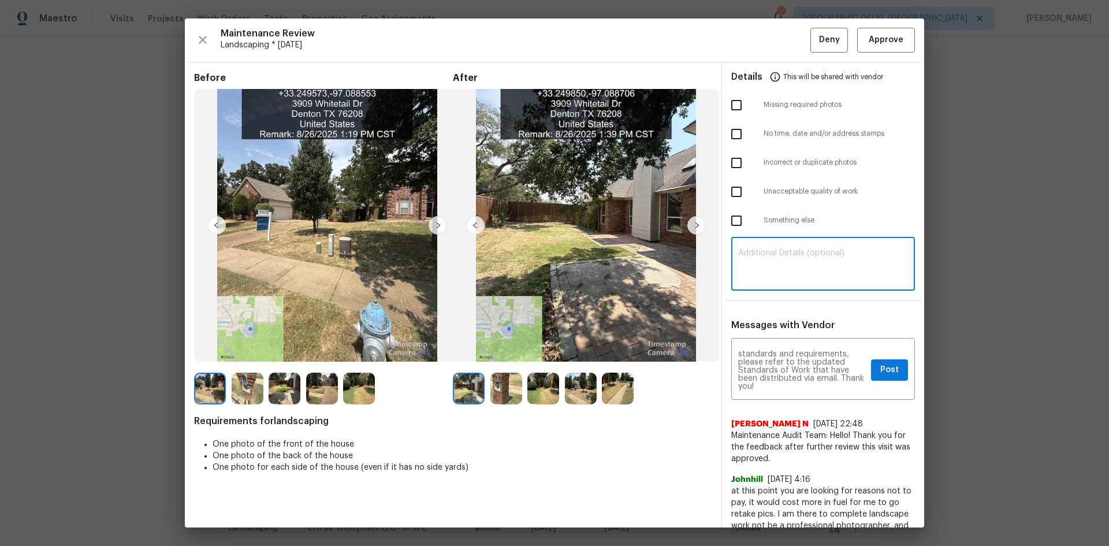
click at [774, 269] on textarea at bounding box center [823, 265] width 170 height 32
paste textarea "Maintenance Audit Team: Hello! Unfortunately, this landscaping visit completed …"
type textarea "Maintenance Audit Team: Hello! Unfortunately, this landscaping visit completed …"
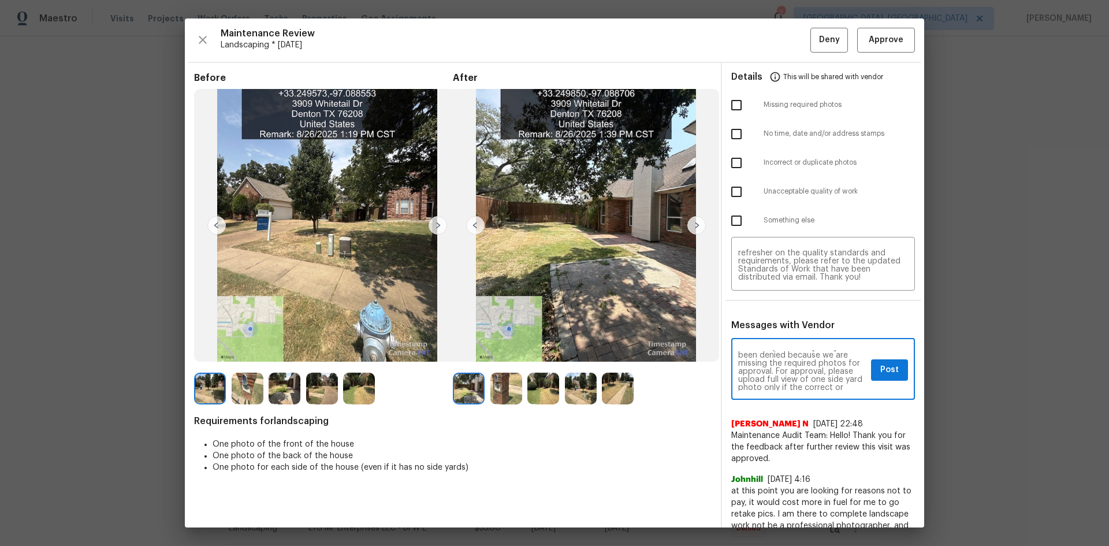
scroll to position [46, 0]
click at [884, 369] on span "Post" at bounding box center [890, 370] width 18 height 14
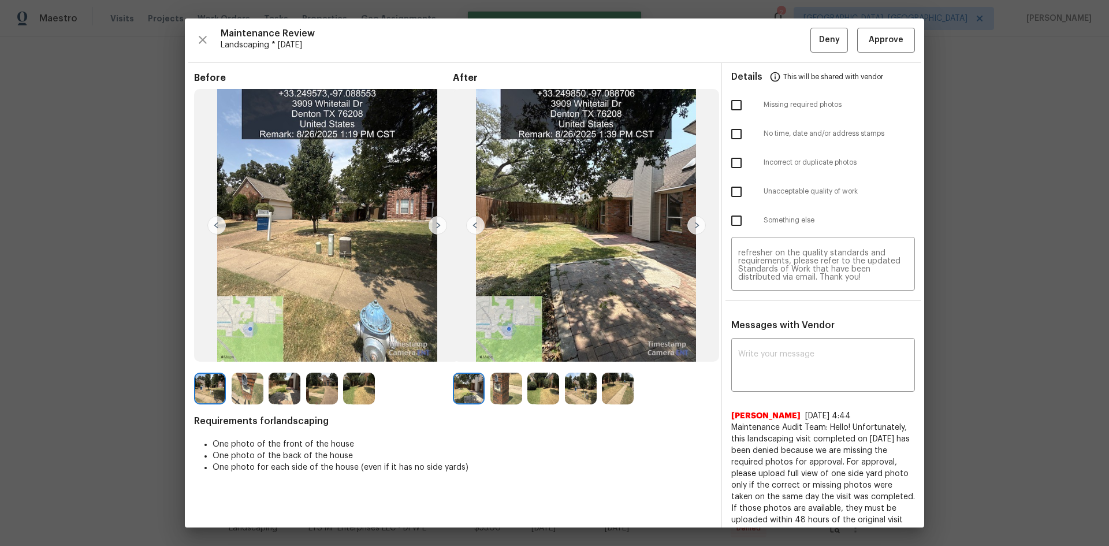
scroll to position [0, 0]
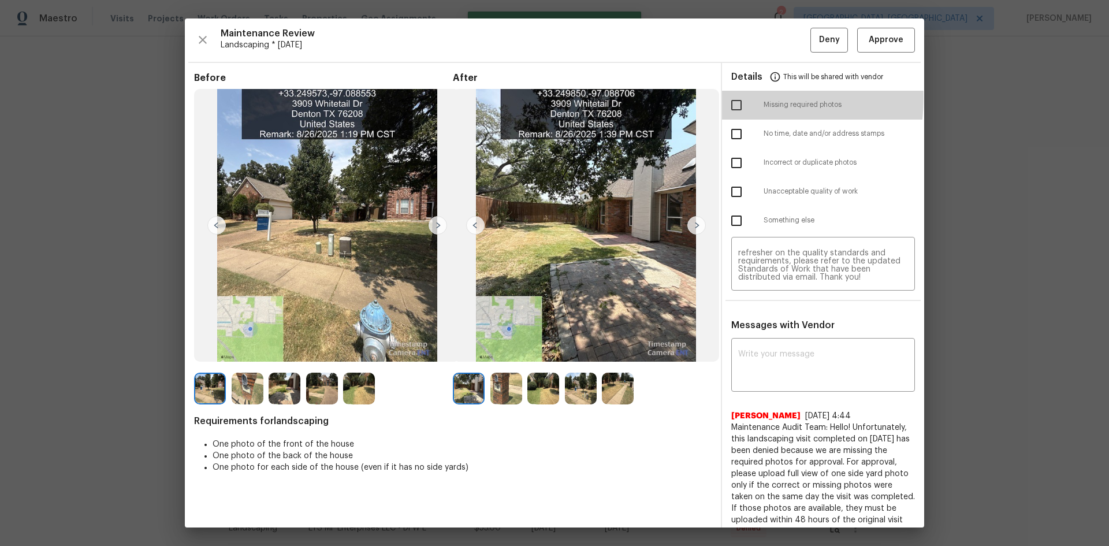
click at [730, 98] on input "checkbox" at bounding box center [737, 105] width 24 height 24
checkbox input "true"
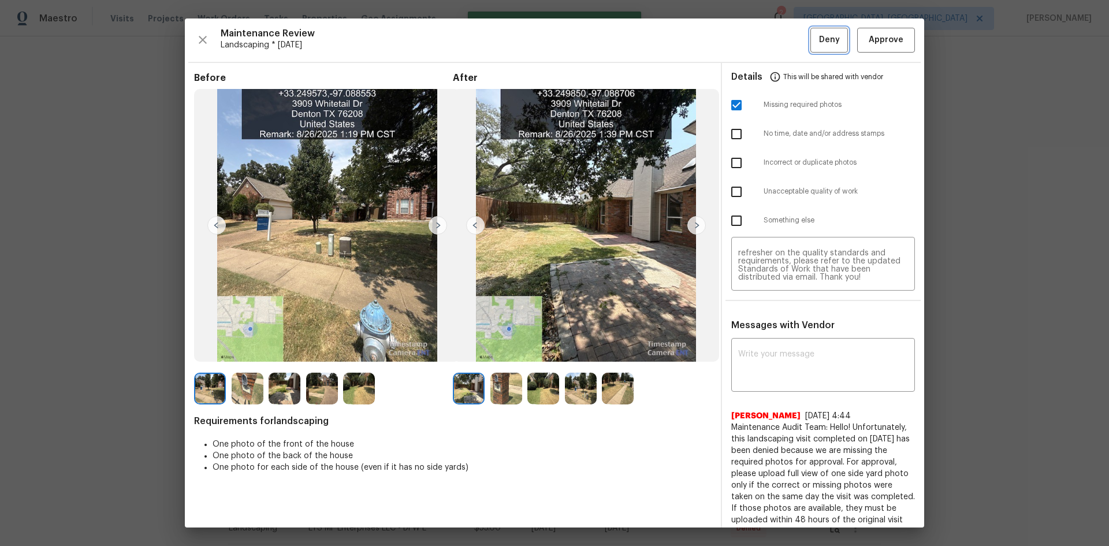
click at [819, 43] on span "Deny" at bounding box center [829, 40] width 21 height 14
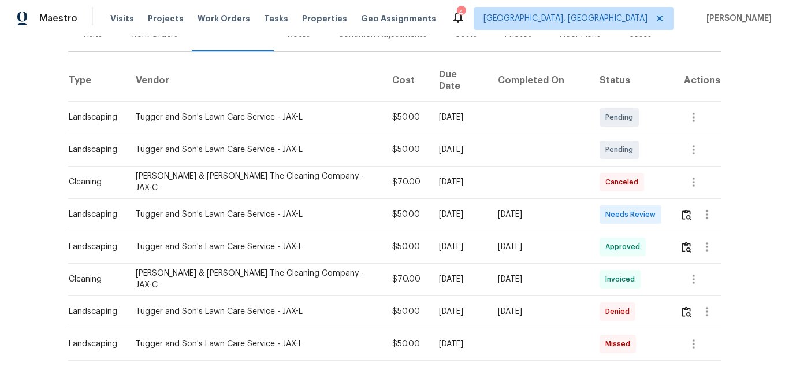
scroll to position [108, 0]
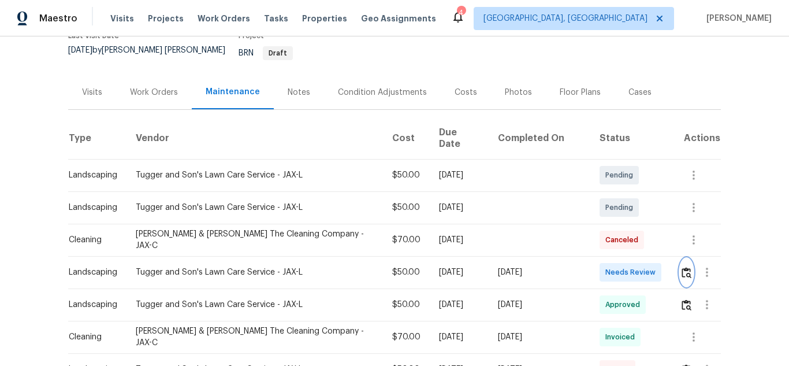
click at [682, 268] on img "button" at bounding box center [687, 272] width 10 height 11
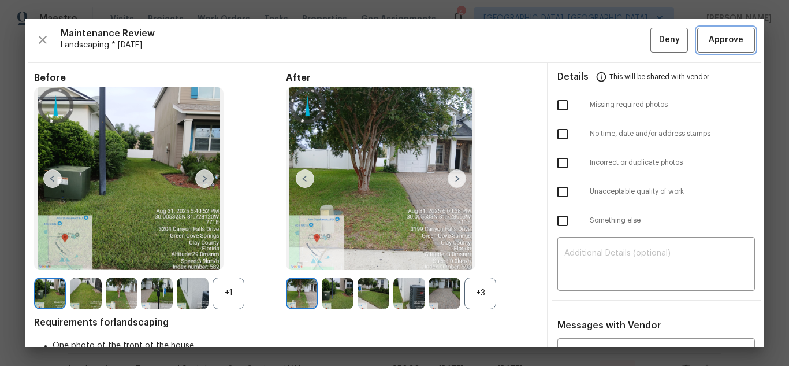
drag, startPoint x: 733, startPoint y: 46, endPoint x: 749, endPoint y: 68, distance: 27.4
click at [733, 46] on span "Approve" at bounding box center [726, 40] width 35 height 14
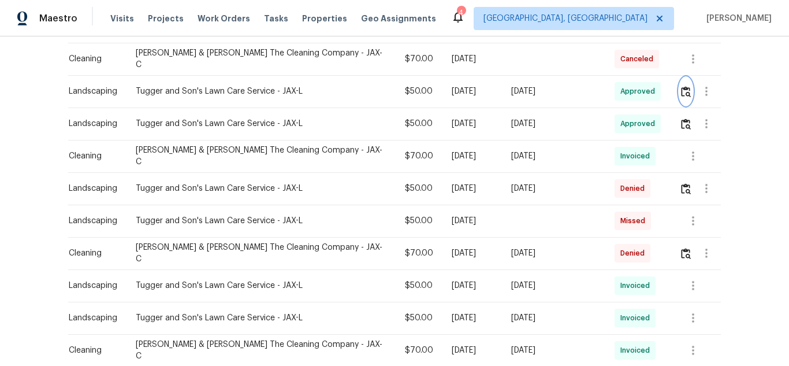
scroll to position [231, 0]
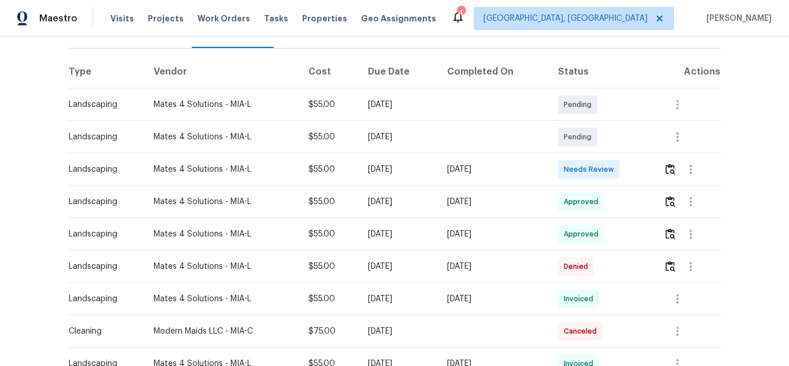
scroll to position [96, 0]
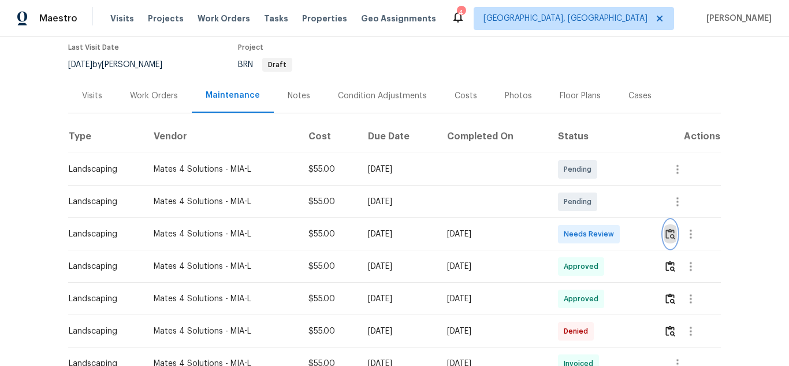
click at [667, 239] on img "button" at bounding box center [671, 233] width 10 height 11
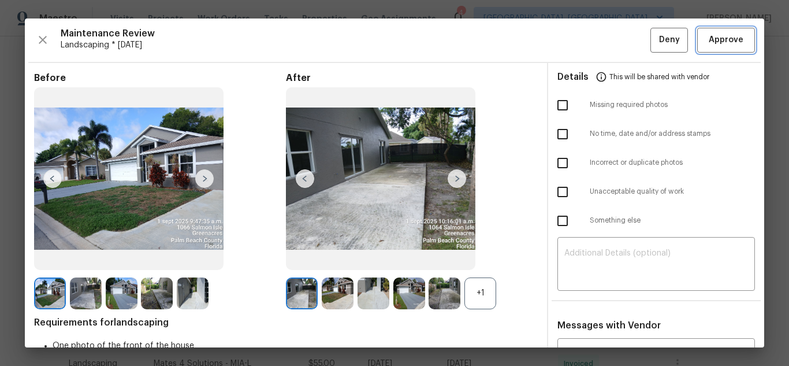
click at [709, 43] on span "Approve" at bounding box center [726, 40] width 35 height 14
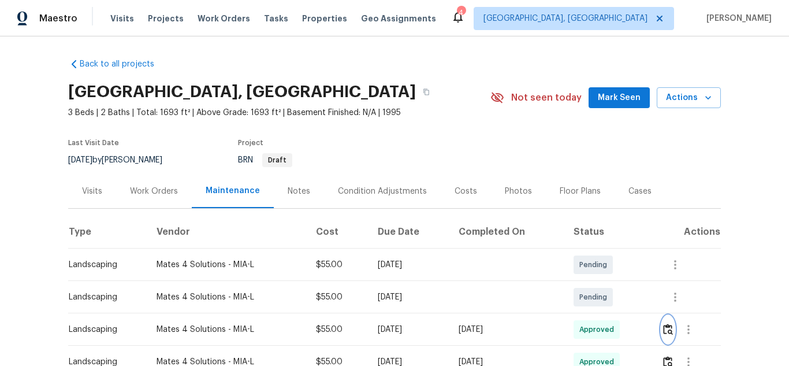
scroll to position [0, 0]
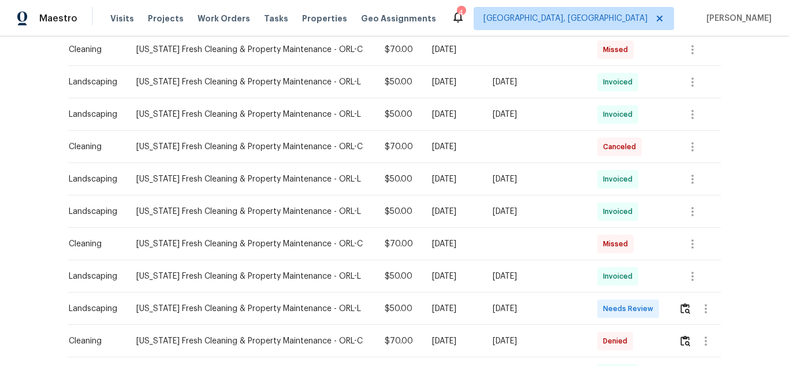
scroll to position [674, 0]
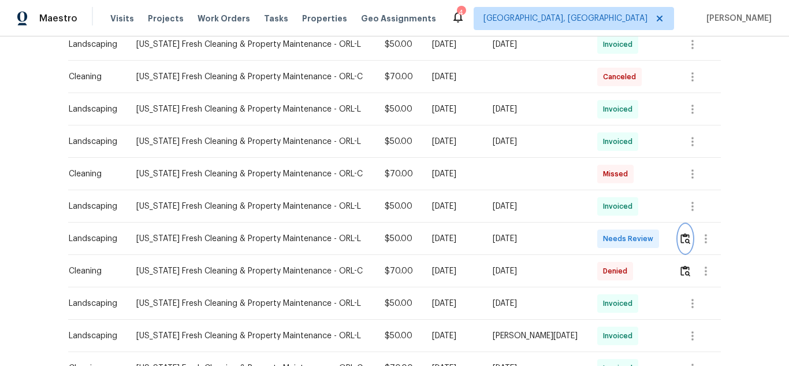
click at [681, 243] on img "button" at bounding box center [686, 238] width 10 height 11
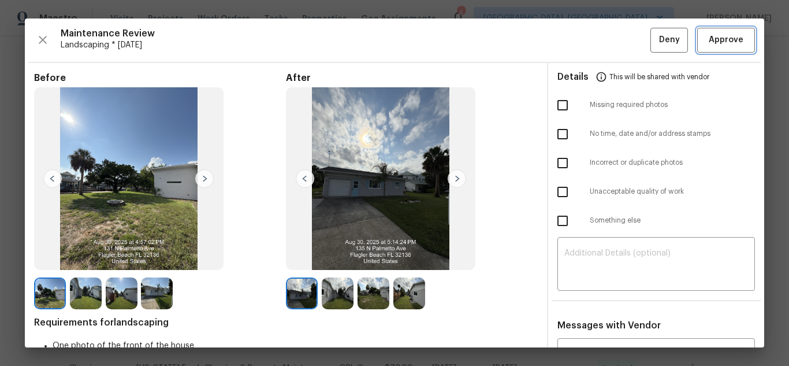
click at [723, 33] on span "Approve" at bounding box center [726, 40] width 35 height 14
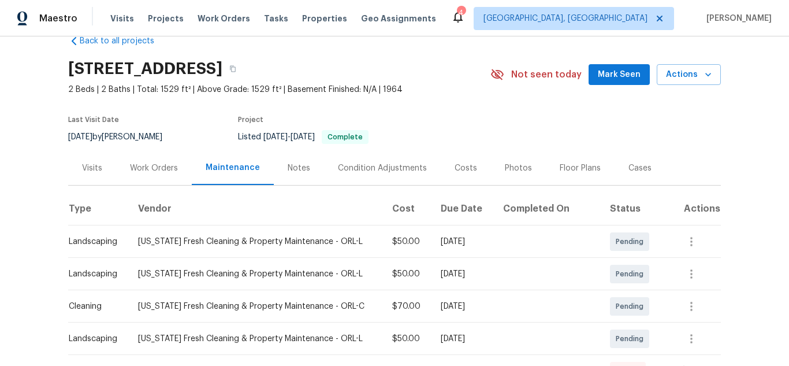
scroll to position [0, 0]
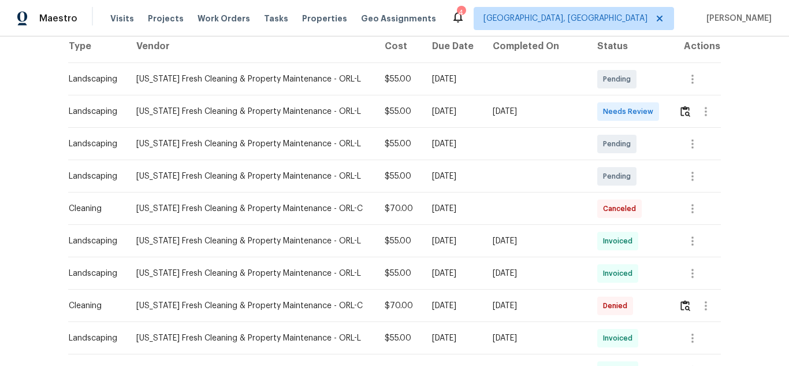
scroll to position [58, 0]
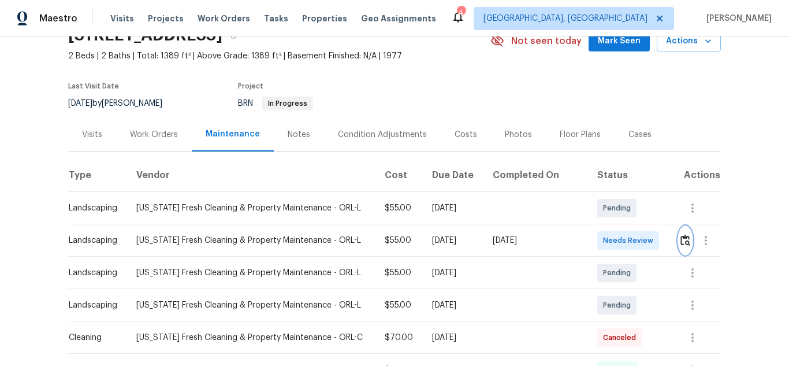
click at [681, 244] on img "button" at bounding box center [686, 240] width 10 height 11
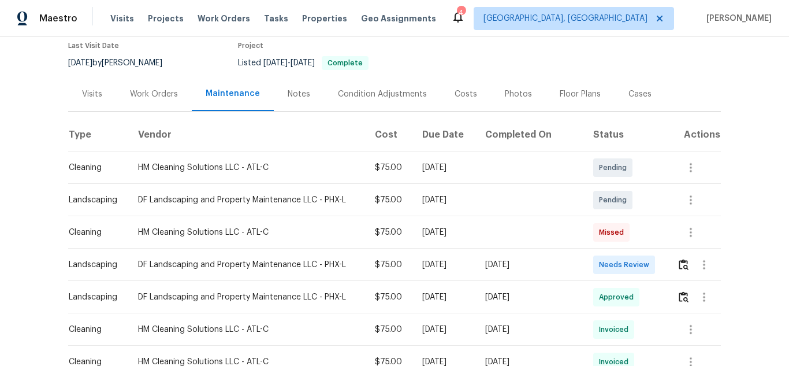
scroll to position [96, 0]
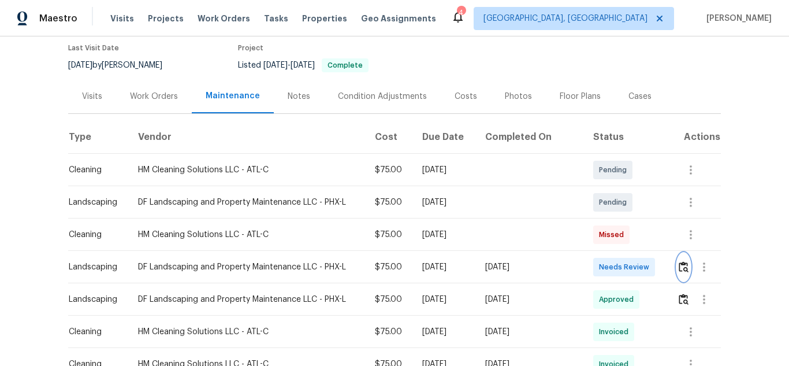
click at [679, 268] on img "button" at bounding box center [684, 266] width 10 height 11
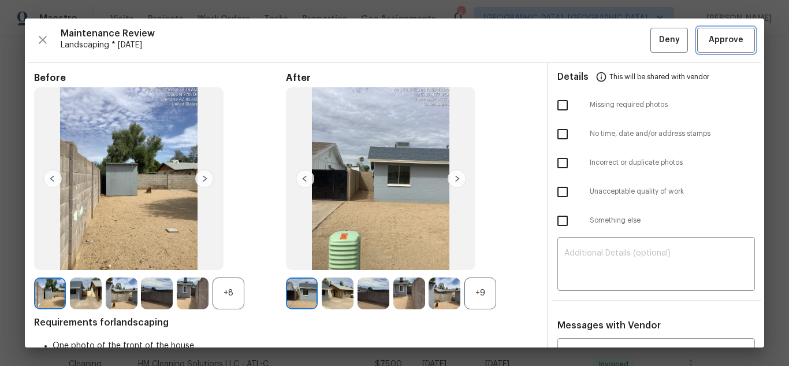
drag, startPoint x: 697, startPoint y: 43, endPoint x: 771, endPoint y: 99, distance: 92.5
click at [697, 43] on button "Approve" at bounding box center [726, 40] width 58 height 25
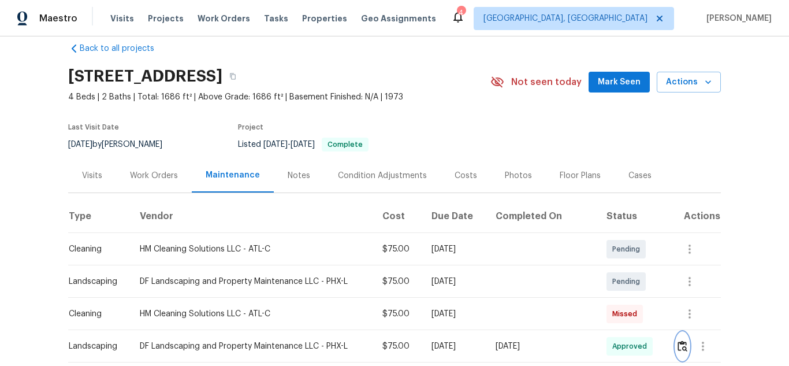
scroll to position [0, 0]
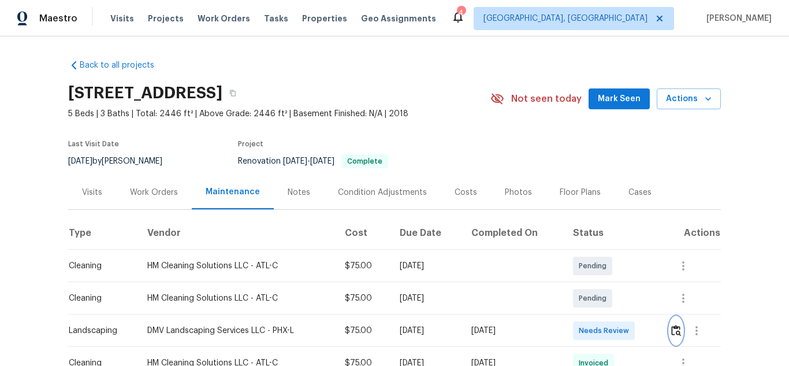
click at [677, 332] on img "button" at bounding box center [676, 330] width 10 height 11
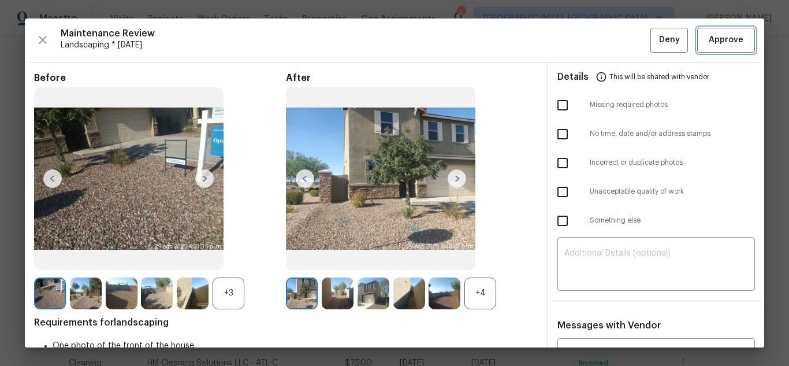
drag, startPoint x: 711, startPoint y: 35, endPoint x: 716, endPoint y: 41, distance: 7.9
click at [711, 35] on span "Approve" at bounding box center [726, 40] width 35 height 14
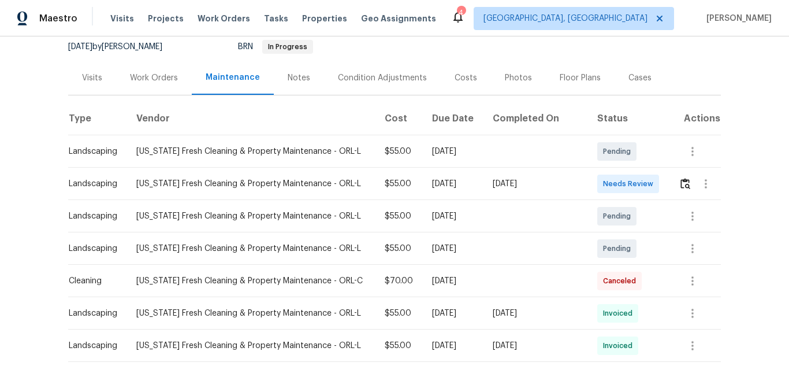
scroll to position [116, 0]
click at [681, 188] on img "button" at bounding box center [686, 182] width 10 height 11
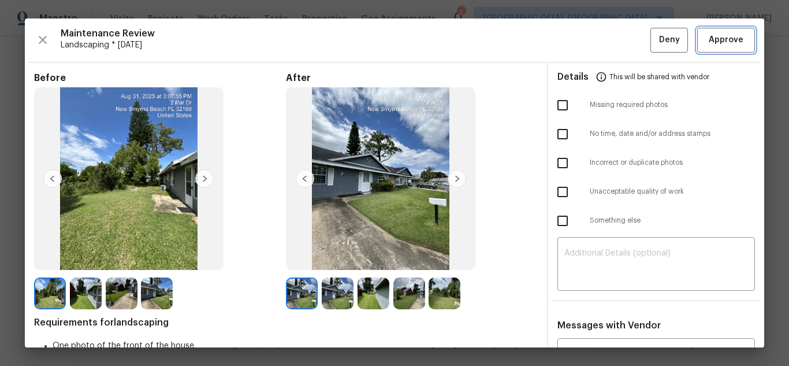
click at [725, 38] on span "Approve" at bounding box center [726, 40] width 35 height 14
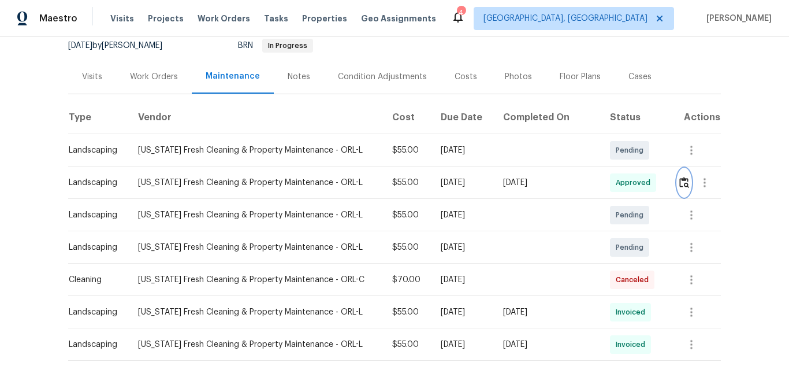
scroll to position [0, 0]
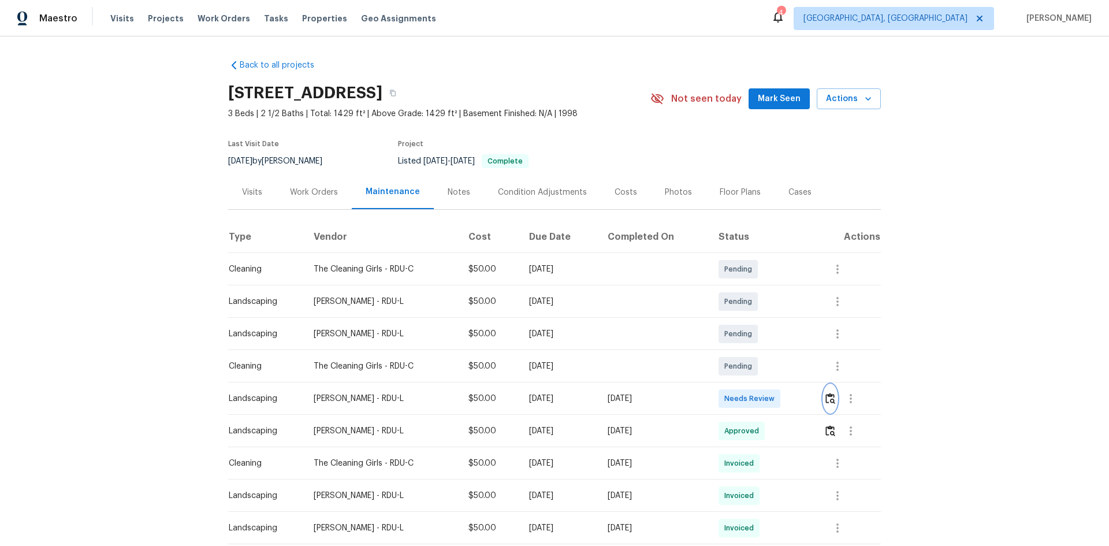
click at [789, 365] on img "button" at bounding box center [831, 398] width 10 height 11
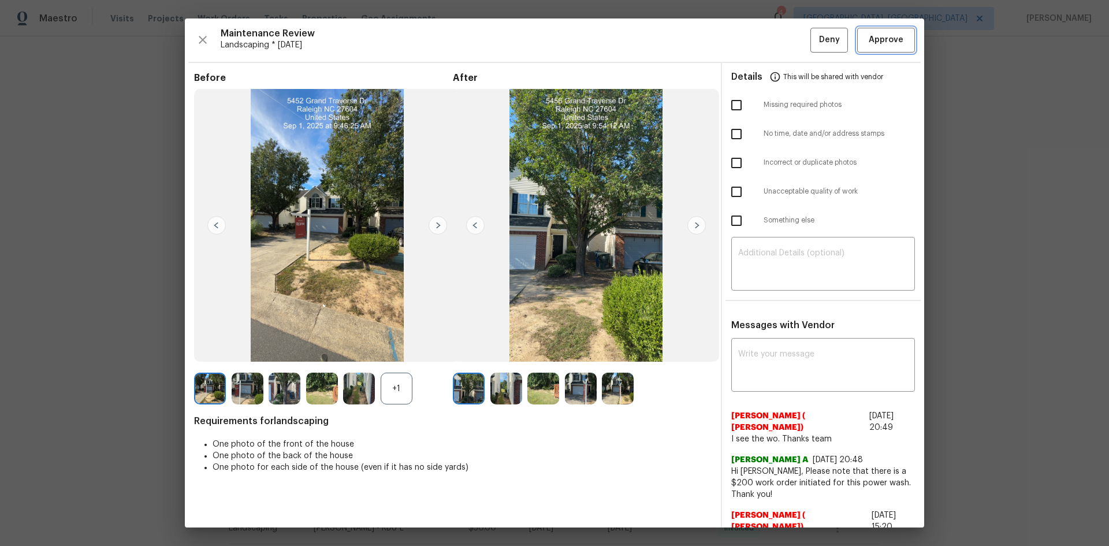
click at [789, 35] on span "Approve" at bounding box center [886, 40] width 35 height 14
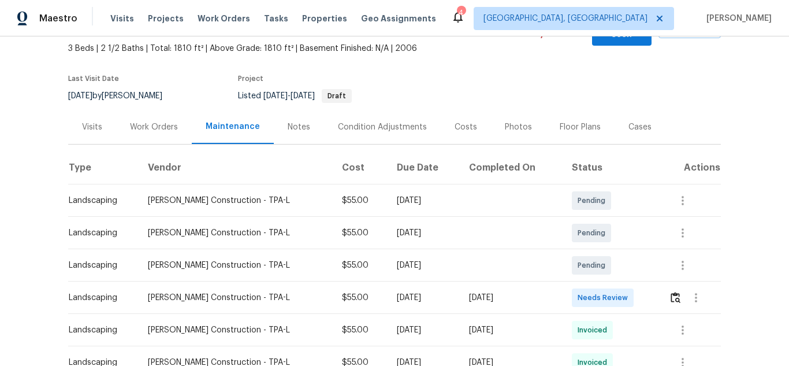
scroll to position [75, 0]
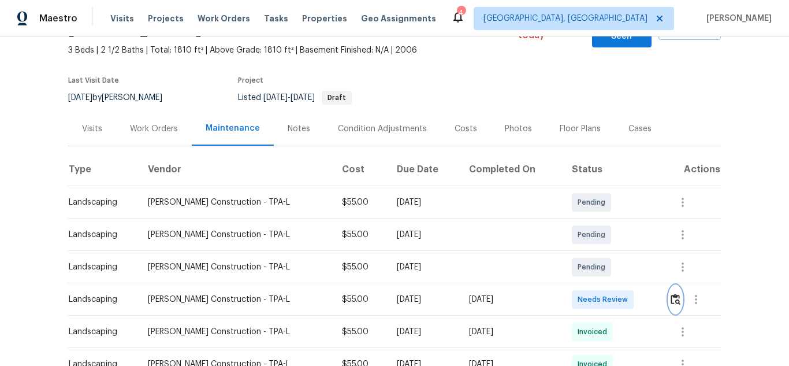
click at [675, 294] on img "button" at bounding box center [676, 299] width 10 height 11
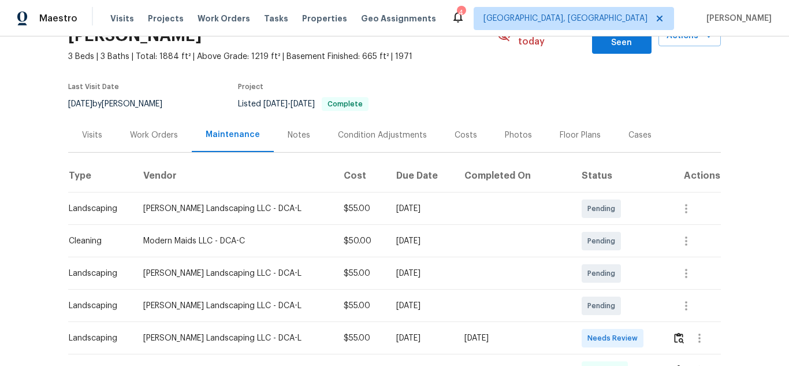
scroll to position [58, 0]
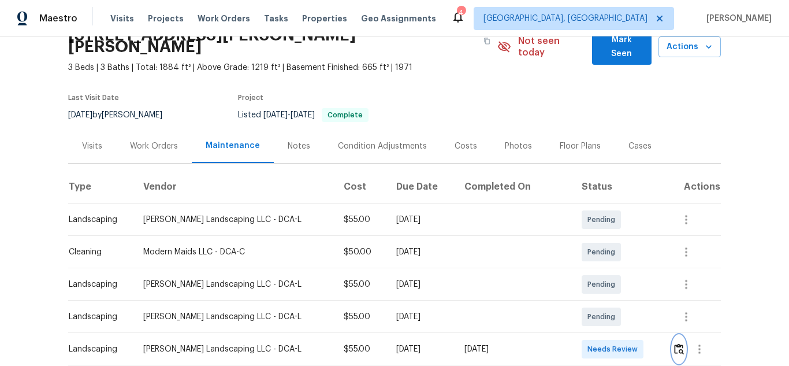
click at [674, 343] on img "button" at bounding box center [679, 348] width 10 height 11
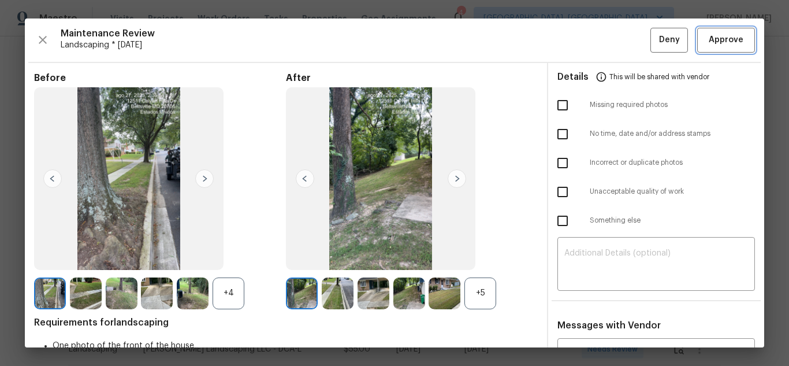
click at [715, 42] on span "Approve" at bounding box center [726, 40] width 35 height 14
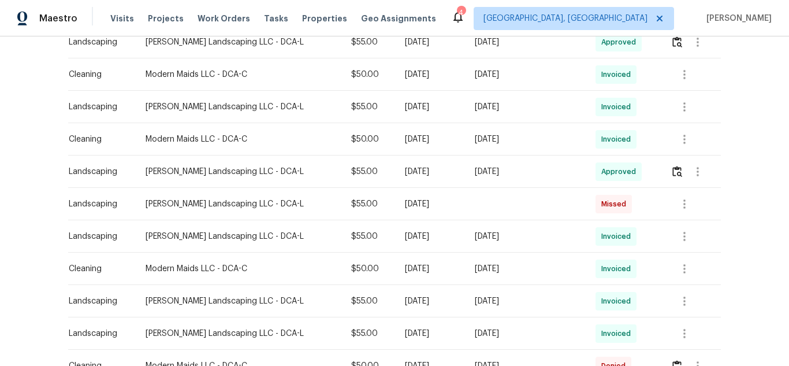
scroll to position [462, 0]
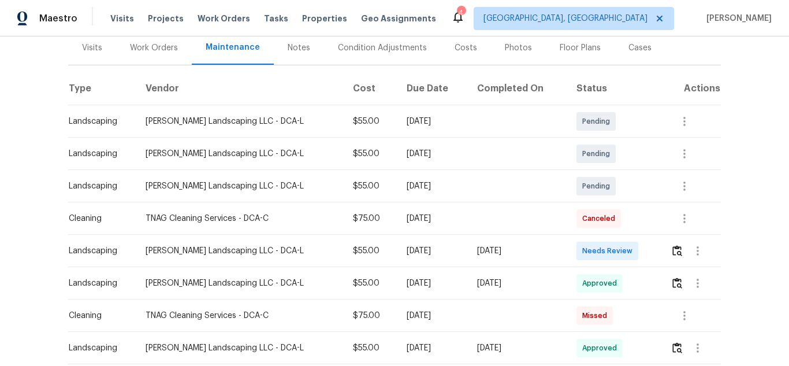
scroll to position [163, 0]
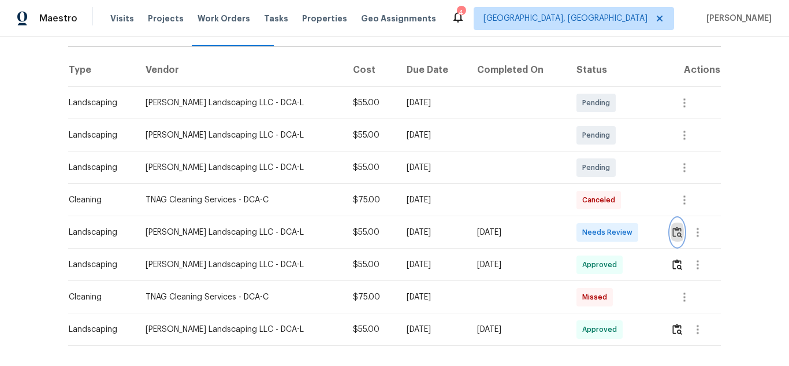
click at [673, 235] on img "button" at bounding box center [678, 232] width 10 height 11
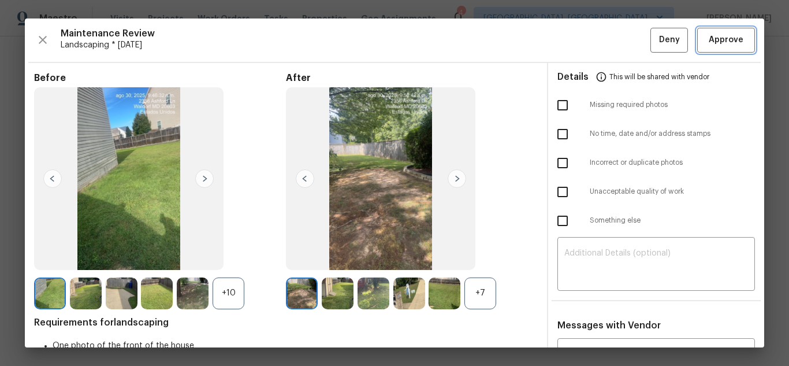
click at [717, 47] on span "Approve" at bounding box center [726, 40] width 35 height 14
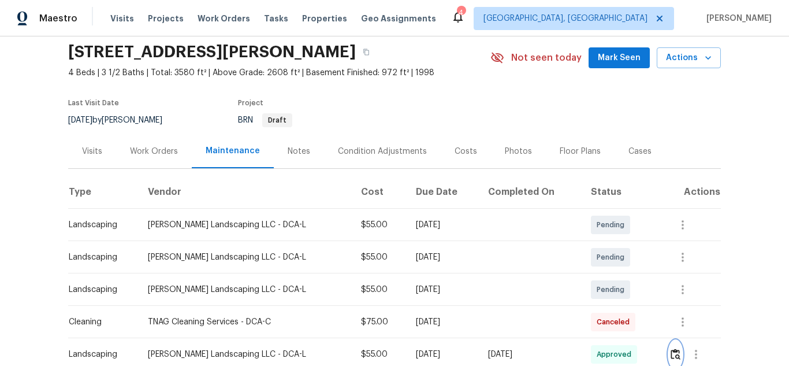
scroll to position [221, 0]
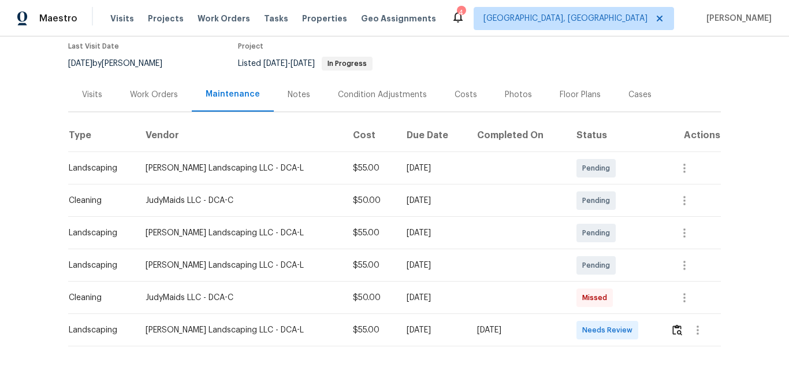
scroll to position [116, 0]
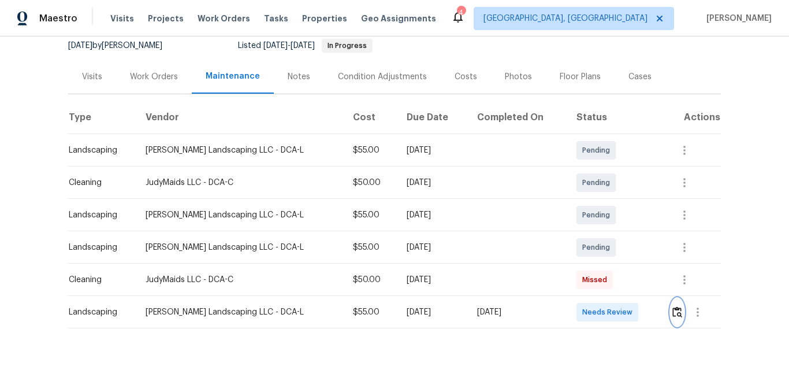
click at [673, 311] on img "button" at bounding box center [678, 311] width 10 height 11
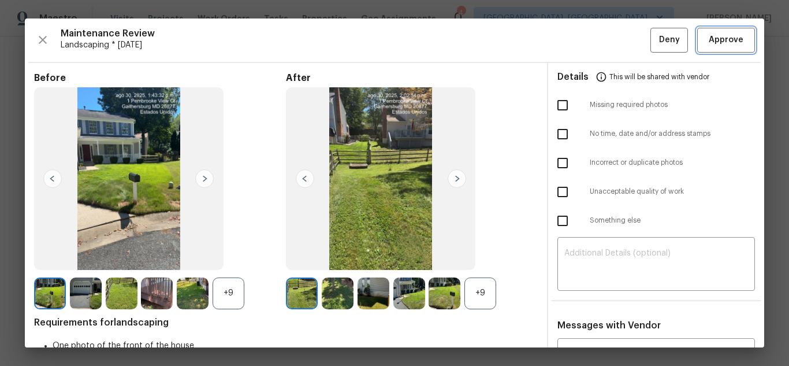
click at [727, 40] on span "Approve" at bounding box center [726, 40] width 35 height 14
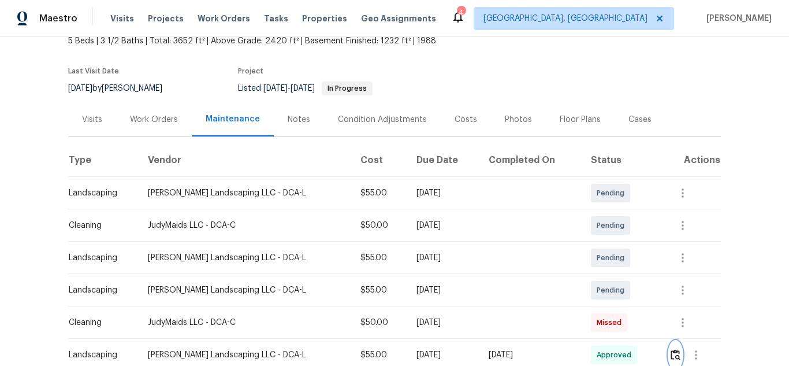
scroll to position [156, 0]
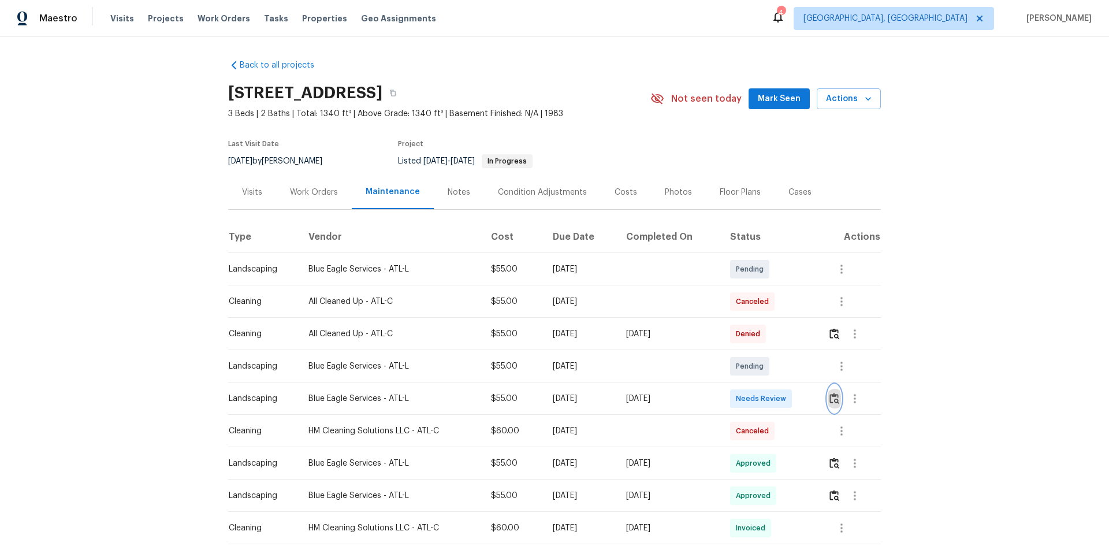
click at [830, 394] on img "button" at bounding box center [835, 398] width 10 height 11
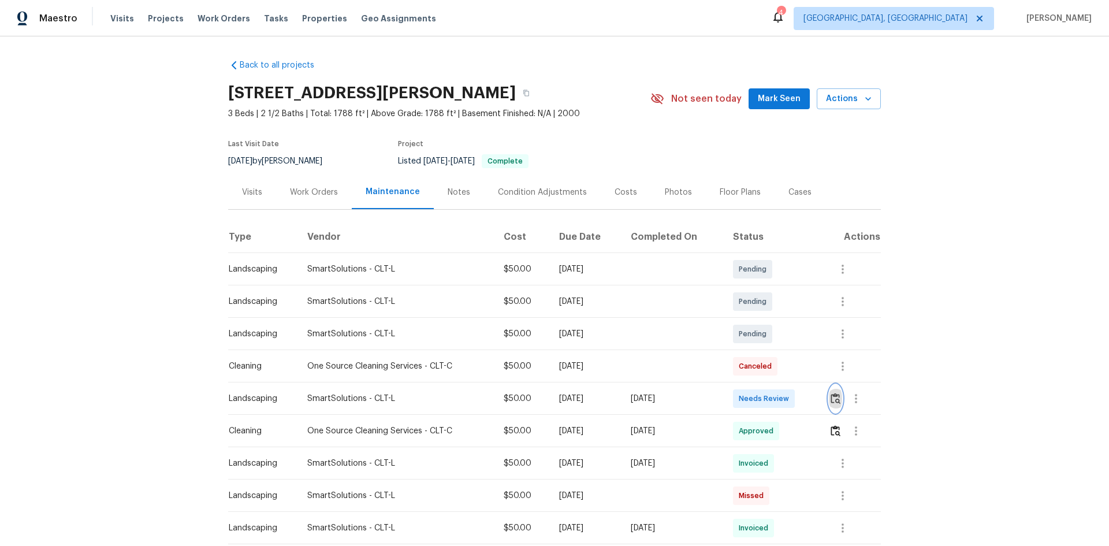
click at [838, 402] on img "button" at bounding box center [836, 398] width 10 height 11
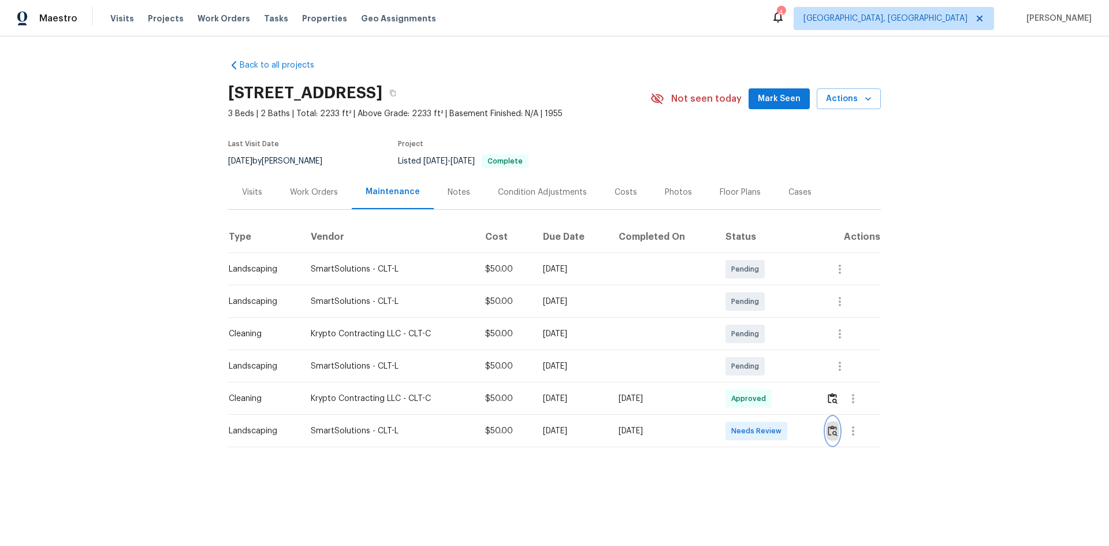
click at [829, 430] on img "button" at bounding box center [833, 430] width 10 height 11
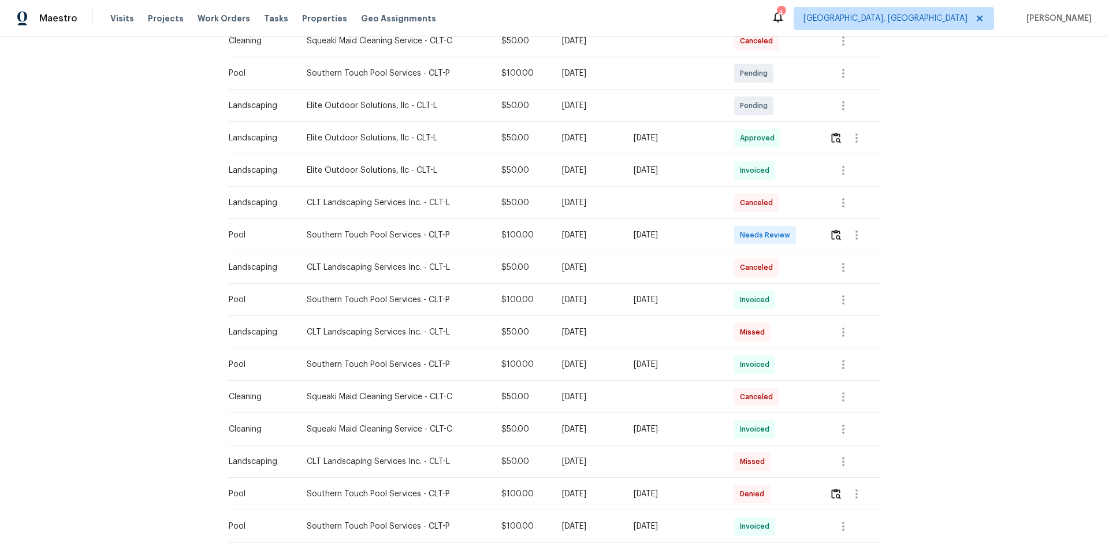
scroll to position [289, 0]
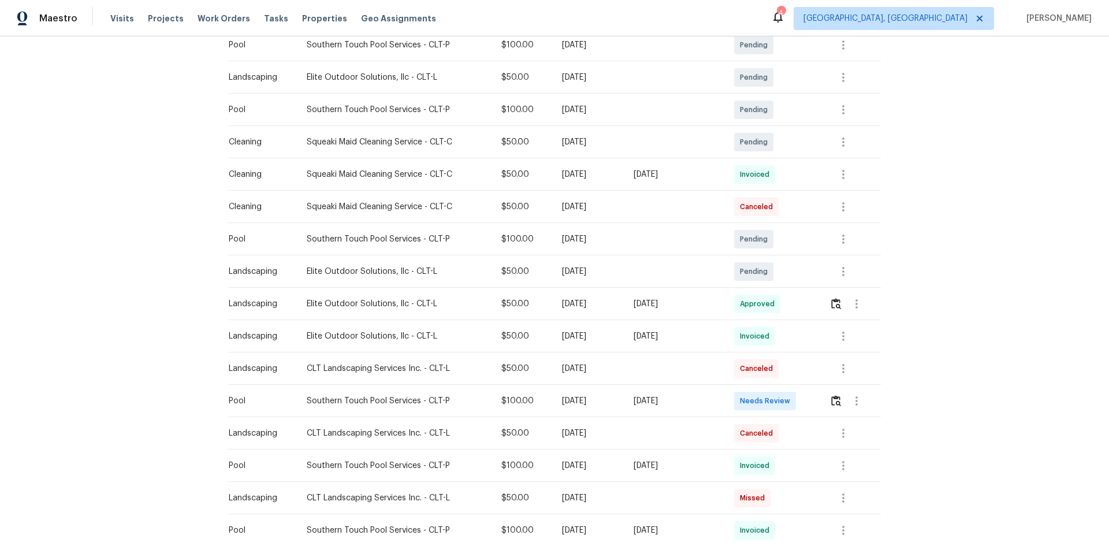
click at [789, 365] on td at bounding box center [851, 401] width 61 height 32
click at [789, 365] on img "button" at bounding box center [837, 400] width 10 height 11
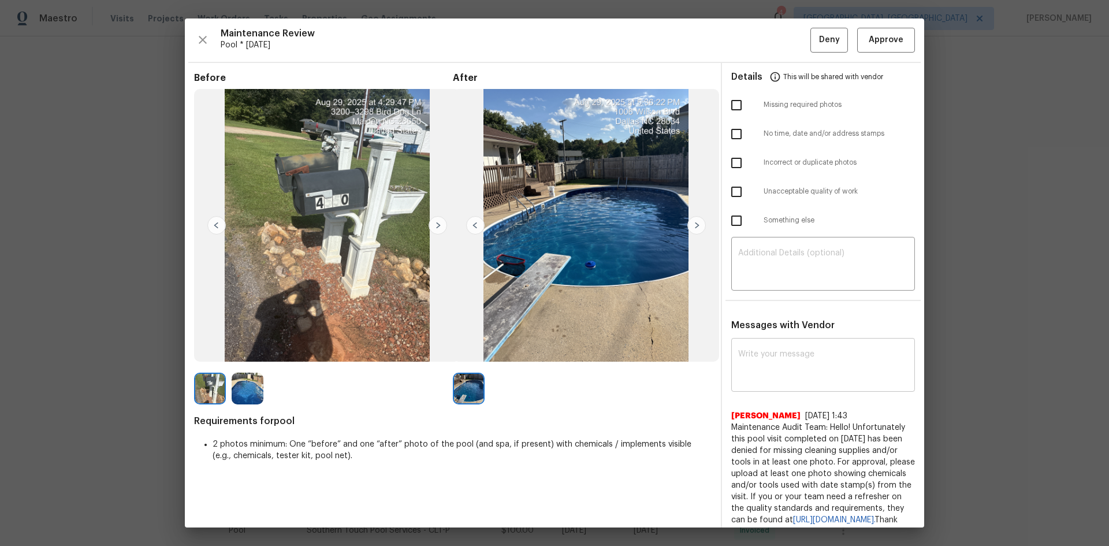
click at [766, 365] on textarea at bounding box center [823, 366] width 170 height 32
paste textarea "Maintenance Audit Team: Hello! Unfortunately, this pool visit completed on 09/0…"
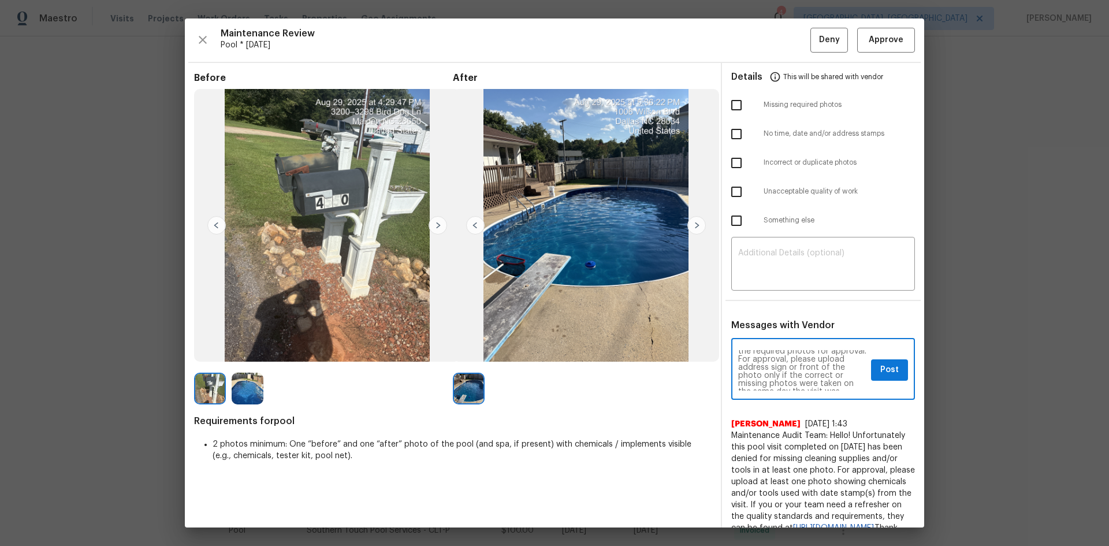
scroll to position [46, 0]
click at [789, 365] on textarea "Maintenance Audit Team: Hello! Unfortunately, this pool visit completed on 09/0…" at bounding box center [802, 370] width 128 height 40
type textarea "Maintenance Audit Team: Hello! Unfortunately, this pool visit completed on 09/0…"
click at [756, 281] on textarea at bounding box center [823, 265] width 170 height 32
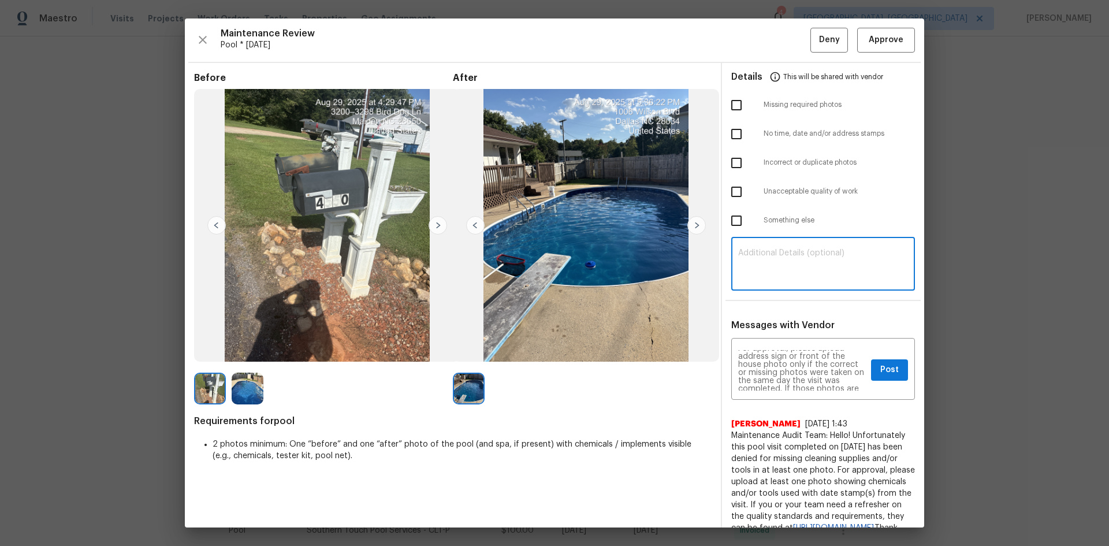
paste textarea "Maintenance Audit Team: Hello! Unfortunately, this pool visit completed on 09/0…"
click at [789, 281] on textarea "Maintenance Audit Team: Hello! Unfortunately, this pool visit completed on 09/0…" at bounding box center [823, 265] width 170 height 32
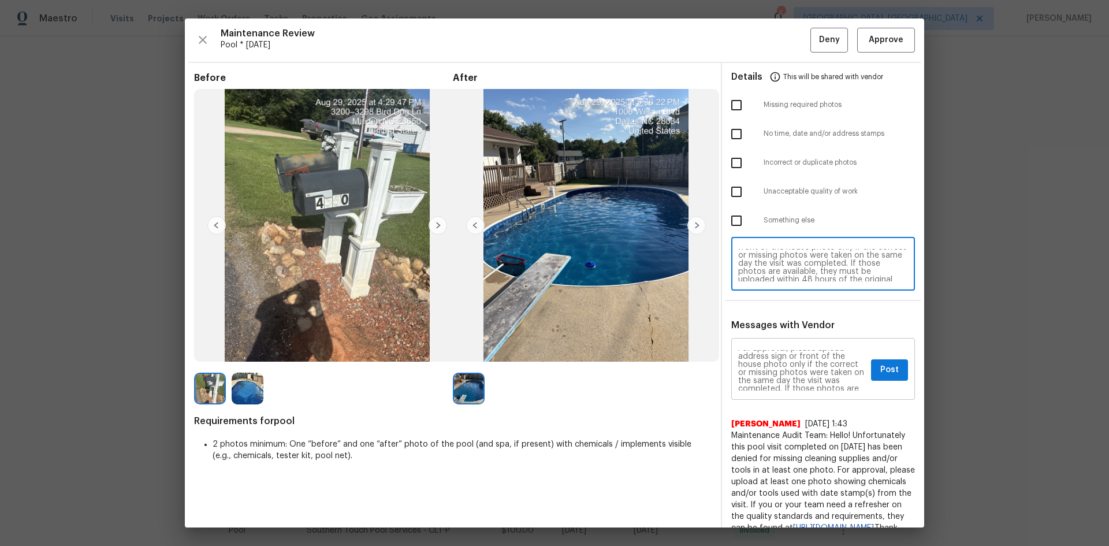
type textarea "Maintenance Audit Team: Hello! Unfortunately, this pool visit completed on 09/0…"
click at [789, 365] on span "Post" at bounding box center [890, 370] width 18 height 14
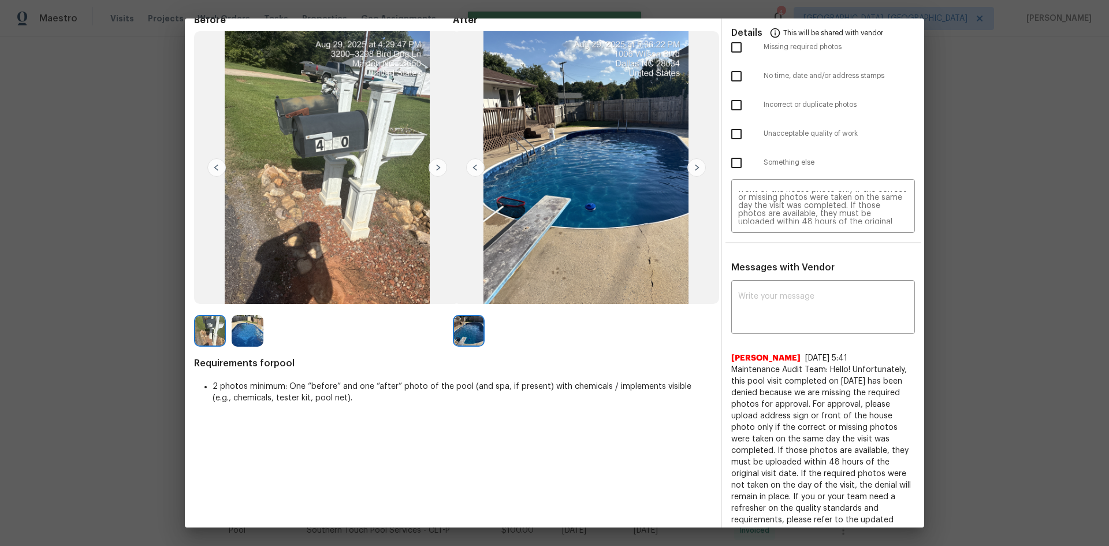
scroll to position [0, 0]
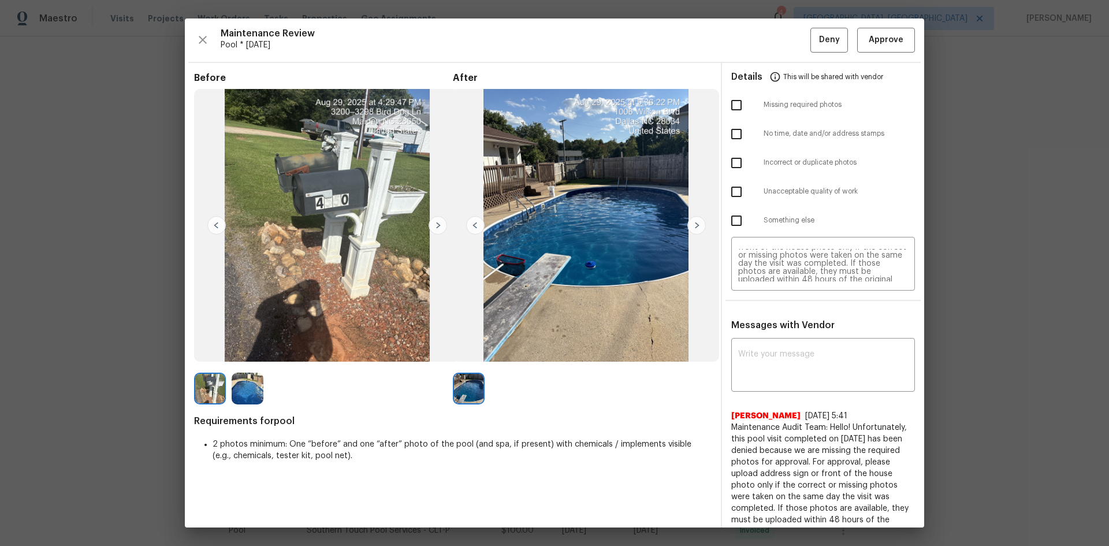
click at [735, 106] on input "checkbox" at bounding box center [737, 105] width 24 height 24
checkbox input "true"
click at [789, 39] on span "Deny" at bounding box center [829, 40] width 21 height 14
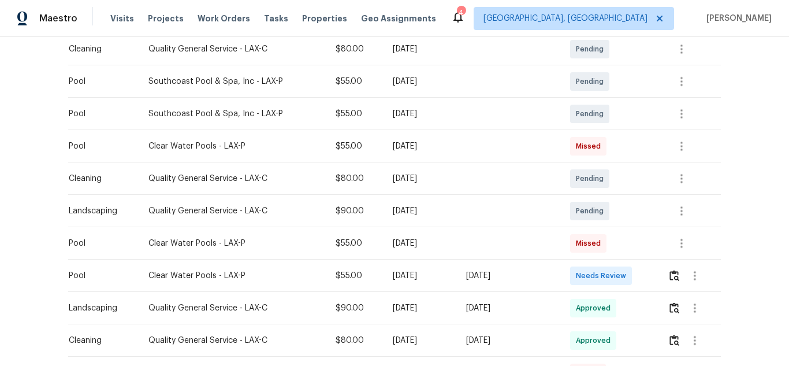
scroll to position [278, 0]
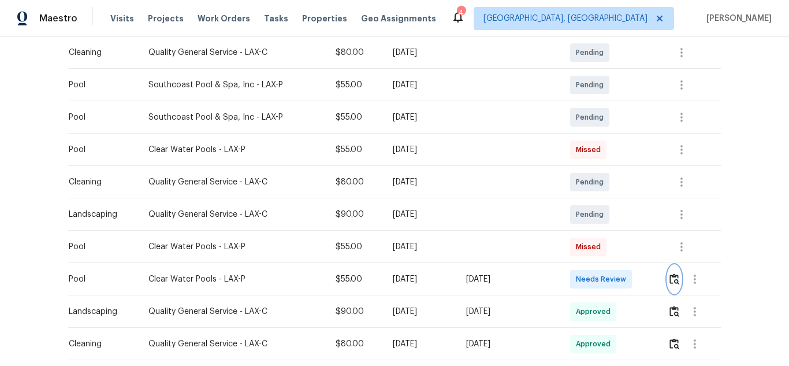
click at [674, 284] on img "button" at bounding box center [675, 278] width 10 height 11
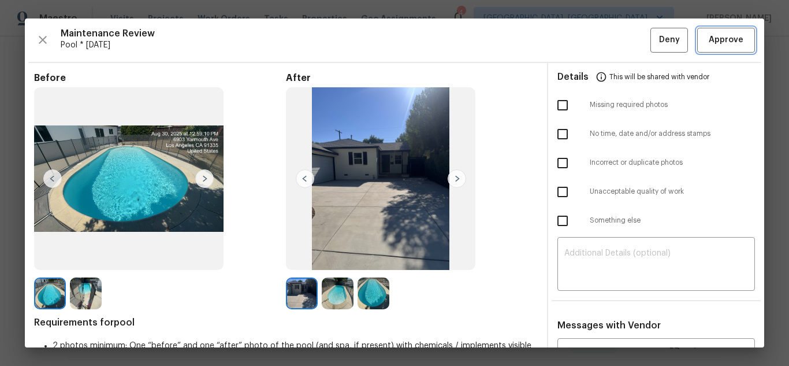
click at [715, 38] on span "Approve" at bounding box center [726, 40] width 35 height 14
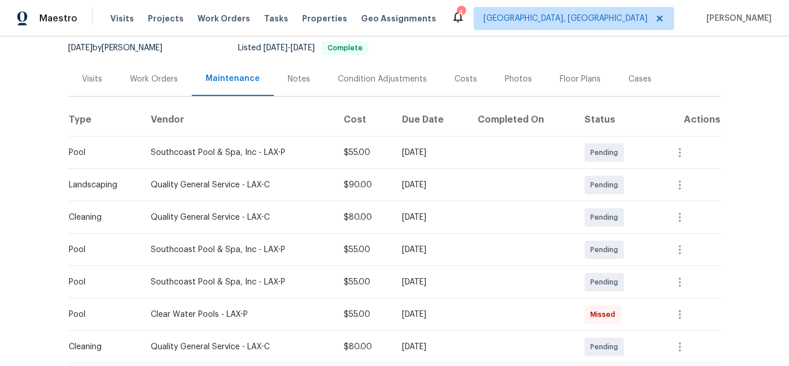
scroll to position [0, 0]
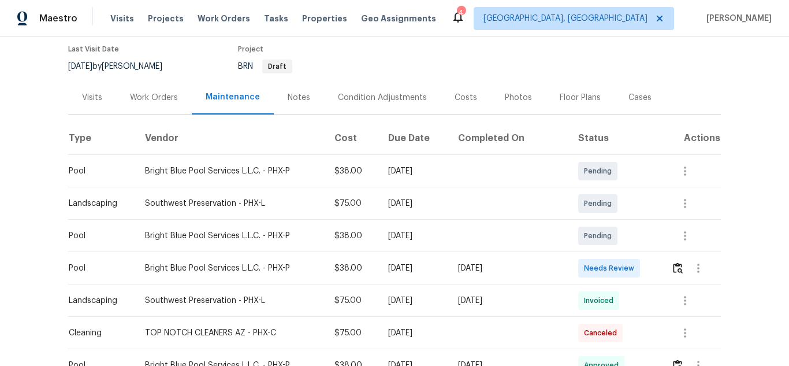
scroll to position [70, 0]
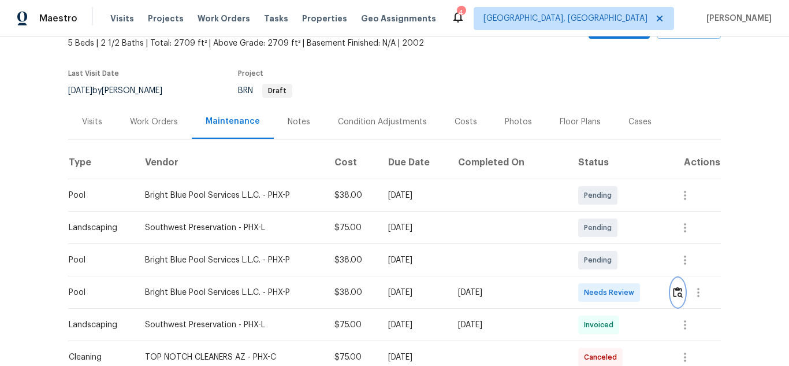
click at [678, 293] on img "button" at bounding box center [678, 292] width 10 height 11
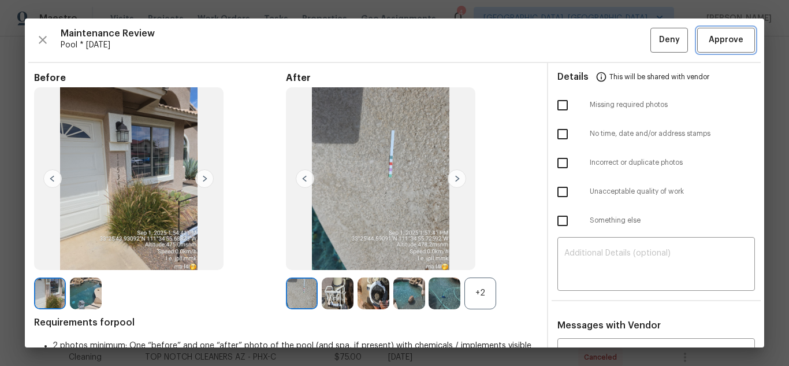
click at [726, 49] on button "Approve" at bounding box center [726, 40] width 58 height 25
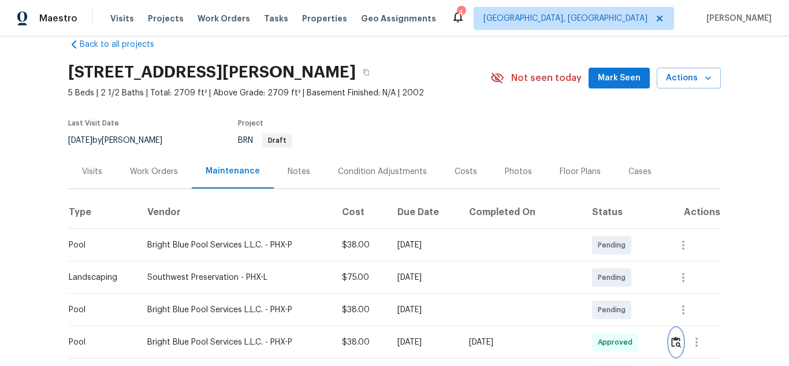
scroll to position [0, 0]
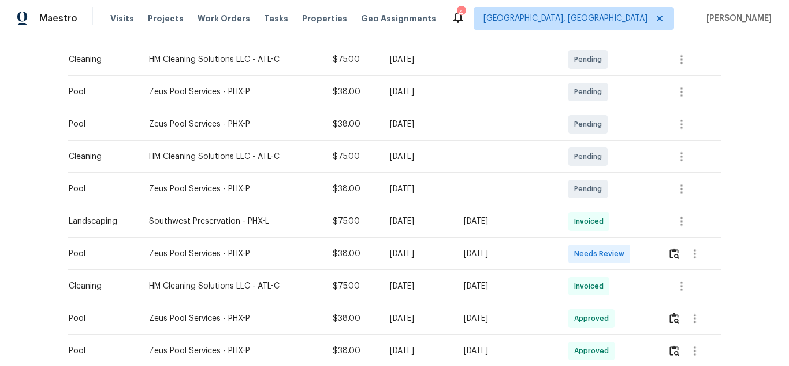
scroll to position [173, 0]
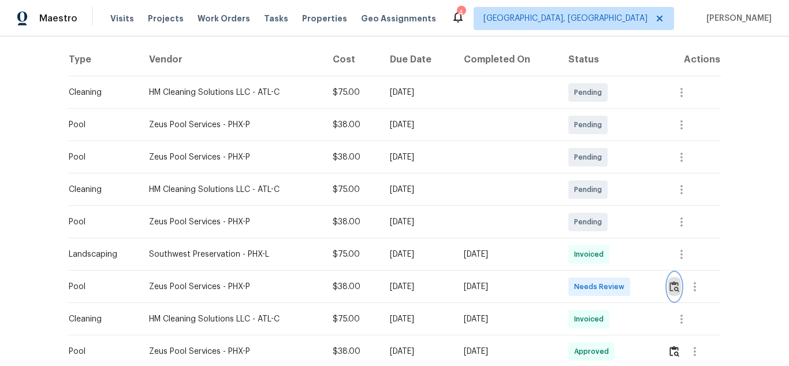
click at [671, 283] on img "button" at bounding box center [675, 286] width 10 height 11
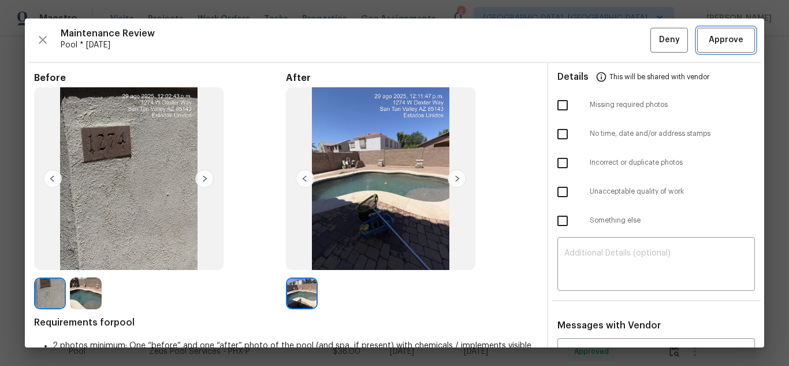
click at [725, 40] on span "Approve" at bounding box center [726, 40] width 35 height 14
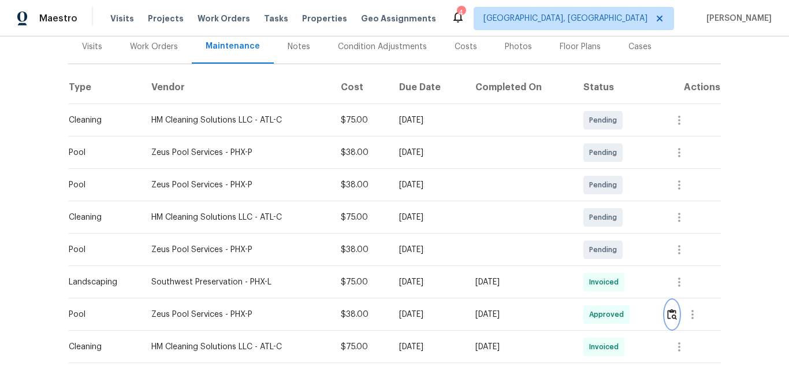
scroll to position [0, 0]
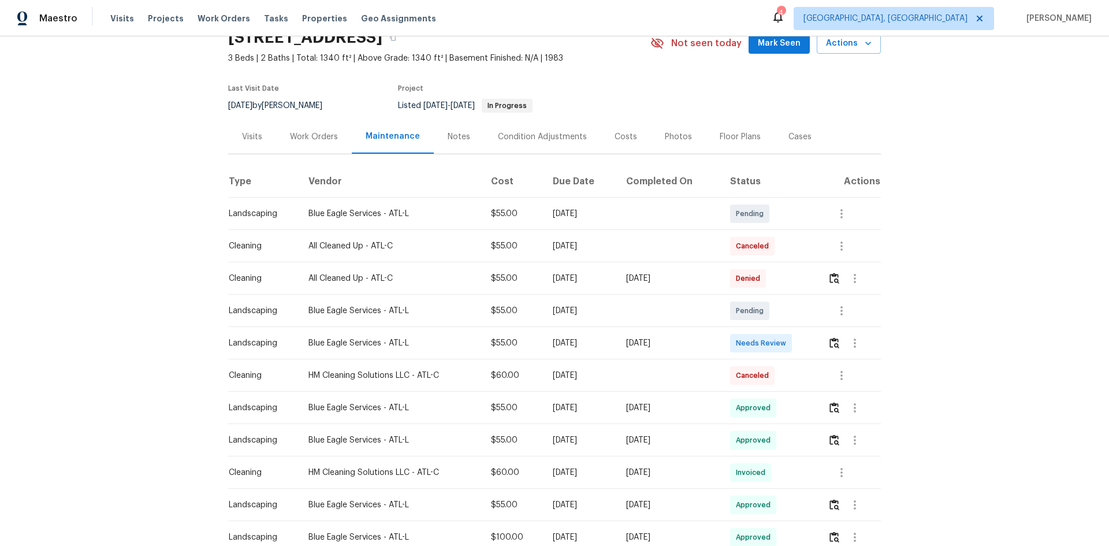
scroll to position [39, 0]
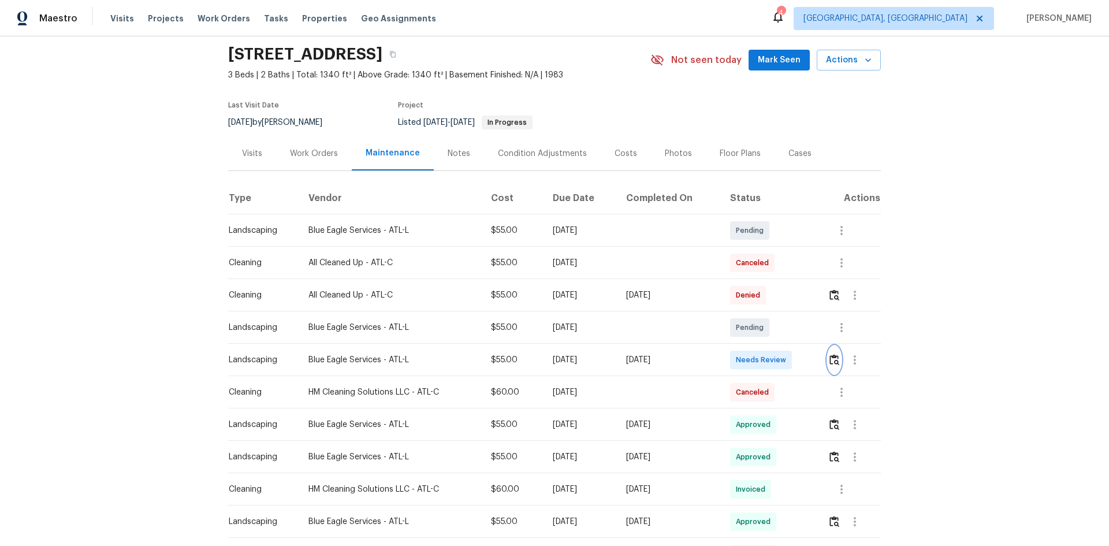
click at [834, 359] on img "button" at bounding box center [835, 359] width 10 height 11
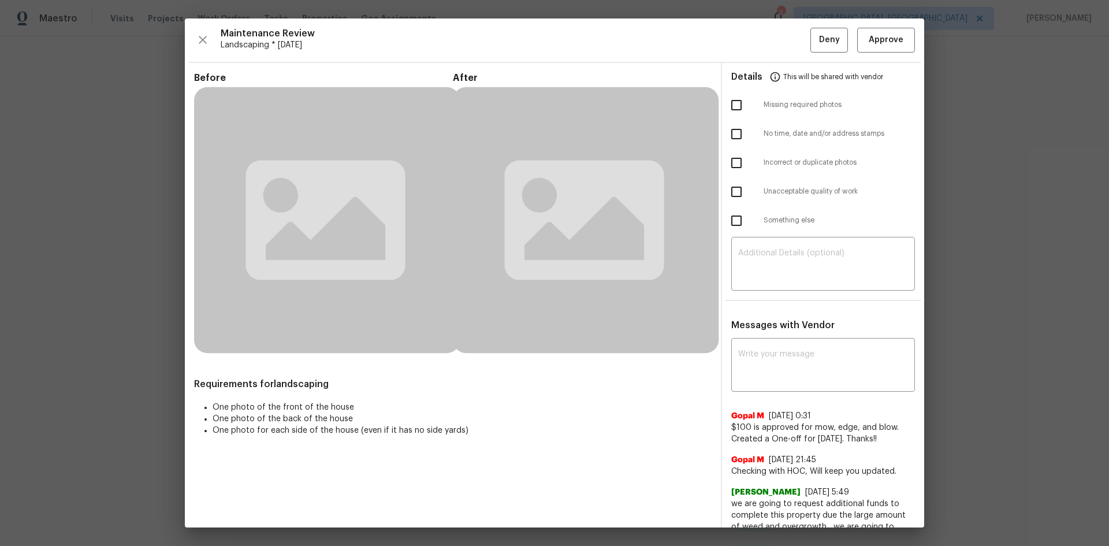
click at [762, 417] on div "Gopal M 7/24/25, 0:31" at bounding box center [824, 416] width 184 height 12
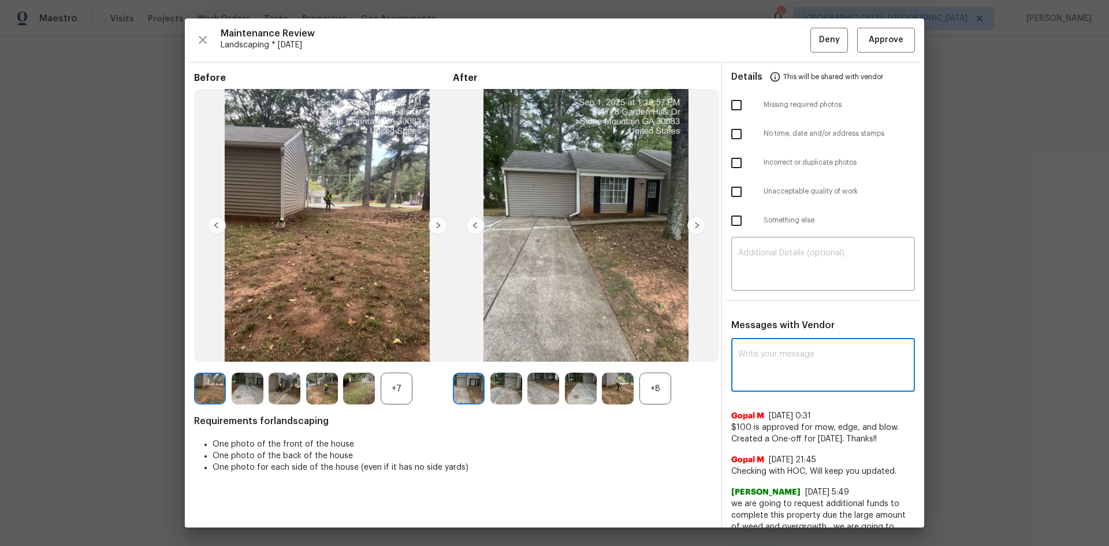
click at [759, 366] on textarea at bounding box center [823, 366] width 170 height 32
paste textarea "Maintenance Audit Team: Hello! Unfortunately, this landscaping visit completed …"
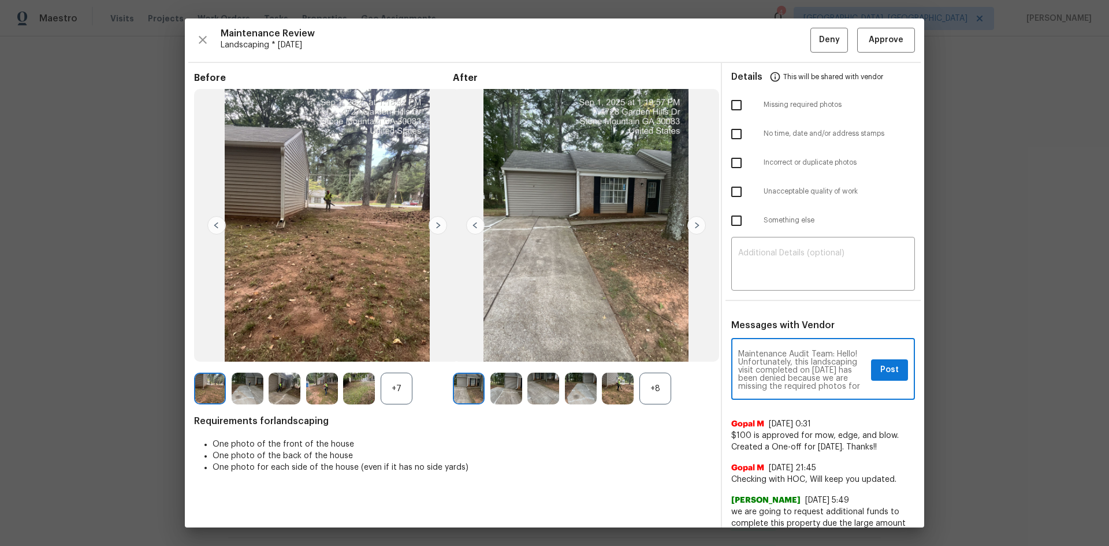
scroll to position [162, 0]
type textarea "Maintenance Audit Team: Hello! Unfortunately, this landscaping visit completed …"
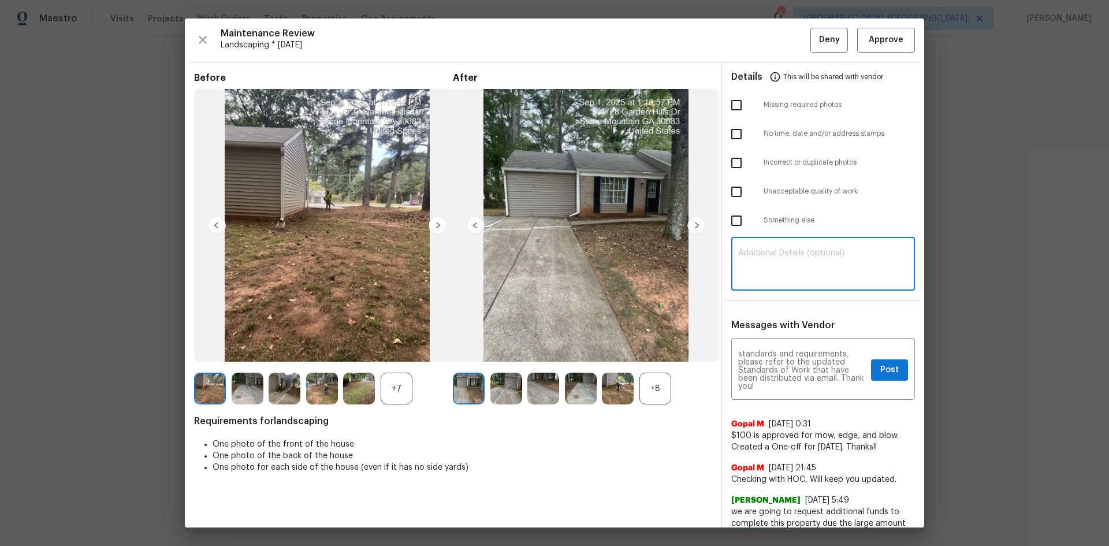
click at [748, 258] on textarea at bounding box center [823, 265] width 170 height 32
paste textarea "Maintenance Audit Team: Hello! Unfortunately, this landscaping visit completed …"
type textarea "Maintenance Audit Team: Hello! Unfortunately, this landscaping visit completed …"
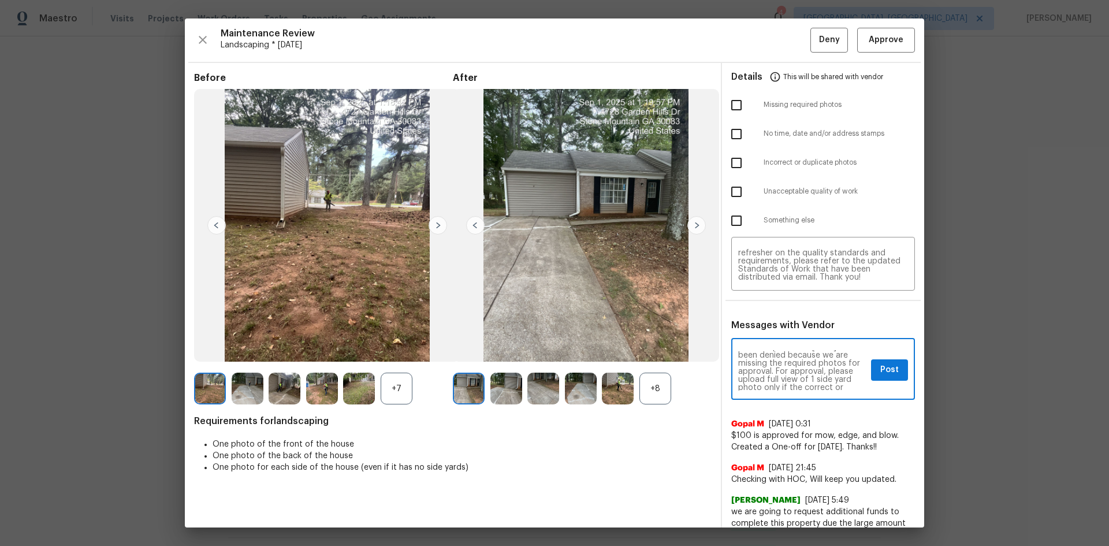
scroll to position [46, 0]
click at [882, 368] on span "Post" at bounding box center [890, 370] width 18 height 14
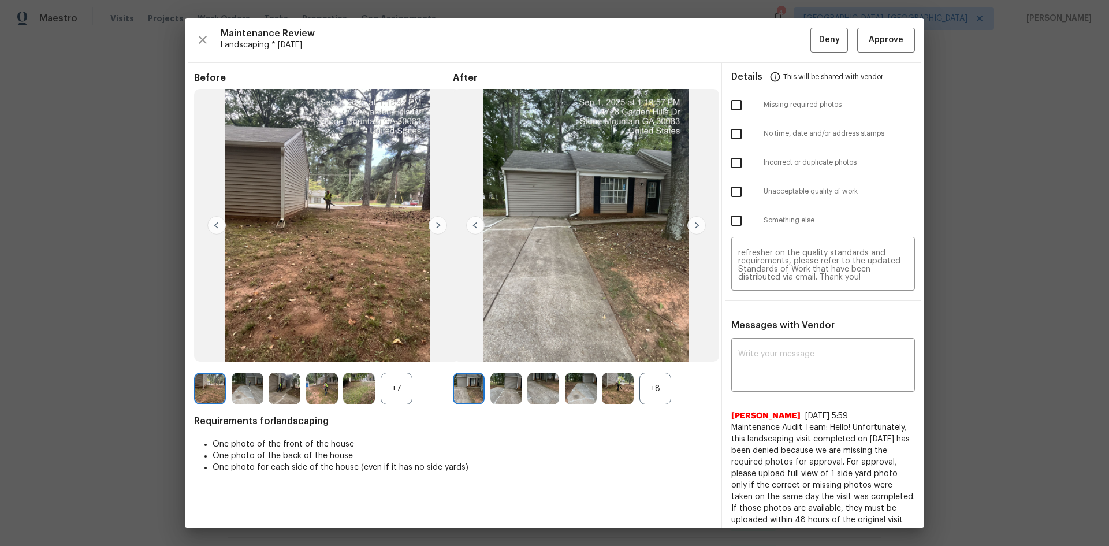
scroll to position [55, 0]
click at [733, 101] on input "checkbox" at bounding box center [737, 105] width 24 height 24
checkbox input "true"
click at [817, 50] on button "Deny" at bounding box center [830, 40] width 38 height 25
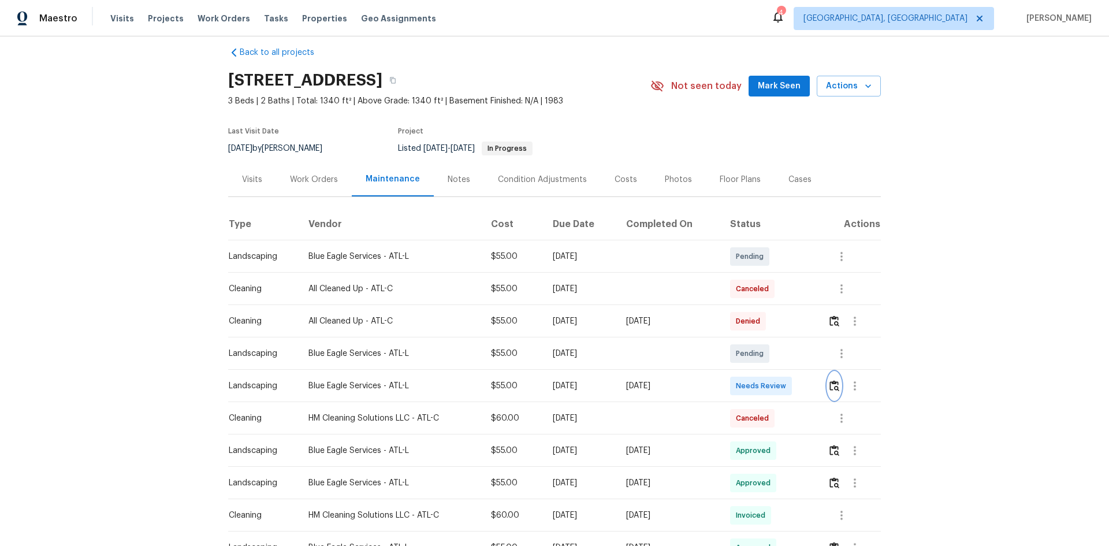
scroll to position [0, 0]
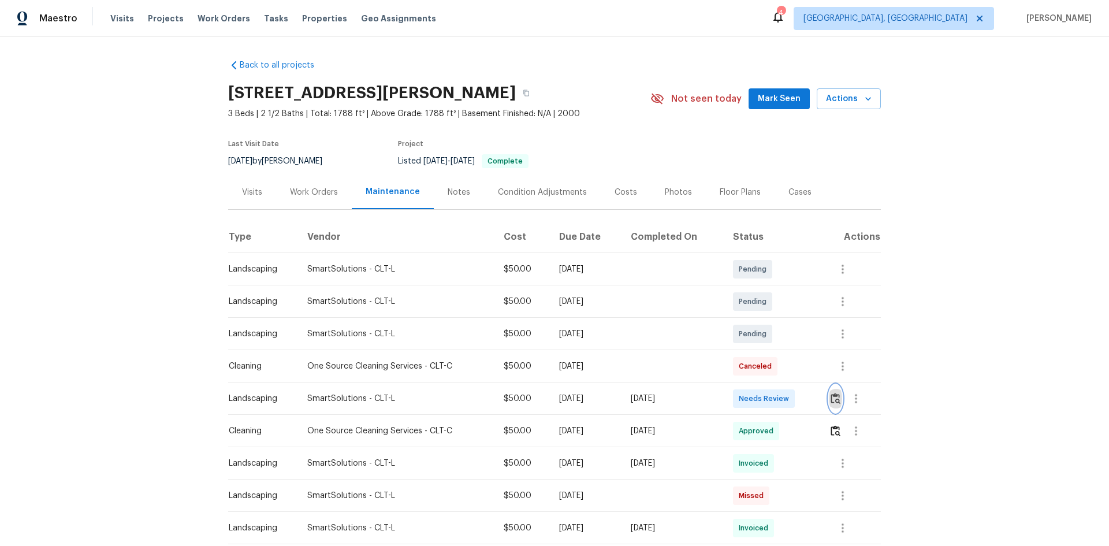
click at [838, 403] on img "button" at bounding box center [836, 398] width 10 height 11
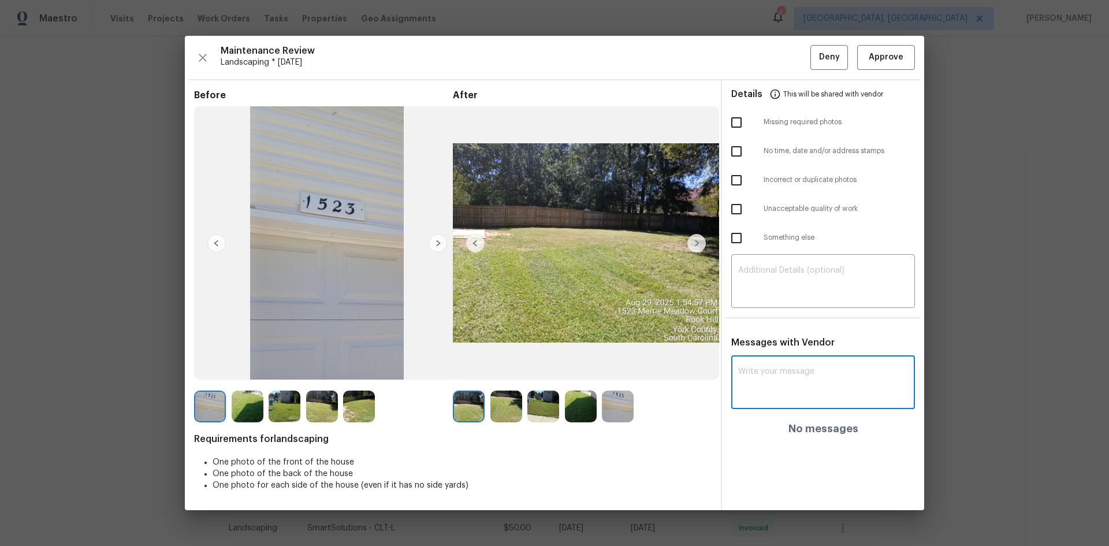
click at [756, 388] on textarea at bounding box center [823, 384] width 170 height 32
paste textarea "Maintenance Audit Team: Hello! Unfortunately, this landscaping visit completed …"
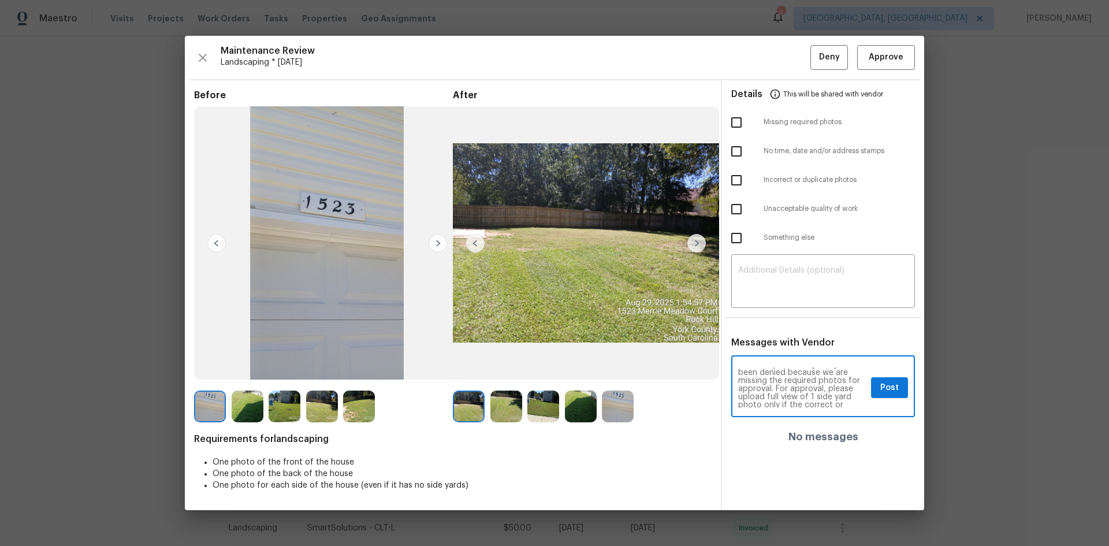
scroll to position [46, 0]
type textarea "Maintenance Audit Team: Hello! Unfortunately, this landscaping visit completed …"
click at [892, 383] on span "Post" at bounding box center [890, 388] width 18 height 14
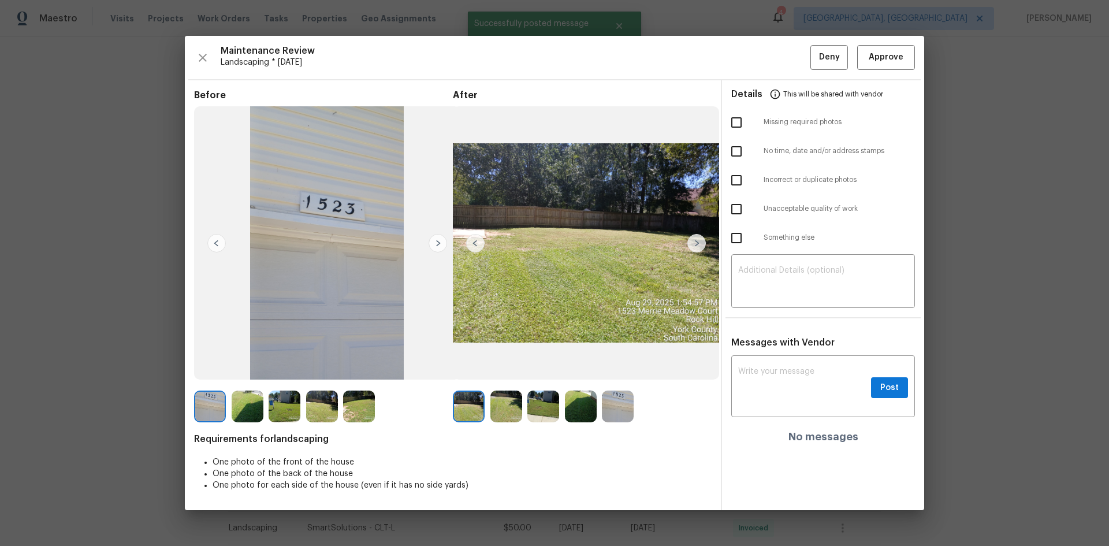
scroll to position [0, 0]
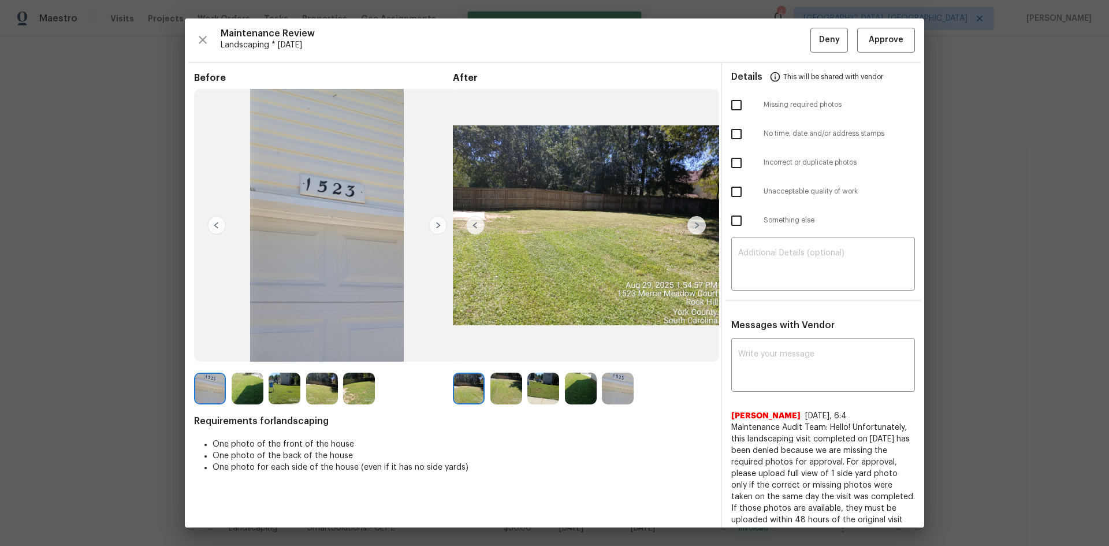
click at [733, 103] on input "checkbox" at bounding box center [737, 105] width 24 height 24
checkbox input "true"
click at [819, 36] on span "Deny" at bounding box center [829, 40] width 21 height 14
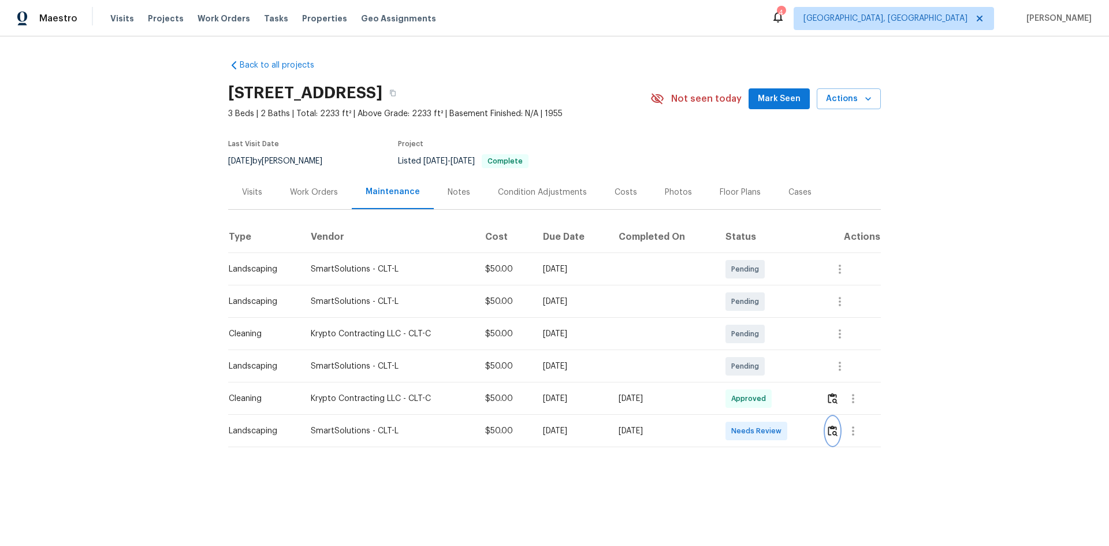
click at [833, 437] on button "button" at bounding box center [832, 431] width 13 height 28
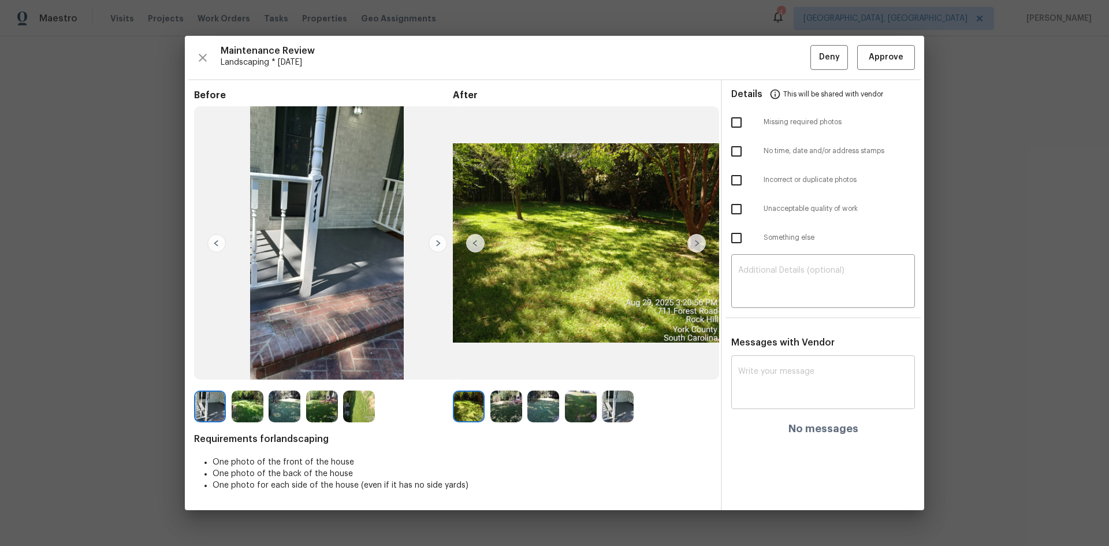
click at [753, 374] on textarea at bounding box center [823, 384] width 170 height 32
paste textarea "Maintenance Audit Team: Hello! Unfortunately, this landscaping visit completed …"
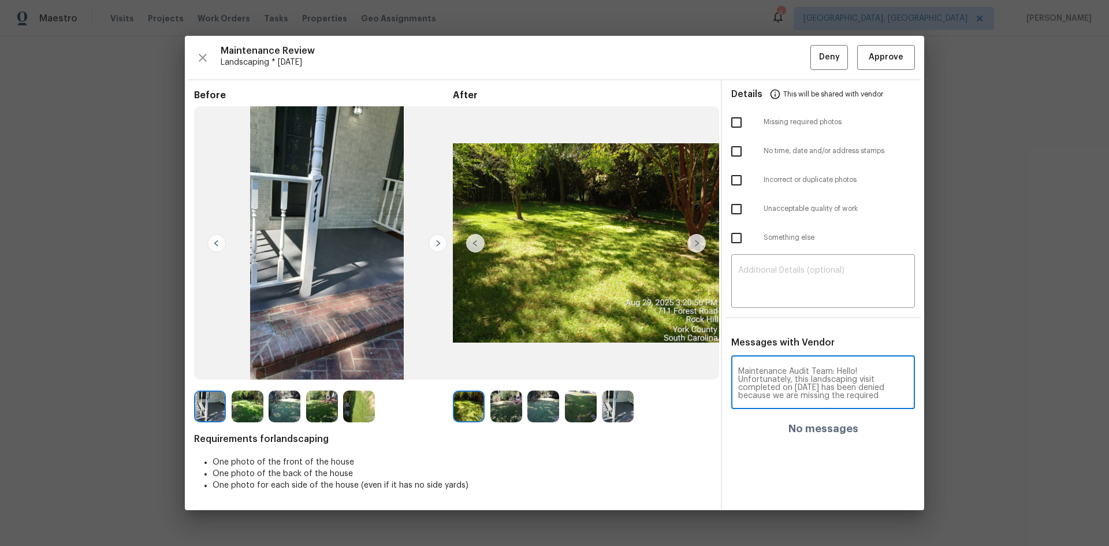
scroll to position [154, 0]
type textarea "Maintenance Audit Team: Hello! Unfortunately, this landscaping visit completed …"
click at [776, 281] on textarea at bounding box center [823, 282] width 170 height 32
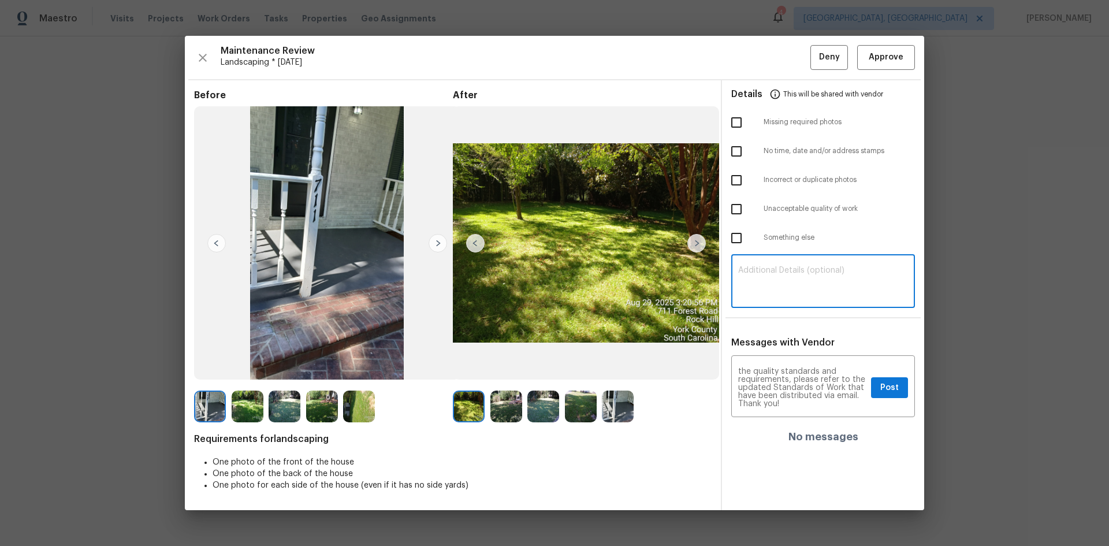
paste textarea "Maintenance Audit Team: Hello! Unfortunately, this landscaping visit completed …"
type textarea "Maintenance Audit Team: Hello! Unfortunately, this landscaping visit completed …"
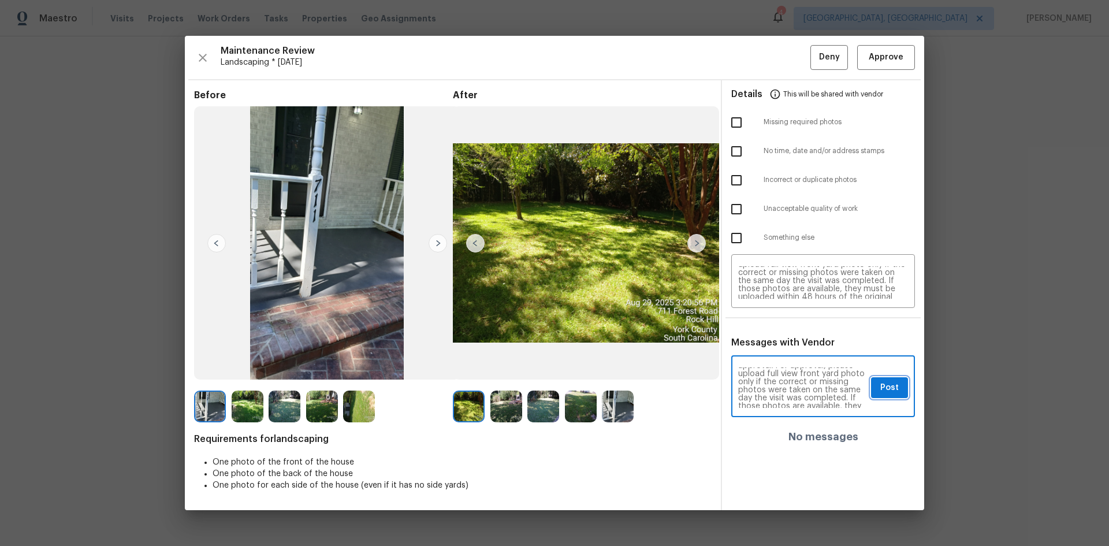
click at [882, 390] on span "Post" at bounding box center [890, 388] width 18 height 14
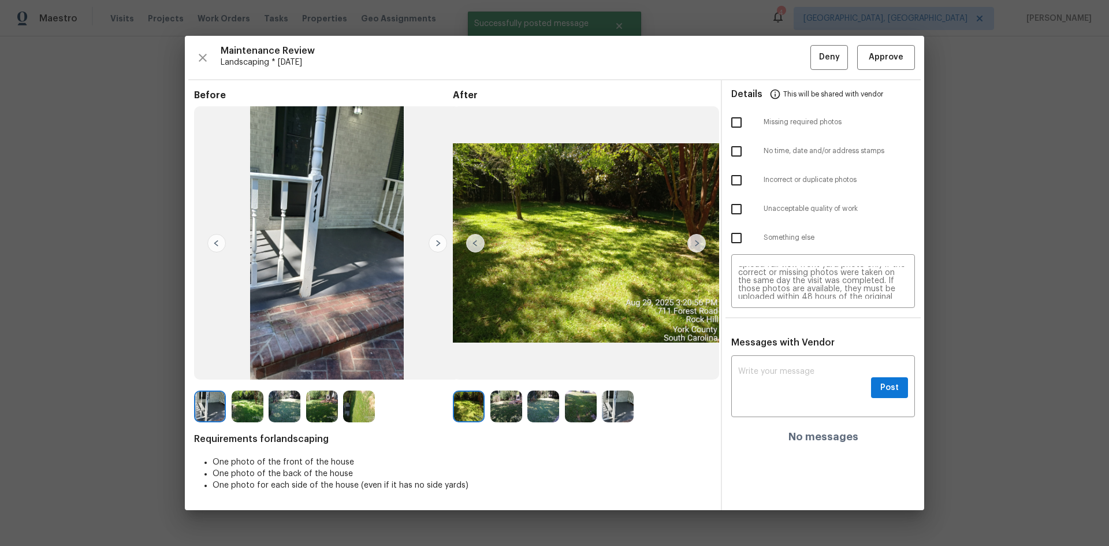
scroll to position [0, 0]
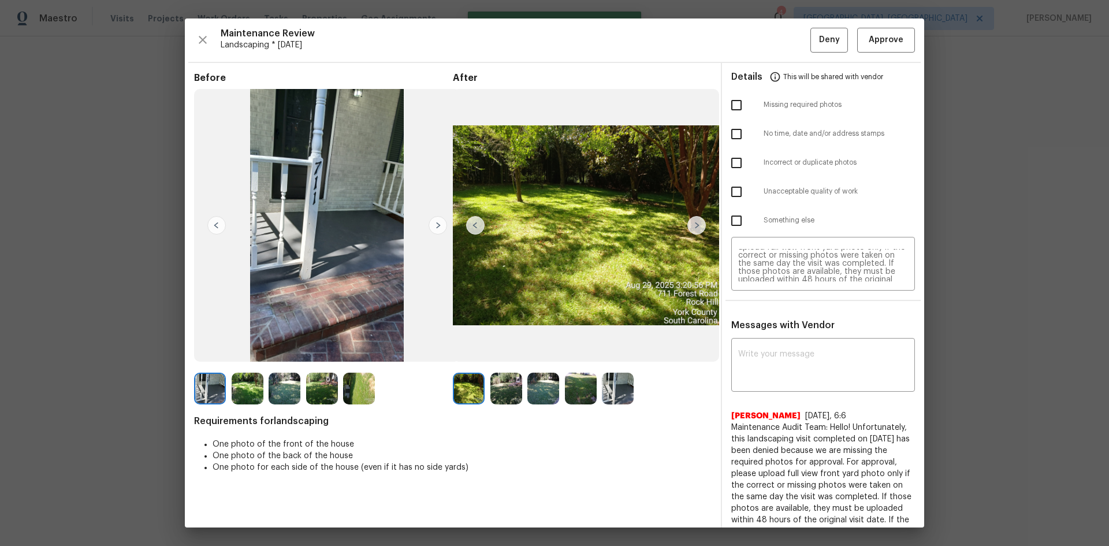
click at [734, 102] on input "checkbox" at bounding box center [737, 105] width 24 height 24
checkbox input "true"
click at [819, 44] on span "Deny" at bounding box center [829, 40] width 21 height 14
